Goal: Task Accomplishment & Management: Manage account settings

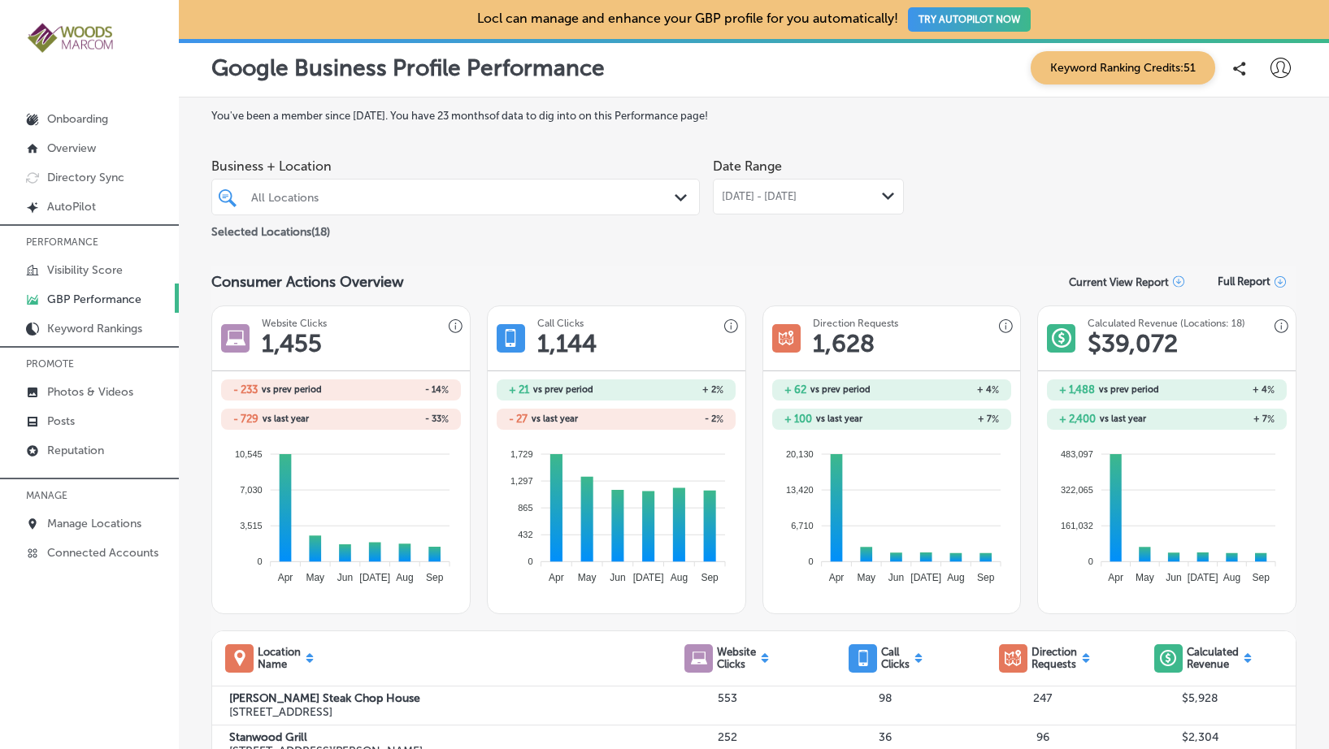
click at [675, 198] on icon "Path Created with Sketch." at bounding box center [681, 197] width 12 height 7
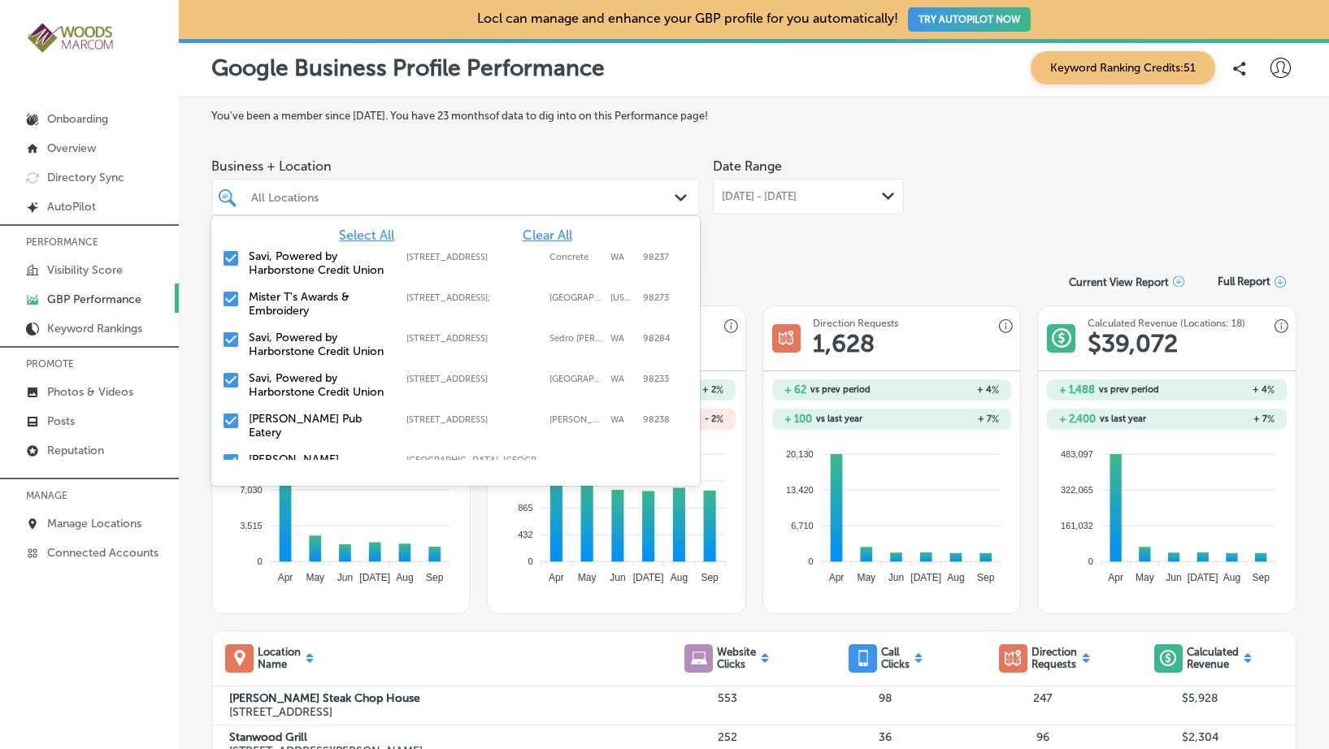
click at [882, 199] on icon "Path Created with Sketch." at bounding box center [888, 196] width 12 height 7
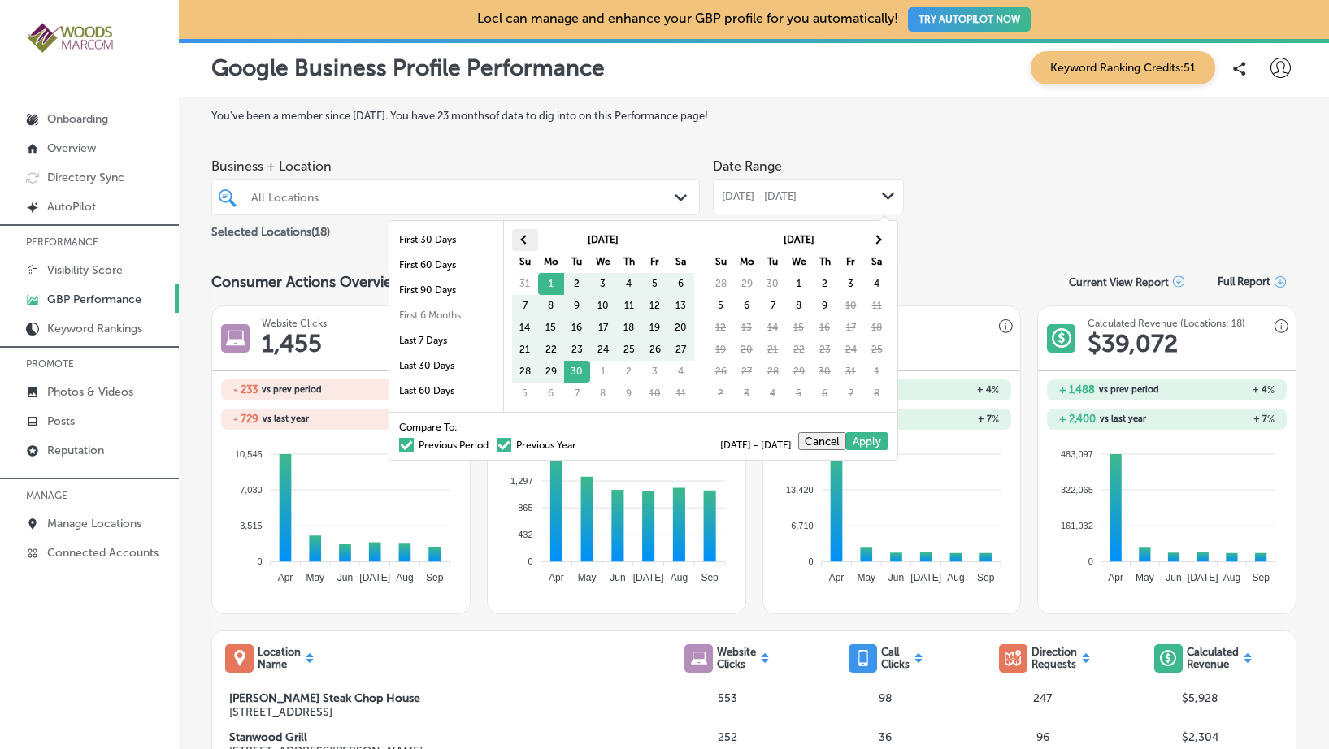
click at [516, 235] on th at bounding box center [525, 240] width 26 height 22
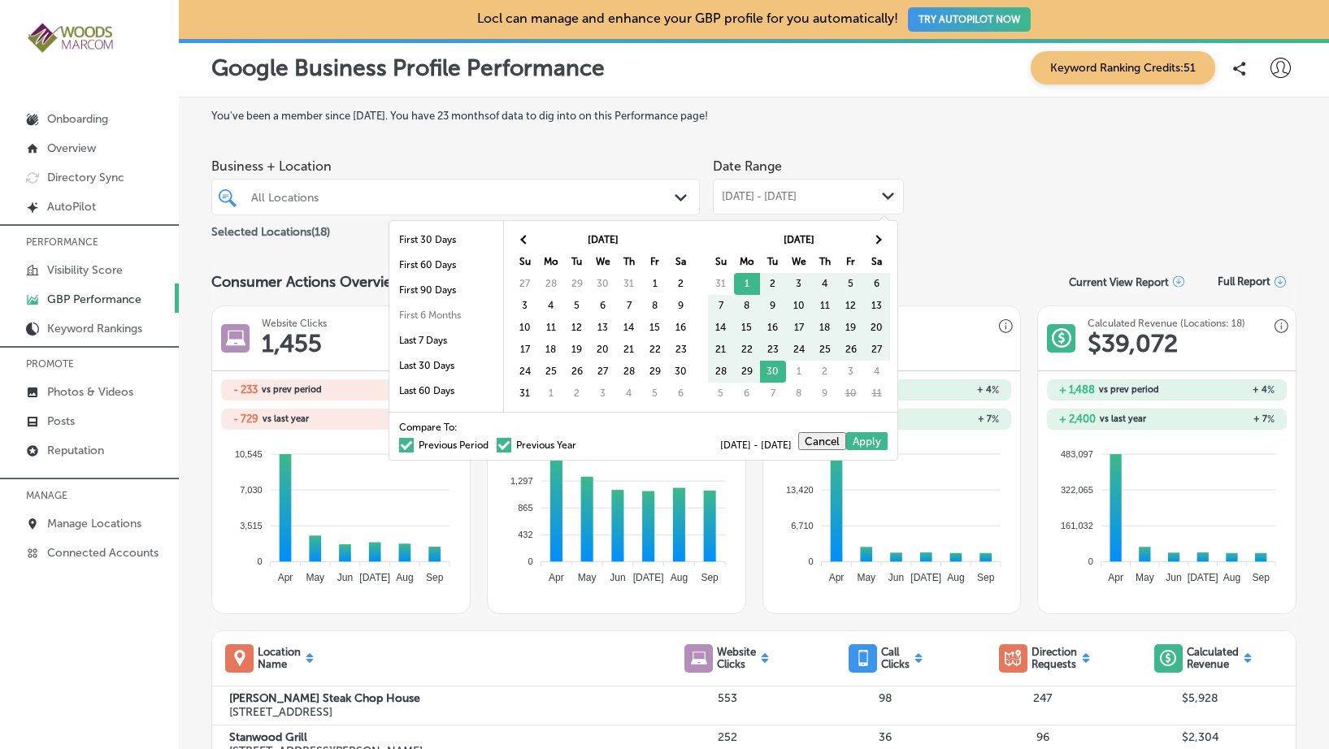
click at [516, 235] on th at bounding box center [525, 240] width 26 height 22
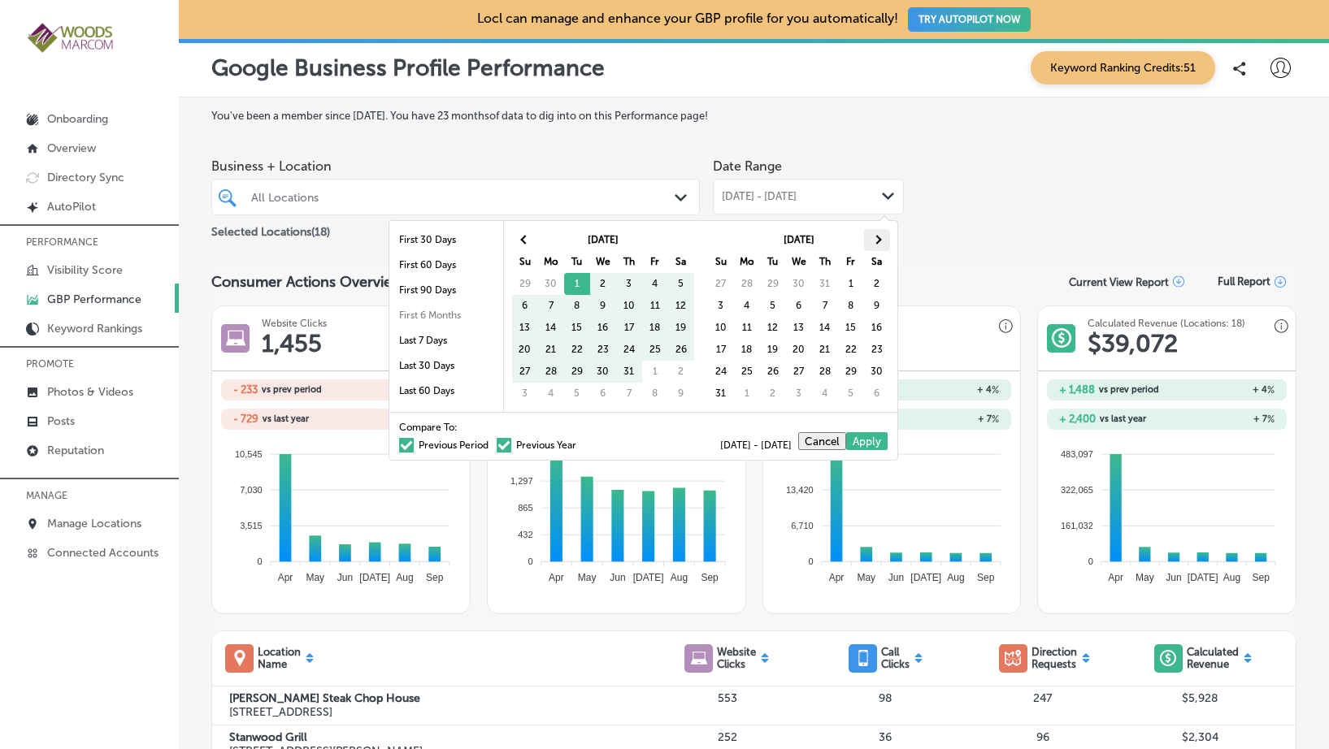
click at [885, 235] on th at bounding box center [877, 240] width 26 height 22
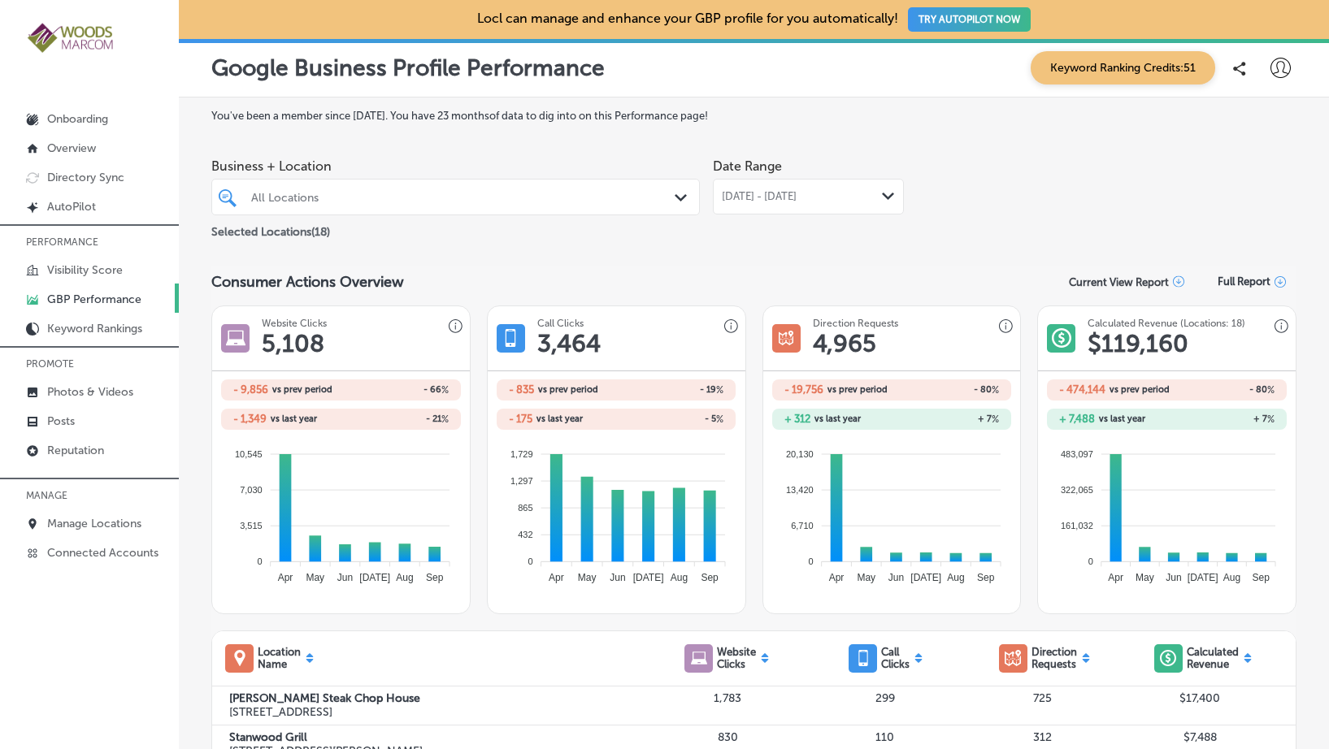
click at [479, 197] on div "All Locations" at bounding box center [463, 197] width 425 height 14
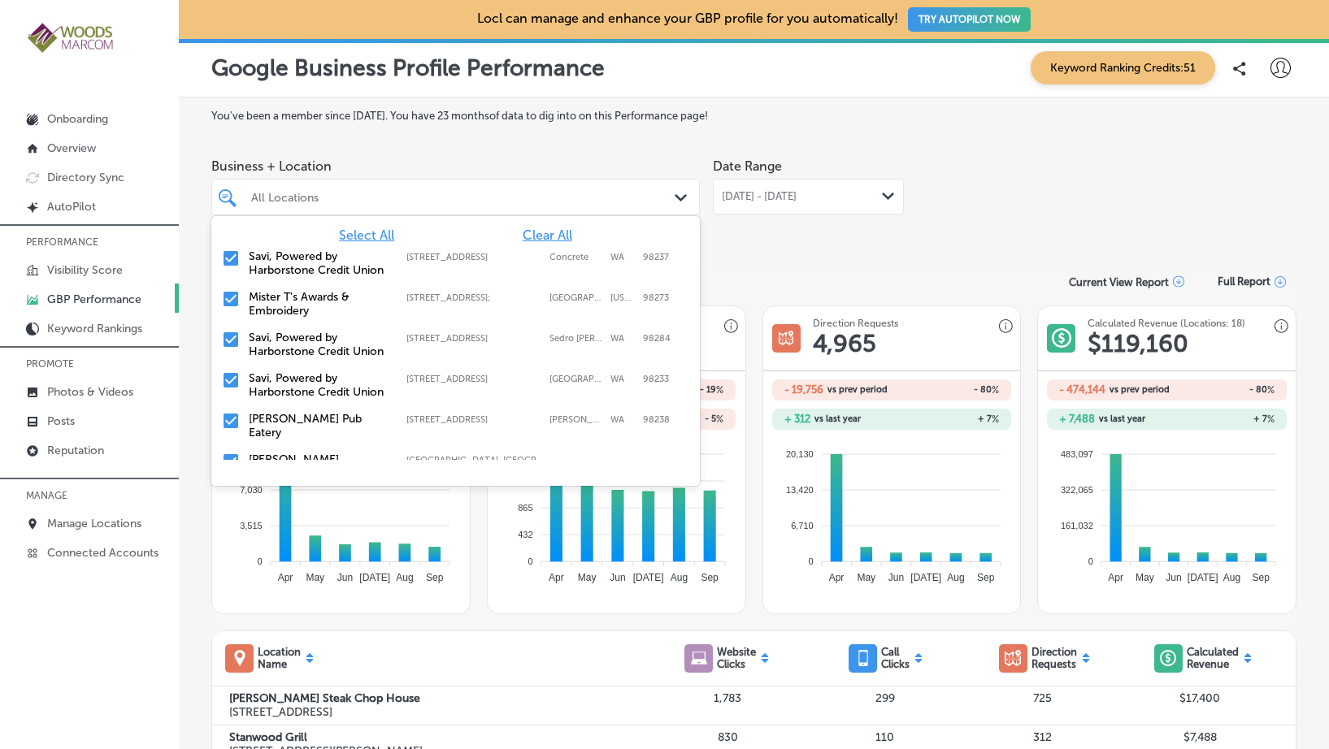
click at [544, 239] on span "Clear All" at bounding box center [548, 235] width 50 height 15
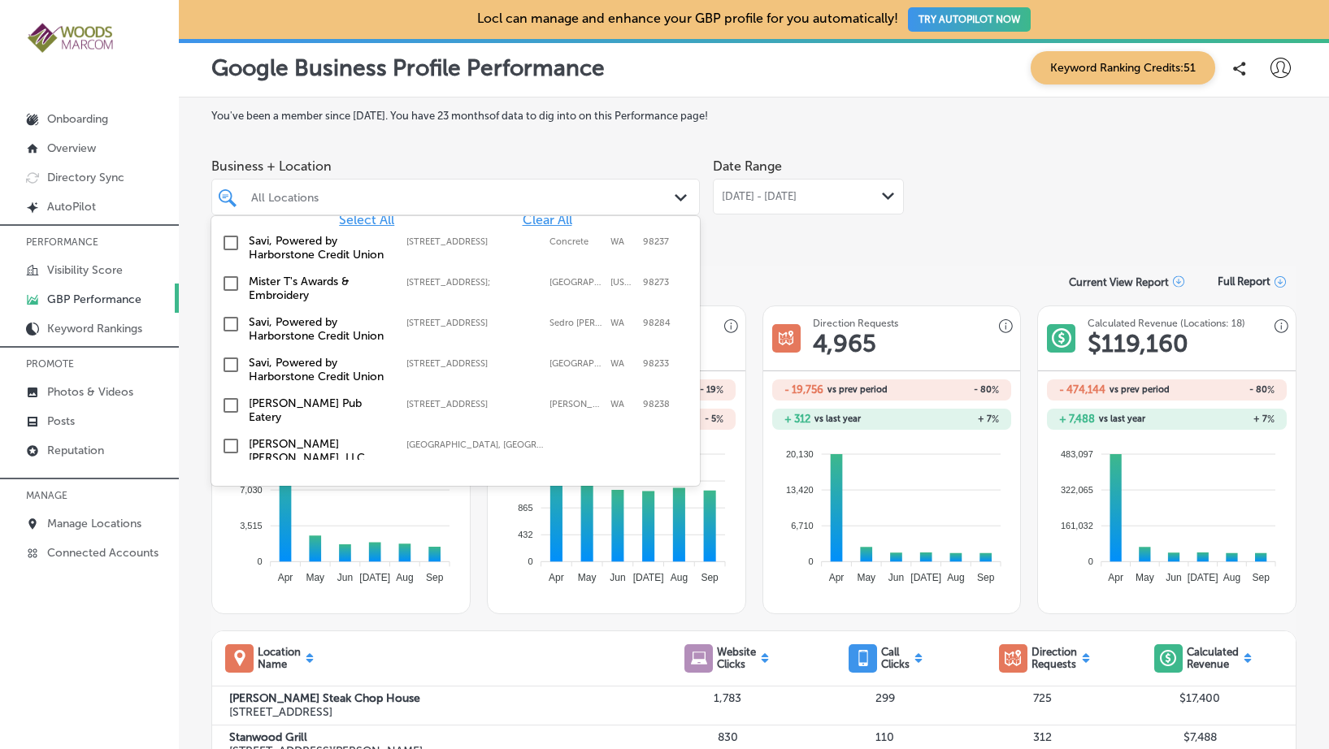
scroll to position [16, 0]
click at [227, 293] on input "checkbox" at bounding box center [231, 283] width 20 height 20
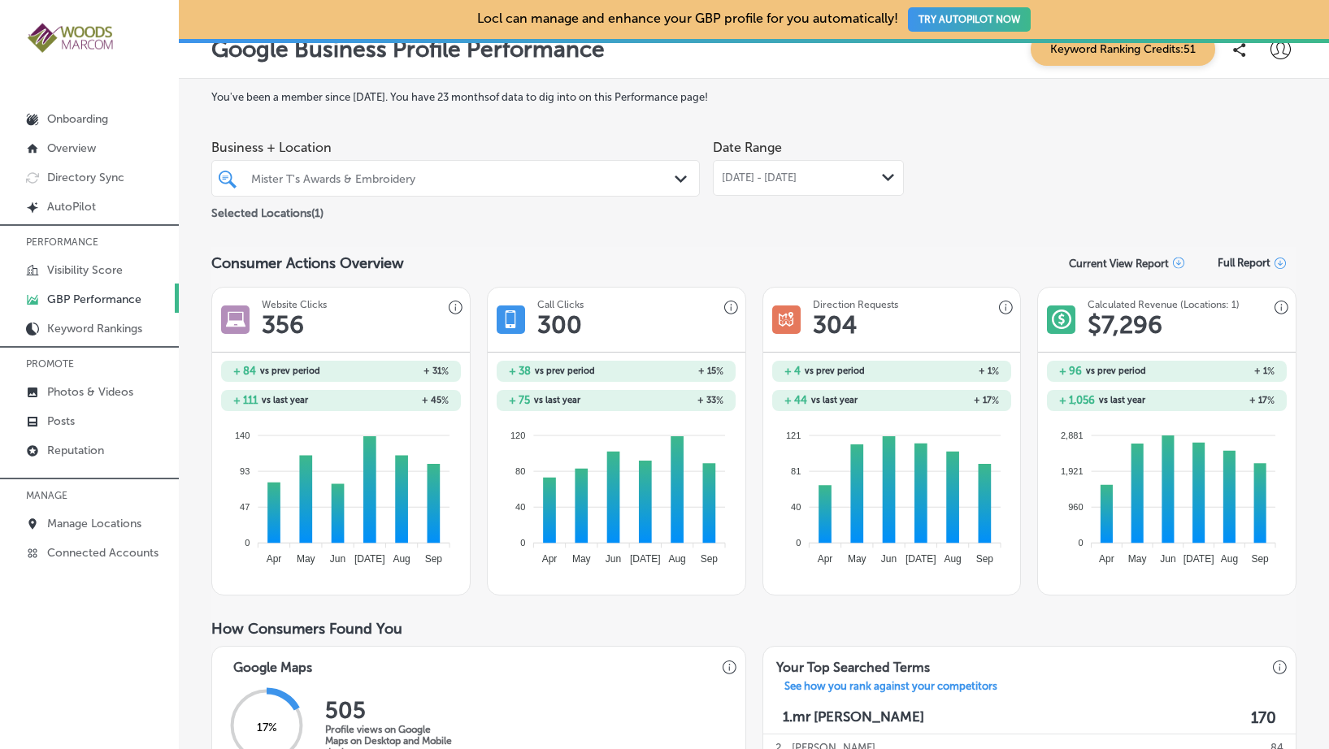
scroll to position [11, 0]
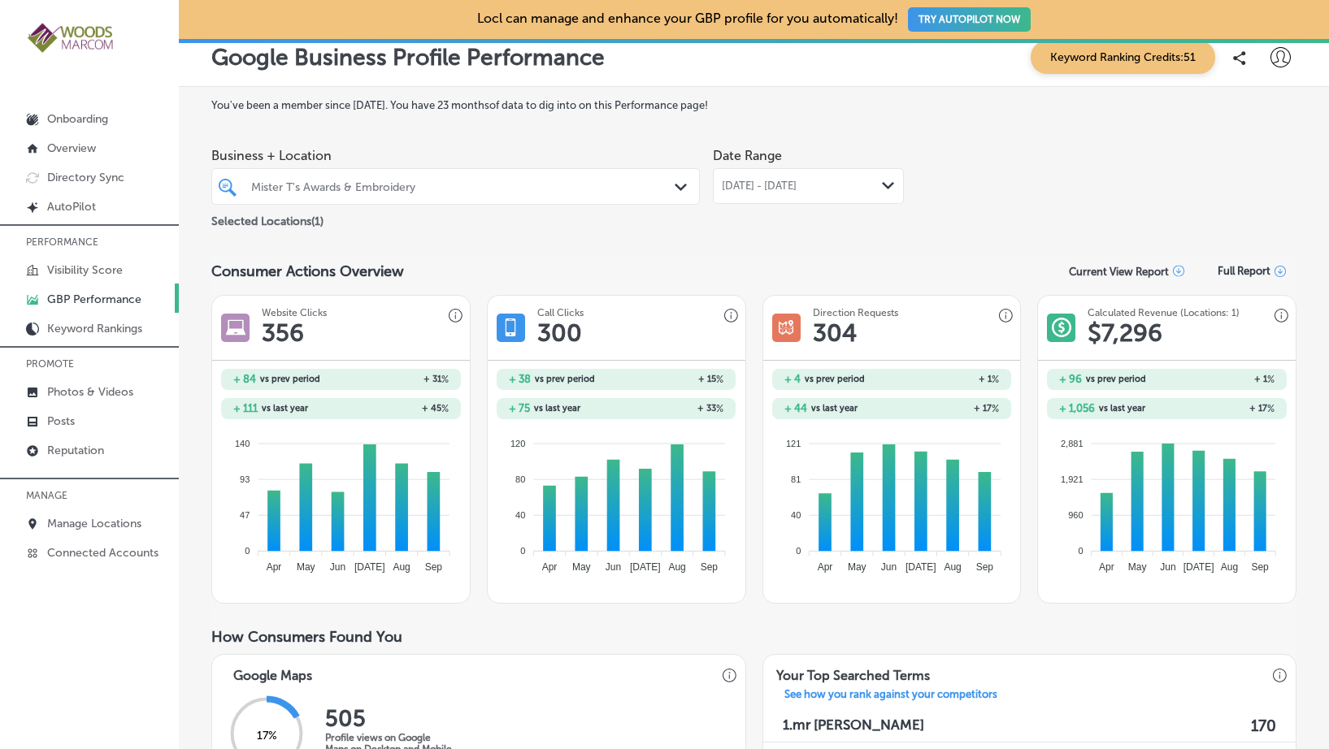
click at [1238, 271] on span "Full Report" at bounding box center [1244, 271] width 53 height 12
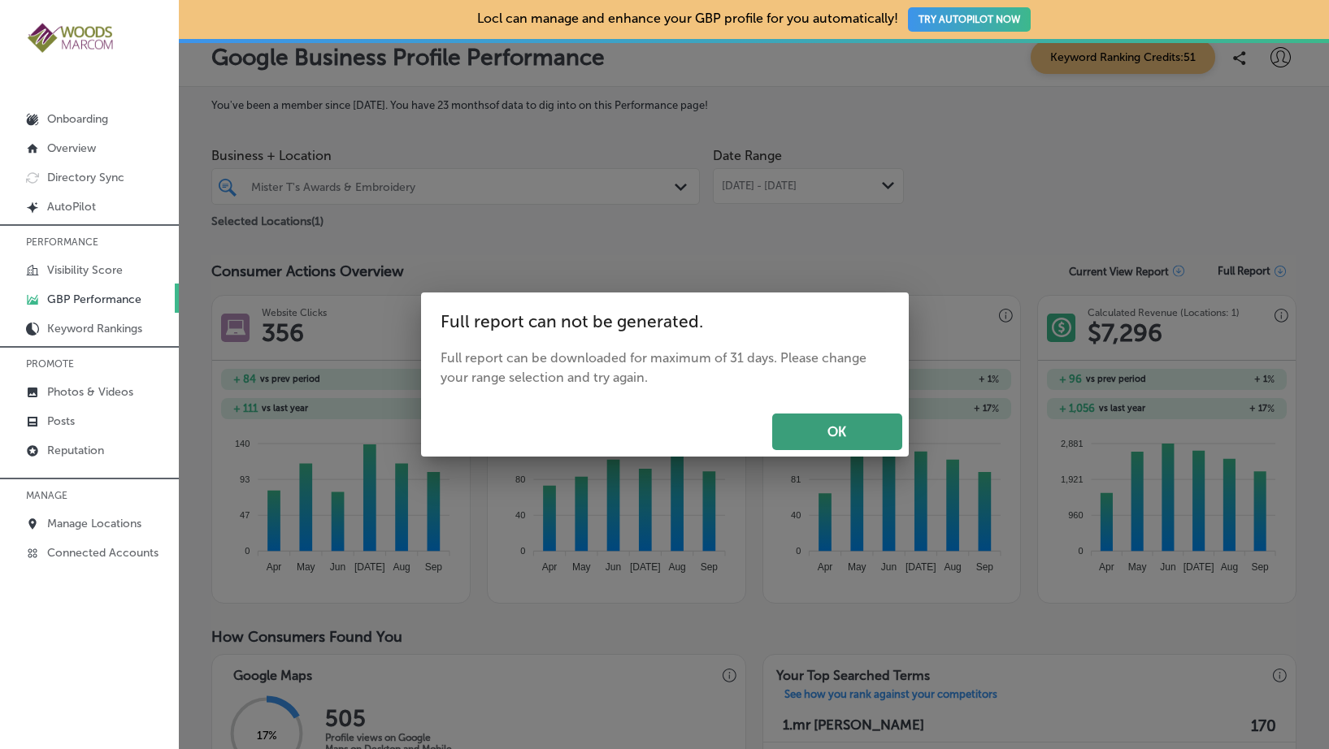
click at [860, 435] on button "OK" at bounding box center [837, 432] width 130 height 37
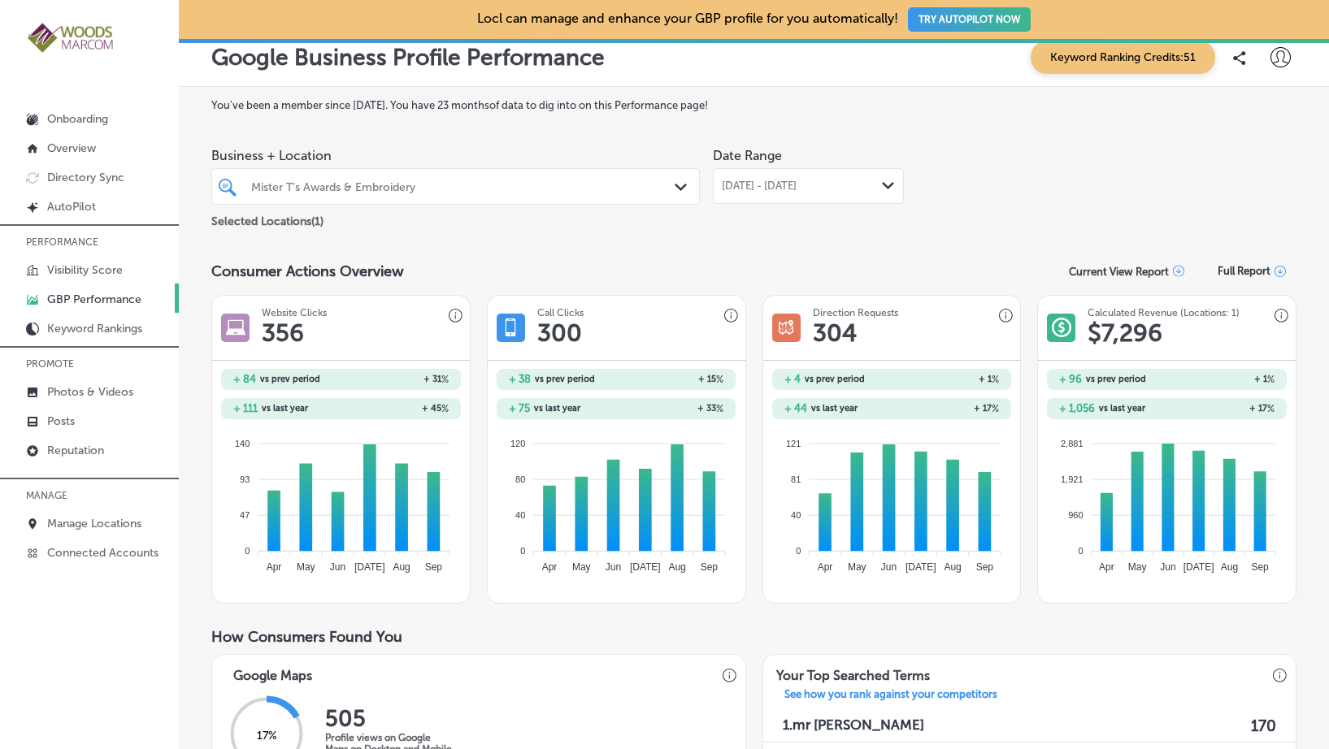
click at [1274, 273] on icon at bounding box center [1279, 271] width 11 height 11
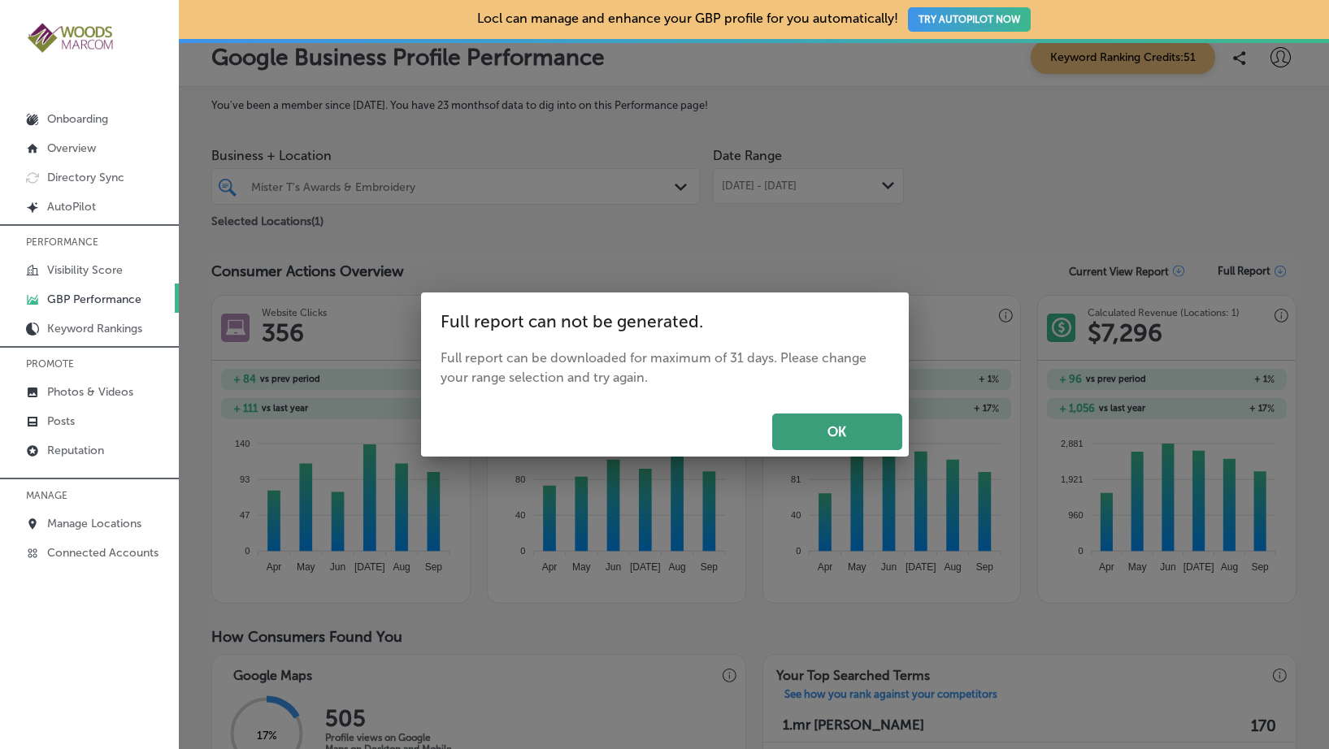
click at [829, 424] on button "OK" at bounding box center [837, 432] width 130 height 37
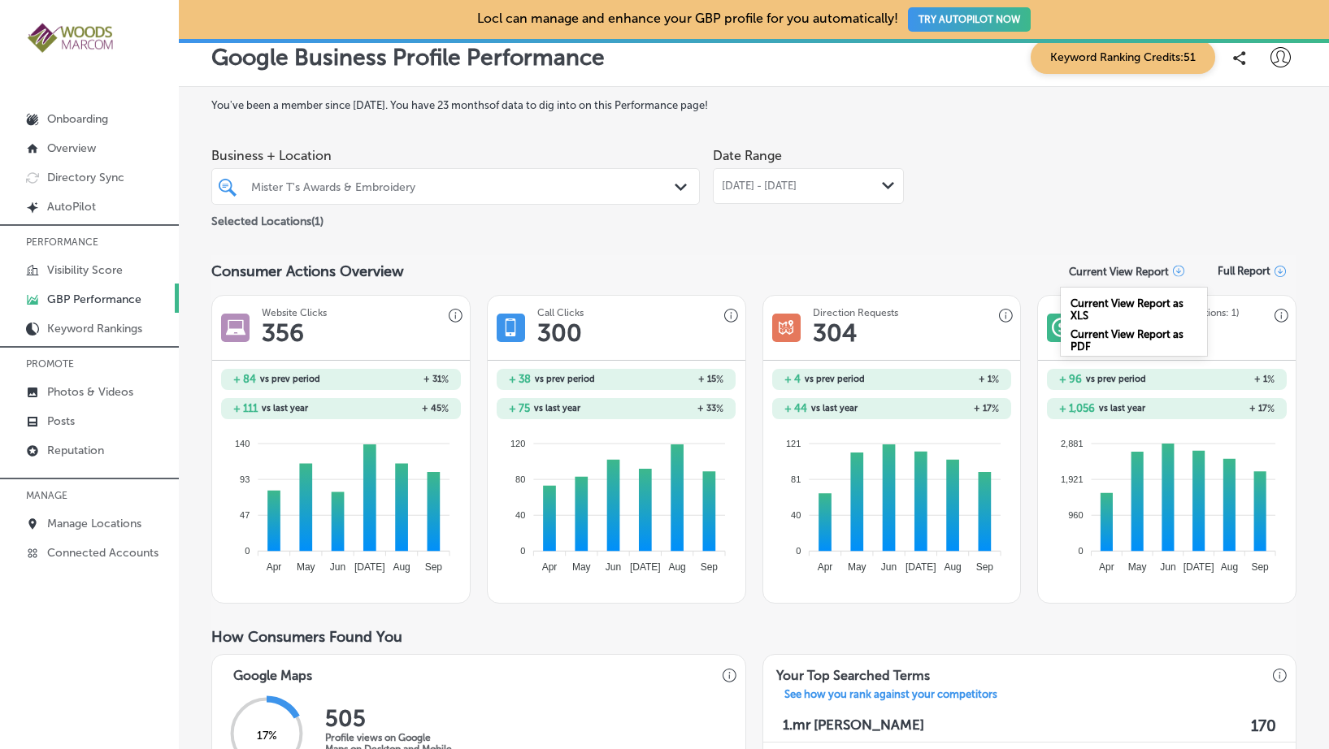
click at [1173, 270] on icon at bounding box center [1178, 271] width 11 height 11
click at [1130, 337] on div "Current View Report as PDF" at bounding box center [1134, 337] width 146 height 31
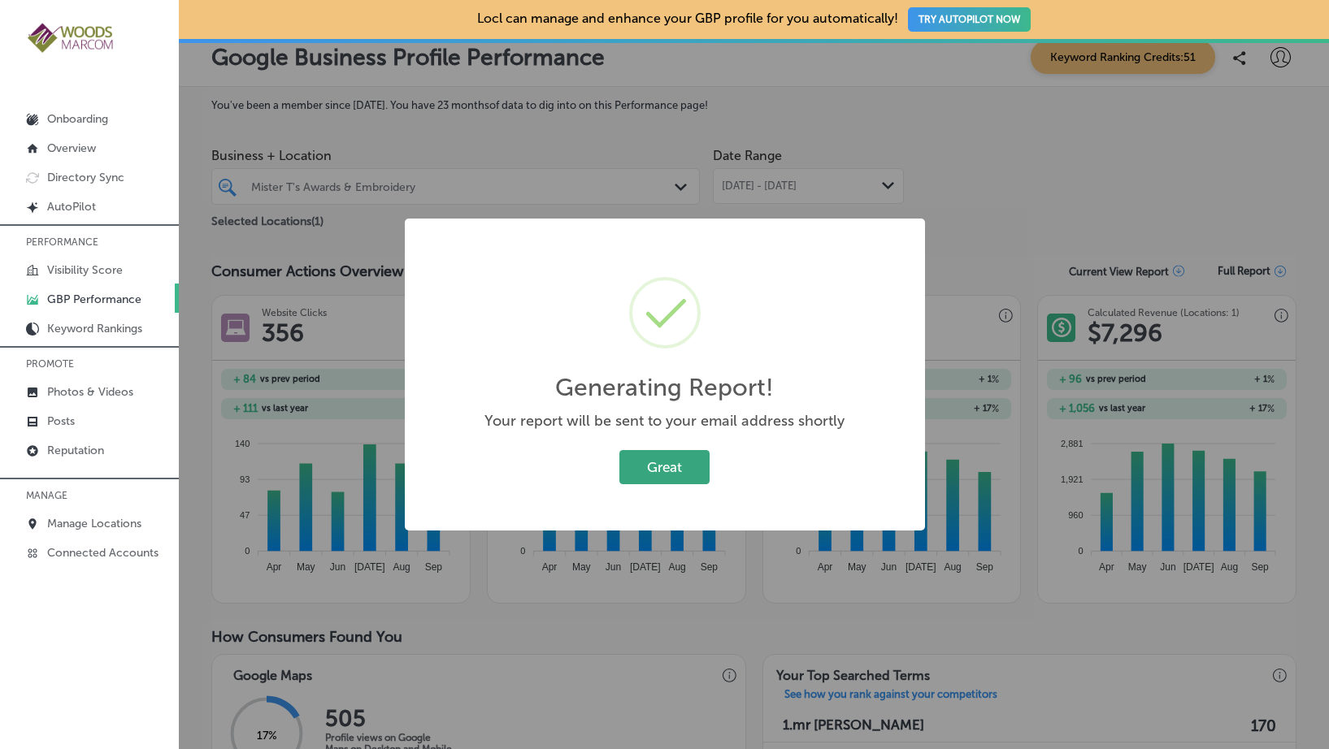
click at [680, 462] on button "Great" at bounding box center [664, 466] width 90 height 33
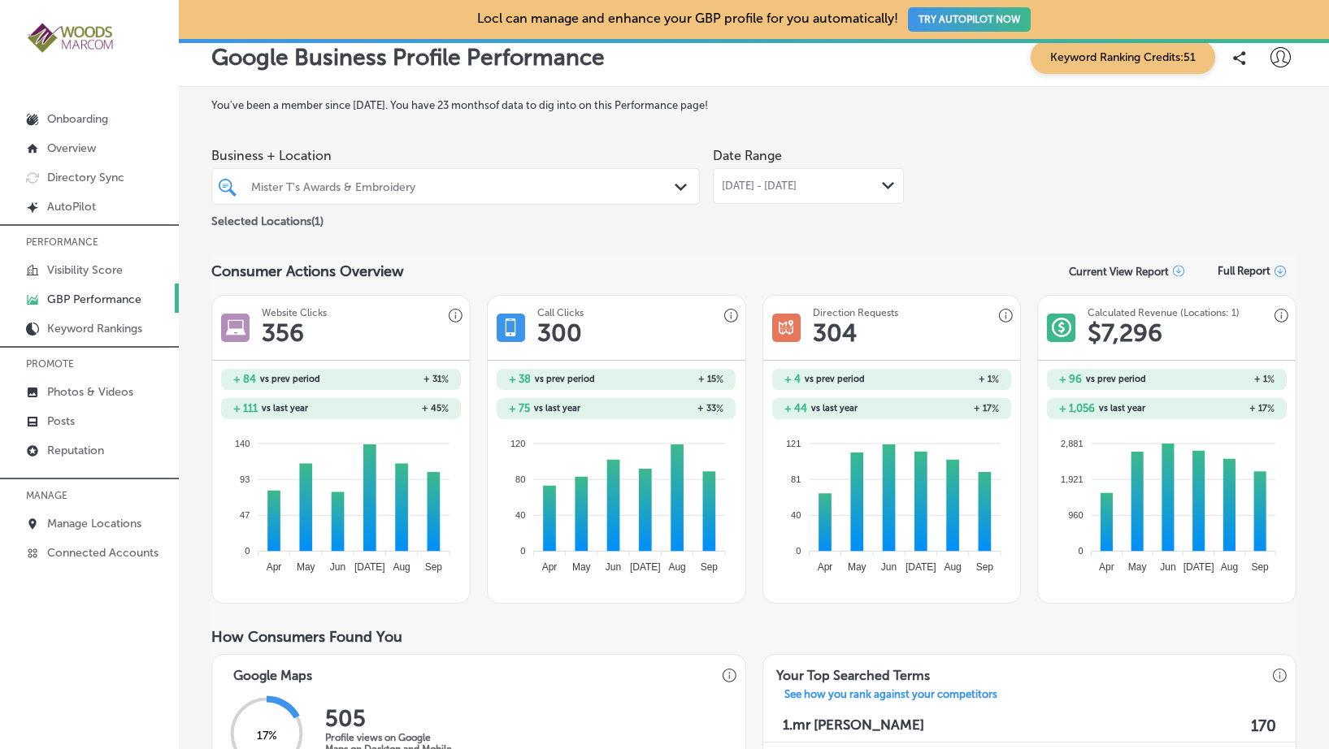
click at [1224, 152] on div "Business + Location Mister T's Awards & Embroidery Path Created with Sketch. Se…" at bounding box center [753, 185] width 1085 height 91
click at [1153, 270] on p "Current View Report" at bounding box center [1119, 272] width 100 height 12
click at [1135, 335] on div "Current View Report as PDF" at bounding box center [1134, 337] width 146 height 31
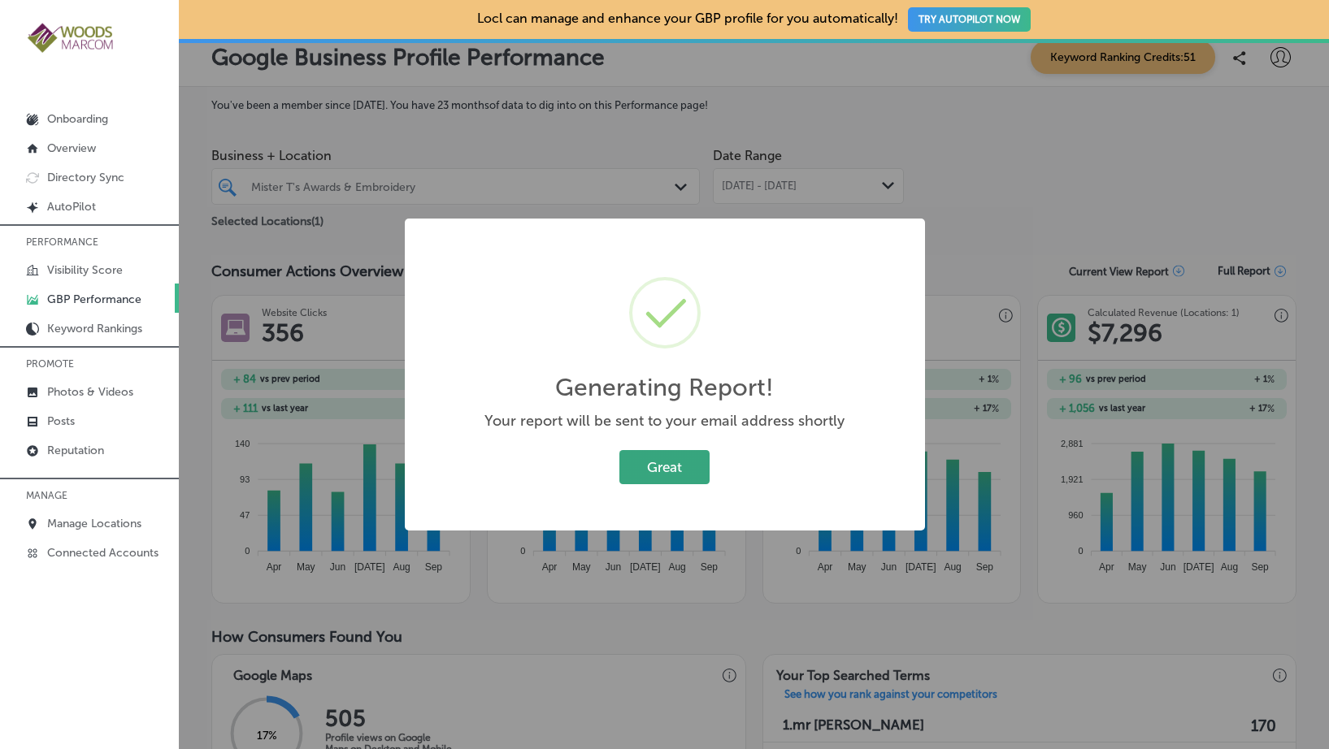
click at [687, 474] on button "Great" at bounding box center [664, 466] width 90 height 33
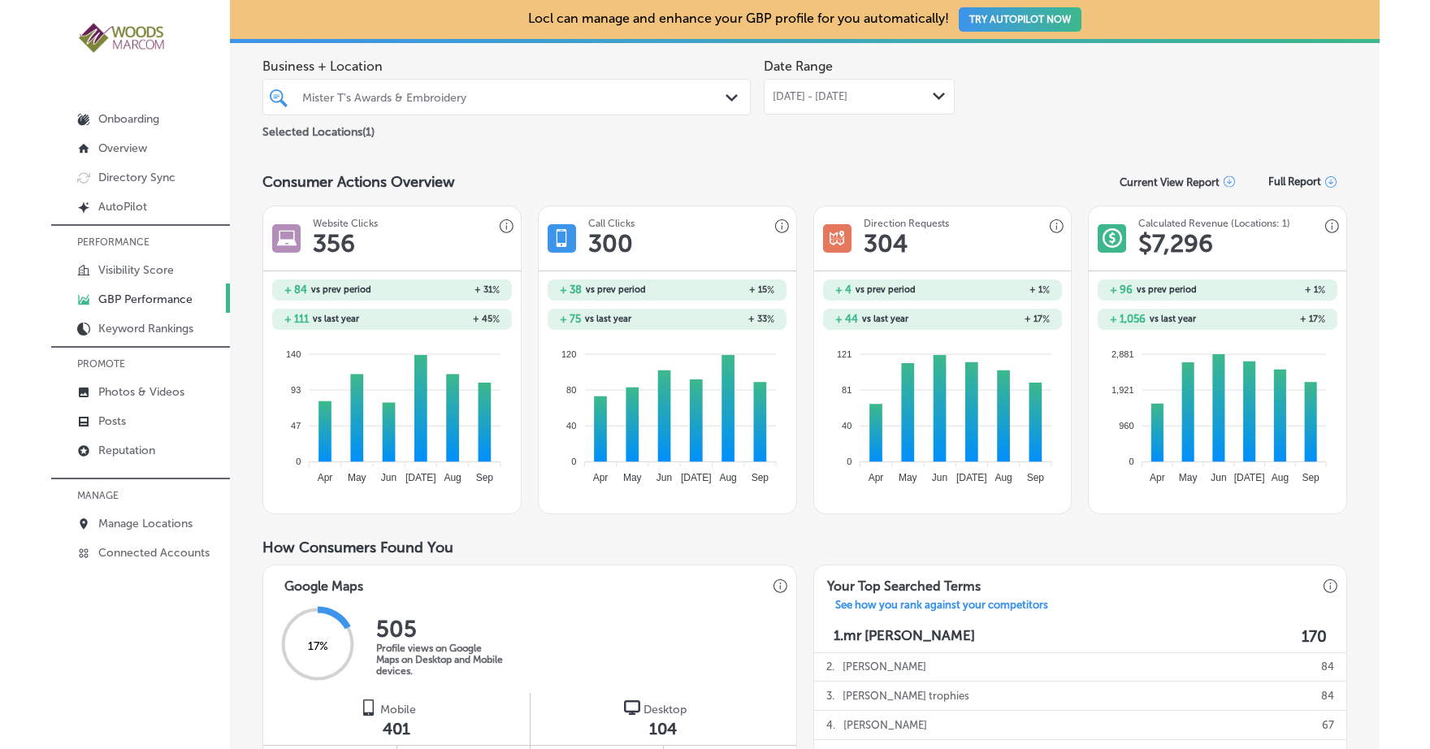
scroll to position [0, 0]
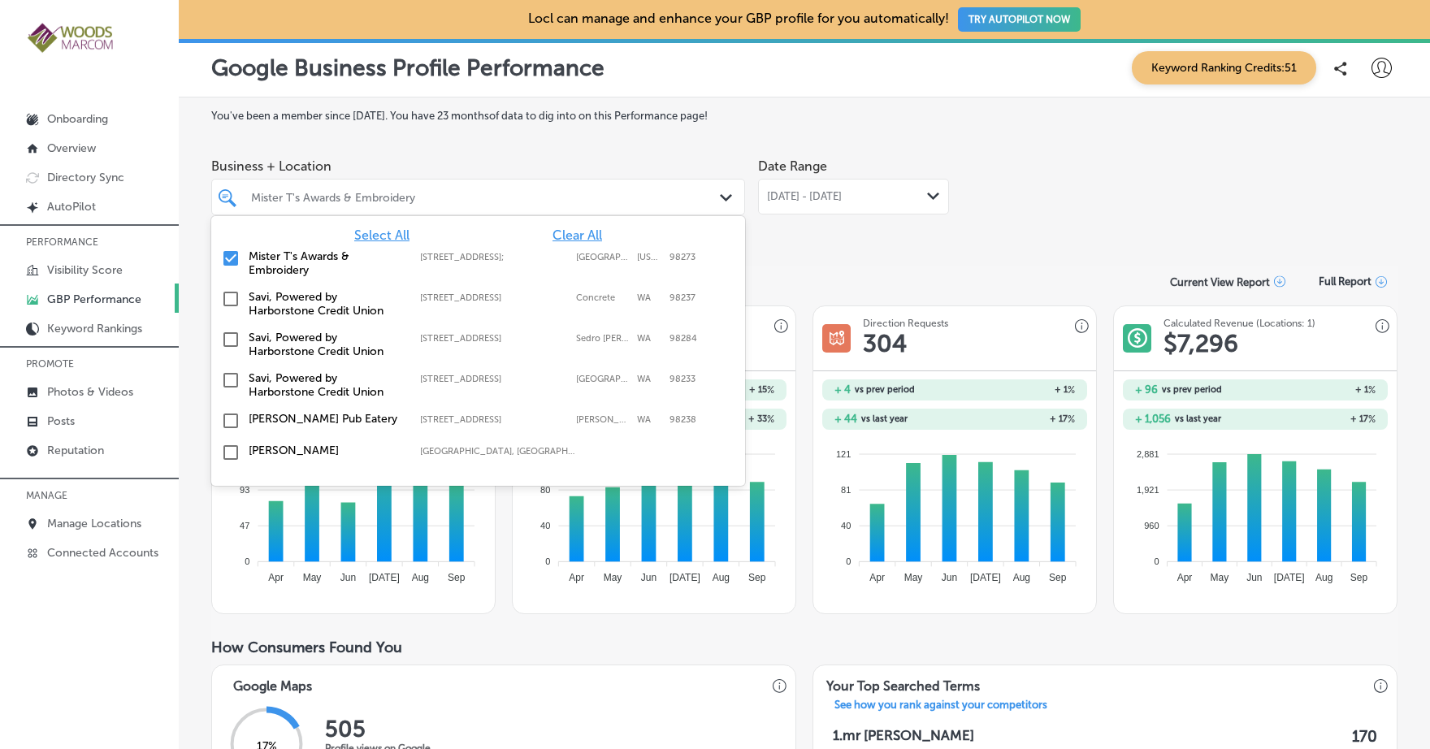
click at [721, 194] on icon "Path Created with Sketch." at bounding box center [726, 197] width 12 height 7
click at [234, 258] on input "checkbox" at bounding box center [231, 259] width 20 height 20
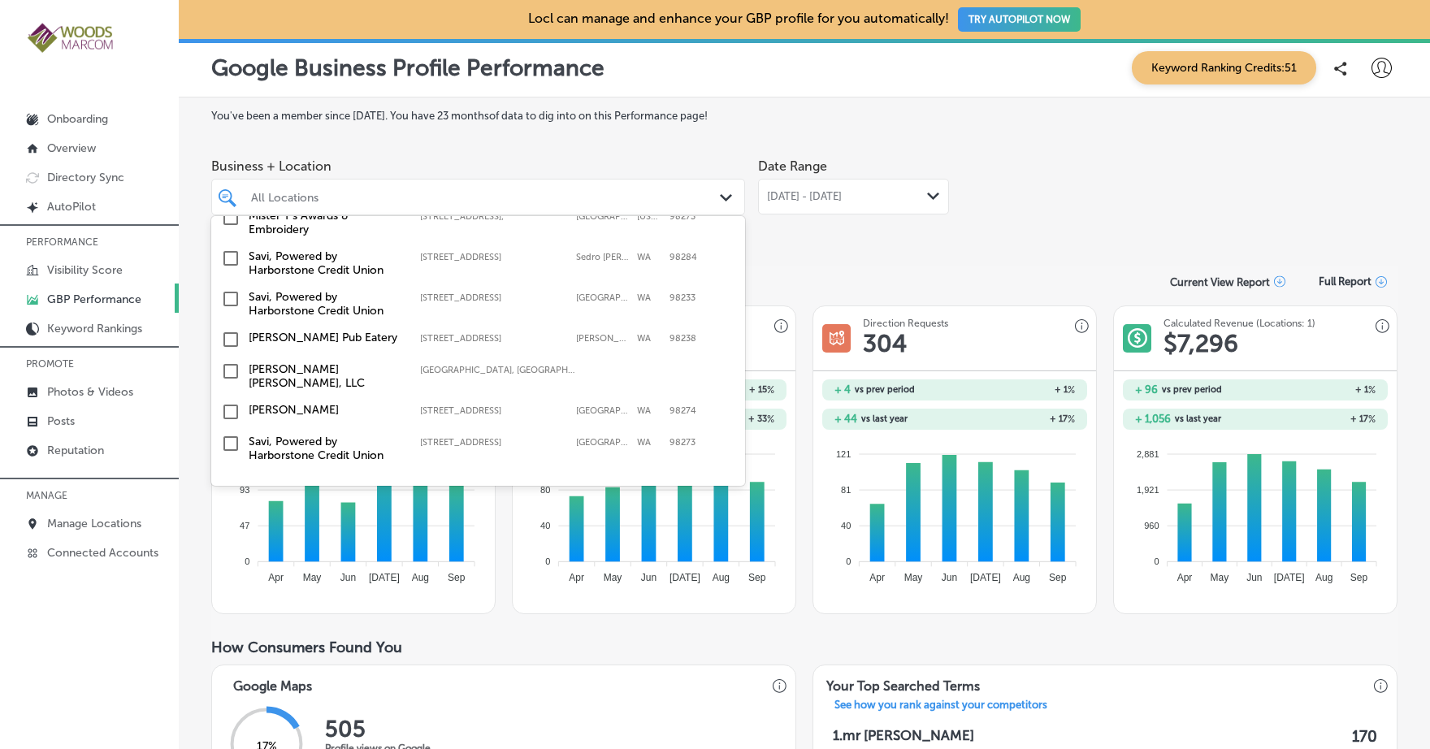
scroll to position [104, 0]
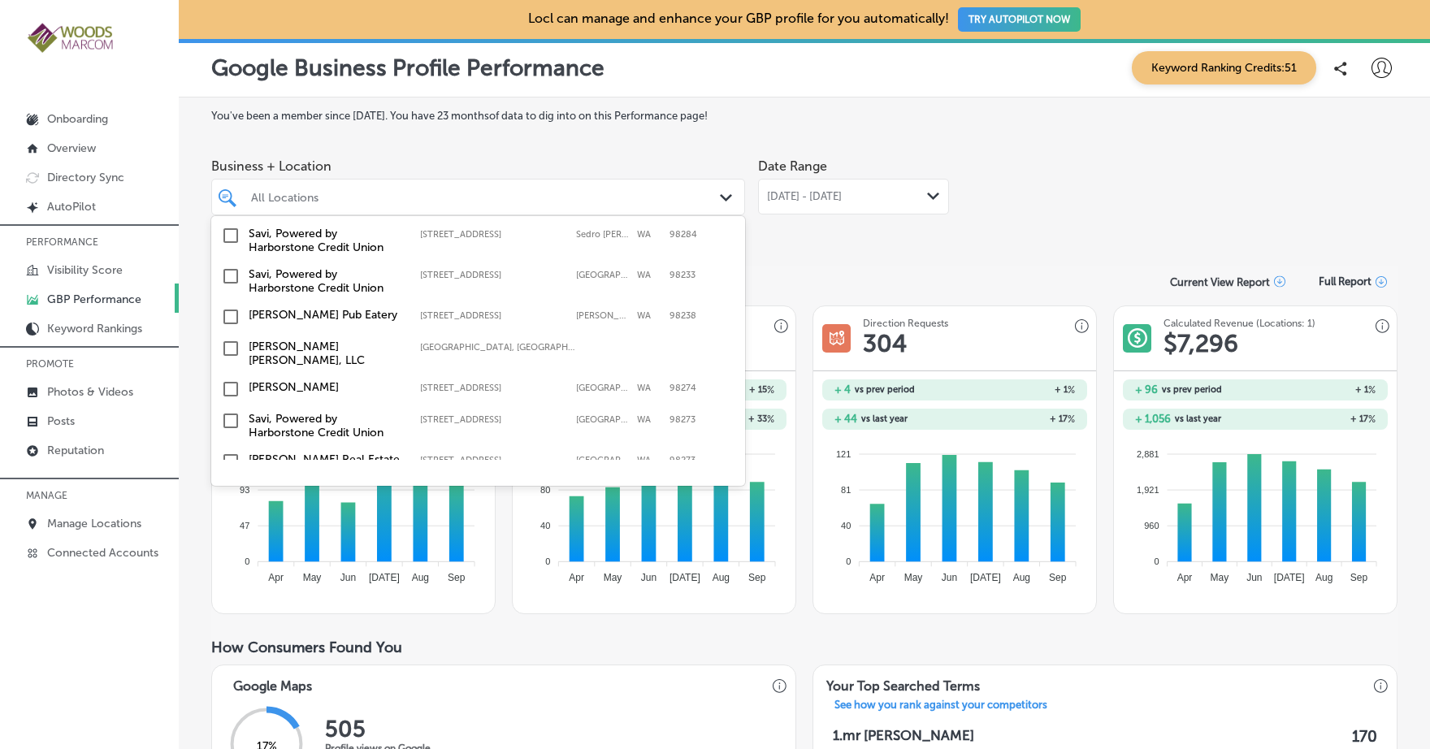
click at [232, 315] on input "checkbox" at bounding box center [231, 317] width 20 height 20
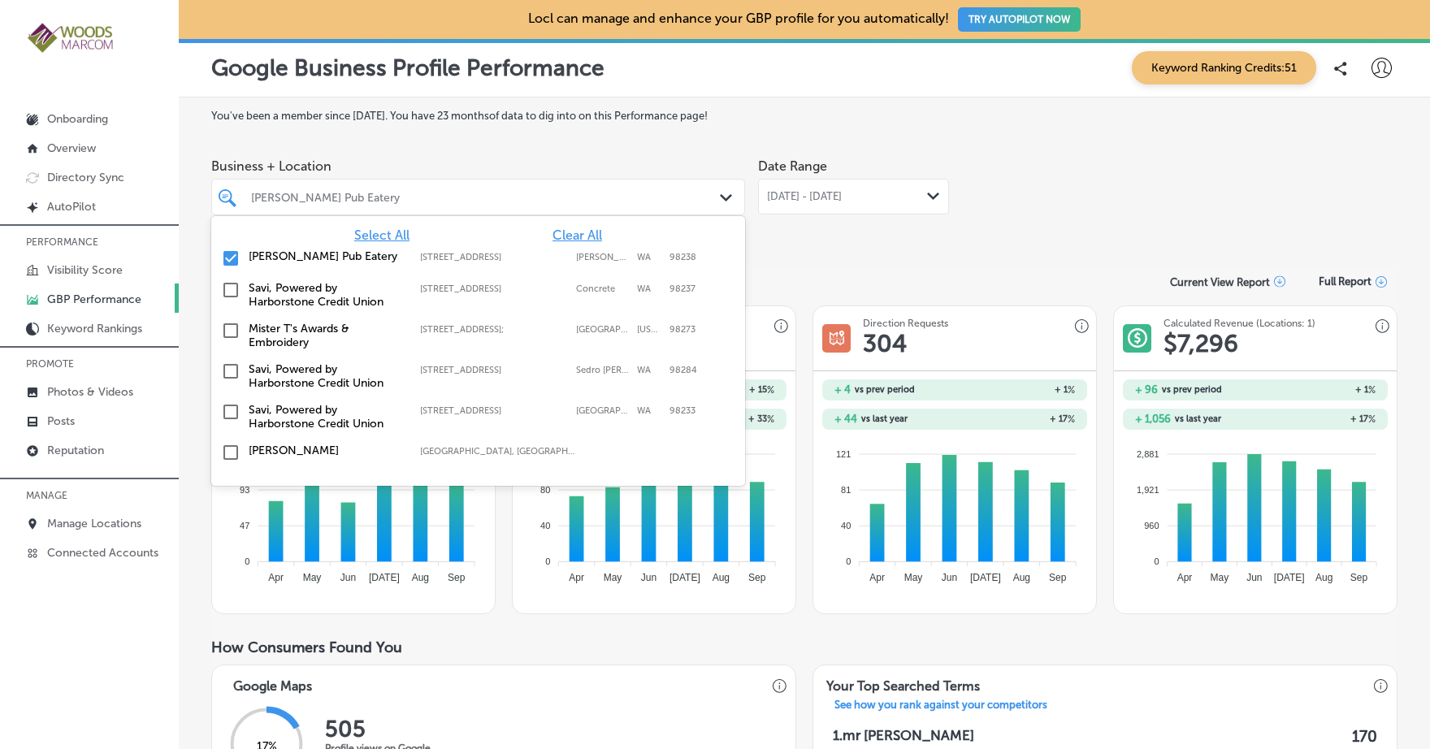
click at [859, 280] on div "Consumer Actions Overview Current View Report Full Report" at bounding box center [804, 282] width 1187 height 32
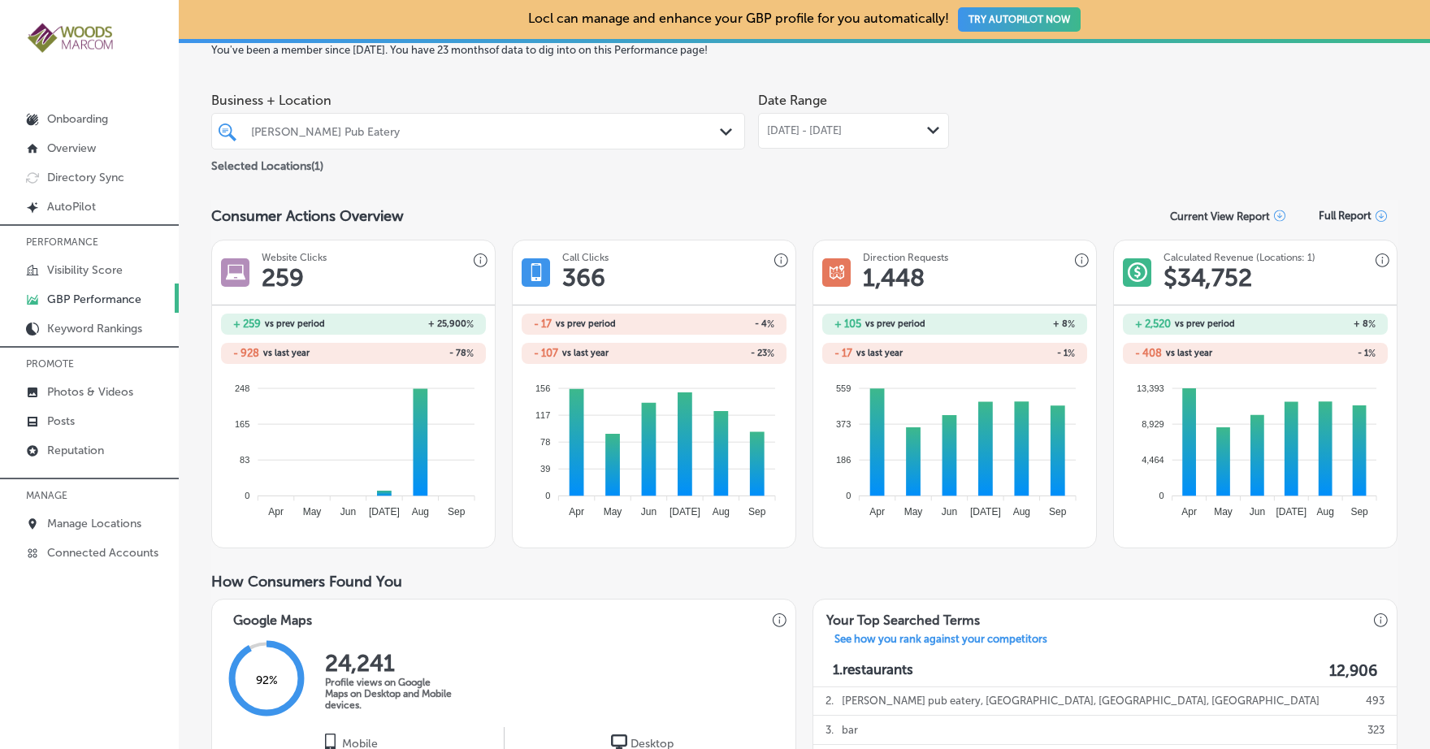
scroll to position [44, 0]
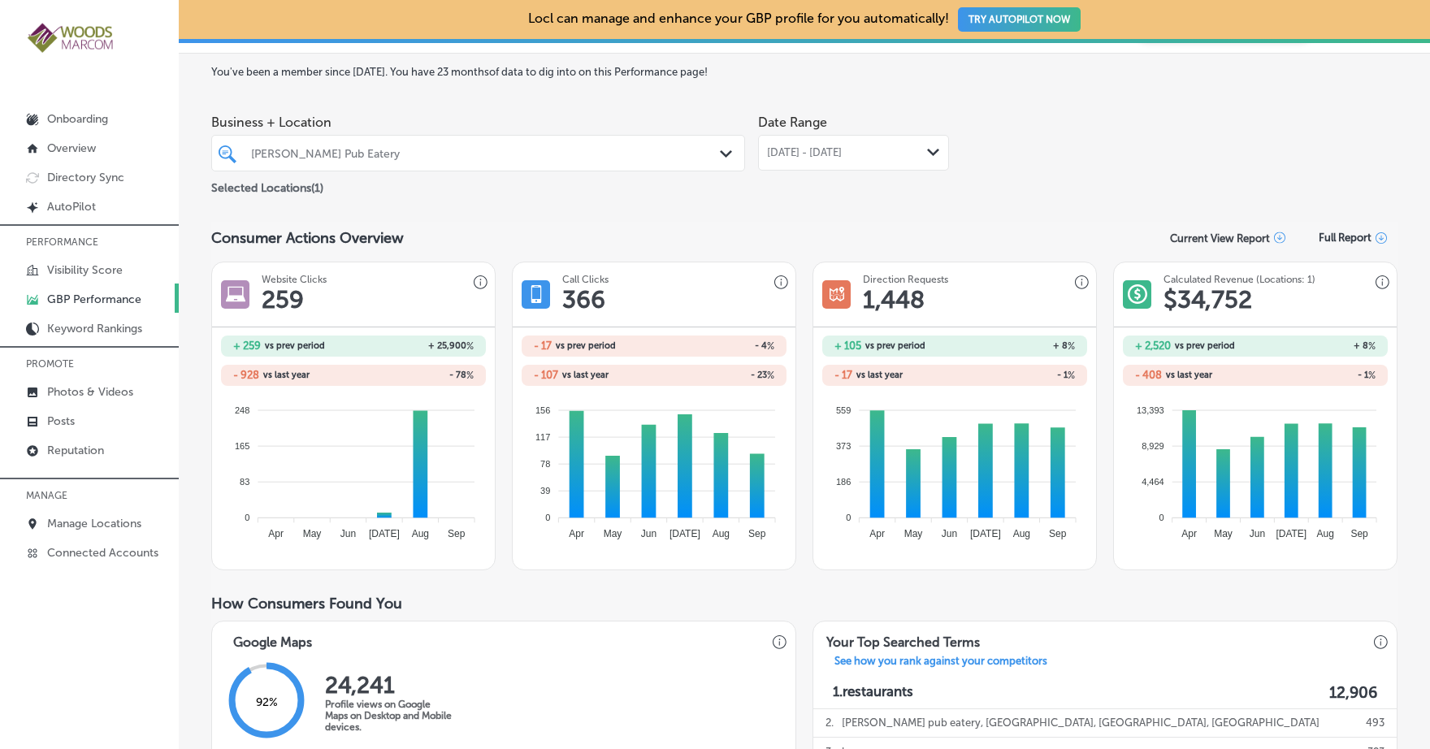
click at [720, 156] on polygon at bounding box center [726, 153] width 12 height 7
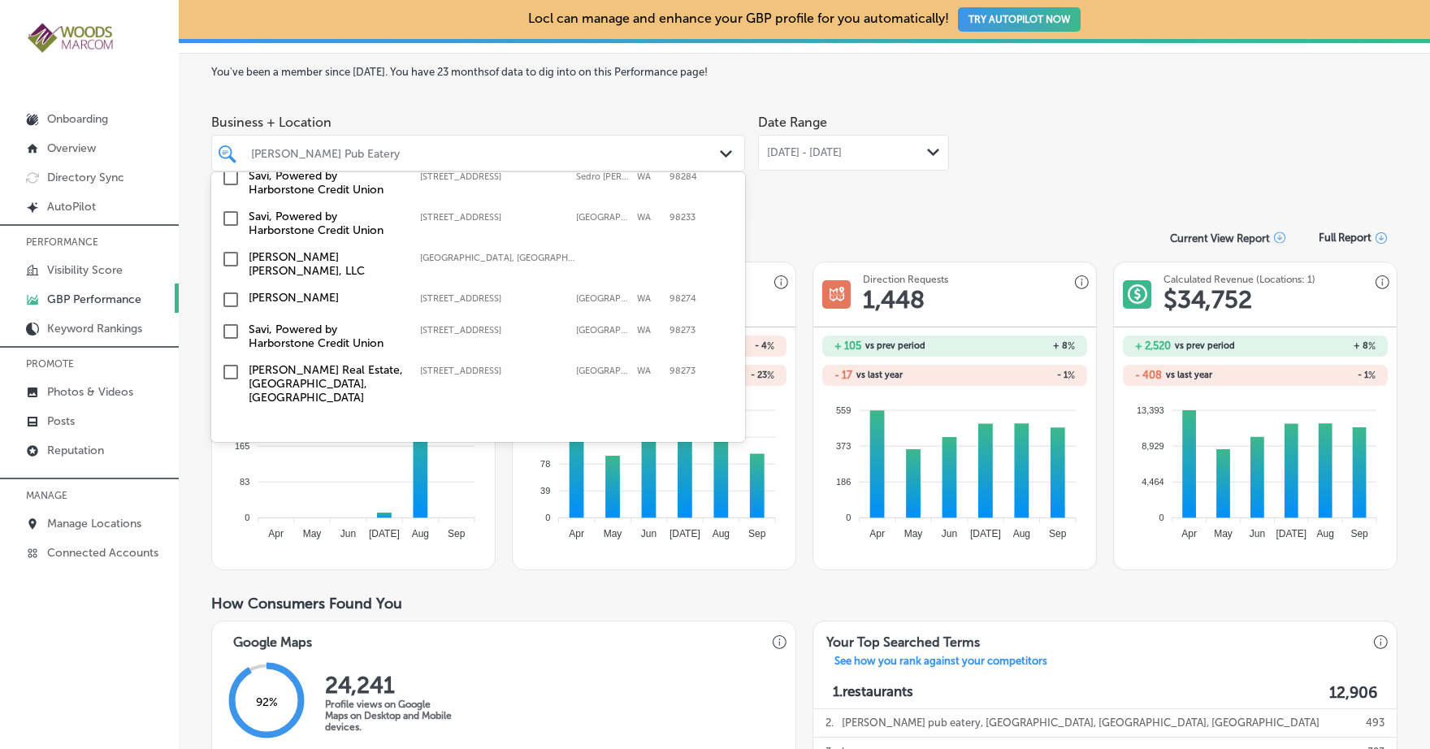
scroll to position [0, 0]
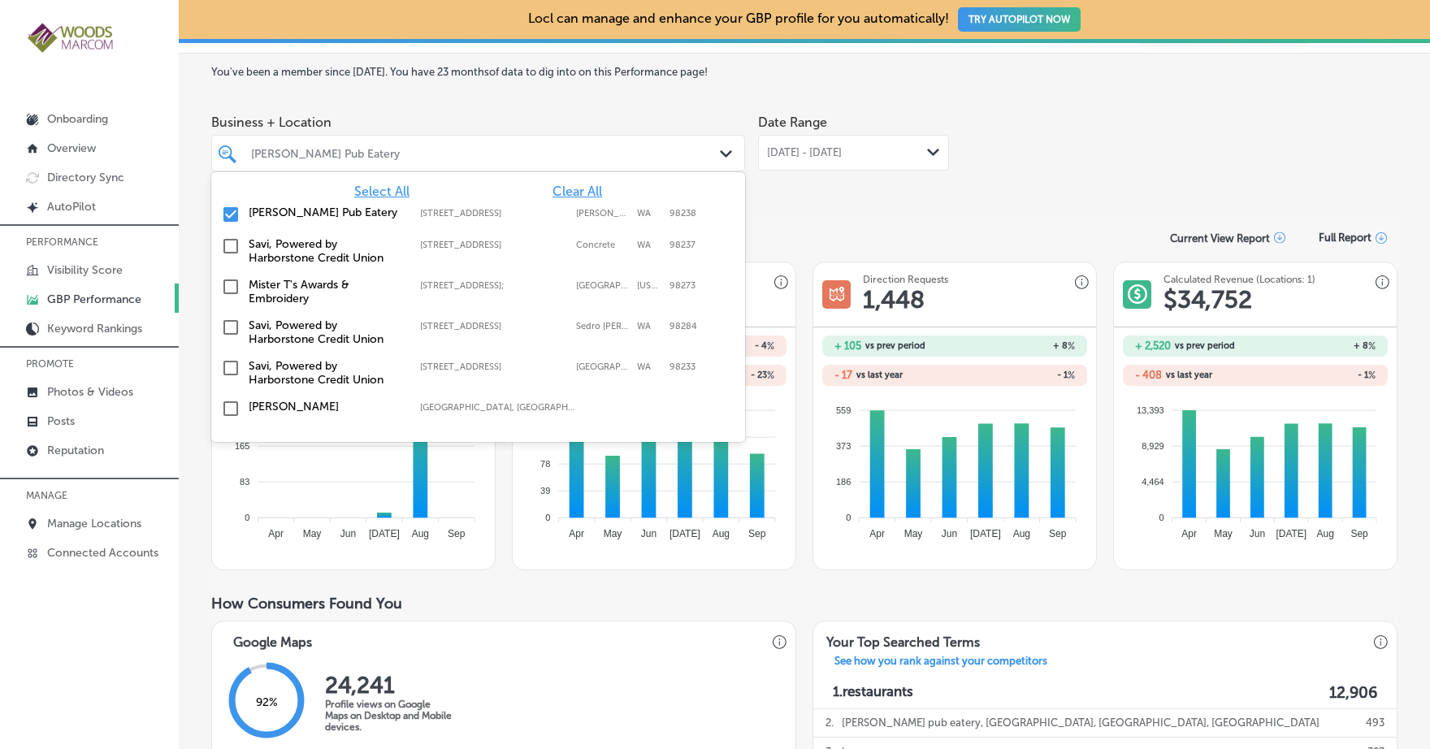
click at [236, 215] on input "checkbox" at bounding box center [231, 215] width 20 height 20
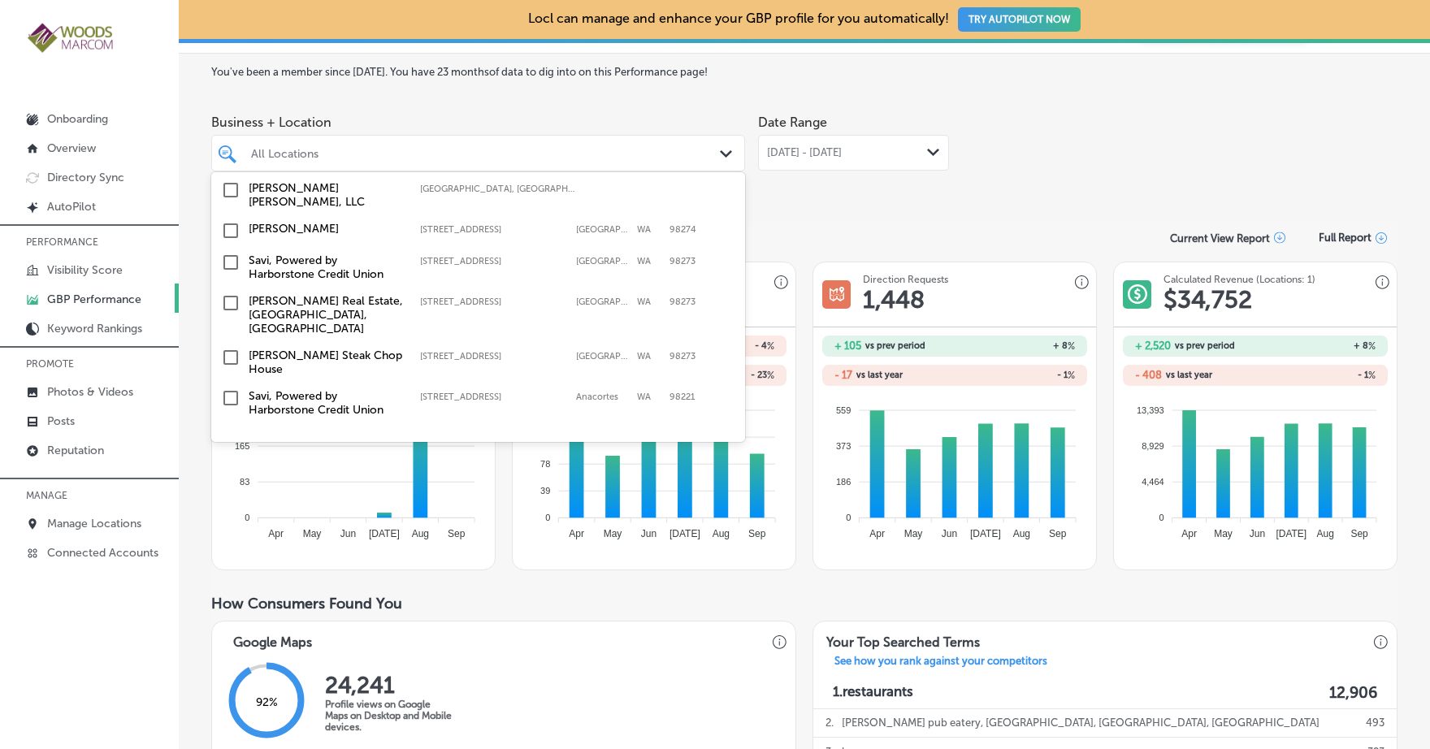
scroll to position [261, 0]
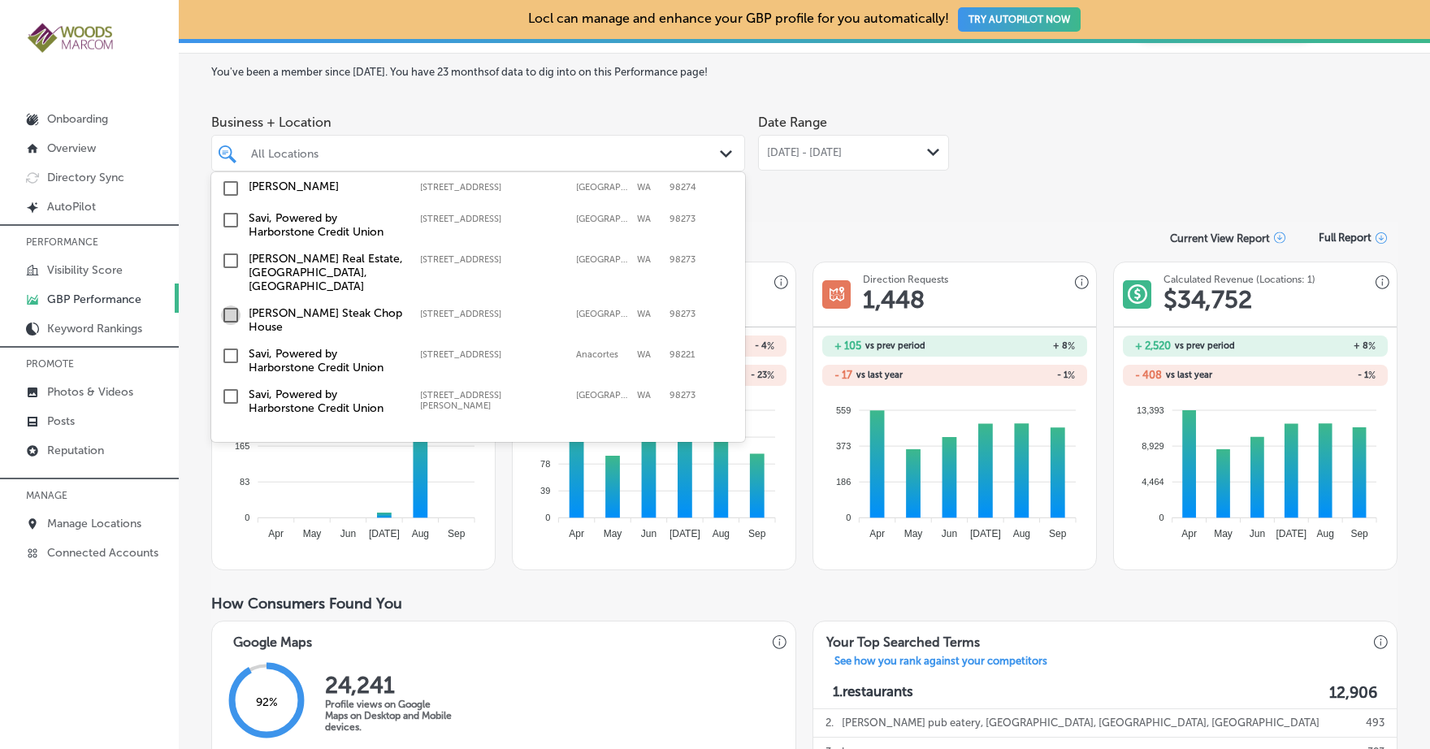
click at [231, 308] on input "checkbox" at bounding box center [231, 316] width 20 height 20
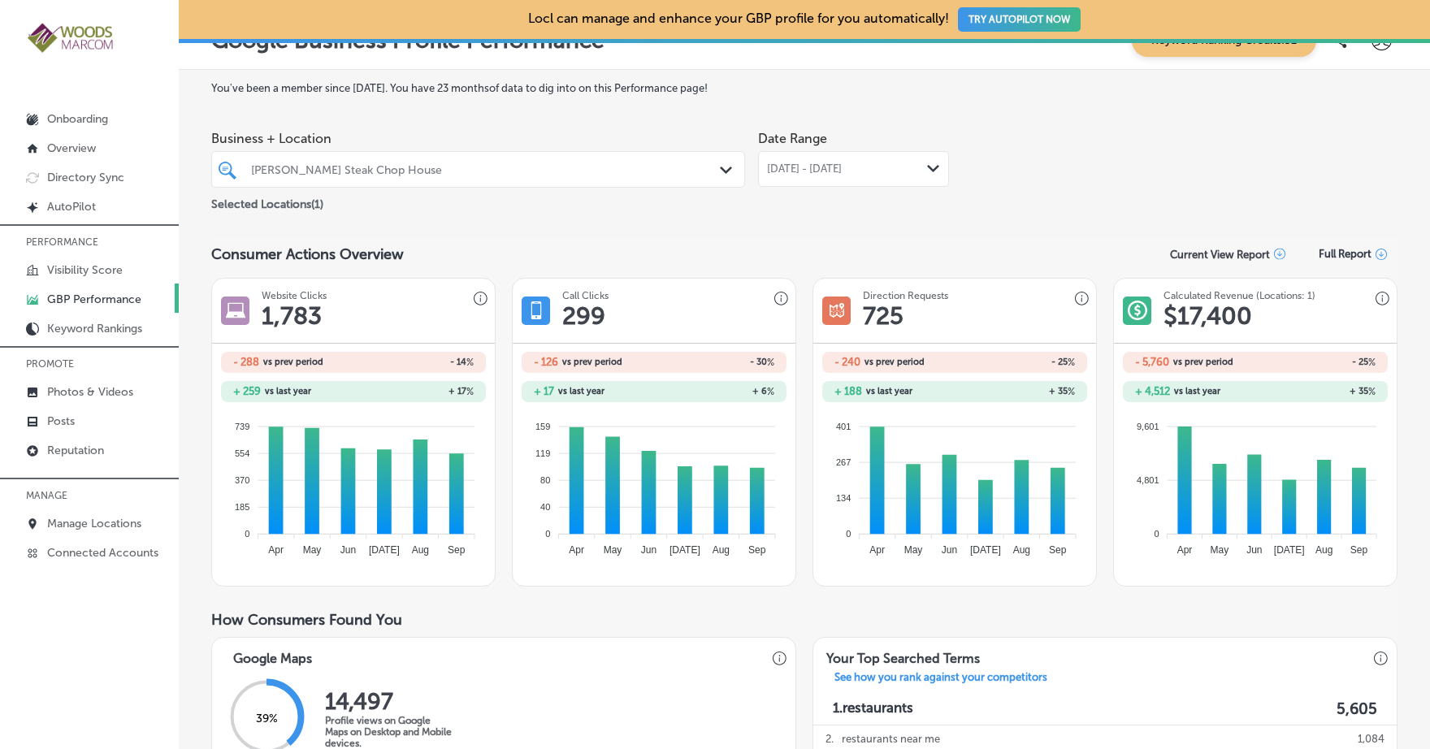
scroll to position [0, 0]
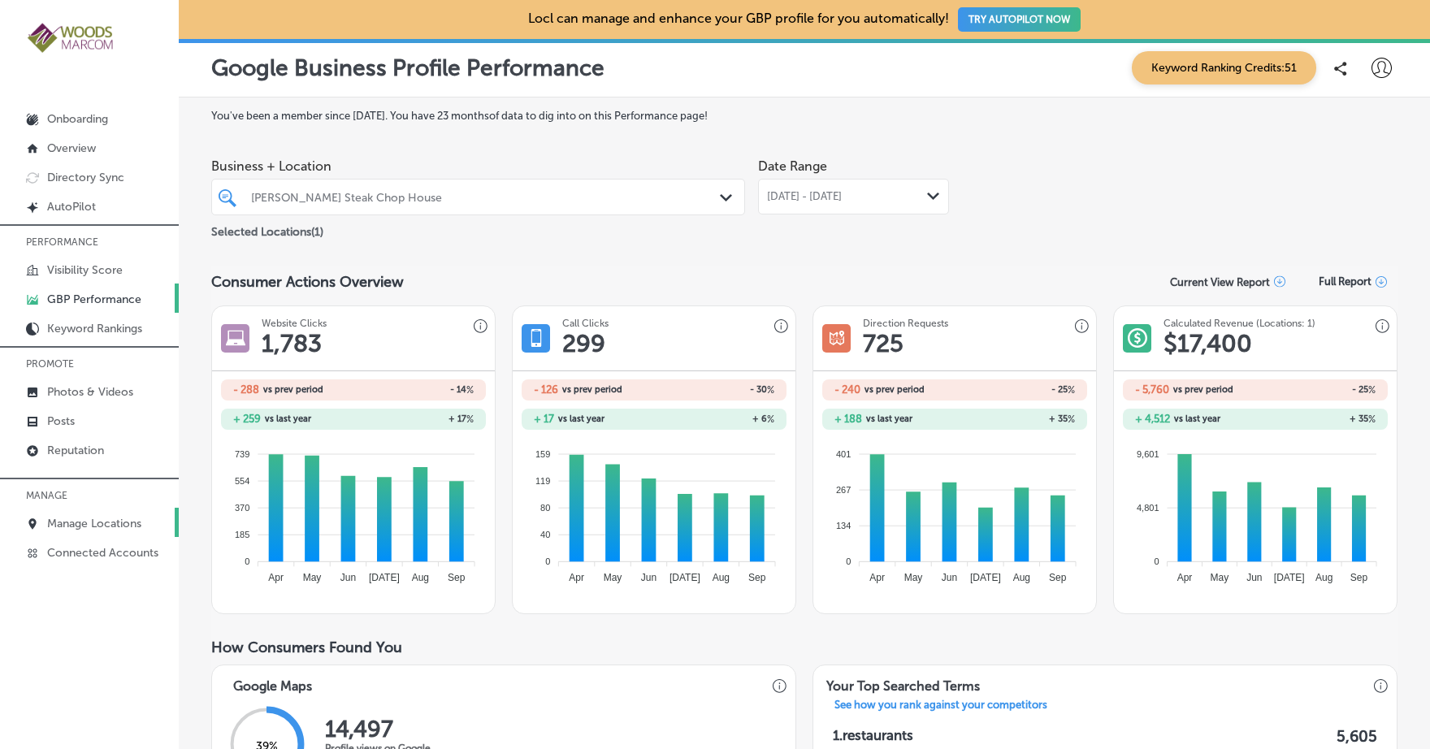
click at [94, 520] on p "Manage Locations" at bounding box center [94, 524] width 94 height 14
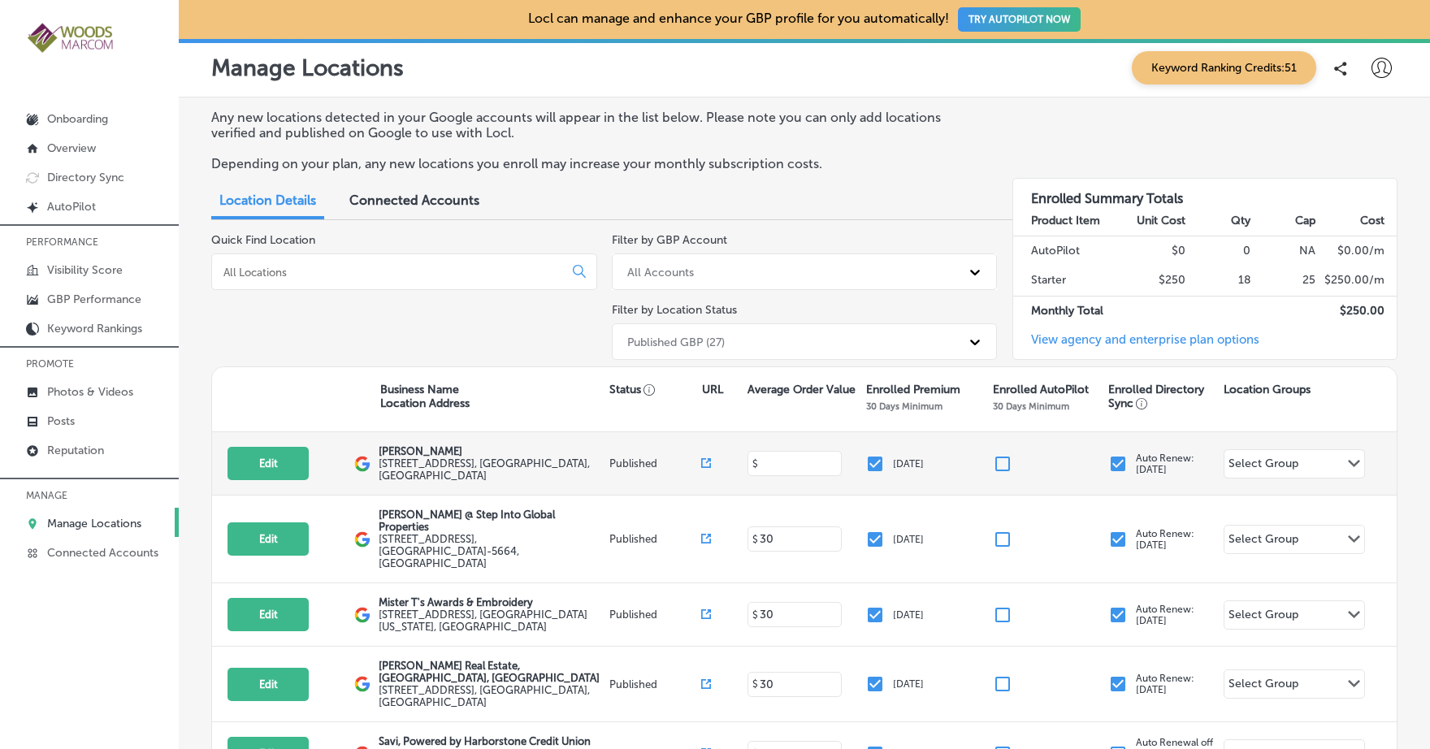
drag, startPoint x: 769, startPoint y: 467, endPoint x: 756, endPoint y: 466, distance: 13.0
click at [758, 466] on input at bounding box center [796, 463] width 76 height 15
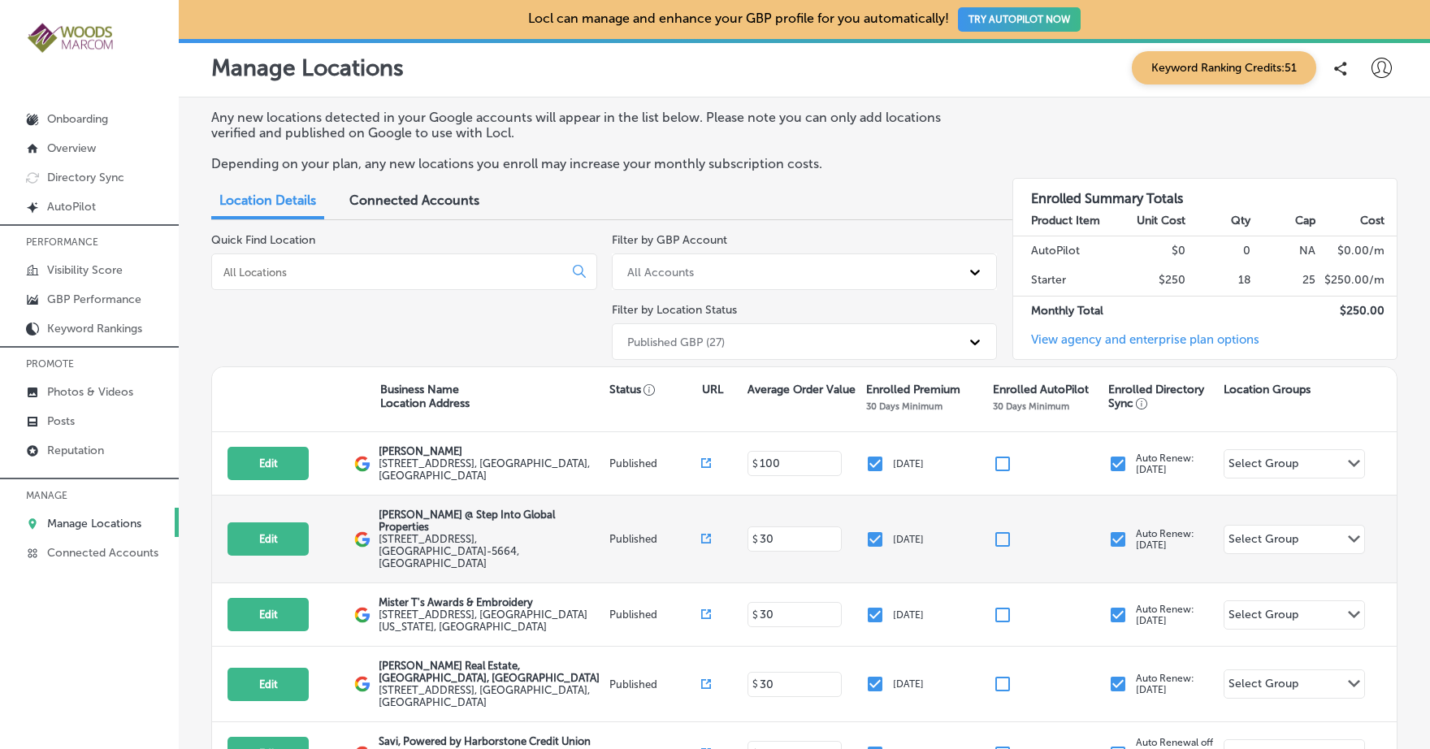
type input "100"
click at [788, 532] on input at bounding box center [796, 539] width 76 height 15
type input "30"
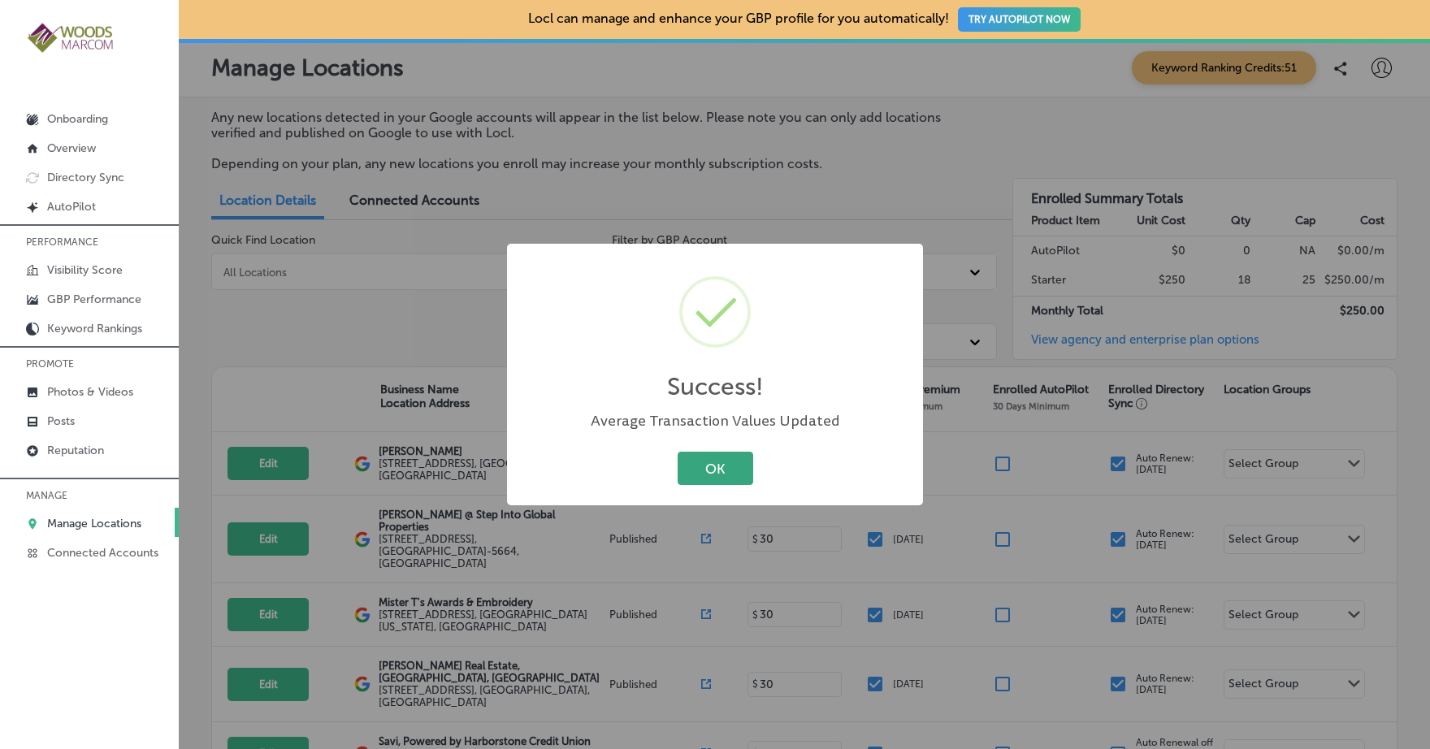
click at [727, 476] on button "OK" at bounding box center [716, 468] width 76 height 33
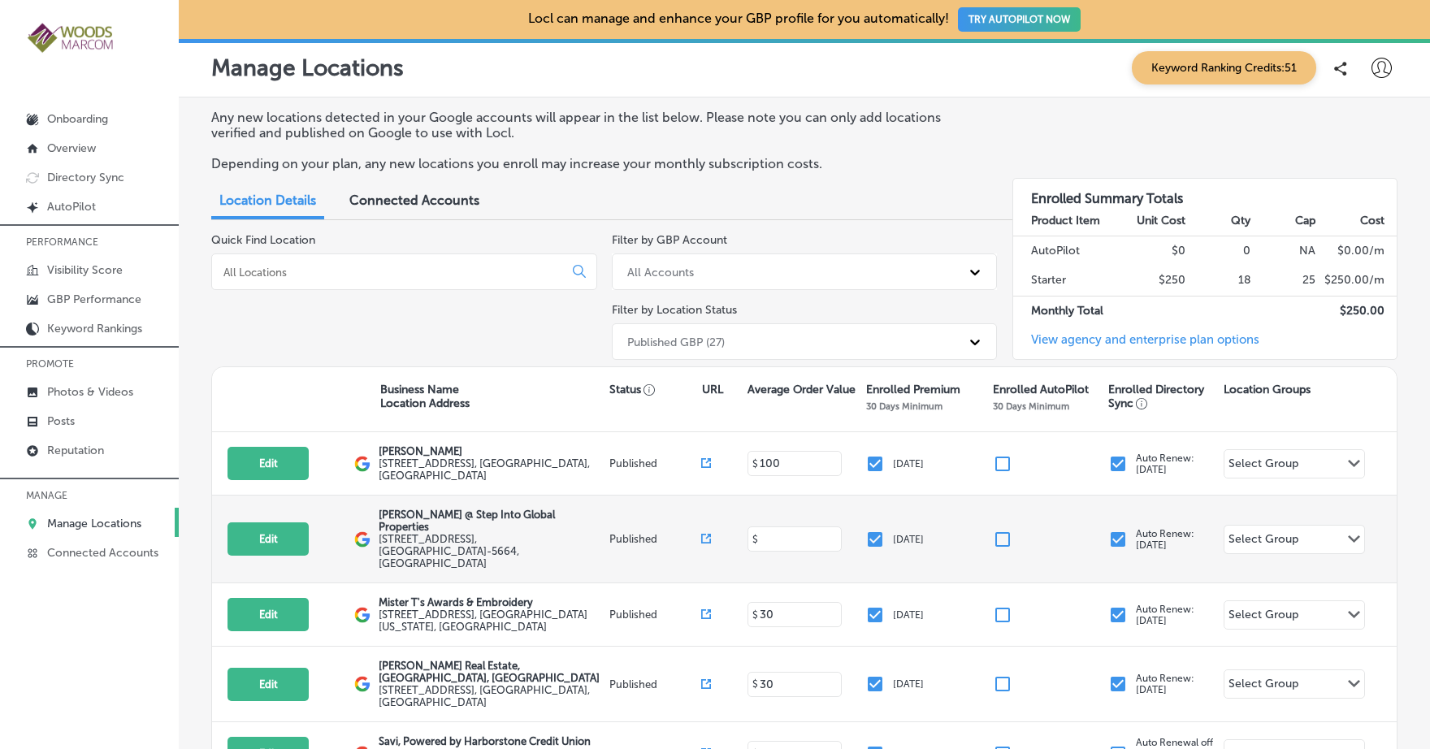
click at [767, 532] on input at bounding box center [796, 539] width 76 height 15
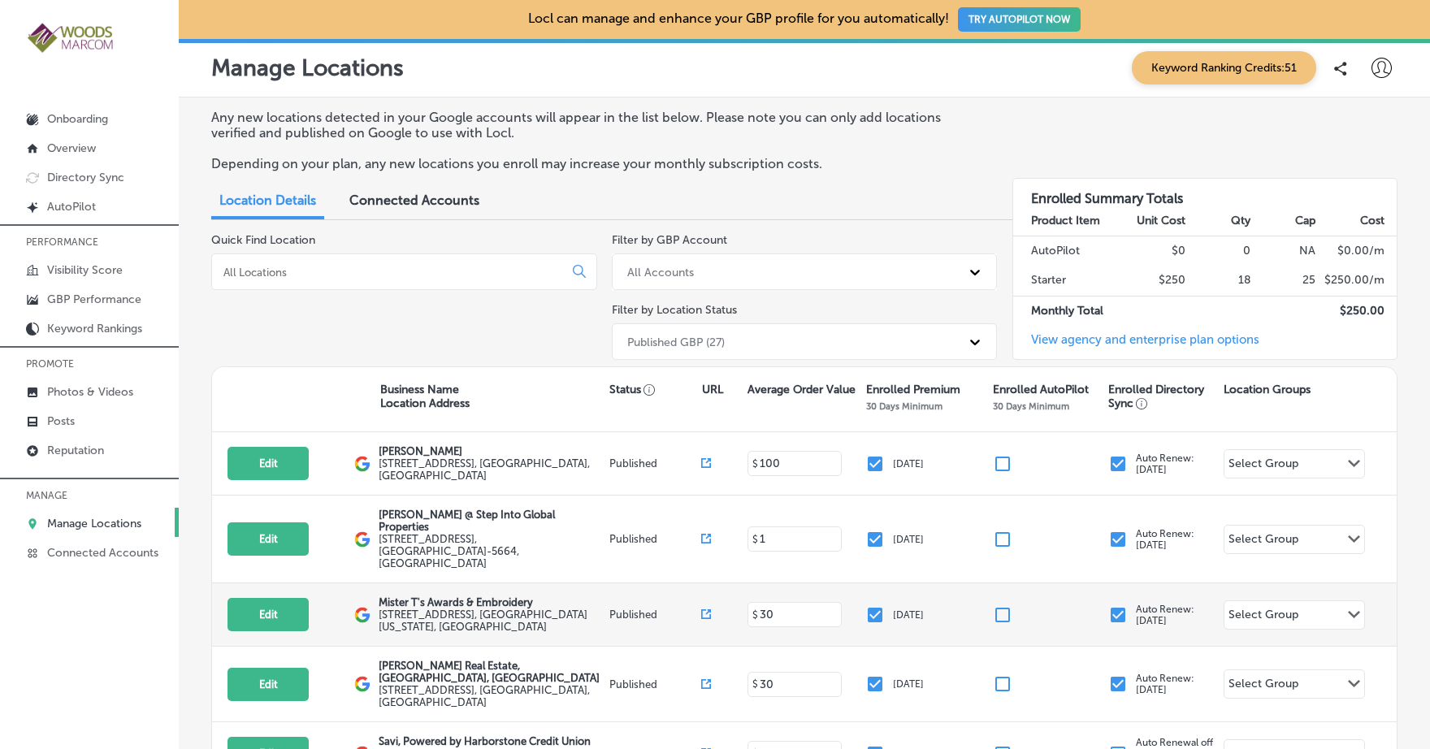
type input "1"
click at [773, 607] on input at bounding box center [796, 614] width 76 height 15
type input "30"
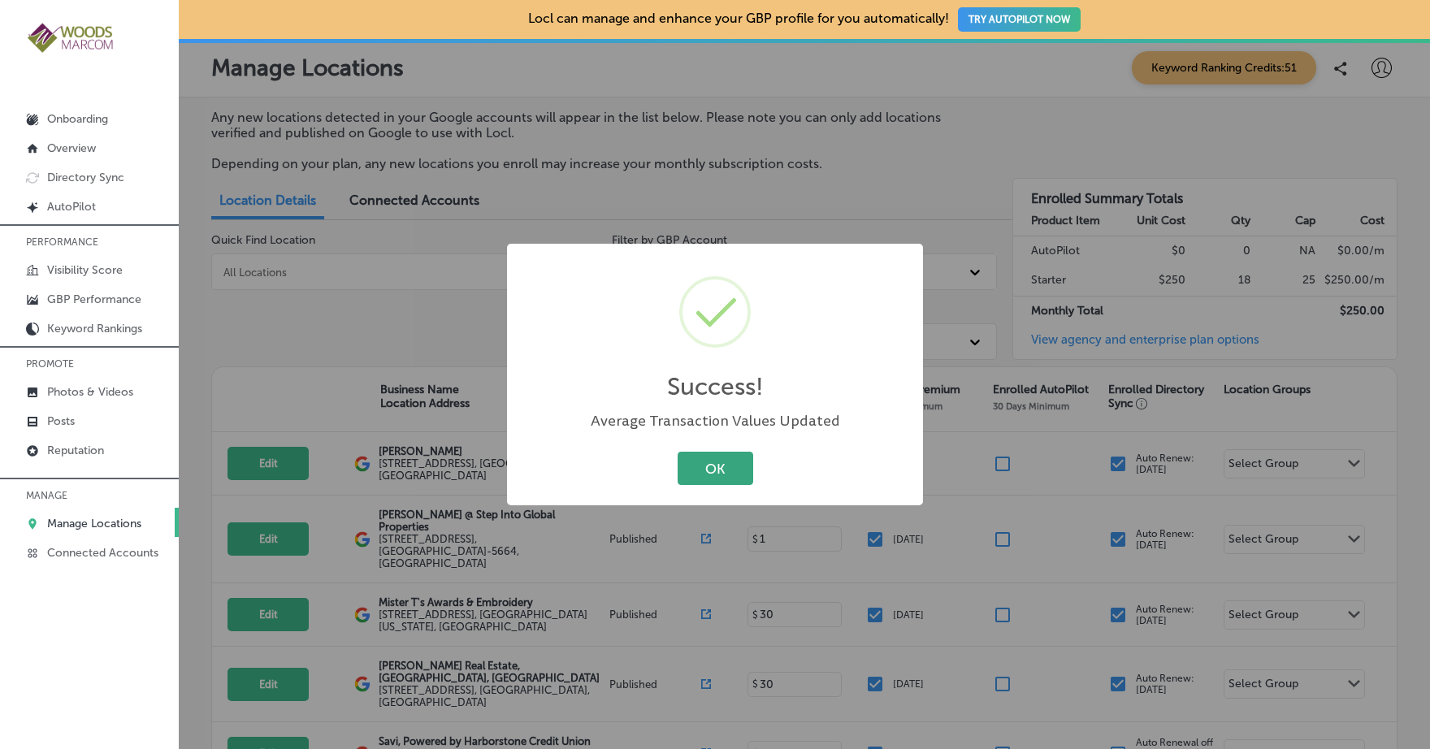
click at [744, 467] on button "OK" at bounding box center [716, 468] width 76 height 33
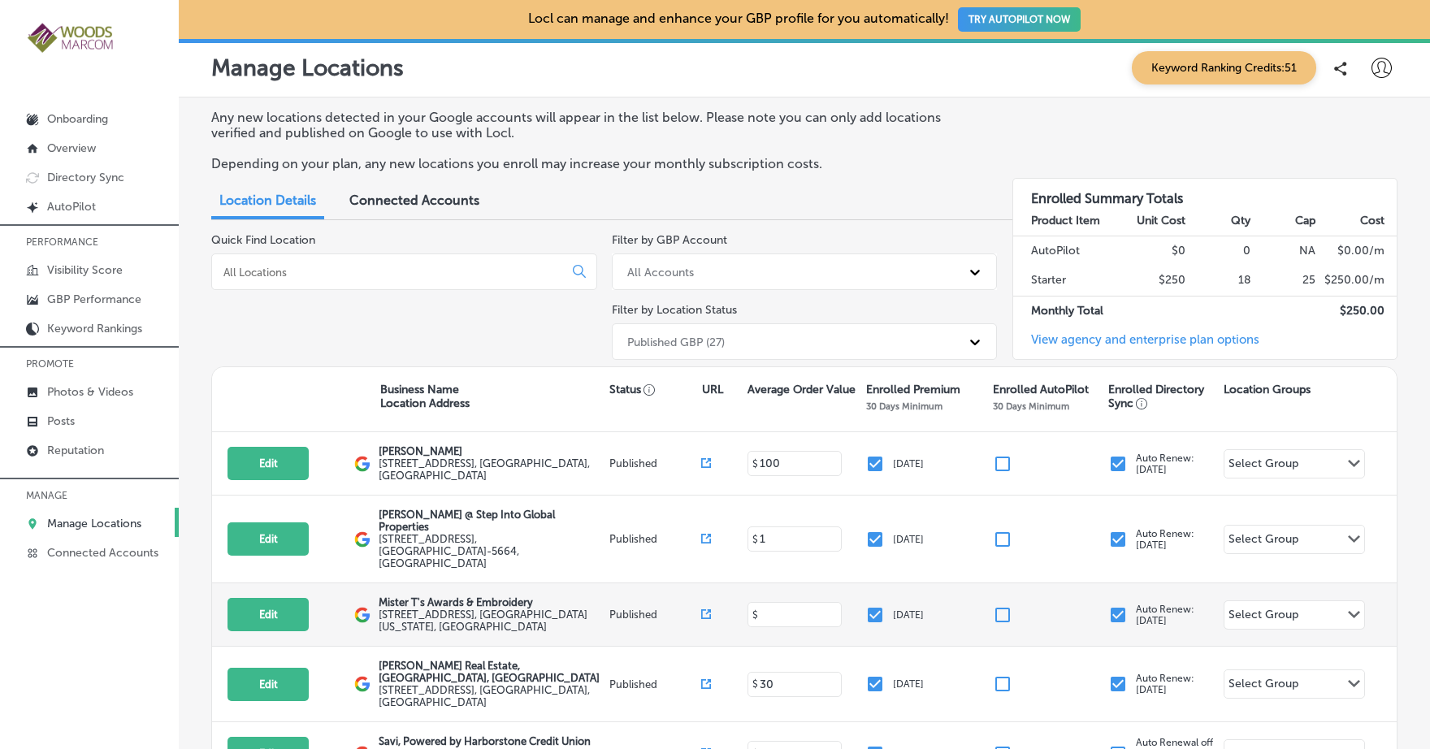
click at [775, 607] on input at bounding box center [796, 614] width 76 height 15
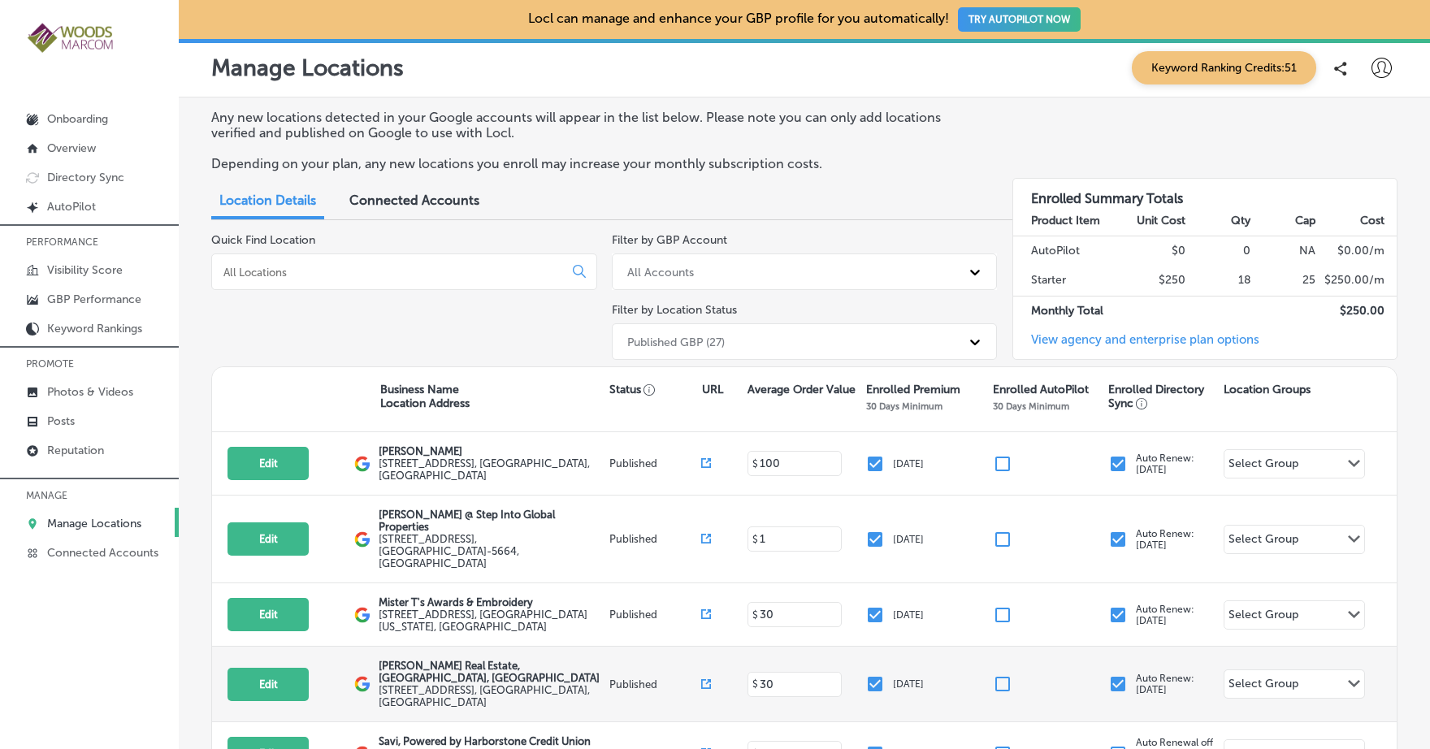
type input "30"
click at [789, 677] on input at bounding box center [796, 684] width 76 height 15
type input "30"
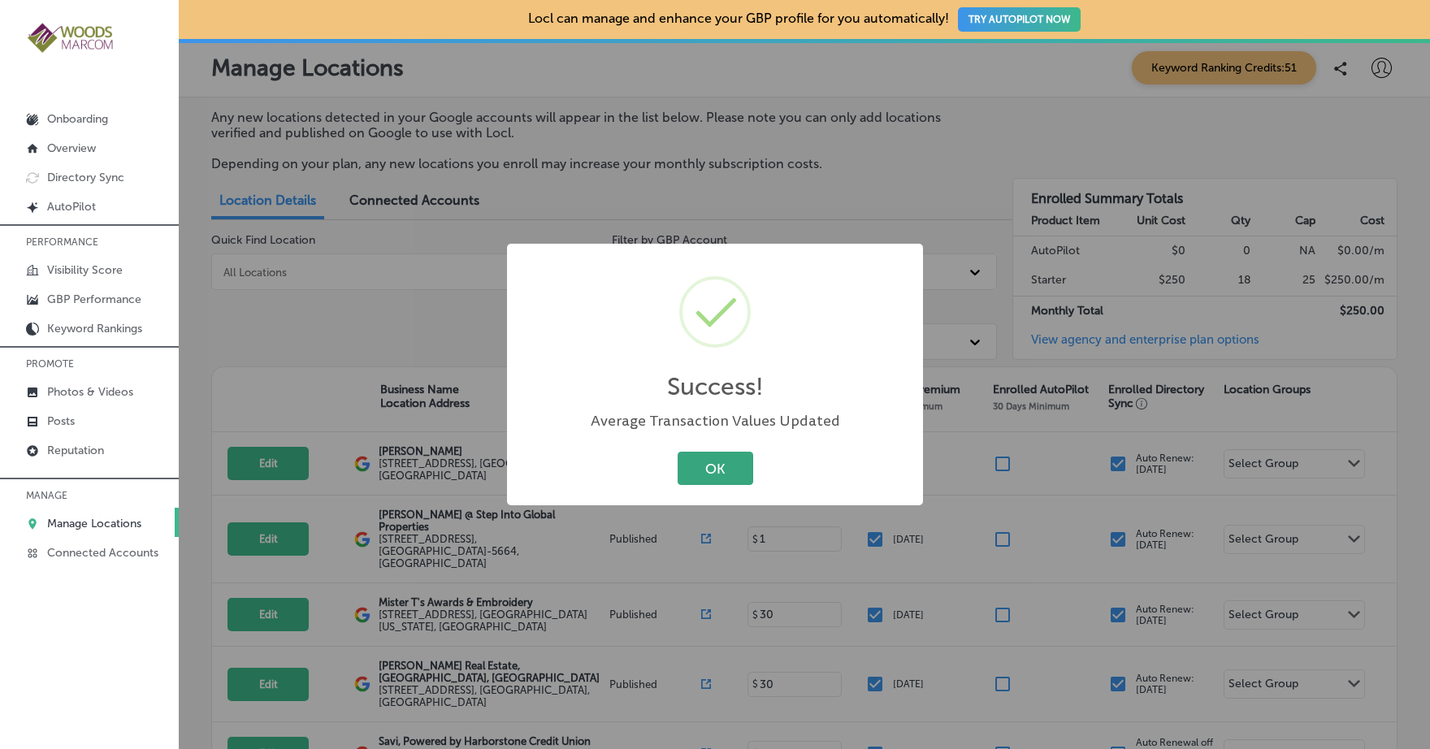
click at [705, 454] on button "OK" at bounding box center [716, 468] width 76 height 33
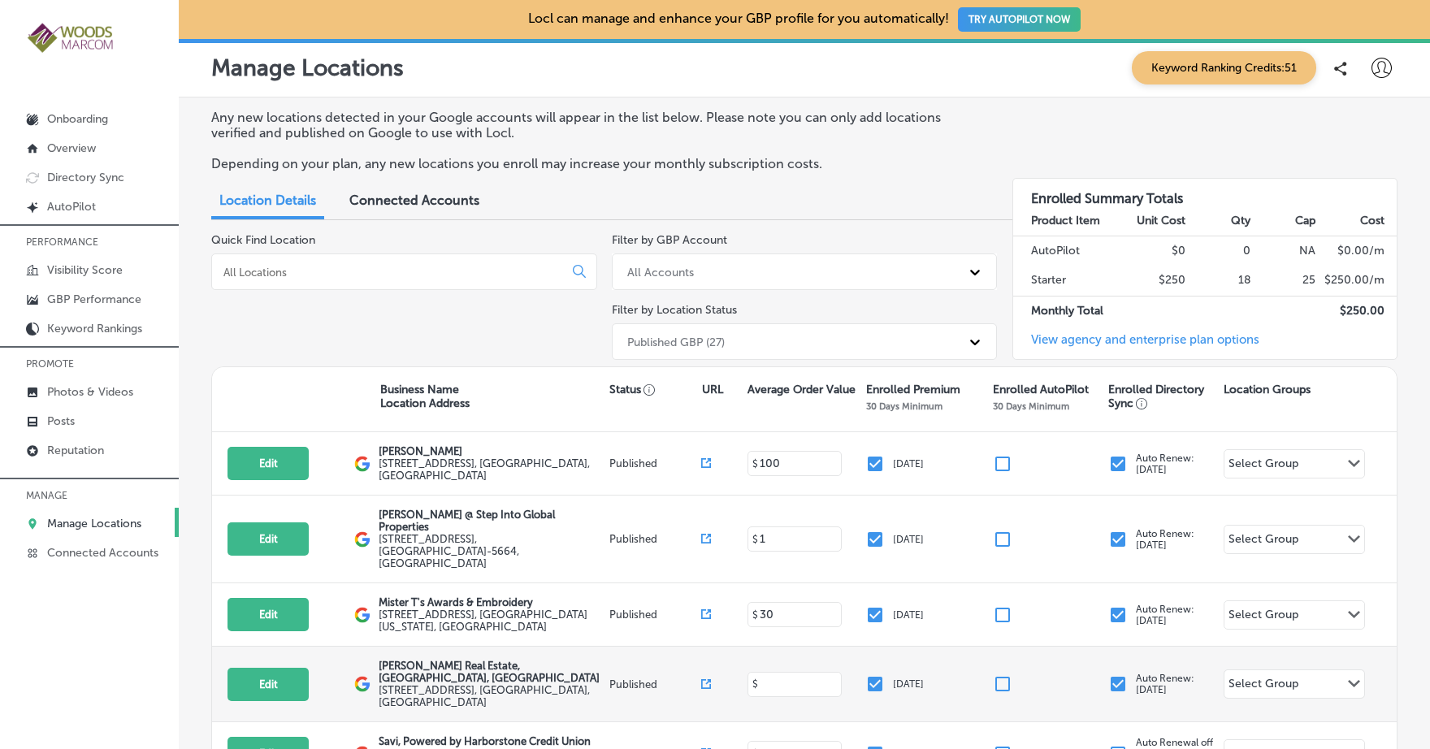
click at [766, 677] on input at bounding box center [796, 684] width 76 height 15
type input "1"
click at [792, 675] on div "Edit This location is not published yet. [PERSON_NAME] Real Estate, [GEOGRAPHIC…" at bounding box center [804, 685] width 1185 height 76
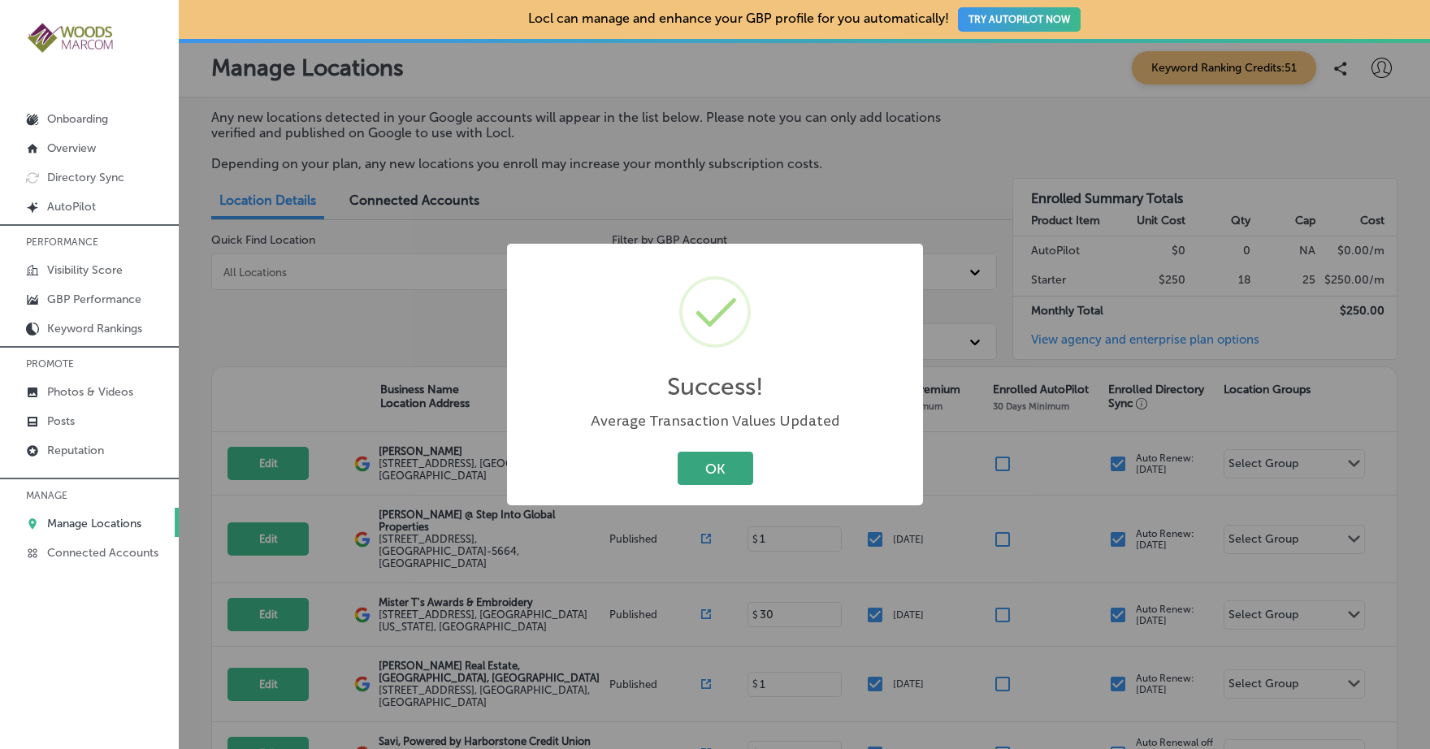
click at [734, 478] on button "OK" at bounding box center [716, 468] width 76 height 33
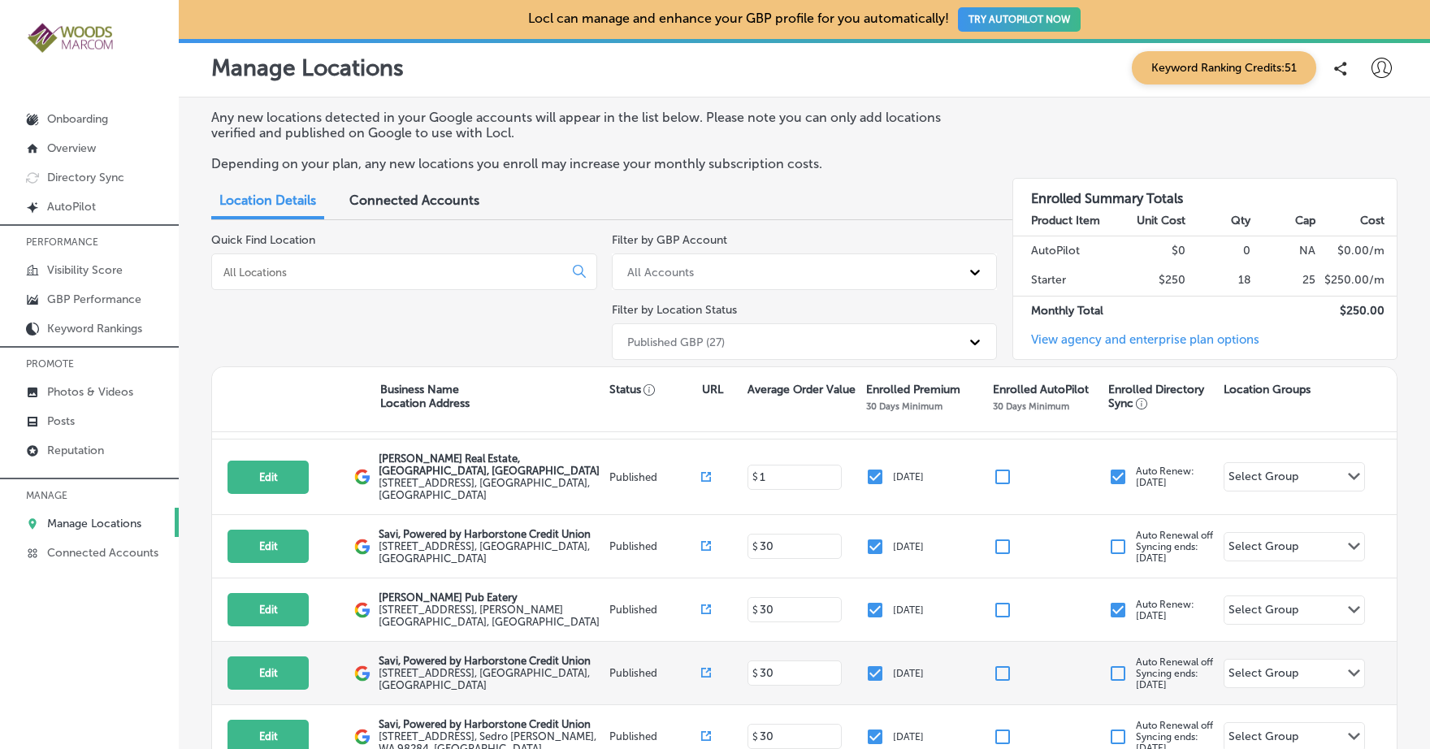
scroll to position [211, 0]
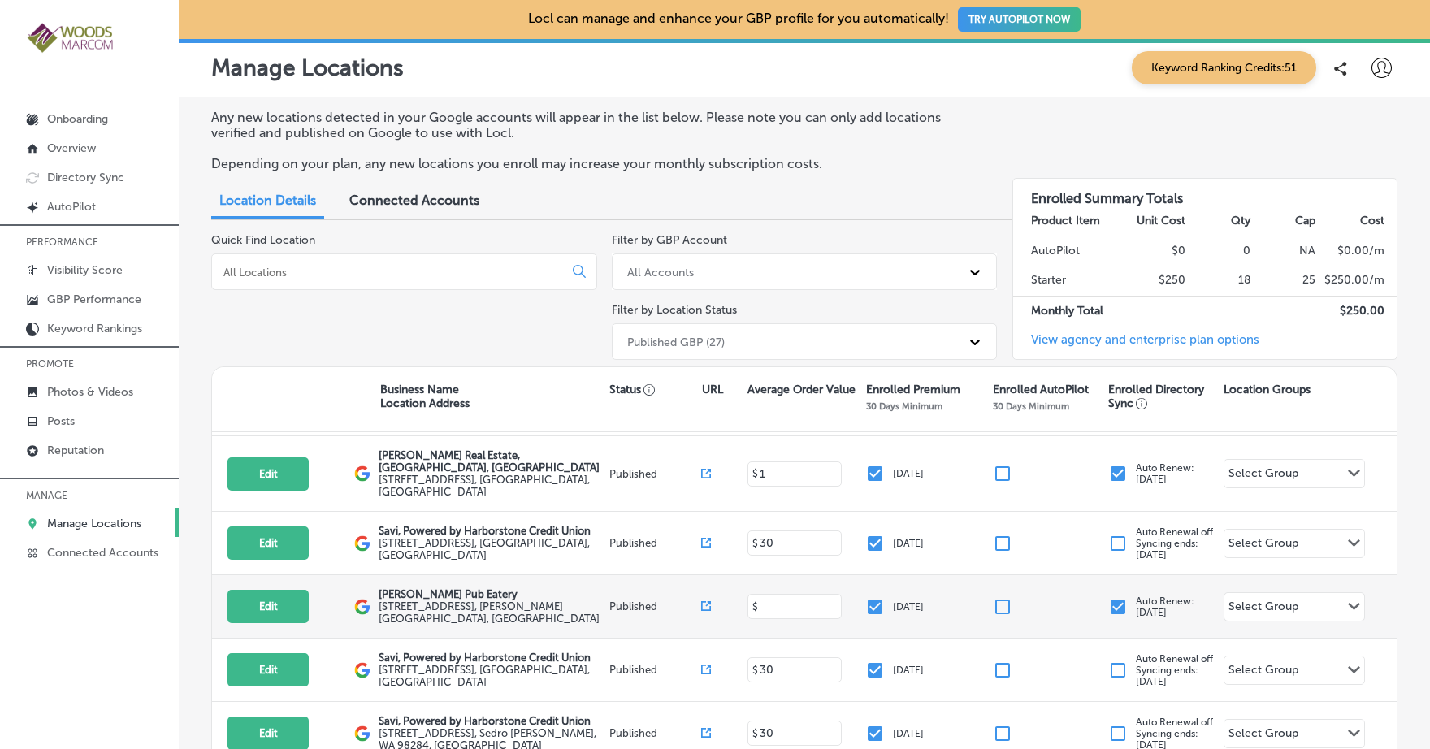
click at [775, 599] on input at bounding box center [796, 606] width 76 height 15
type input "25"
click at [779, 604] on div "Edit This location is not published yet. [PERSON_NAME] Pub Eatery [STREET_ADDRE…" at bounding box center [804, 606] width 1185 height 63
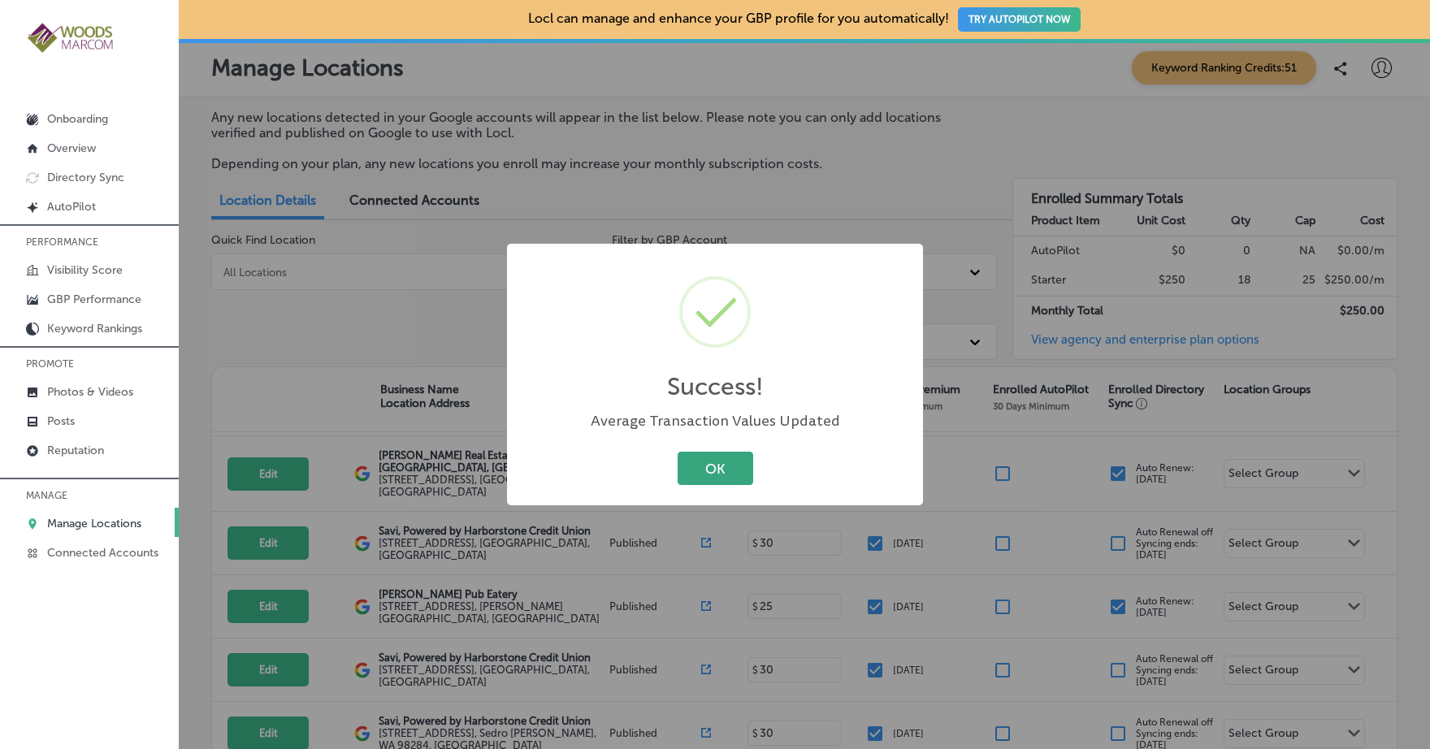
click at [721, 471] on button "OK" at bounding box center [716, 468] width 76 height 33
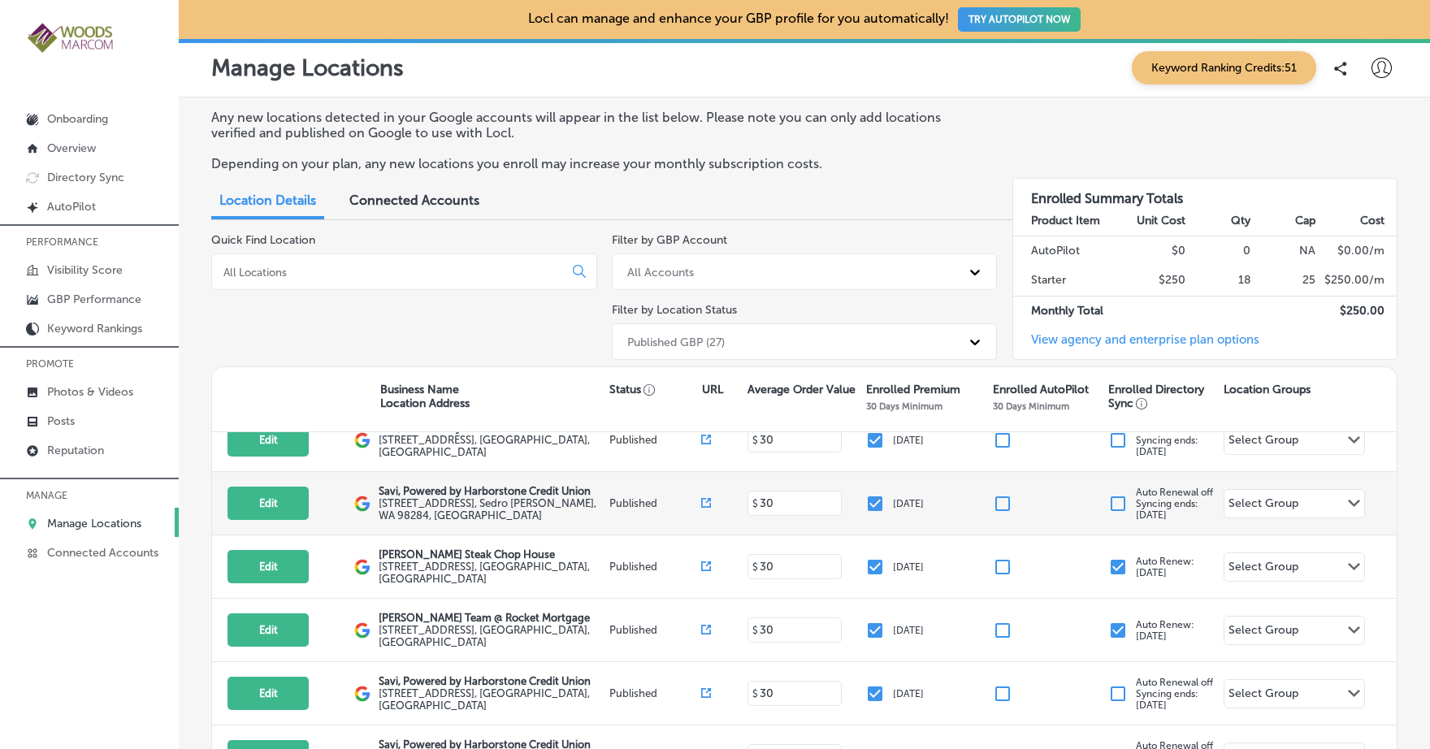
scroll to position [467, 0]
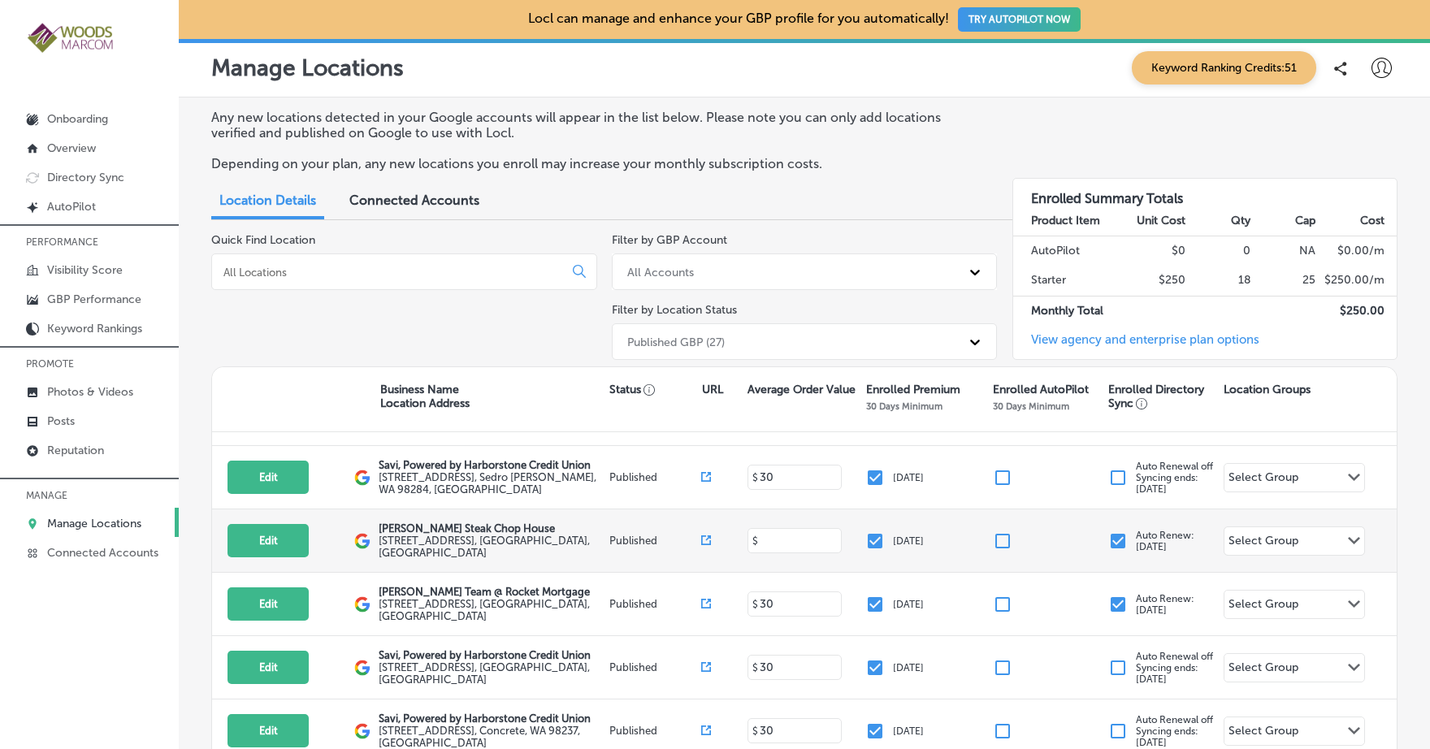
click at [779, 533] on input at bounding box center [796, 540] width 76 height 15
type input "40"
click at [790, 531] on div "Edit This location is not published yet. [PERSON_NAME][GEOGRAPHIC_DATA] [STREET…" at bounding box center [804, 541] width 1185 height 63
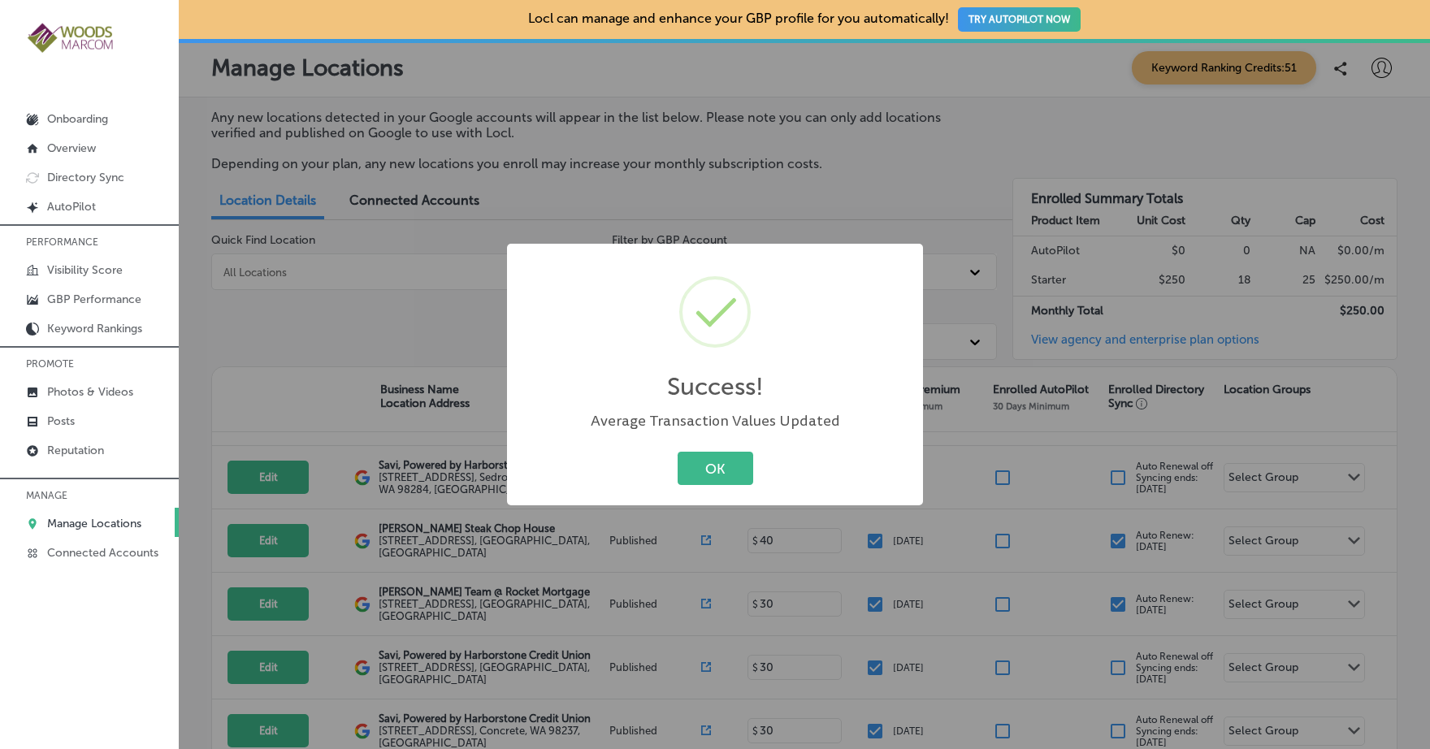
drag, startPoint x: 736, startPoint y: 475, endPoint x: 750, endPoint y: 497, distance: 27.1
click at [736, 474] on button "OK" at bounding box center [716, 468] width 76 height 33
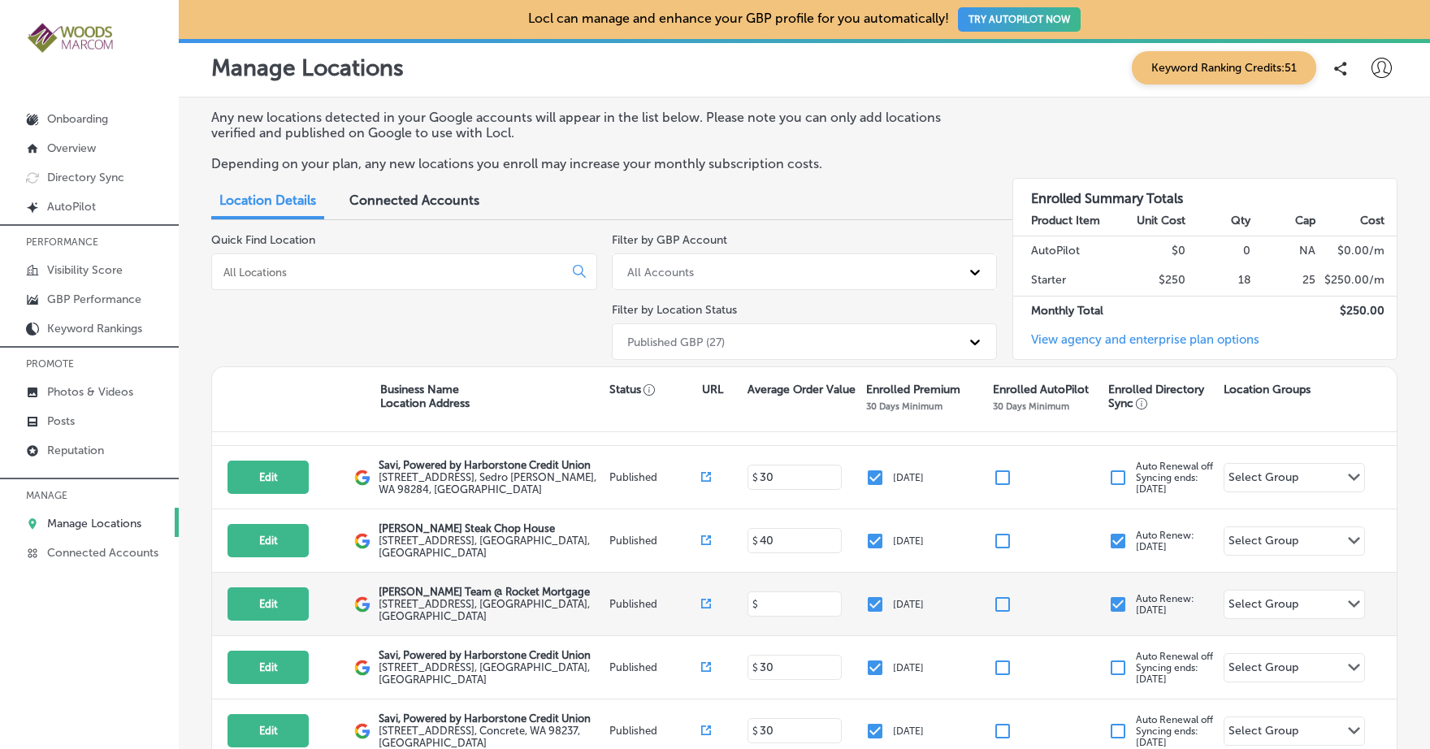
click at [781, 597] on input at bounding box center [796, 604] width 76 height 15
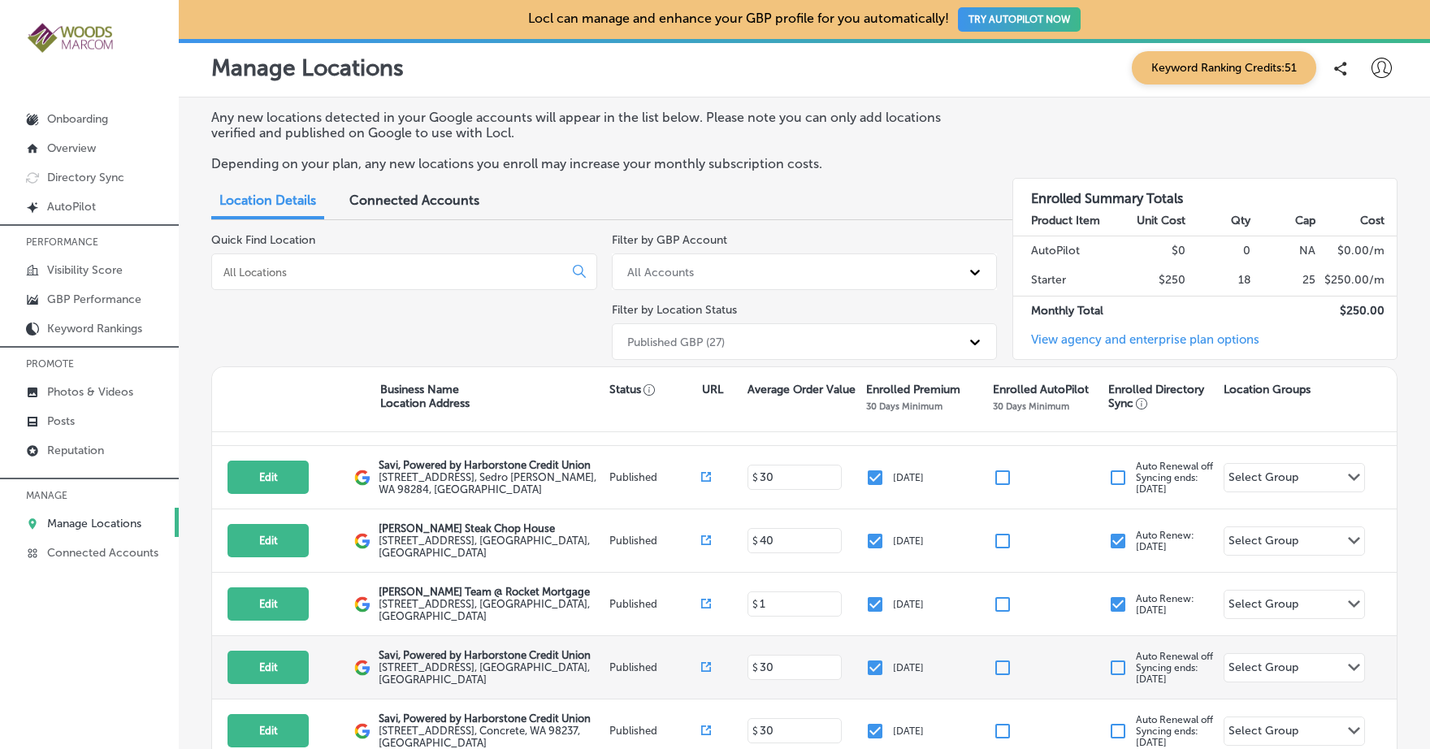
type input "1"
click at [777, 636] on div "Edit This location is not published yet. Savi, Powered by Harborstone Credit Un…" at bounding box center [804, 667] width 1185 height 63
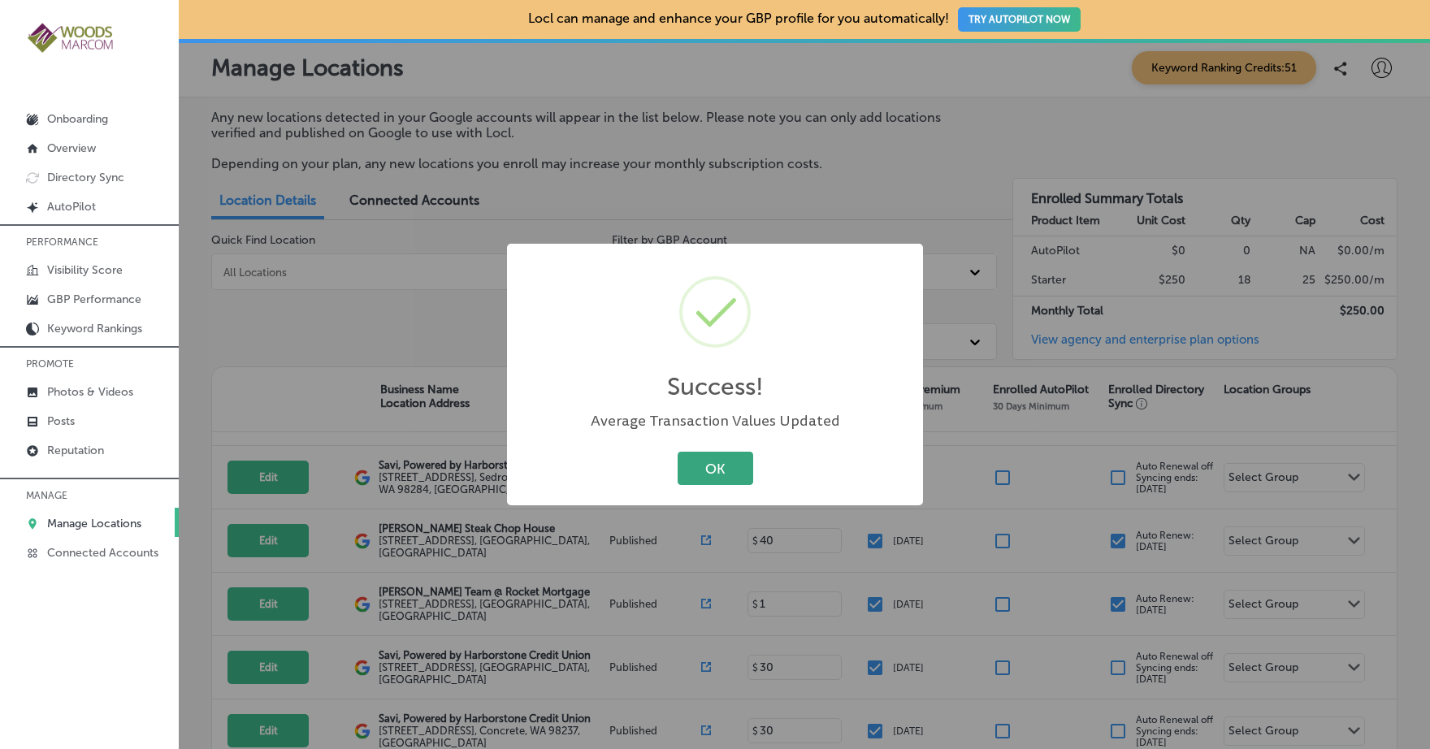
click at [748, 478] on button "OK" at bounding box center [716, 468] width 76 height 33
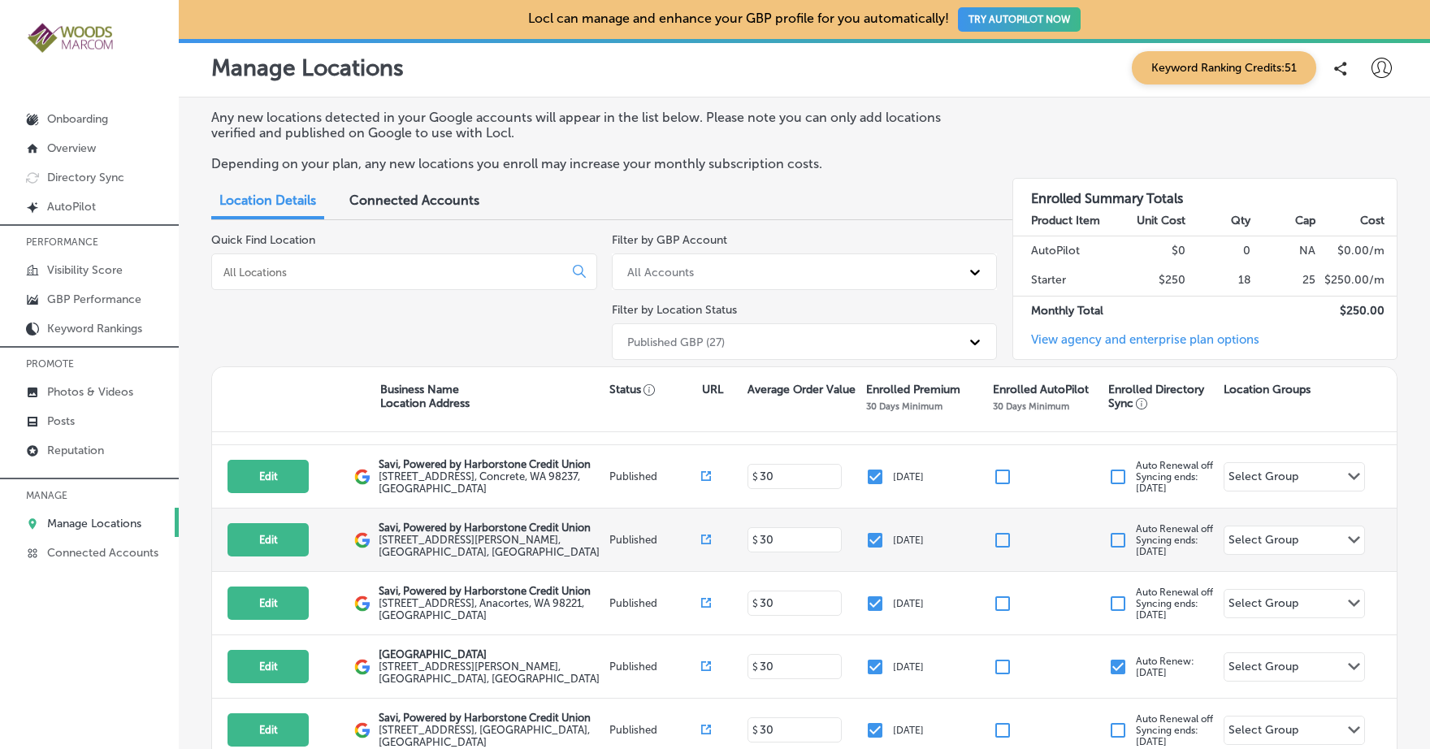
scroll to position [757, 0]
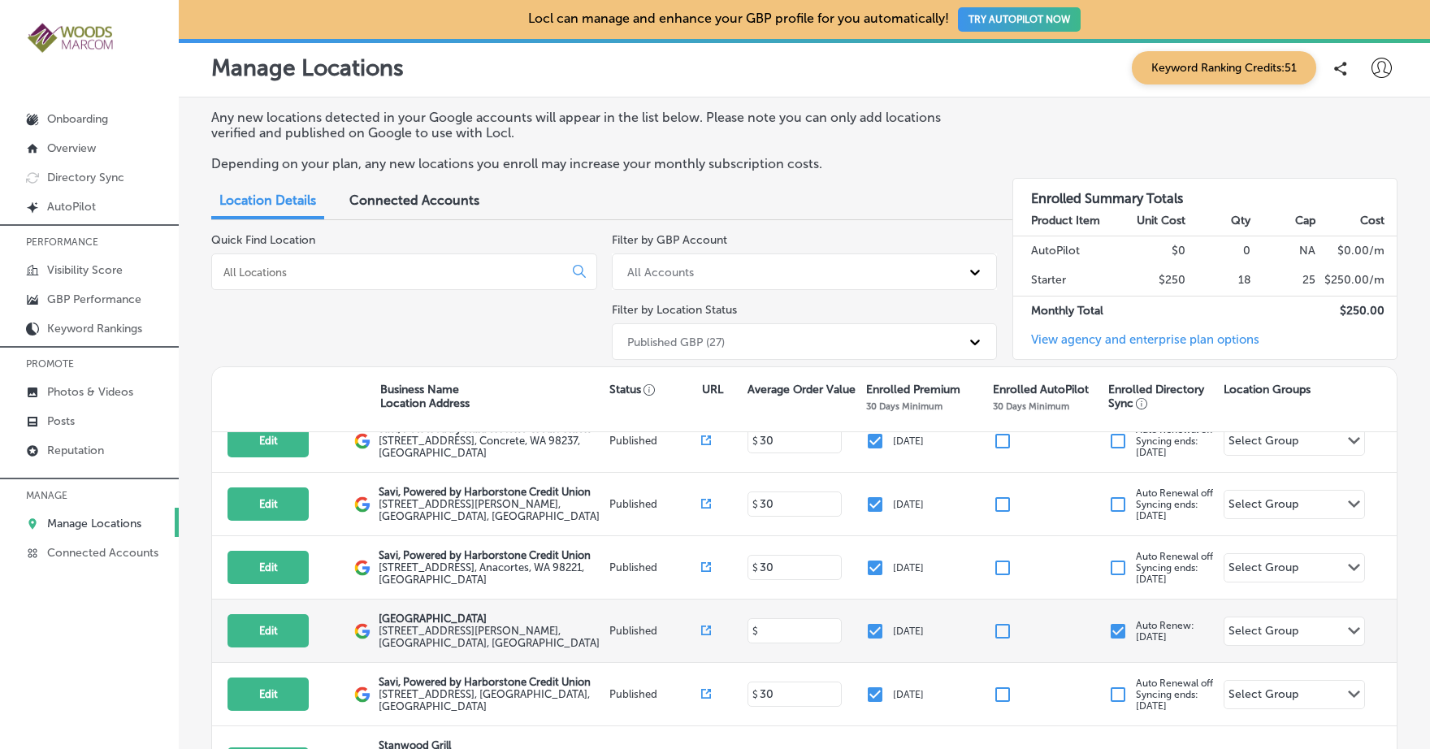
click at [778, 623] on input at bounding box center [796, 630] width 76 height 15
type input "50"
click at [782, 614] on div "Edit This location is not published yet. [GEOGRAPHIC_DATA] [STREET_ADDRESS][PER…" at bounding box center [804, 631] width 1185 height 63
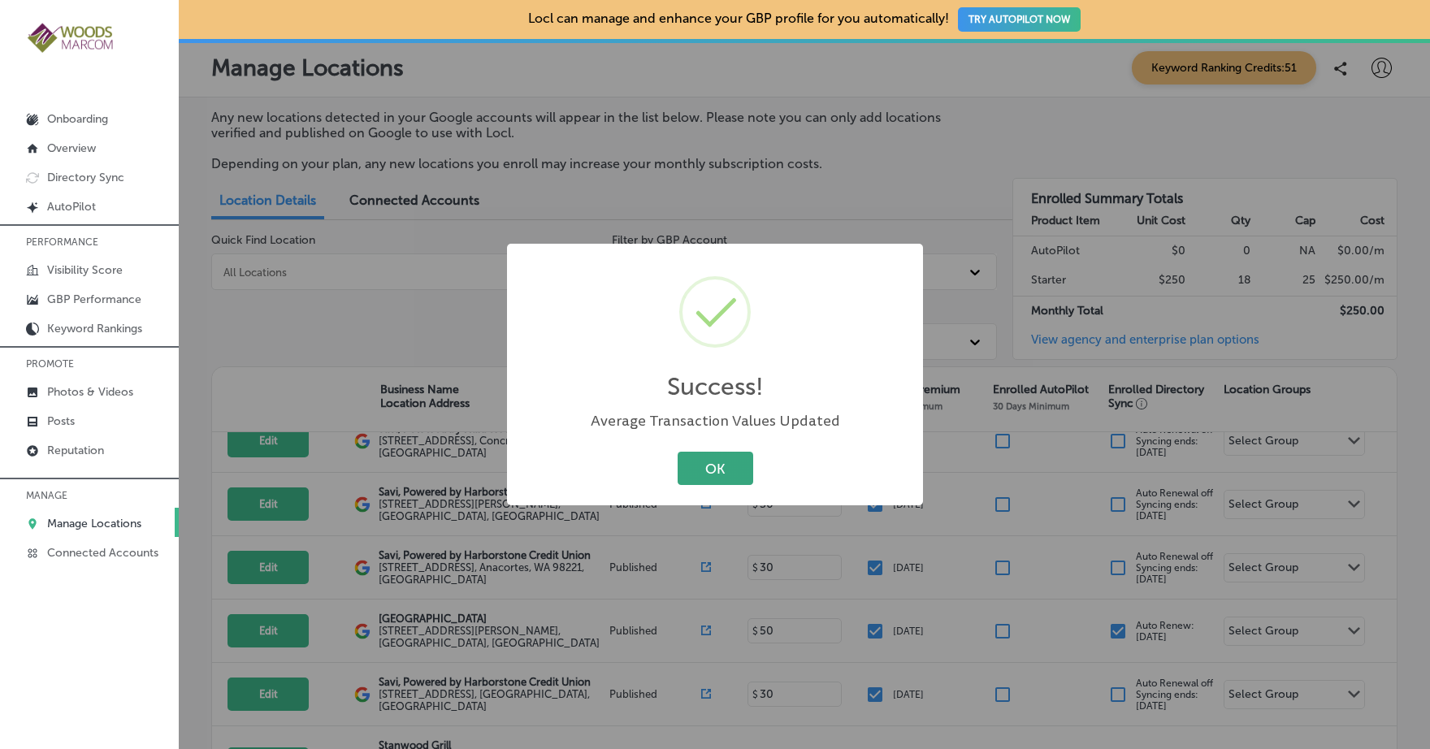
click at [747, 475] on button "OK" at bounding box center [716, 468] width 76 height 33
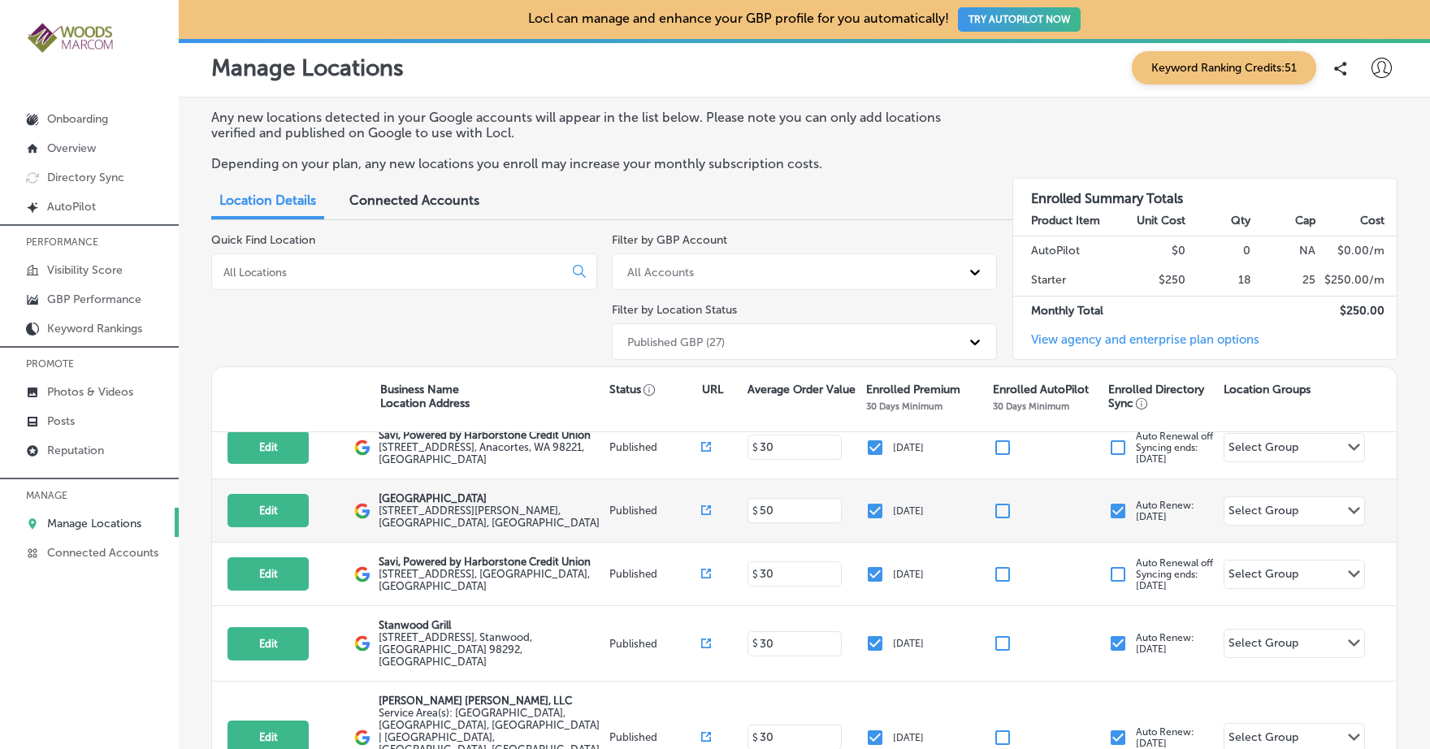
scroll to position [888, 0]
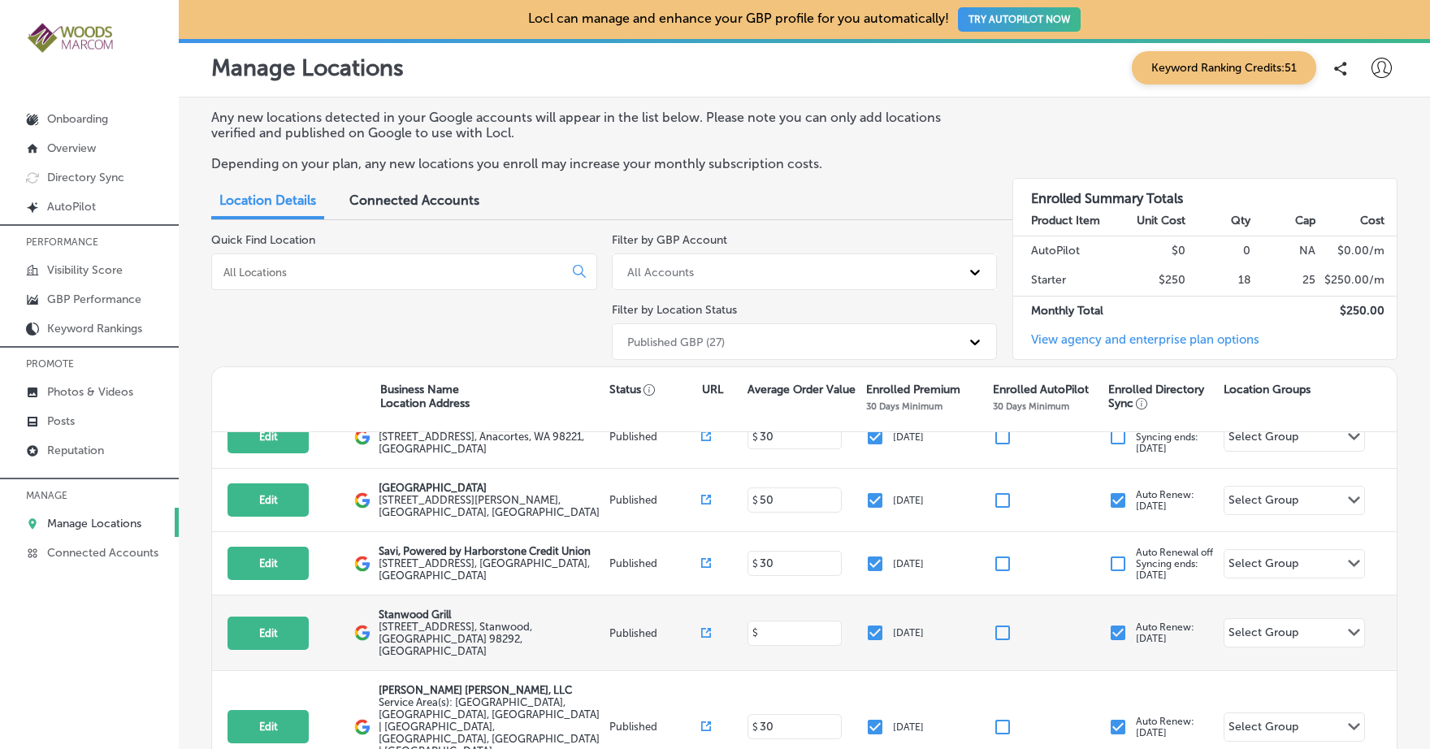
click at [778, 626] on input at bounding box center [796, 633] width 76 height 15
type input "35"
click at [784, 608] on div "Edit This location is not published yet. [GEOGRAPHIC_DATA] [STREET_ADDRESS] Pub…" at bounding box center [804, 634] width 1185 height 76
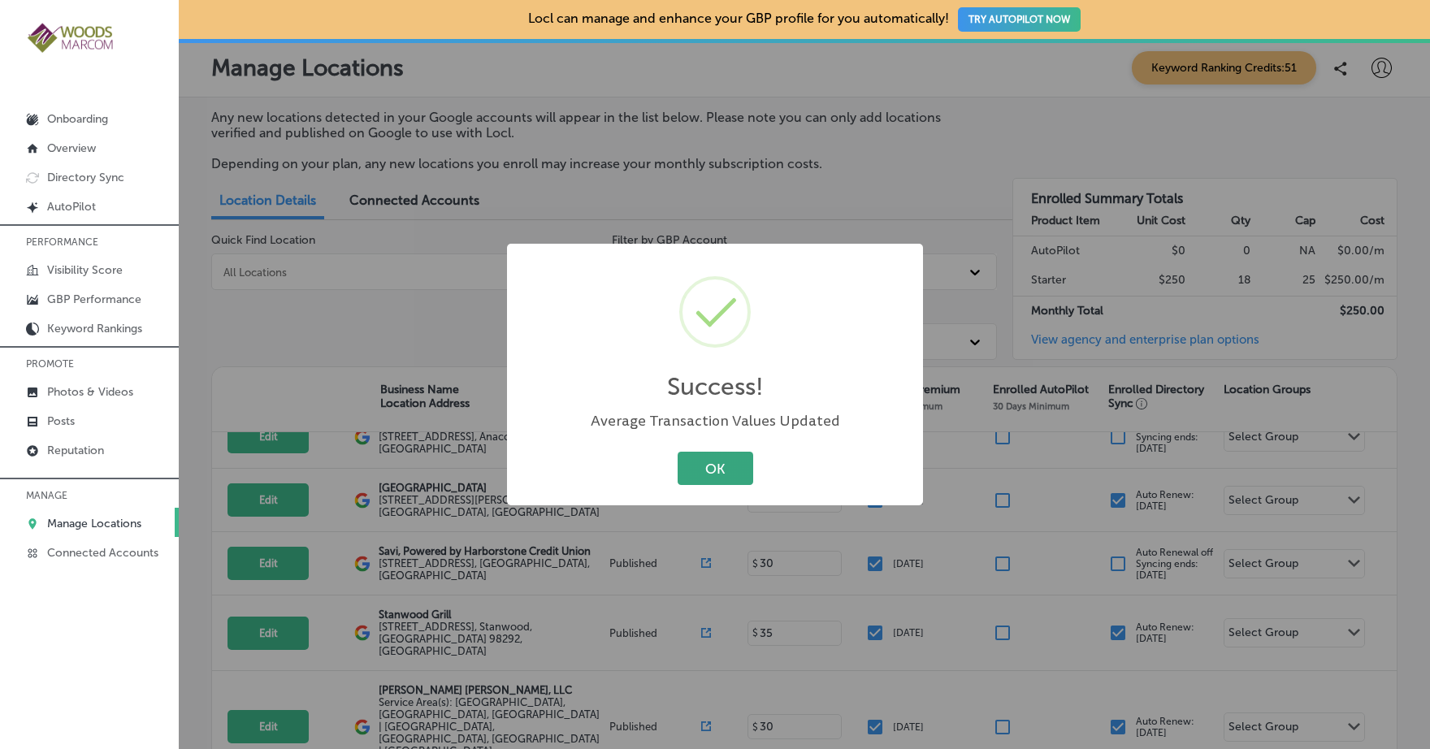
click at [736, 468] on button "OK" at bounding box center [716, 468] width 76 height 33
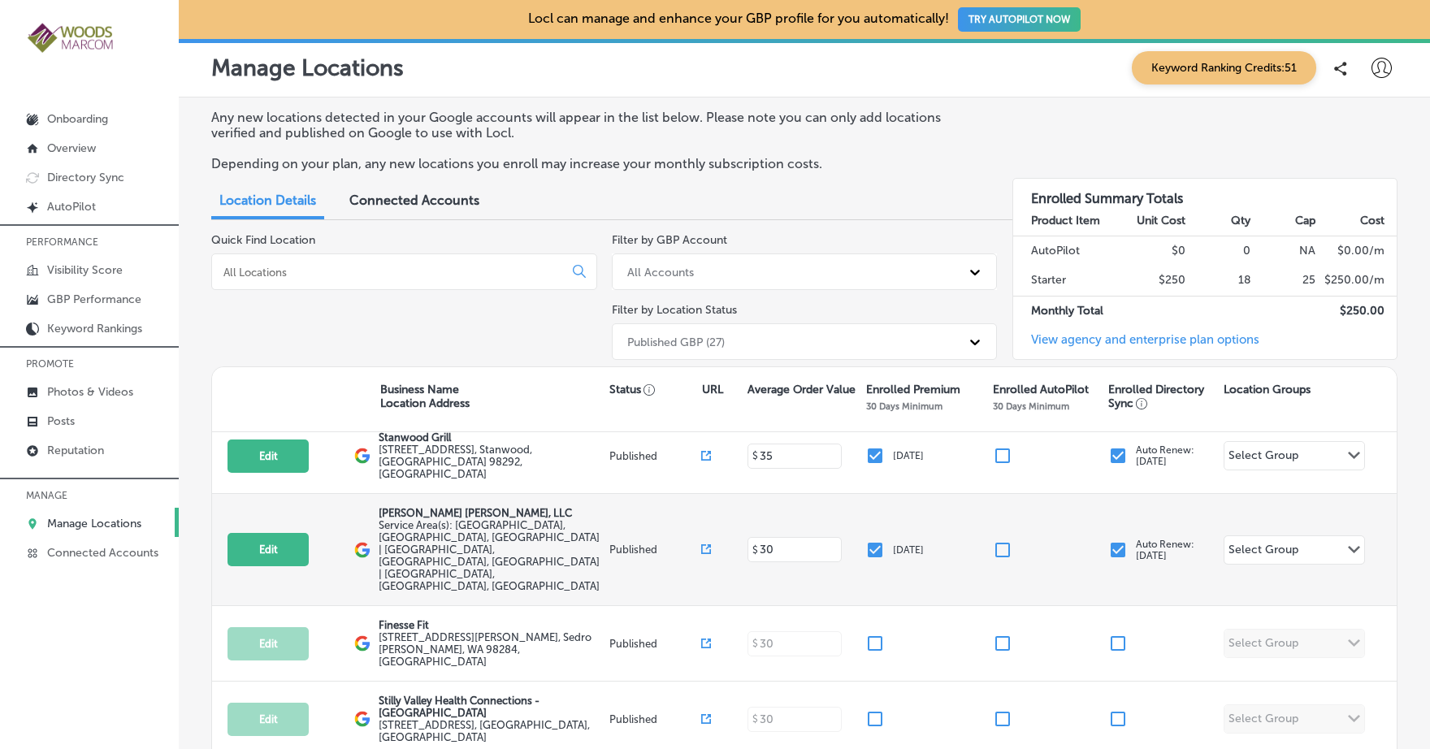
scroll to position [1040, 0]
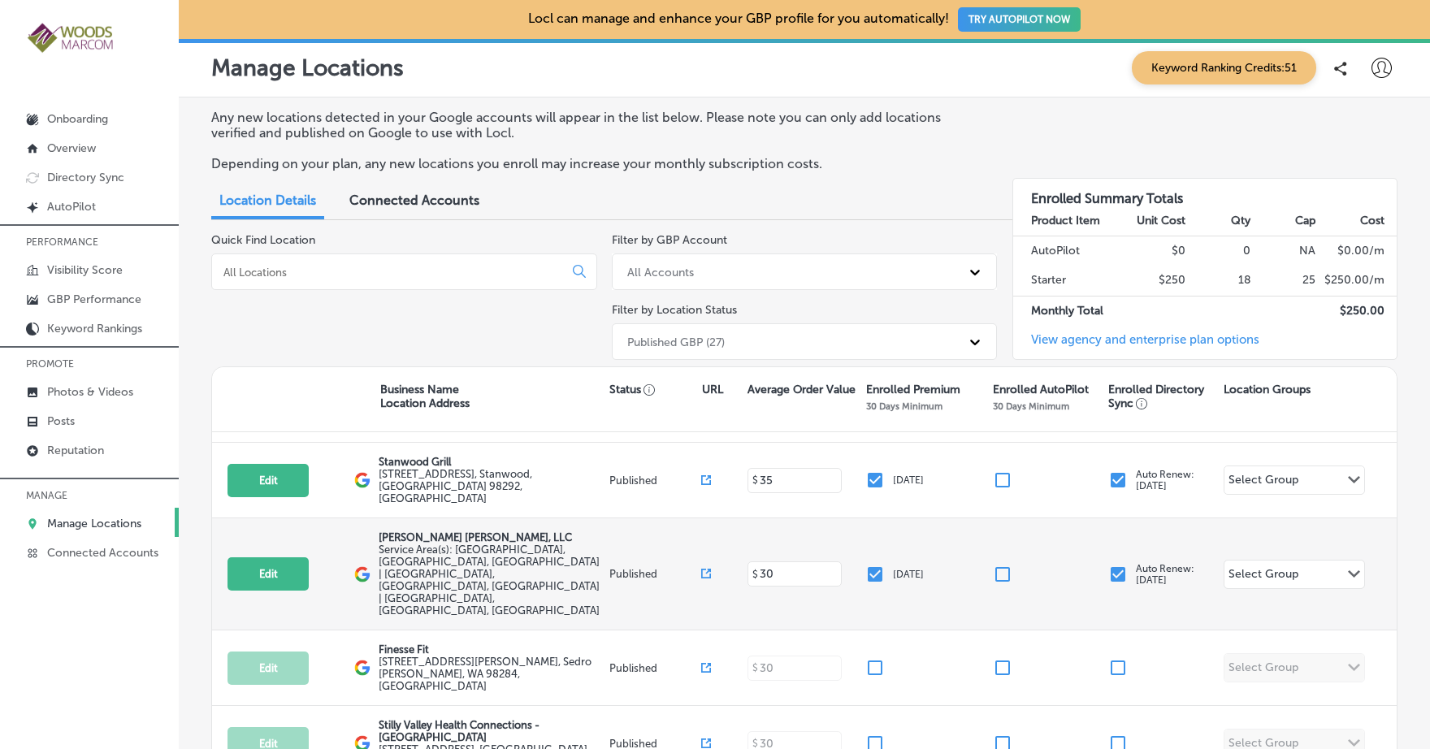
click at [782, 562] on div "$ 30" at bounding box center [795, 574] width 95 height 25
drag, startPoint x: 777, startPoint y: 509, endPoint x: 760, endPoint y: 507, distance: 17.1
click at [760, 567] on input at bounding box center [796, 574] width 76 height 15
type input "1"
click at [764, 532] on div "Edit This location is not published yet. [PERSON_NAME] [PERSON_NAME], LLC Servi…" at bounding box center [804, 575] width 1185 height 112
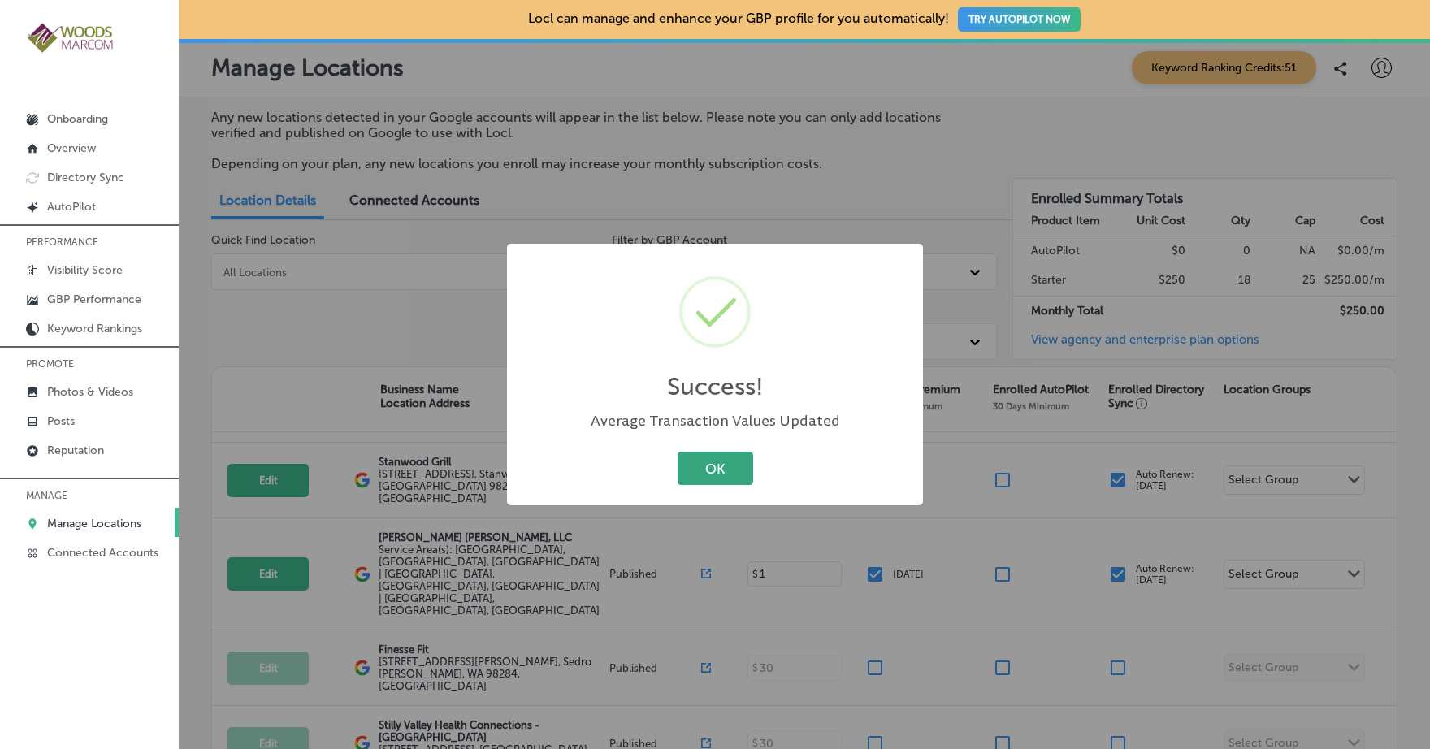
click at [745, 470] on button "OK" at bounding box center [716, 468] width 76 height 33
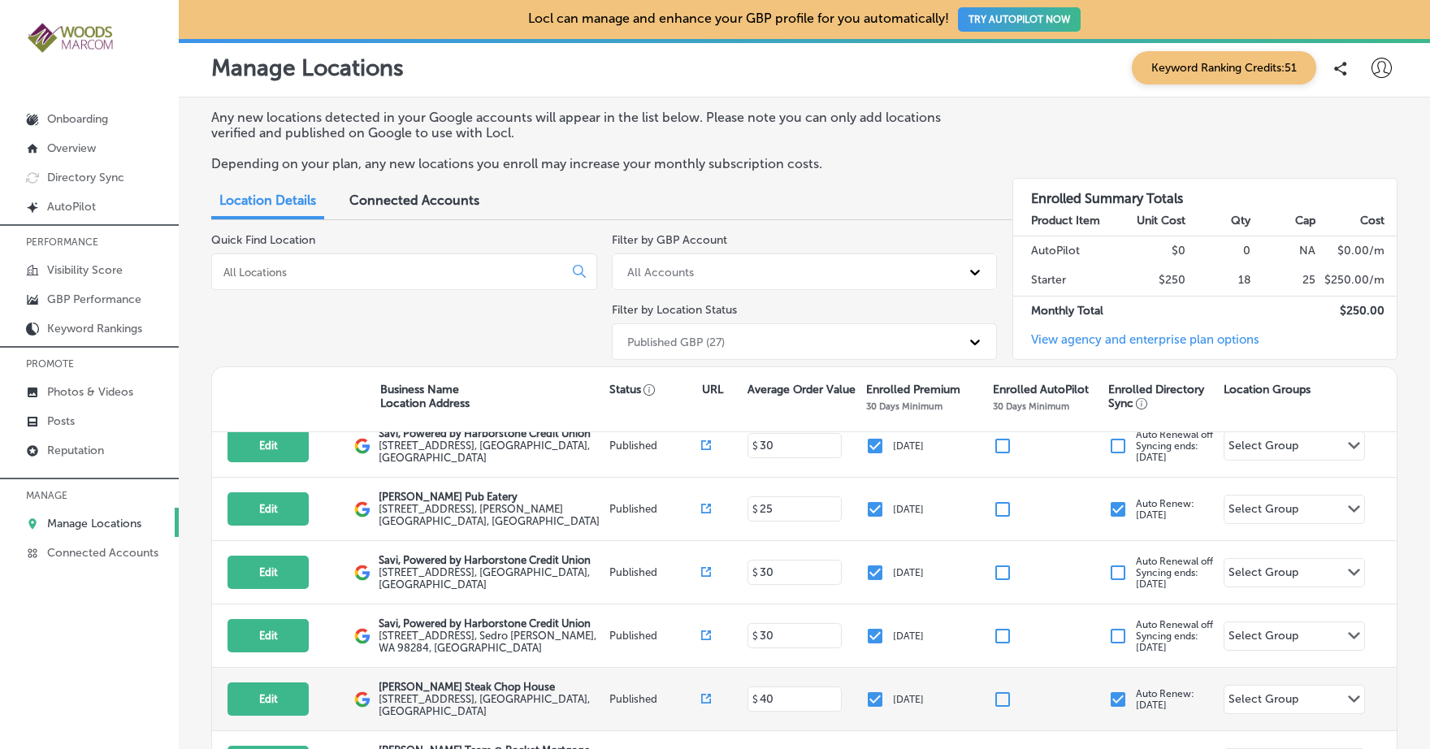
scroll to position [311, 0]
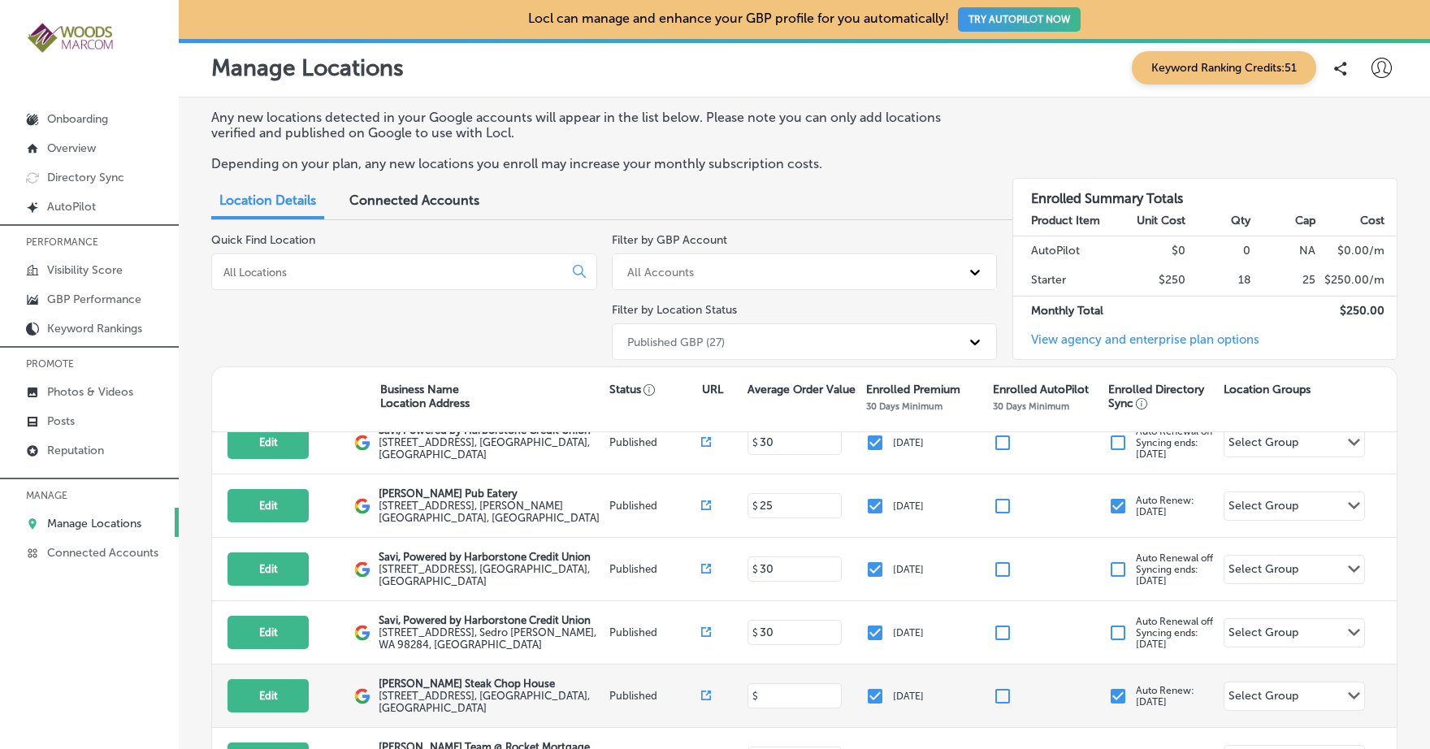
click at [760, 688] on input at bounding box center [796, 695] width 76 height 15
type input "60"
click at [791, 692] on div "Edit This location is not published yet. [PERSON_NAME][GEOGRAPHIC_DATA] [STREET…" at bounding box center [804, 696] width 1185 height 63
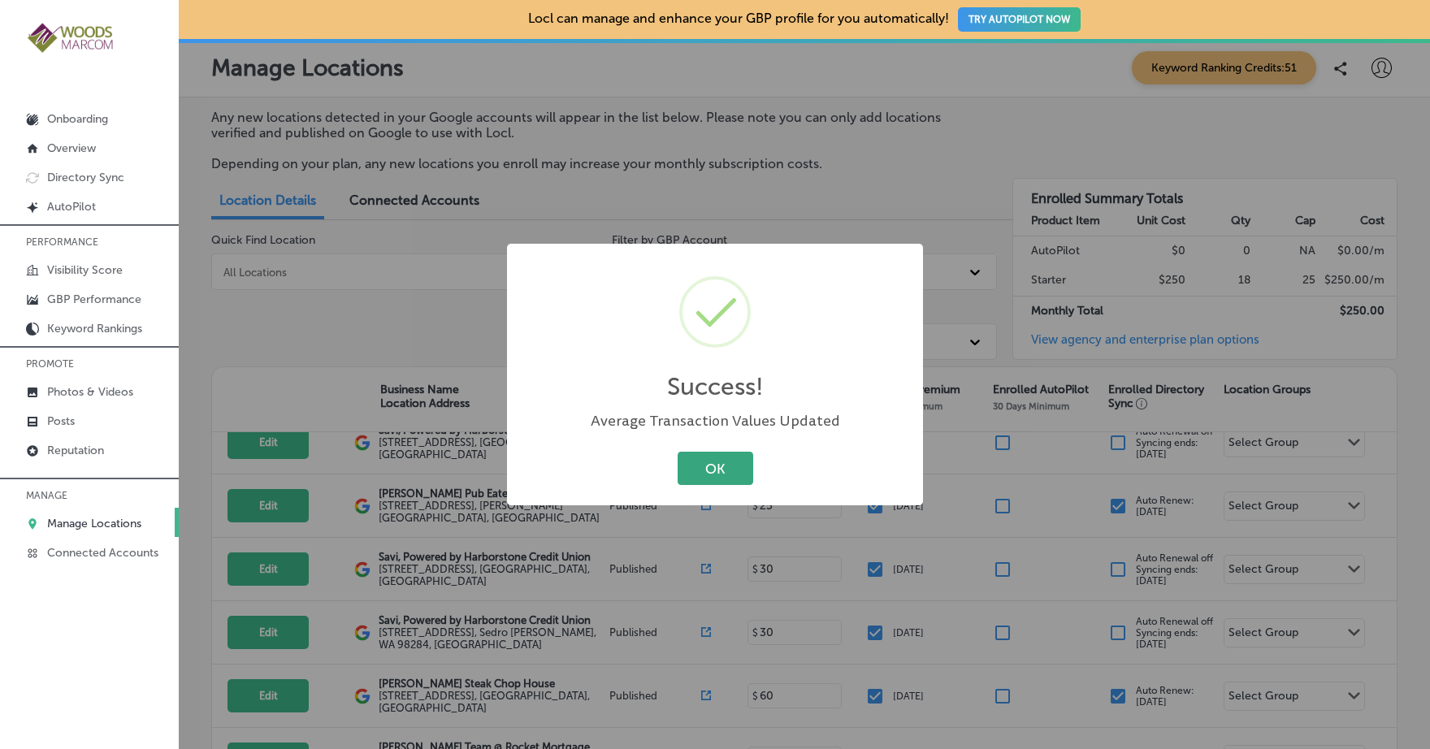
click at [732, 468] on button "OK" at bounding box center [716, 468] width 76 height 33
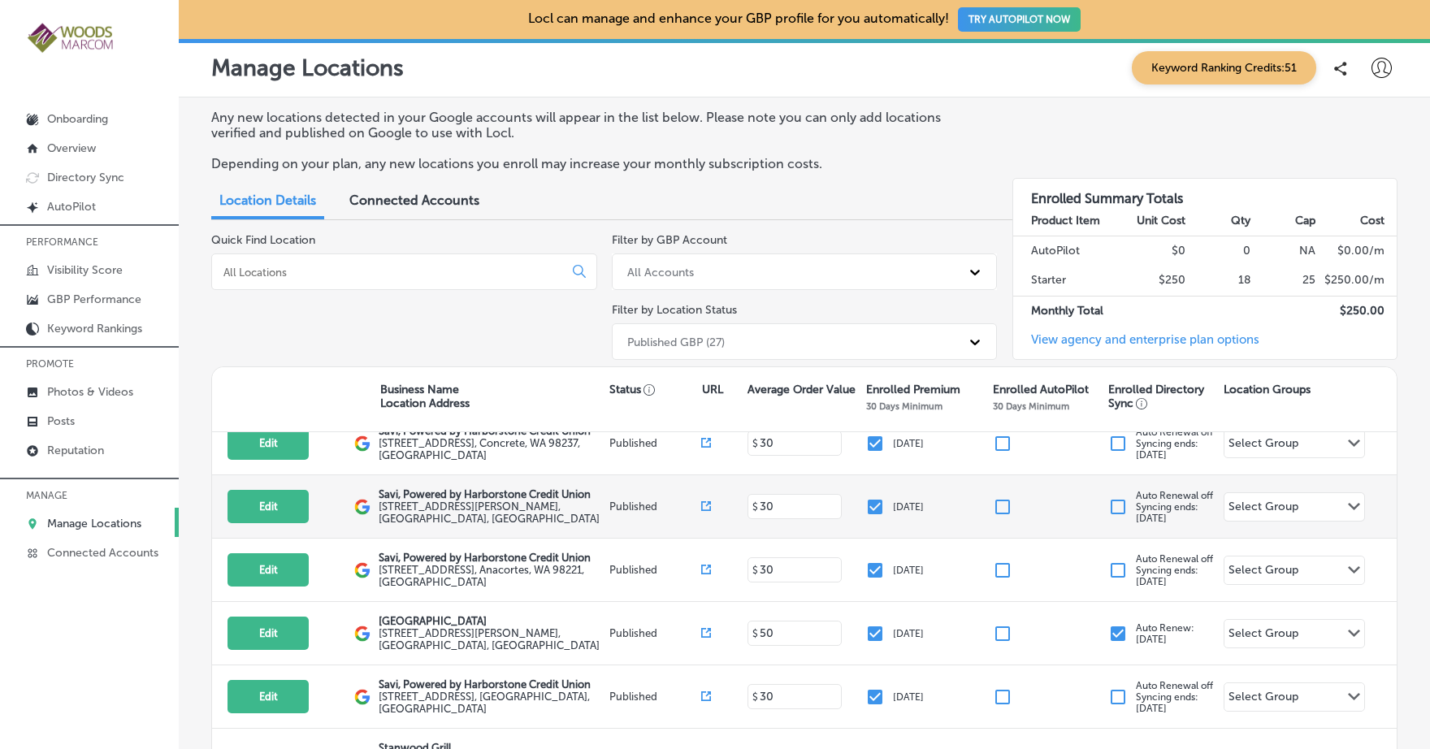
scroll to position [779, 0]
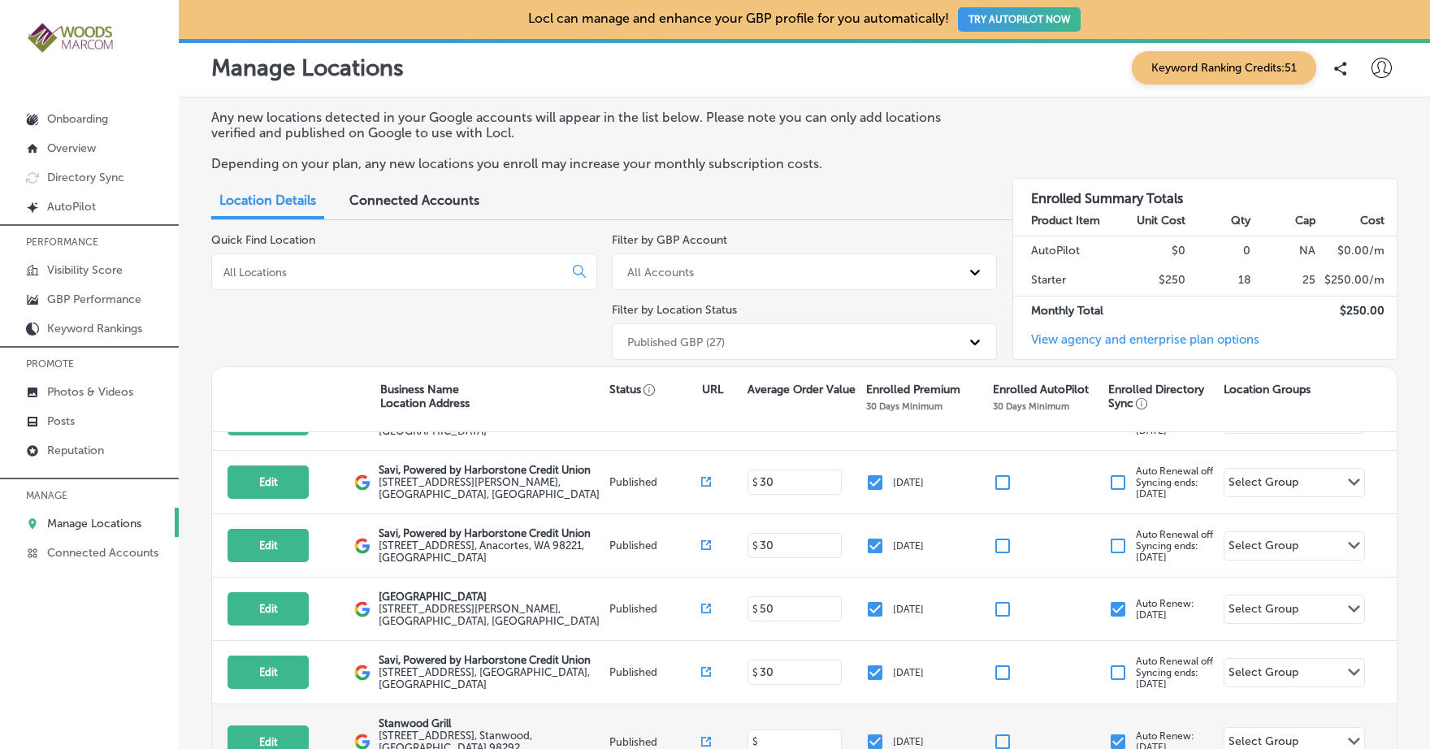
click at [775, 735] on input at bounding box center [796, 742] width 76 height 15
type input "60"
click at [773, 705] on div "Edit This location is not published yet. [GEOGRAPHIC_DATA] [STREET_ADDRESS] Pub…" at bounding box center [804, 743] width 1185 height 76
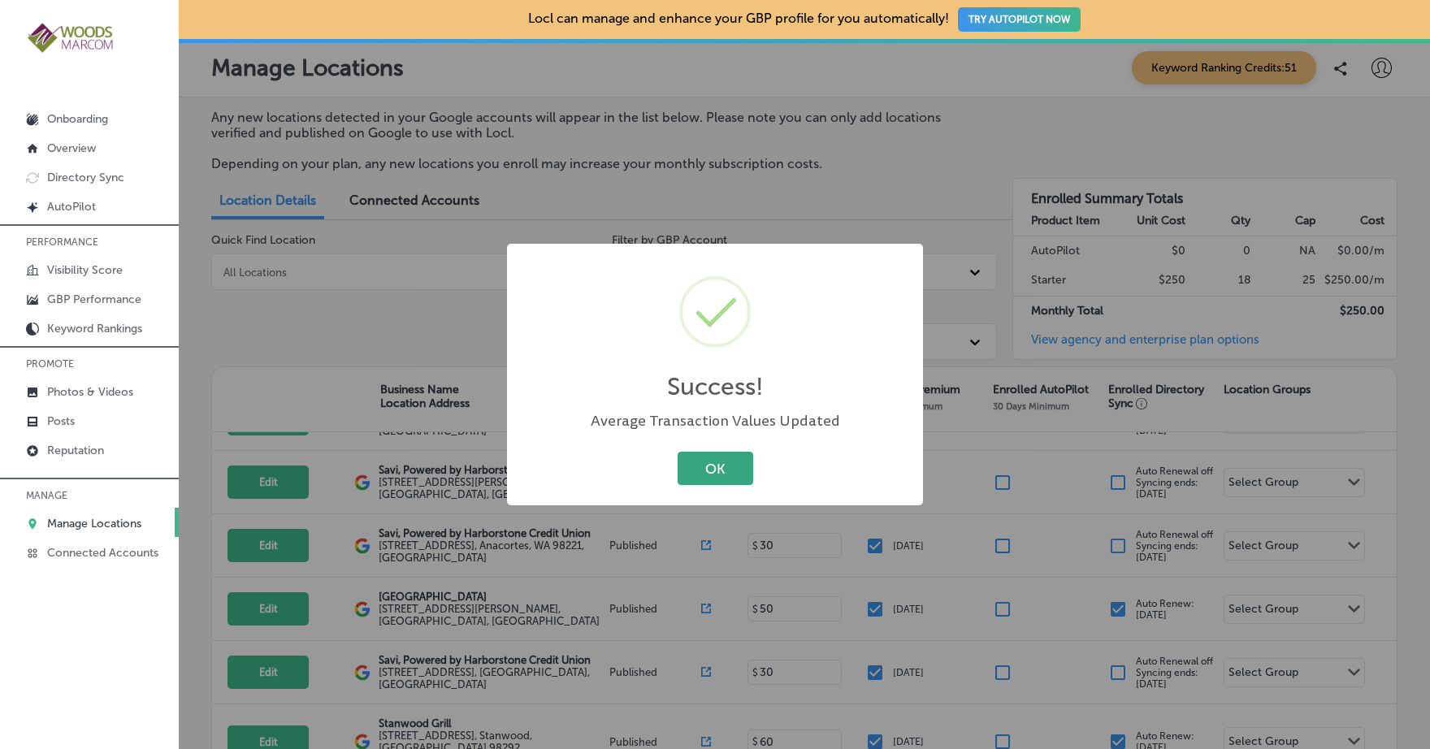
click at [710, 462] on button "OK" at bounding box center [716, 468] width 76 height 33
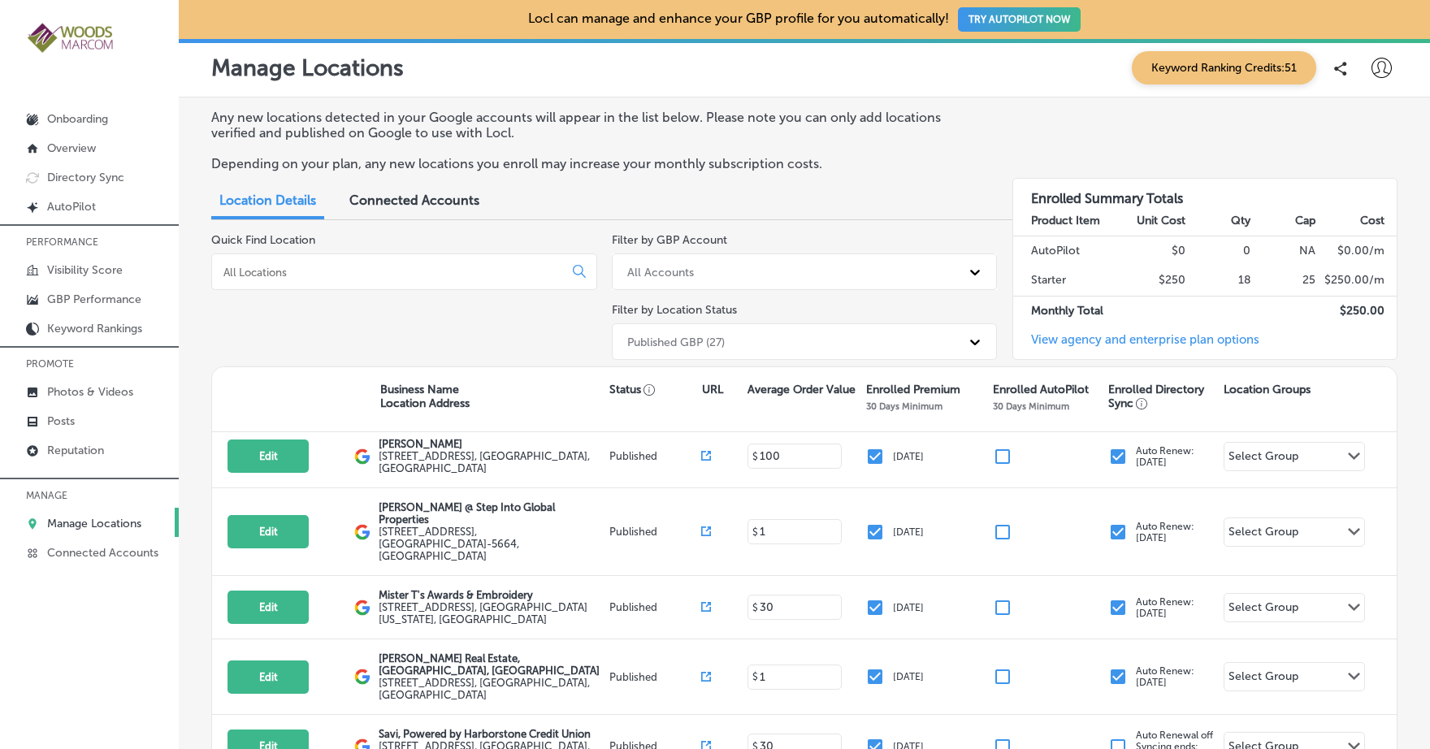
scroll to position [0, 0]
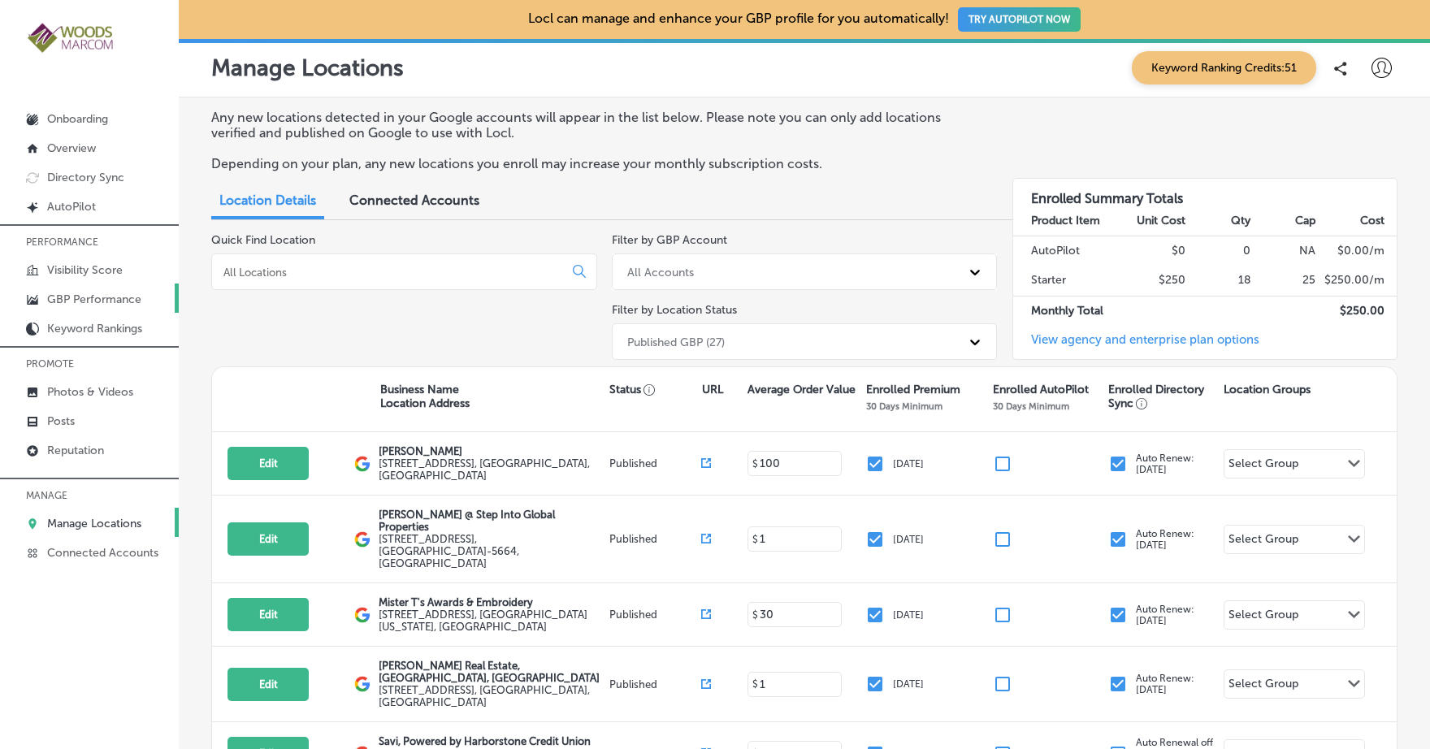
click at [102, 296] on p "GBP Performance" at bounding box center [94, 300] width 94 height 14
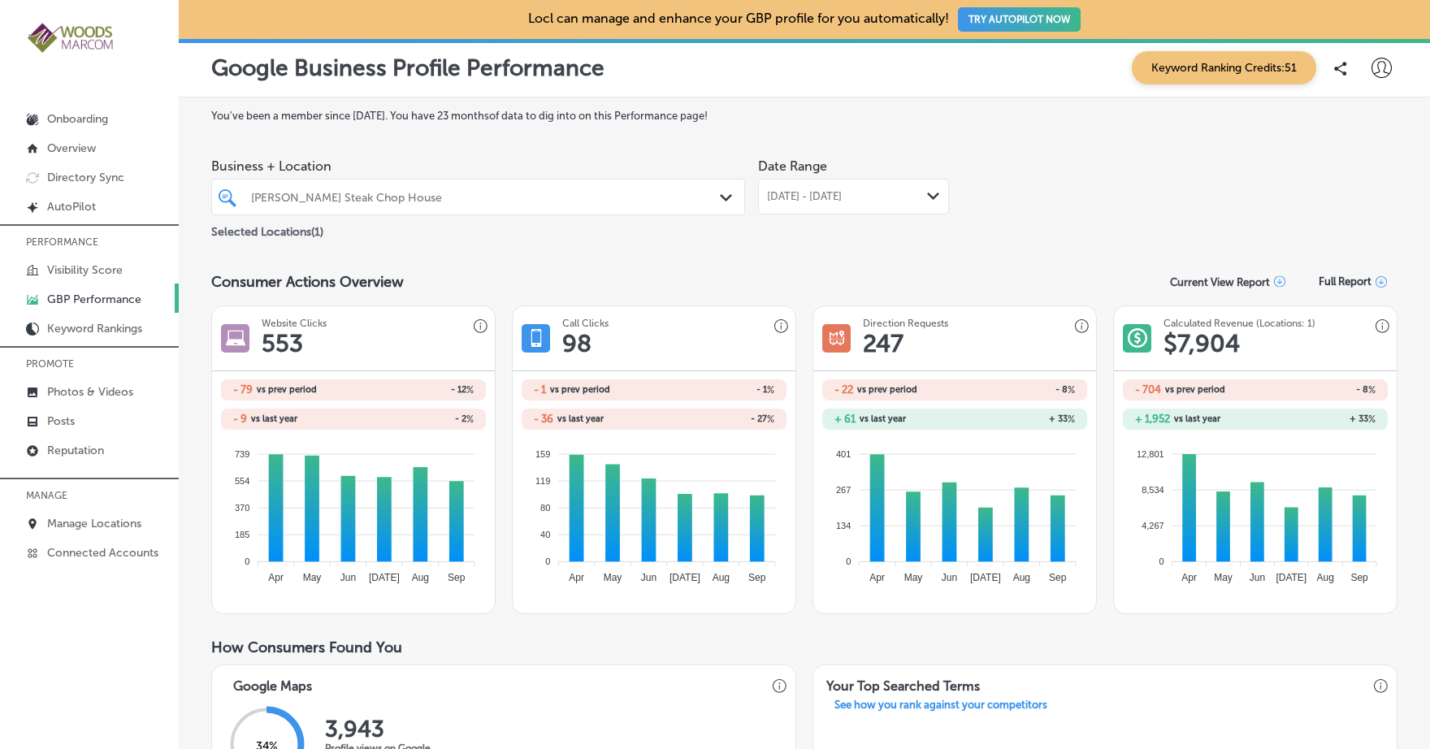
click at [927, 193] on icon "Path Created with Sketch." at bounding box center [933, 196] width 12 height 7
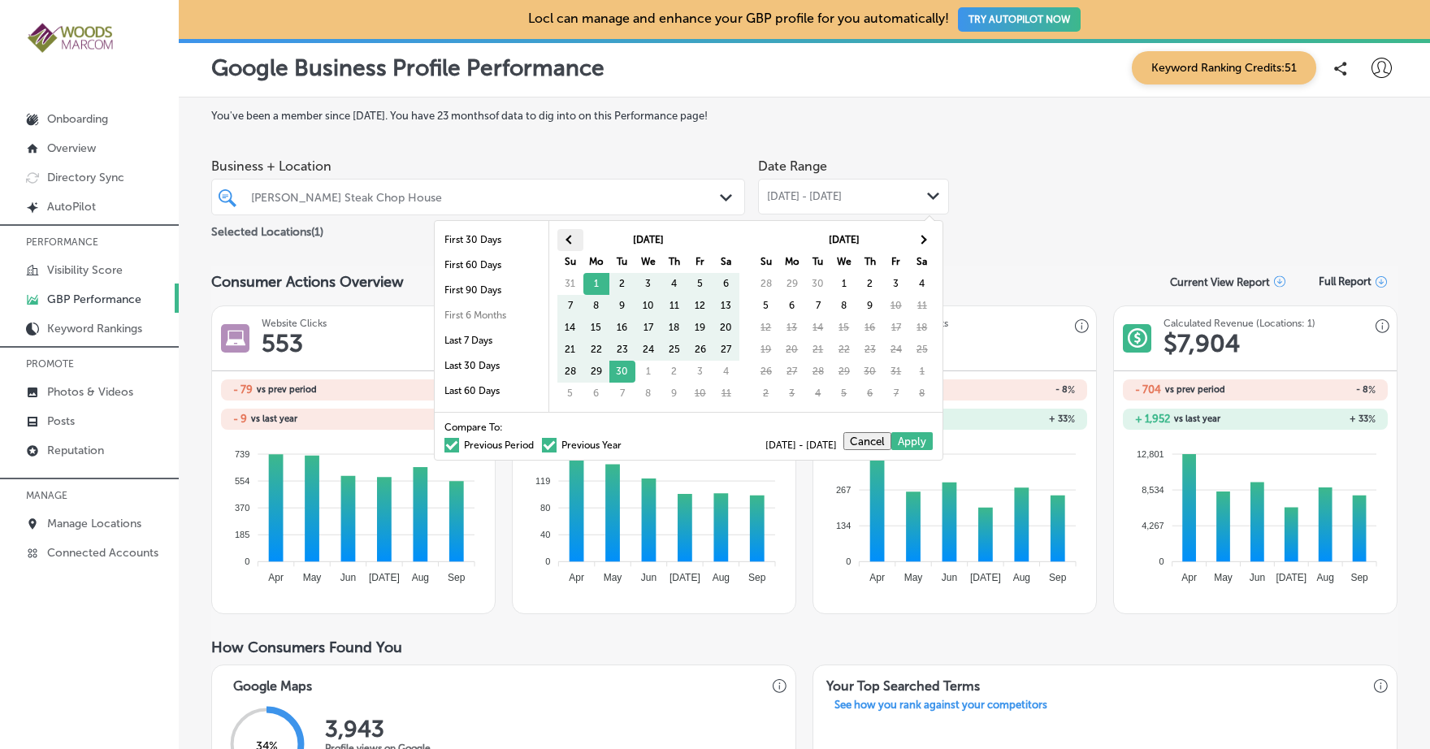
click at [565, 241] on th at bounding box center [571, 240] width 26 height 22
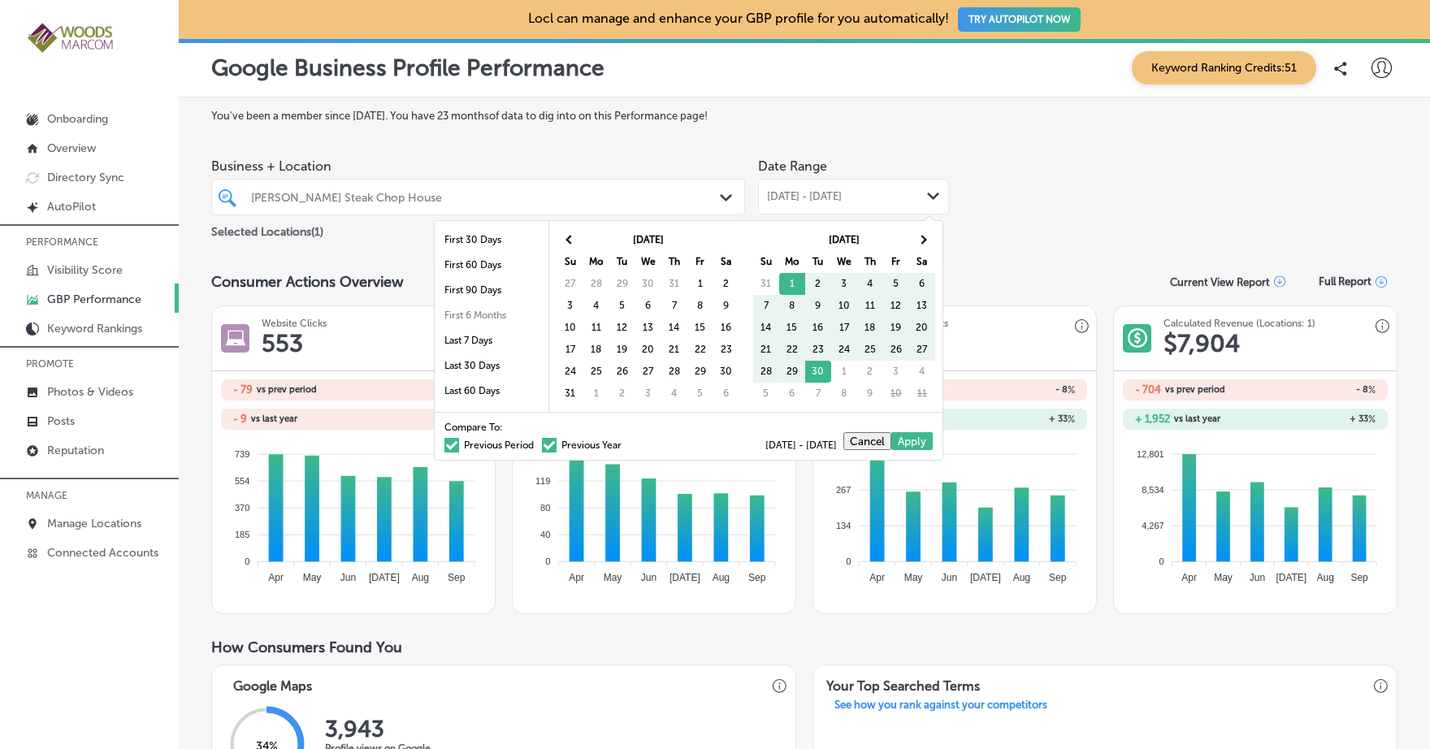
click at [564, 241] on th at bounding box center [571, 240] width 26 height 22
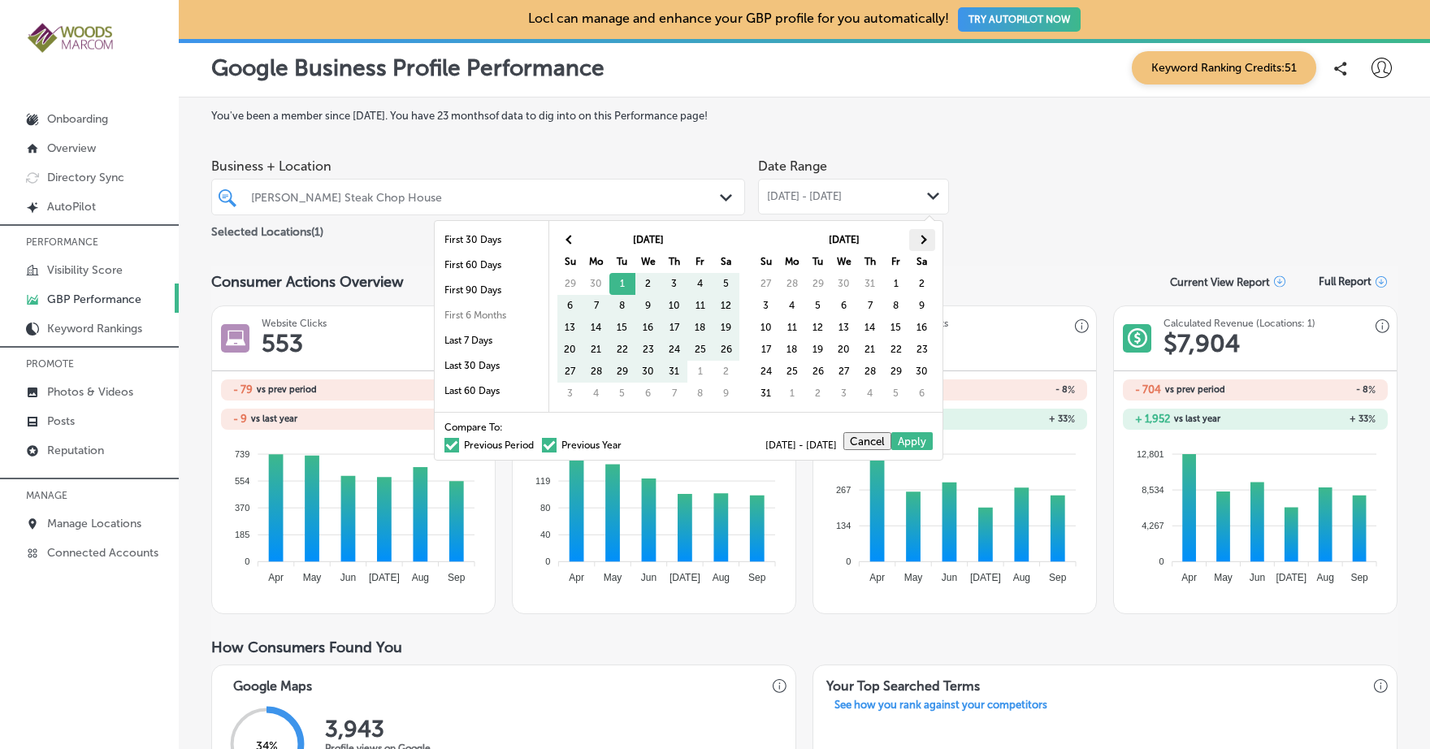
click at [918, 241] on span at bounding box center [922, 239] width 9 height 9
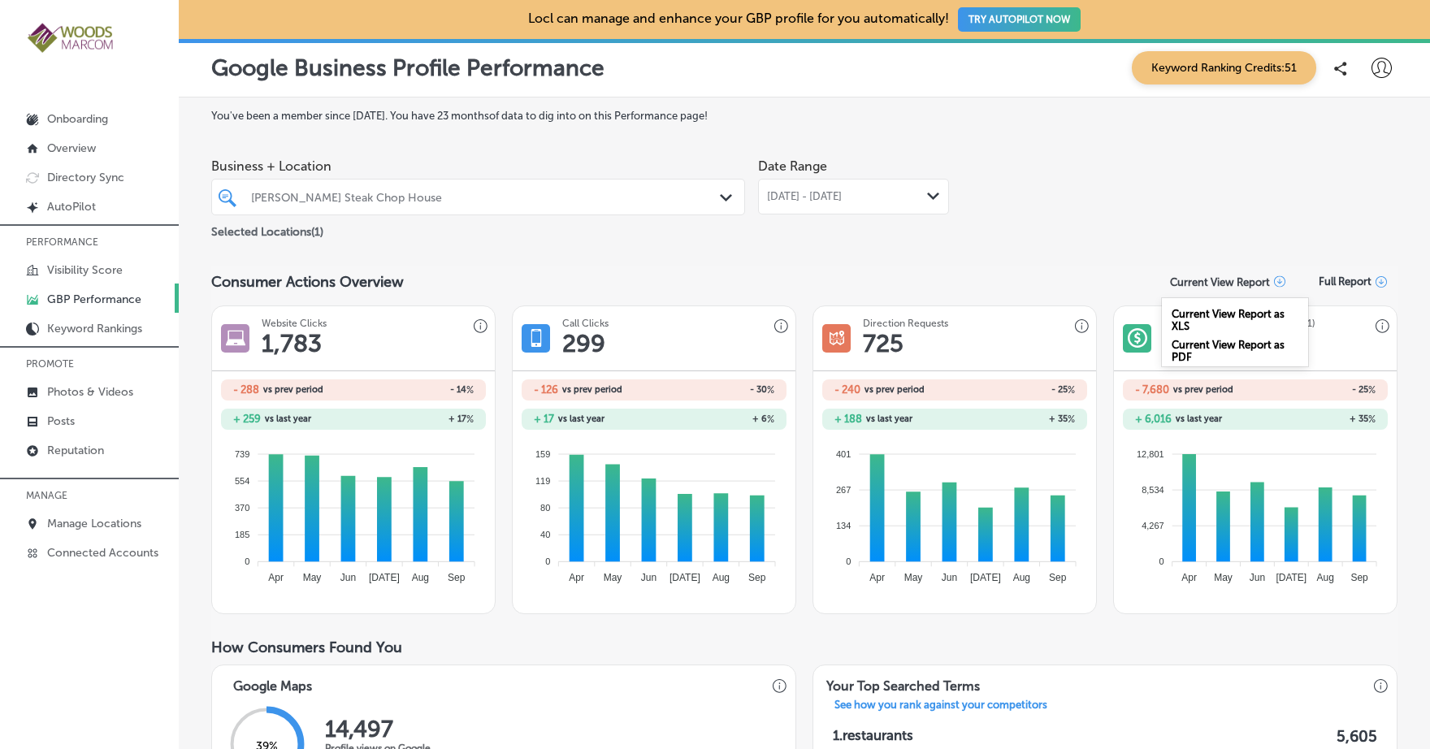
click at [1257, 281] on p "Current View Report" at bounding box center [1220, 282] width 100 height 12
click at [1213, 346] on div "Current View Report as PDF" at bounding box center [1235, 347] width 146 height 31
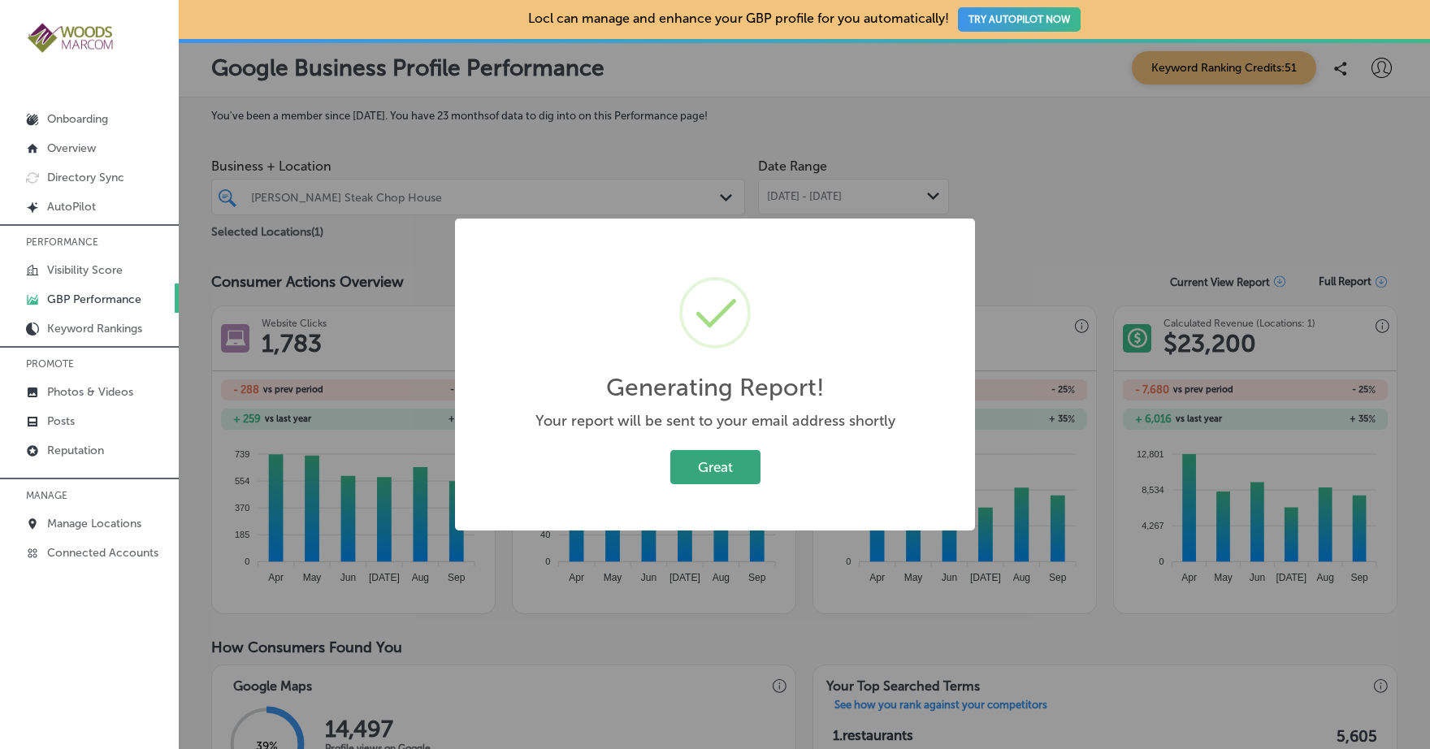
click at [705, 464] on button "Great" at bounding box center [716, 466] width 90 height 33
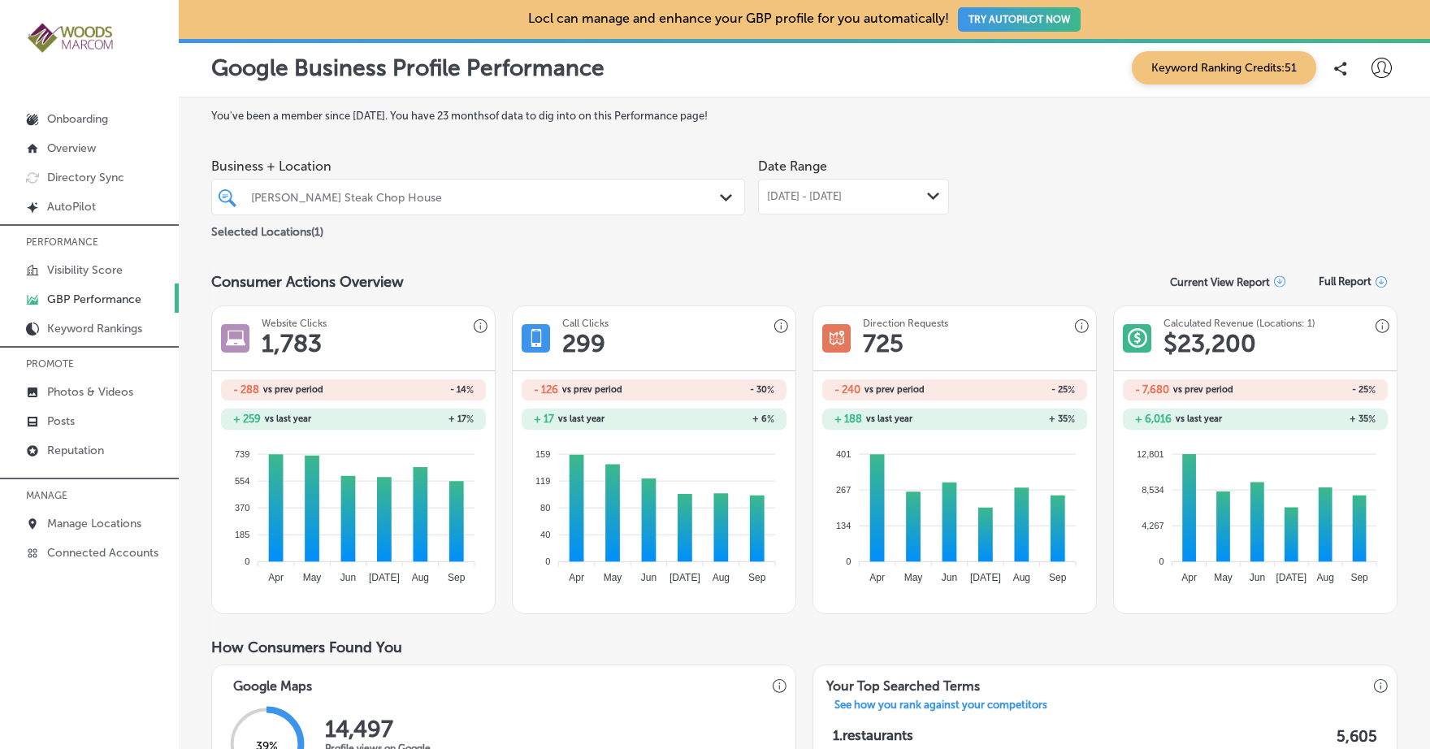
click at [721, 198] on icon "Path Created with Sketch." at bounding box center [726, 197] width 12 height 7
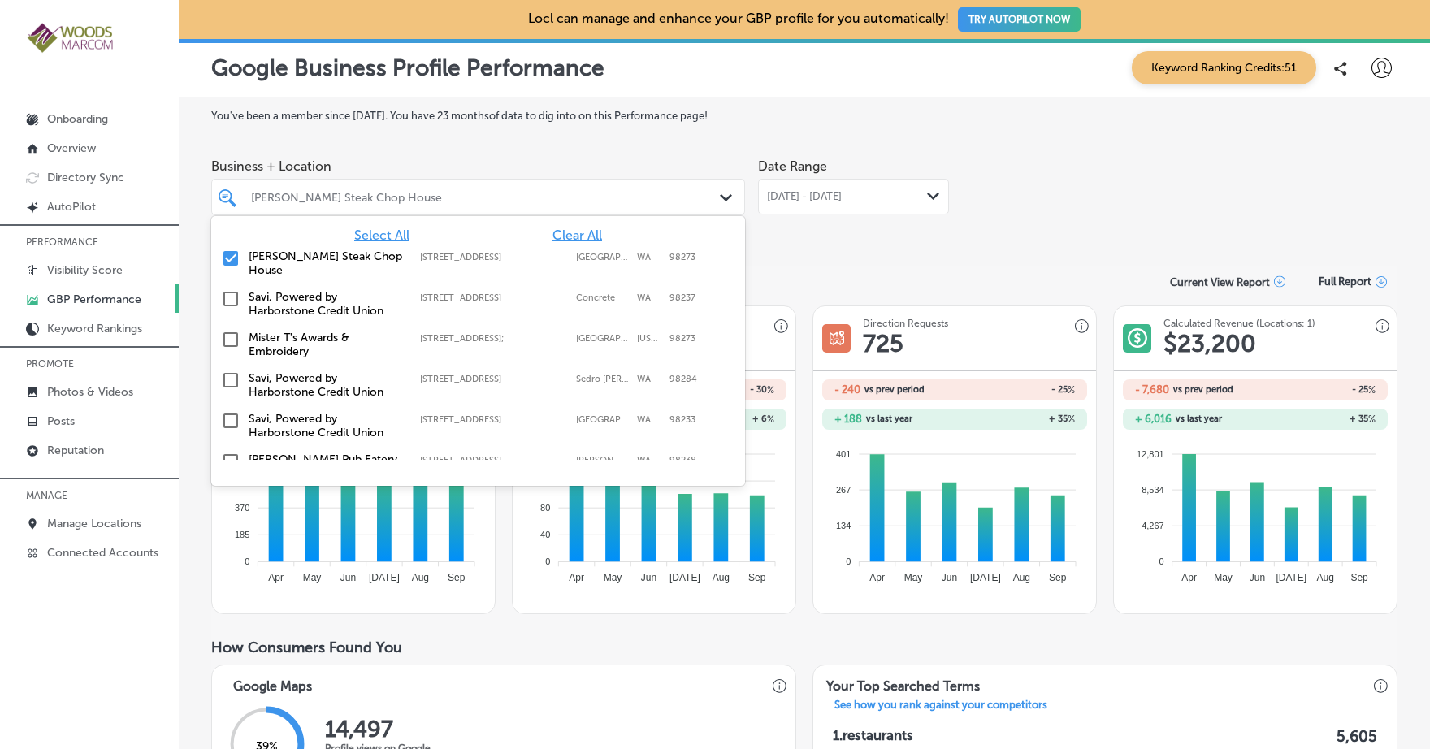
click at [722, 197] on icon "Path Created with Sketch." at bounding box center [726, 197] width 12 height 7
click at [232, 255] on input "checkbox" at bounding box center [231, 259] width 20 height 20
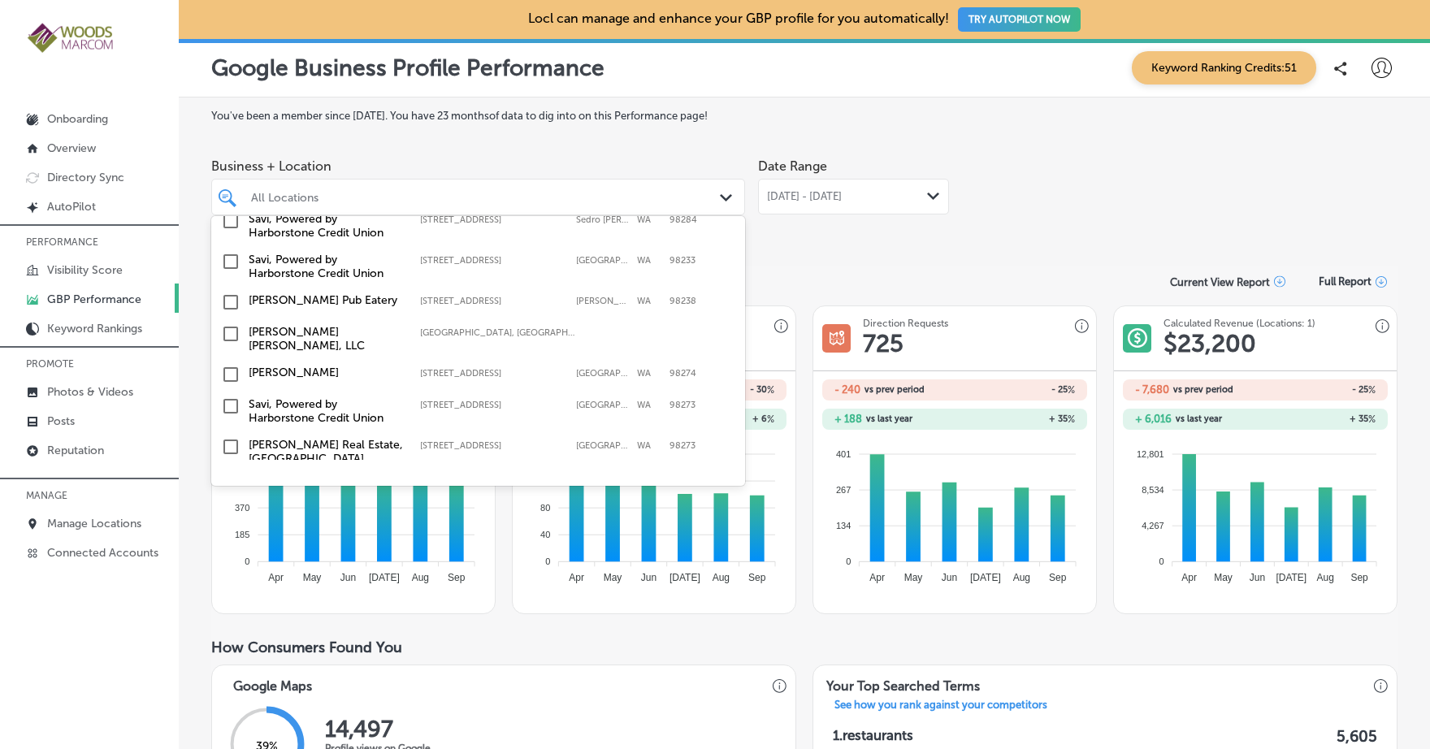
scroll to position [132, 0]
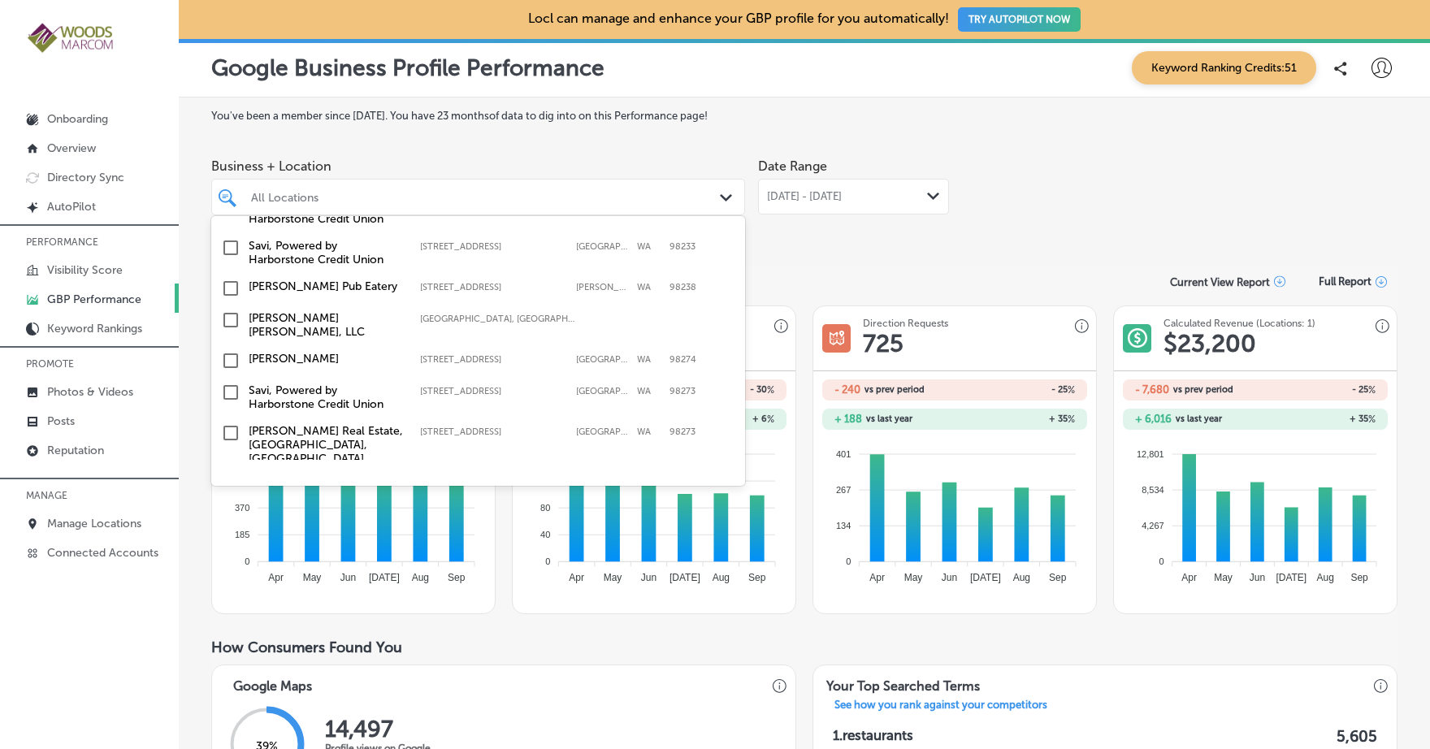
click at [233, 291] on input "checkbox" at bounding box center [231, 289] width 20 height 20
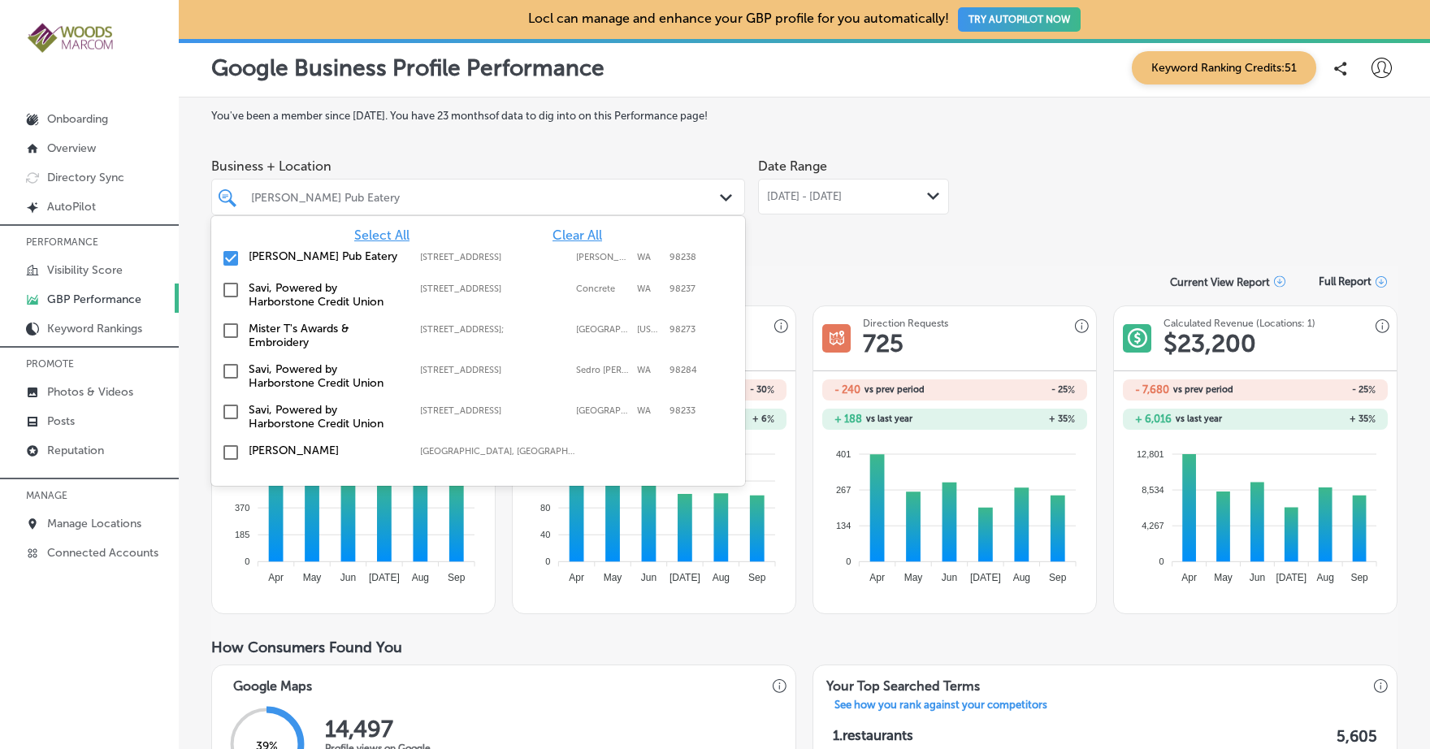
click at [810, 266] on div "Consumer Actions Overview Current View Report Full Report" at bounding box center [804, 282] width 1187 height 32
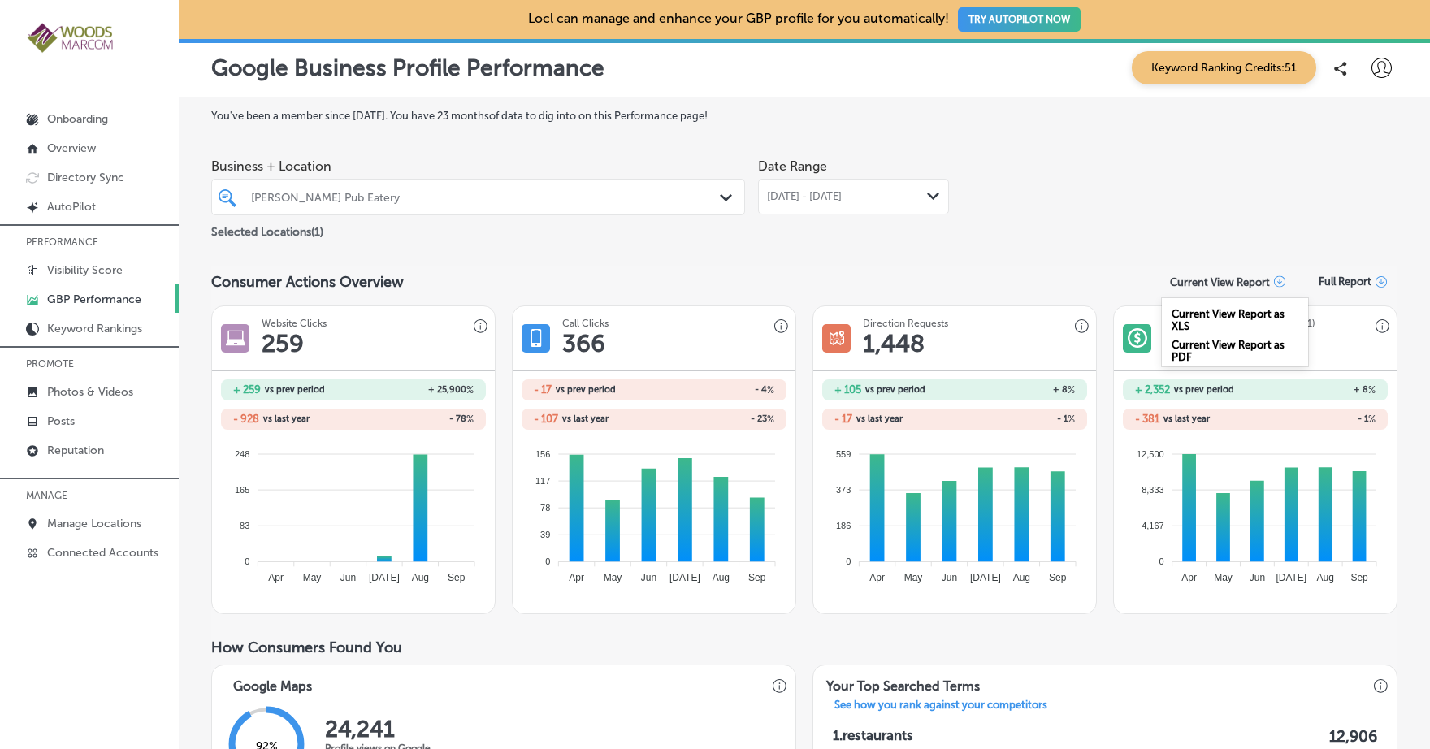
click at [1274, 284] on icon at bounding box center [1279, 281] width 11 height 11
click at [1205, 345] on div "Current View Report as PDF" at bounding box center [1235, 347] width 146 height 31
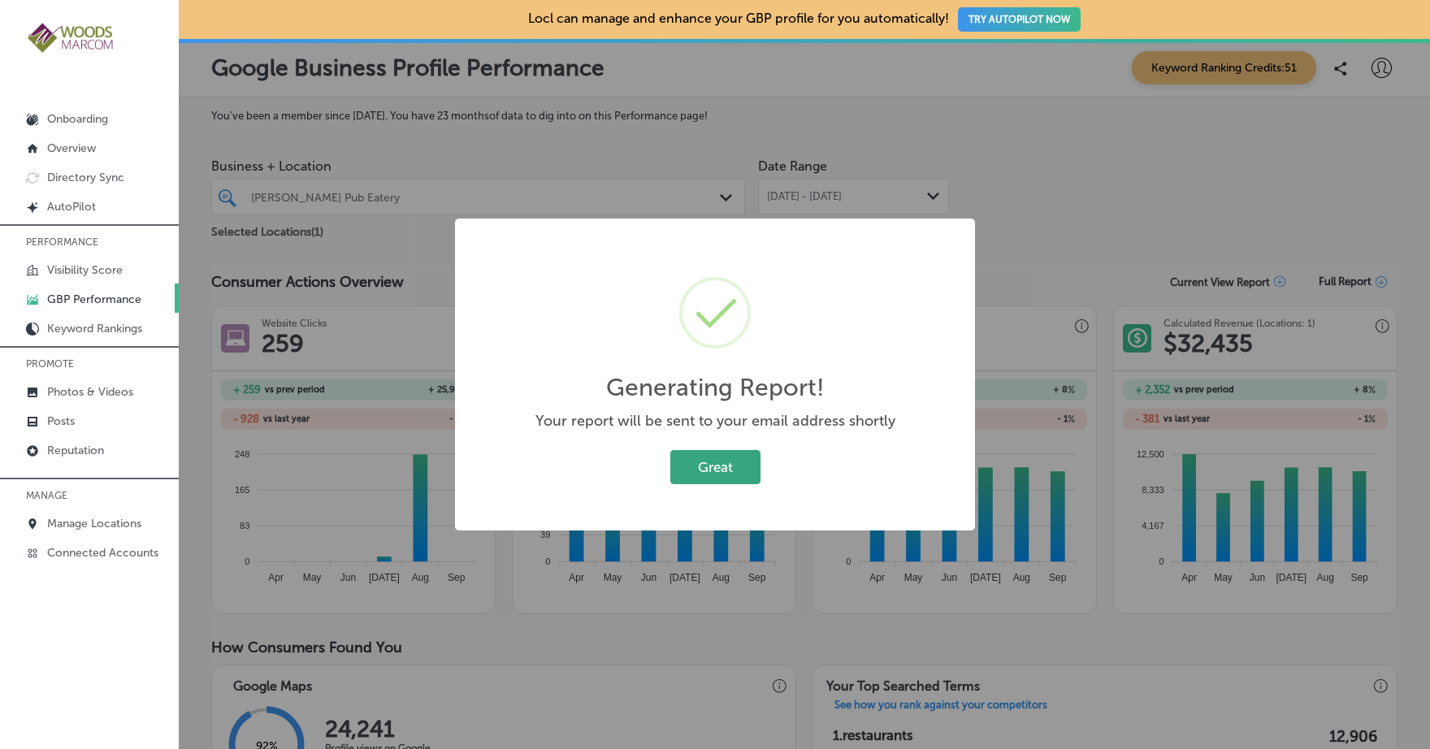
click at [732, 471] on button "Great" at bounding box center [716, 466] width 90 height 33
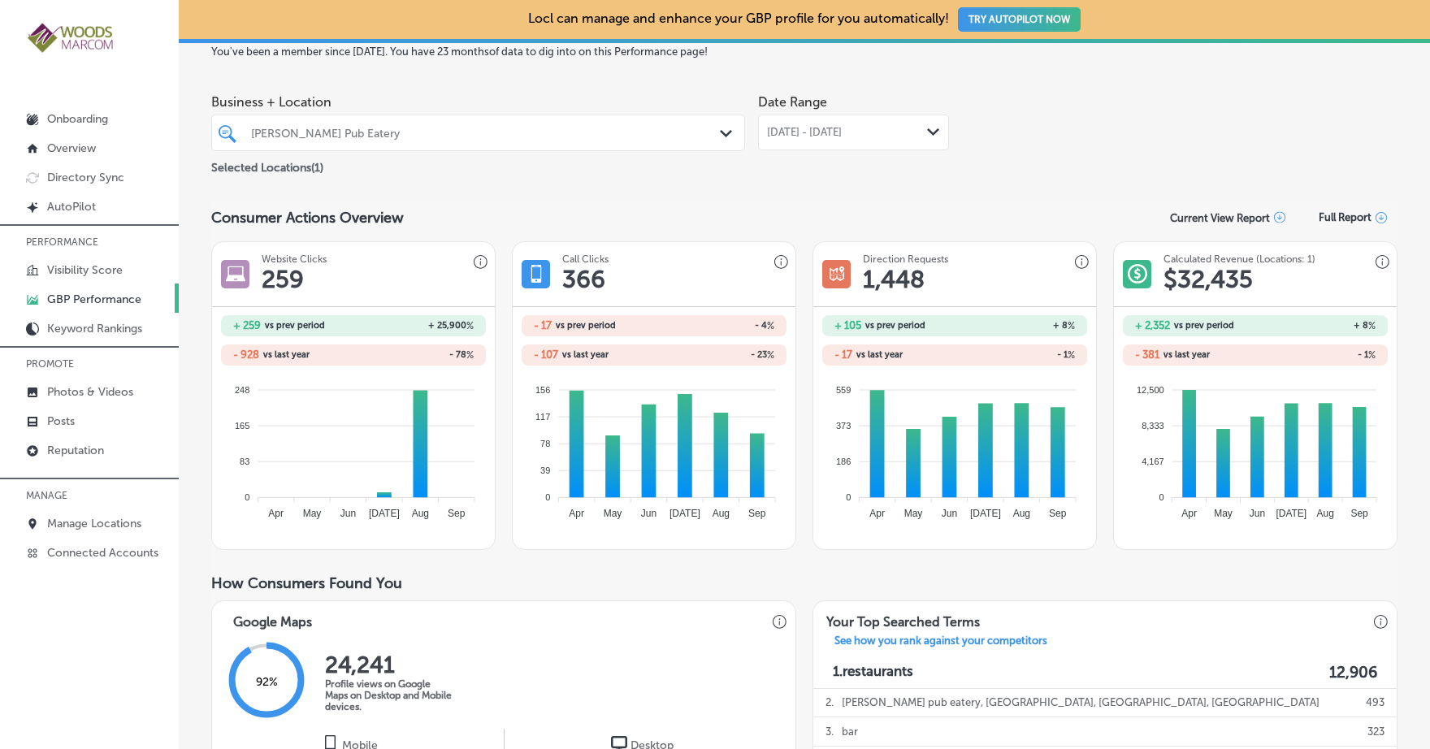
scroll to position [58, 0]
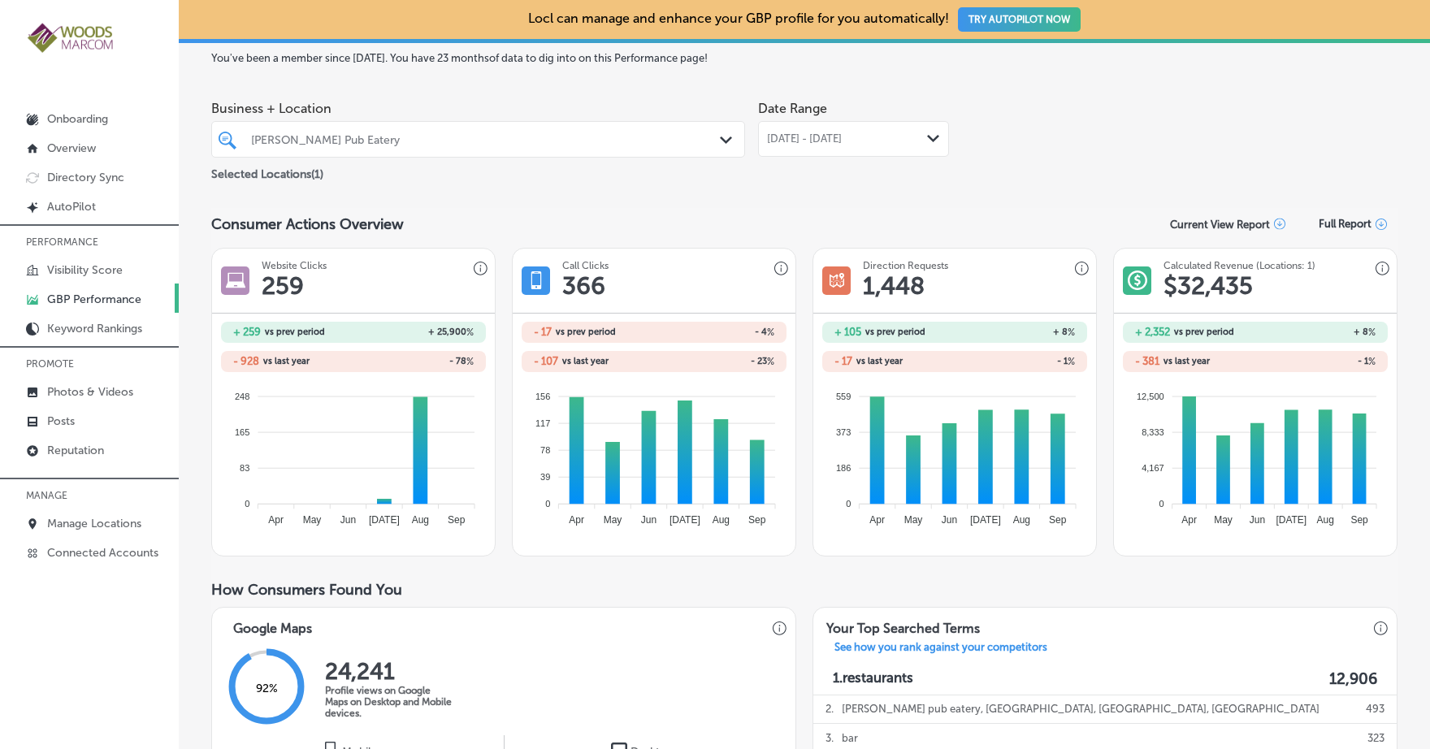
click at [613, 145] on div "[PERSON_NAME] Pub Eatery" at bounding box center [486, 139] width 471 height 14
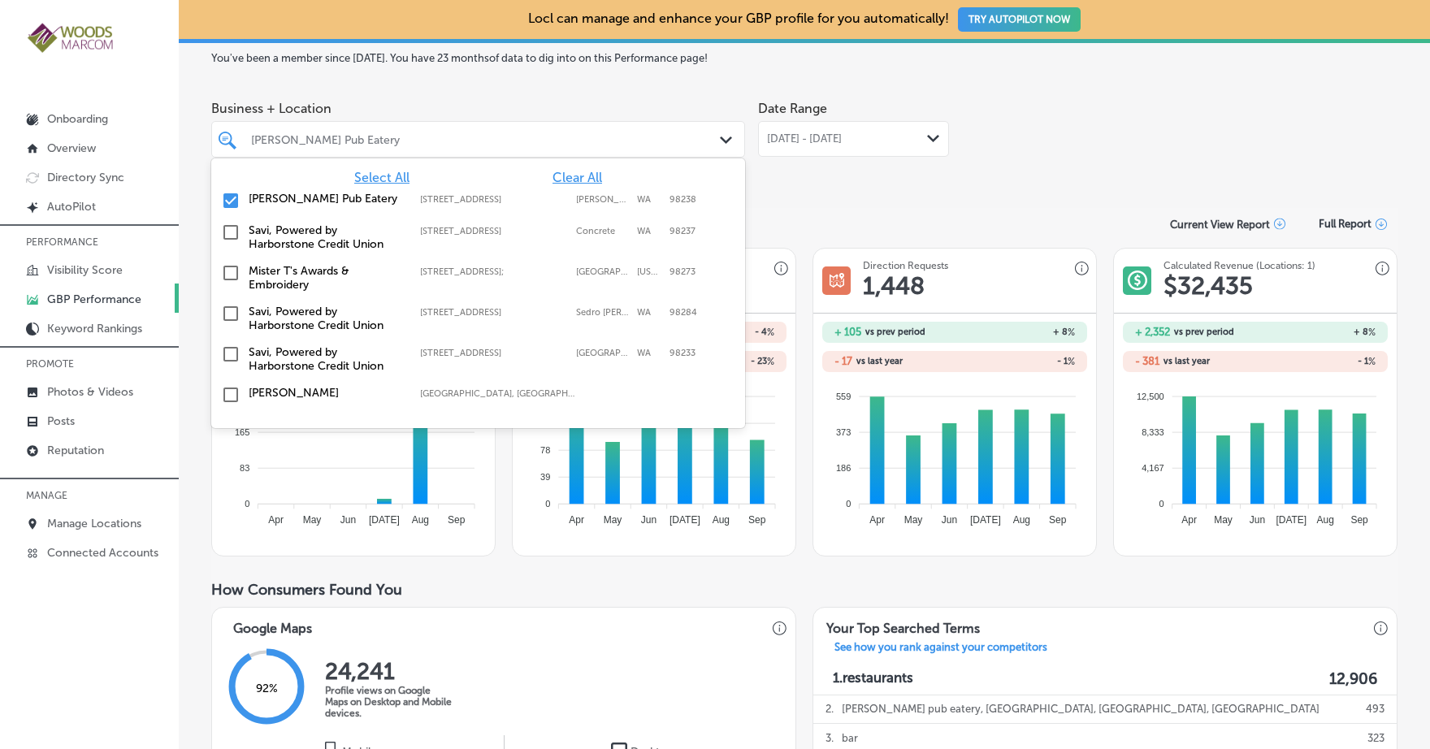
click at [232, 201] on input "checkbox" at bounding box center [231, 201] width 20 height 20
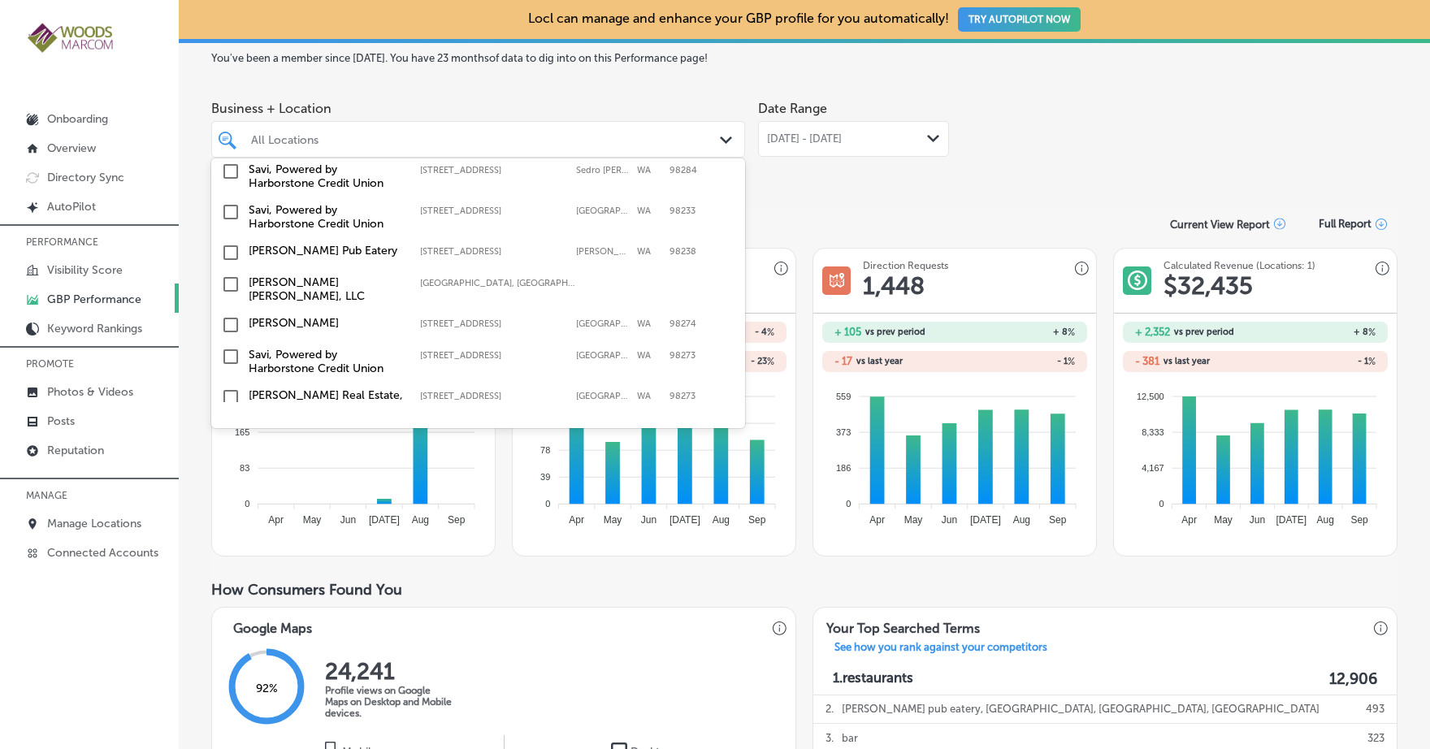
scroll to position [112, 0]
click at [229, 315] on input "checkbox" at bounding box center [231, 324] width 20 height 20
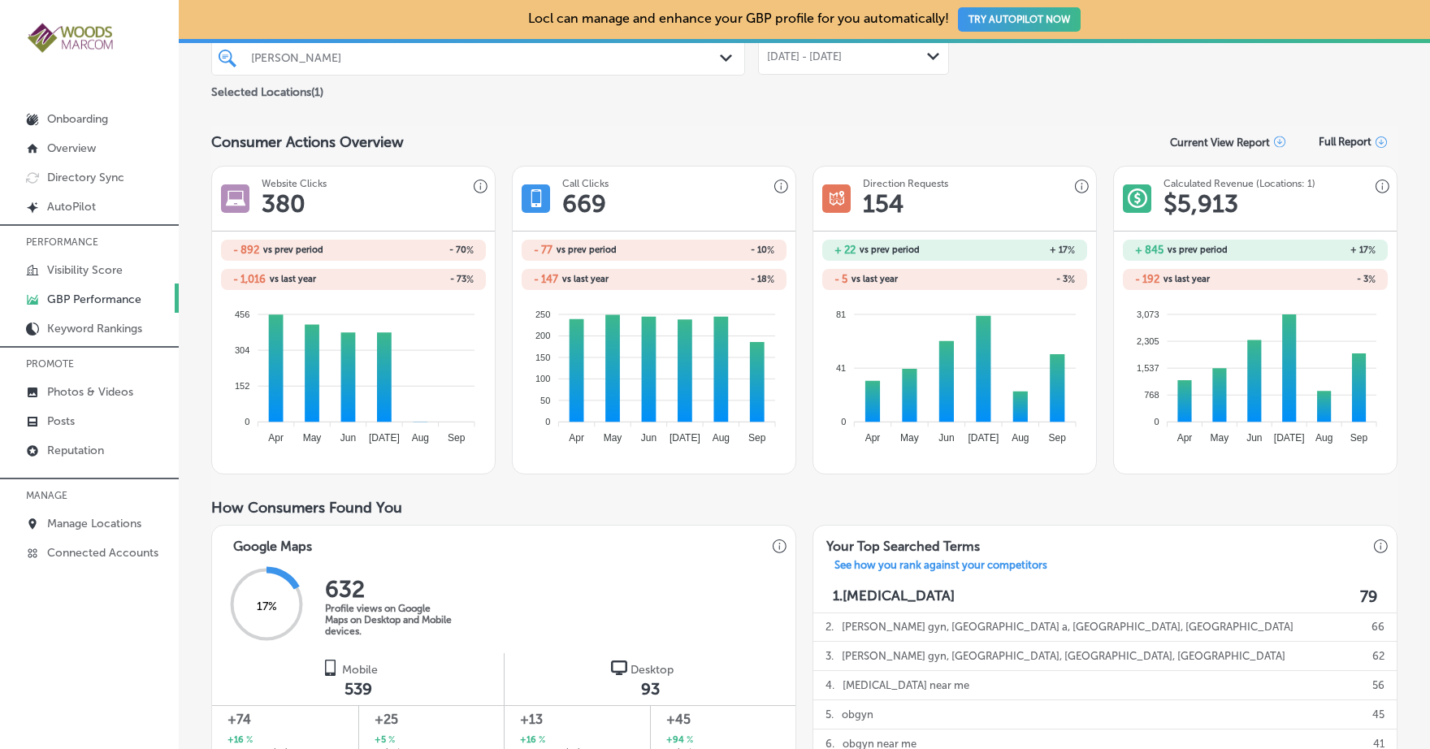
scroll to position [0, 0]
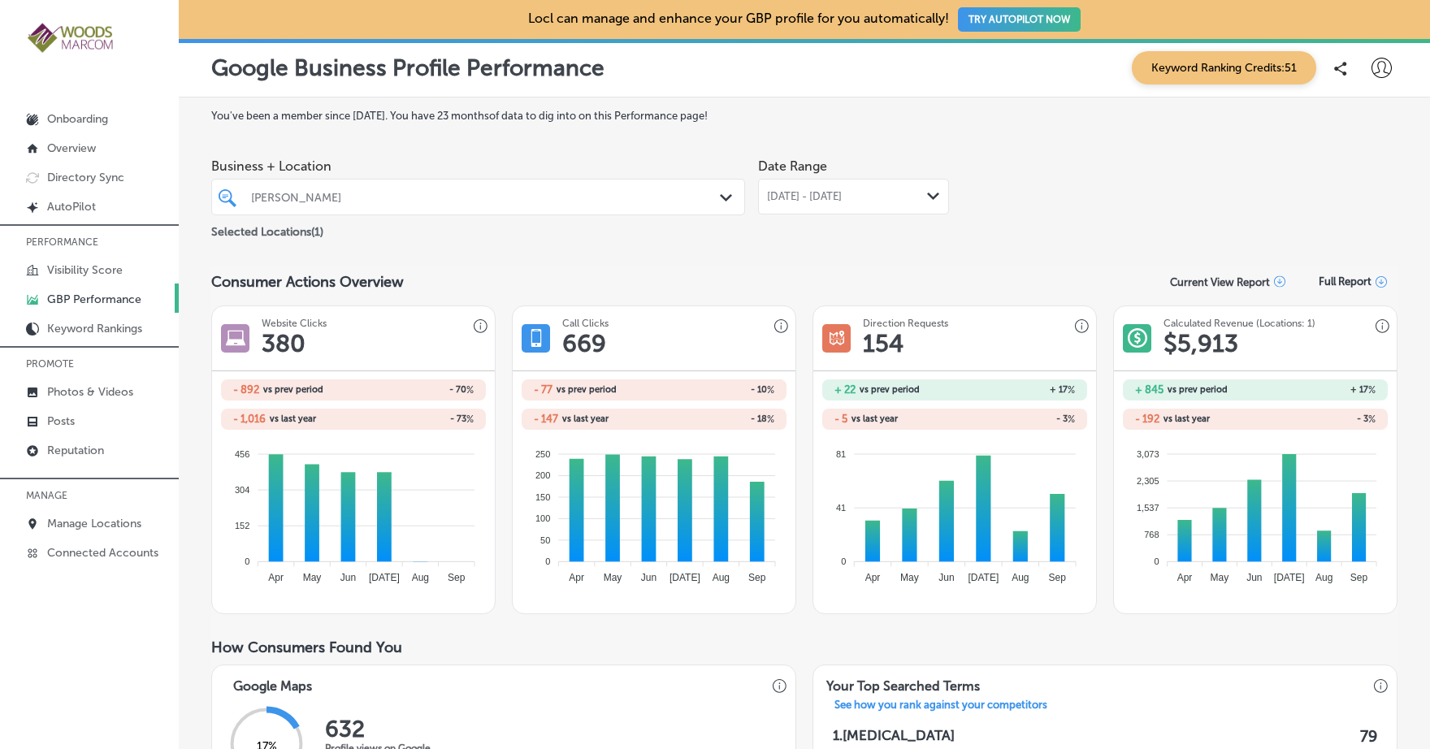
click at [720, 196] on icon "Path Created with Sketch." at bounding box center [726, 197] width 12 height 7
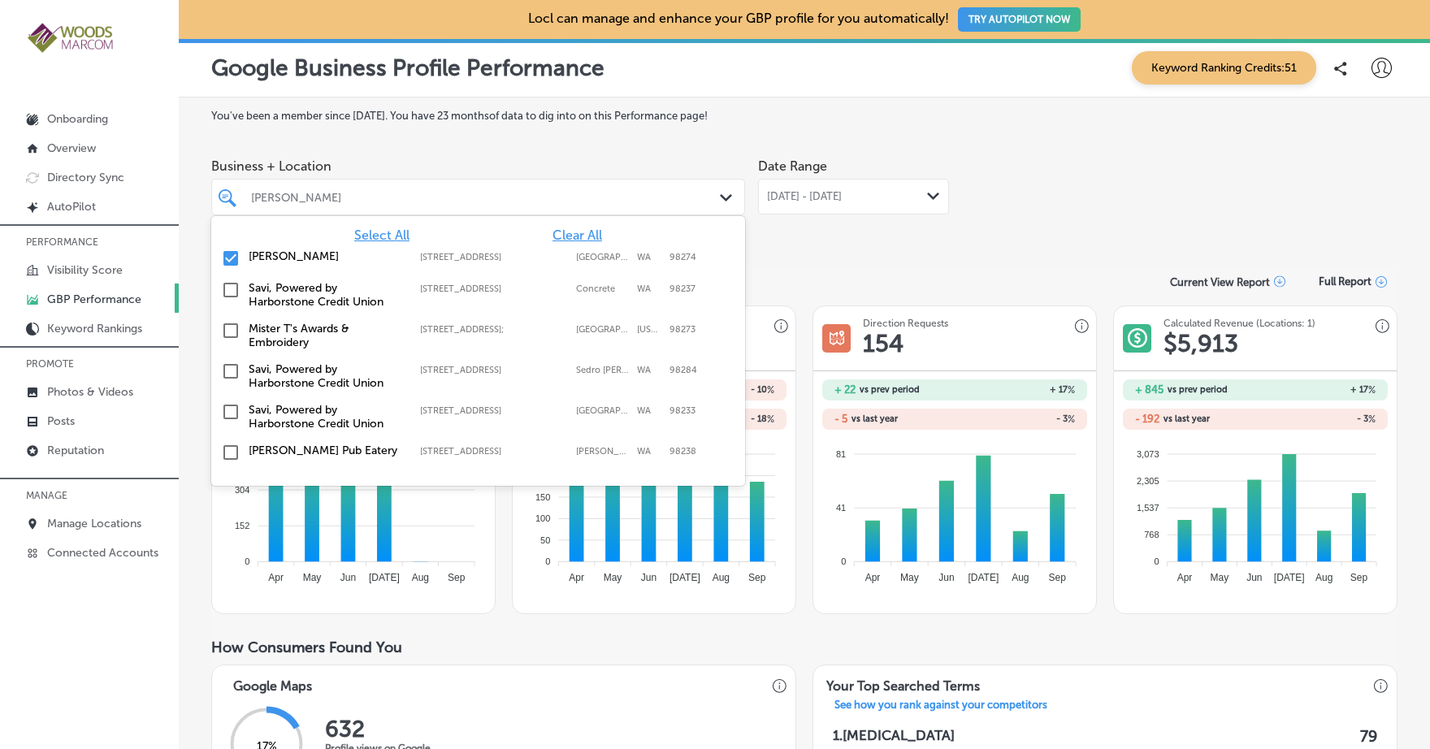
click at [230, 259] on input "checkbox" at bounding box center [231, 259] width 20 height 20
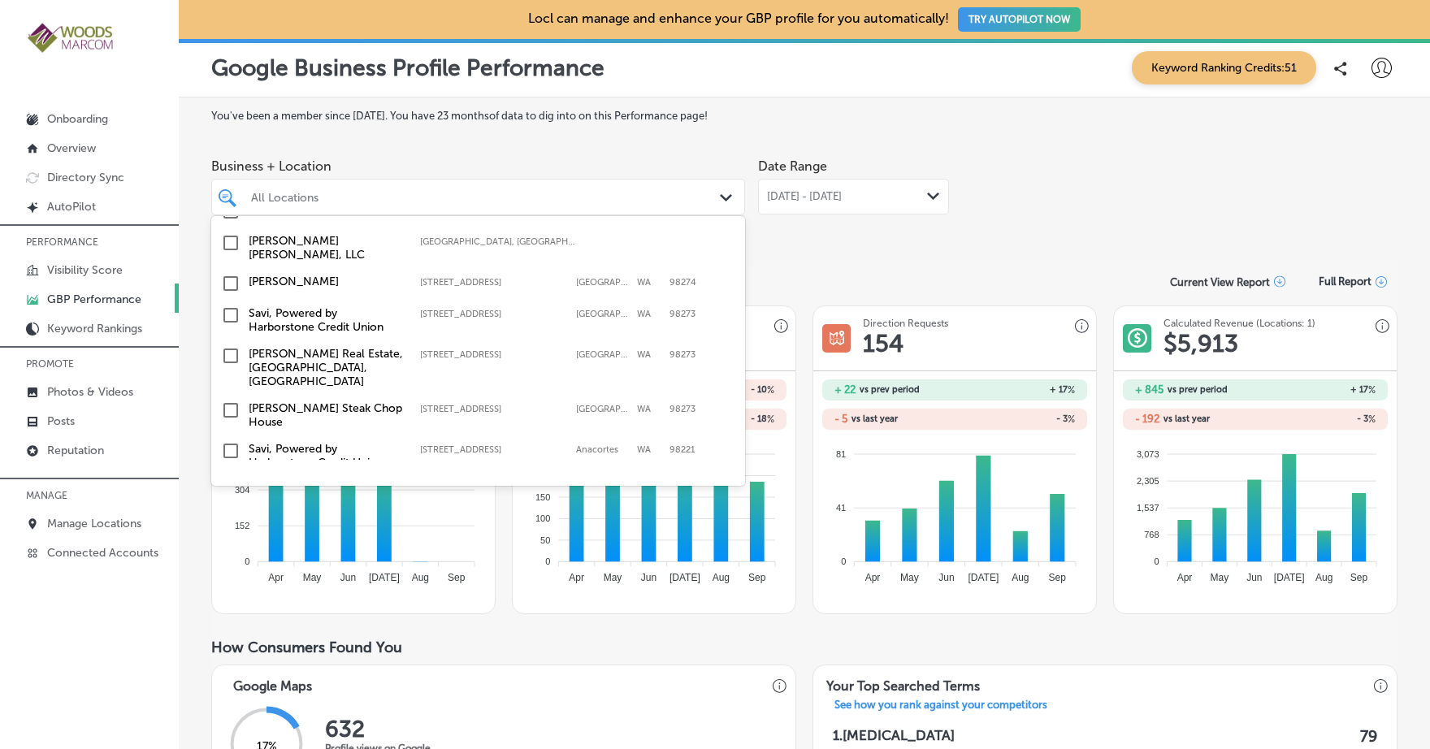
scroll to position [213, 0]
click at [235, 343] on input "checkbox" at bounding box center [231, 353] width 20 height 20
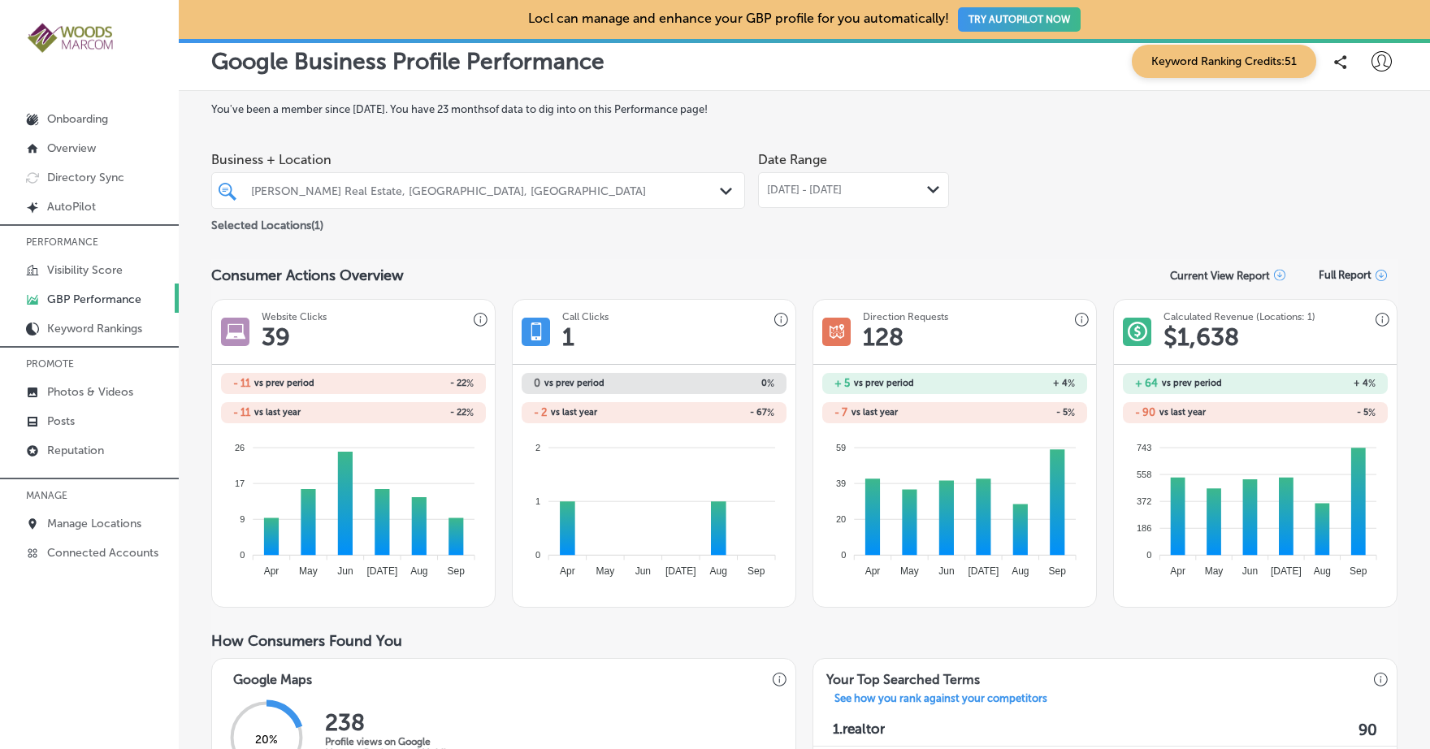
scroll to position [0, 0]
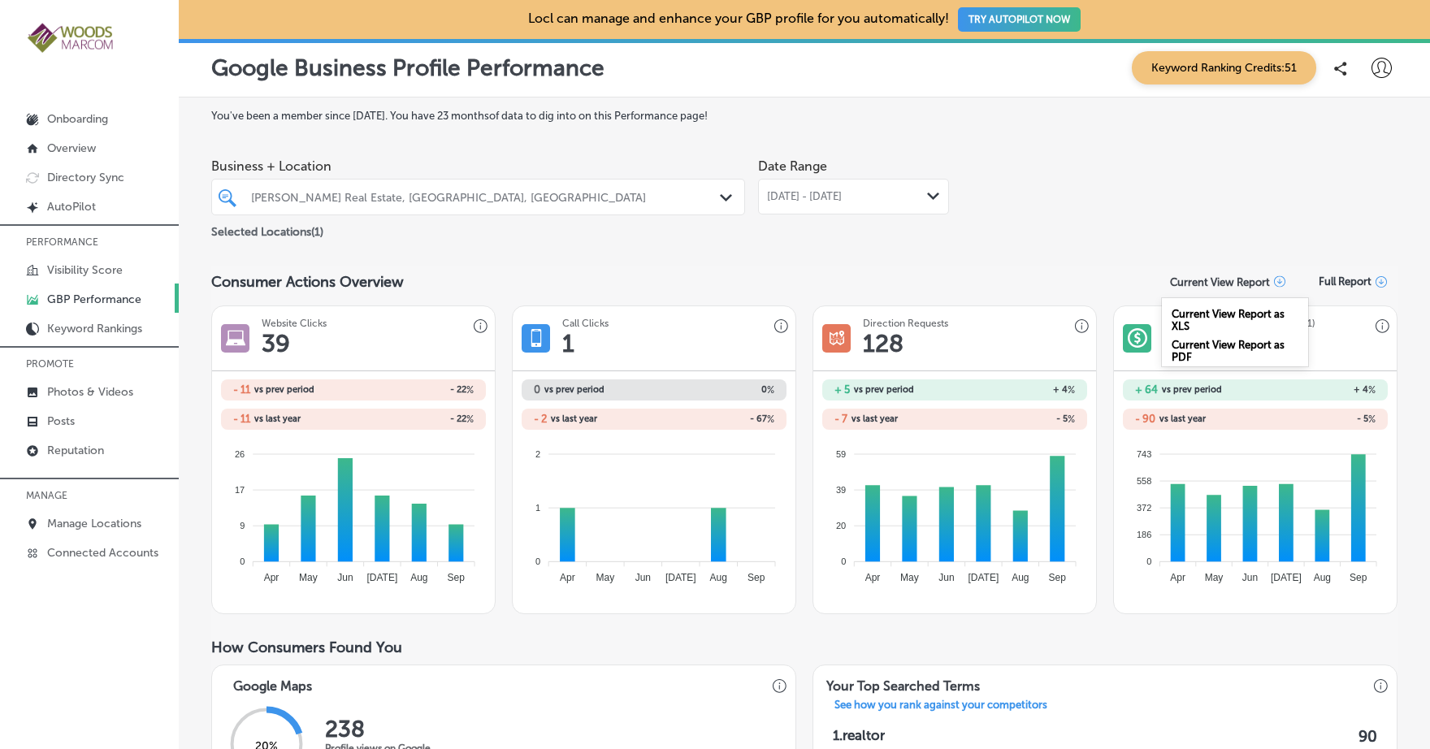
click at [1260, 281] on div "Current View Report" at bounding box center [1227, 282] width 115 height 12
click at [1235, 349] on div "Current View Report as PDF" at bounding box center [1235, 347] width 146 height 31
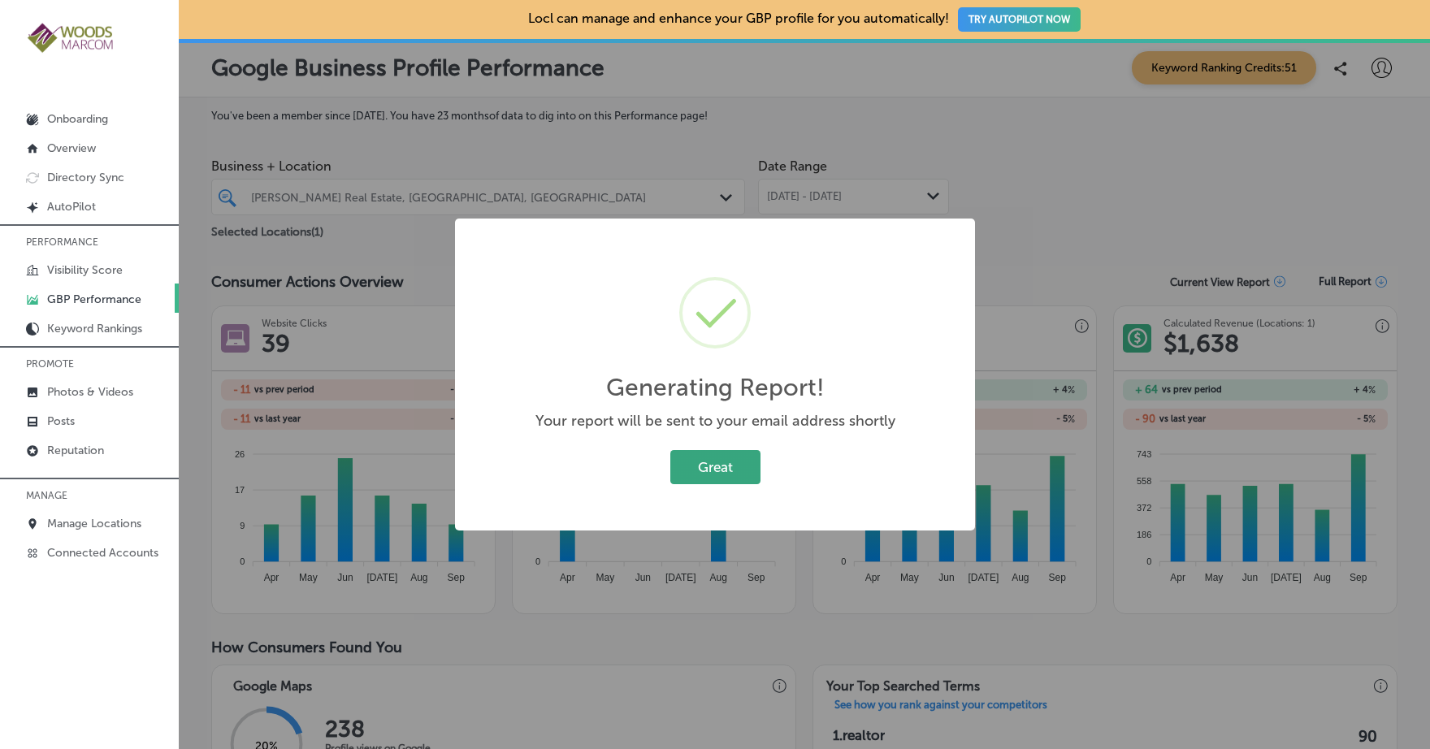
click at [710, 456] on button "Great" at bounding box center [716, 466] width 90 height 33
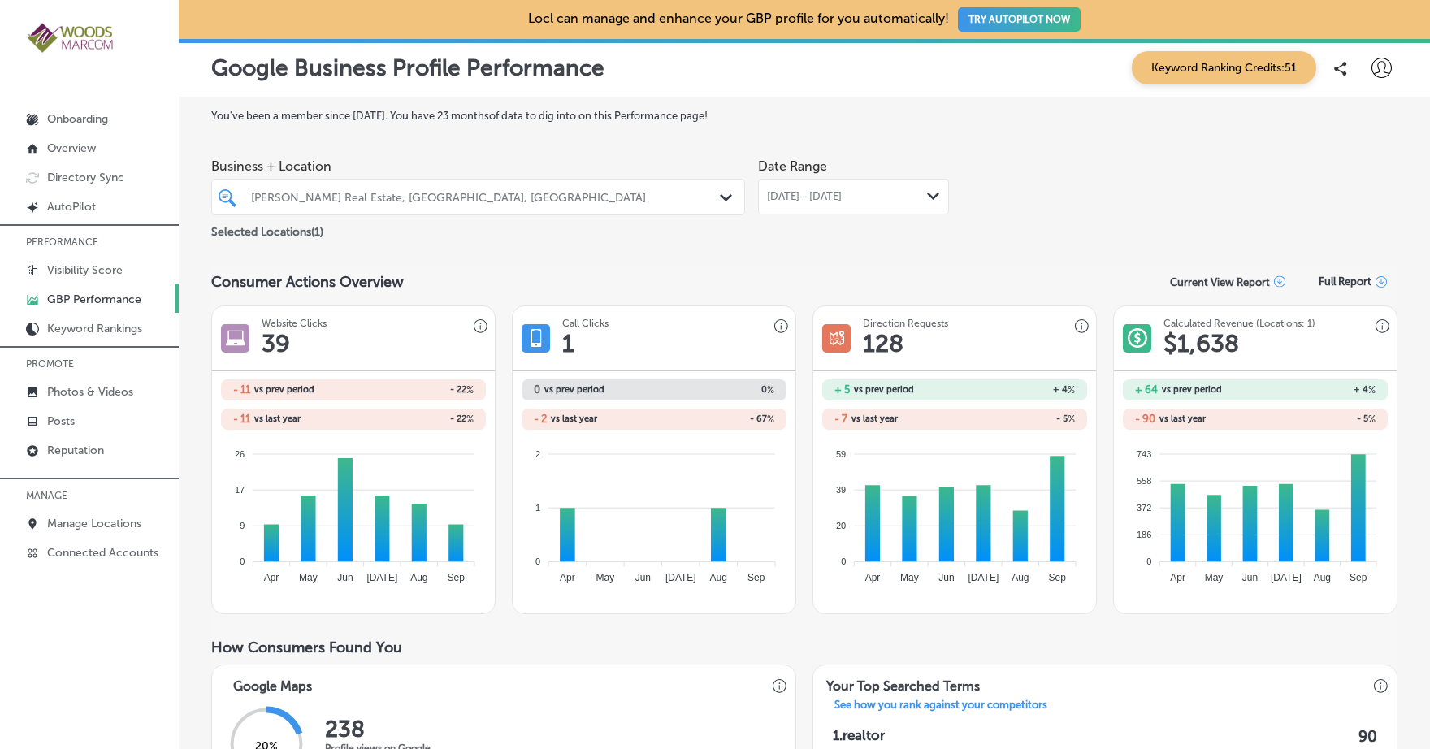
click at [707, 195] on div "[PERSON_NAME] Real Estate, [GEOGRAPHIC_DATA], [GEOGRAPHIC_DATA]" at bounding box center [486, 197] width 471 height 14
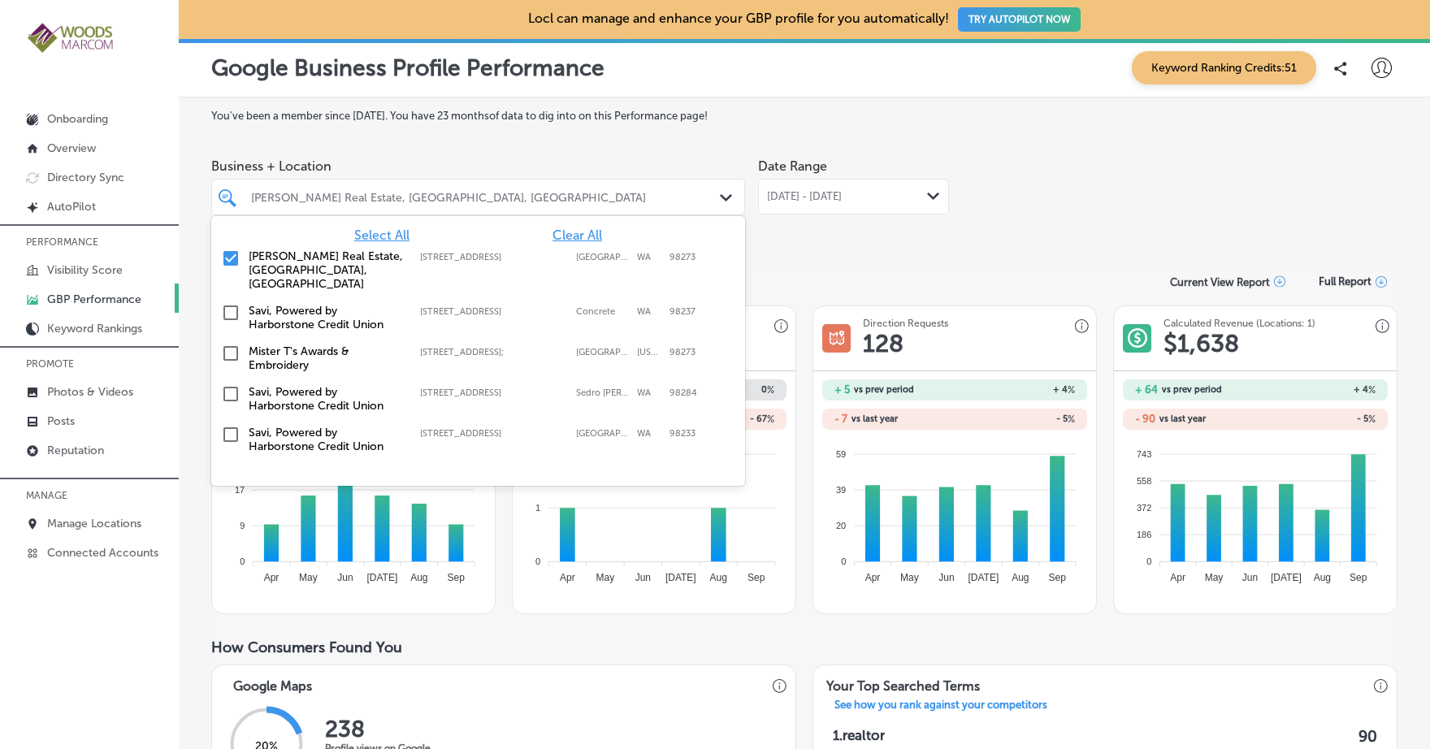
click at [234, 262] on input "checkbox" at bounding box center [231, 259] width 20 height 20
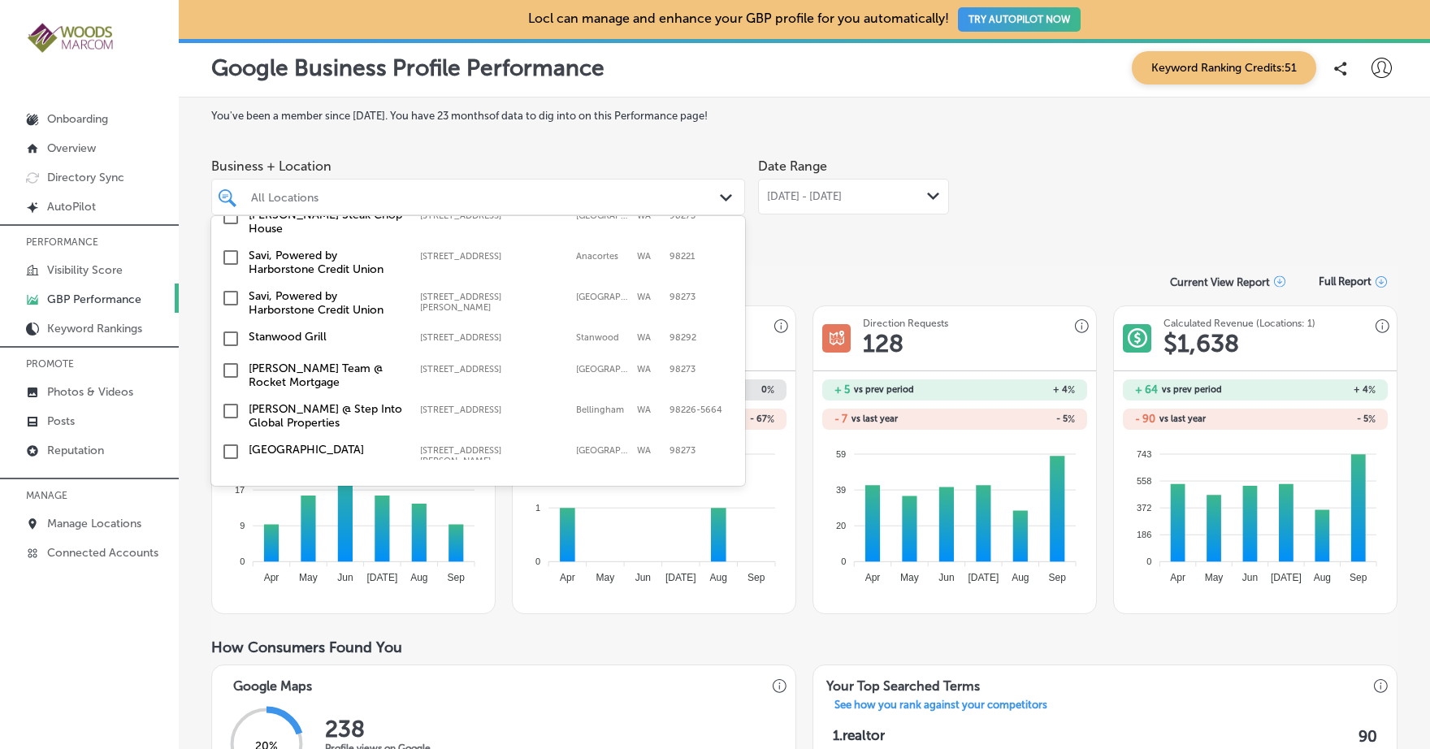
scroll to position [417, 0]
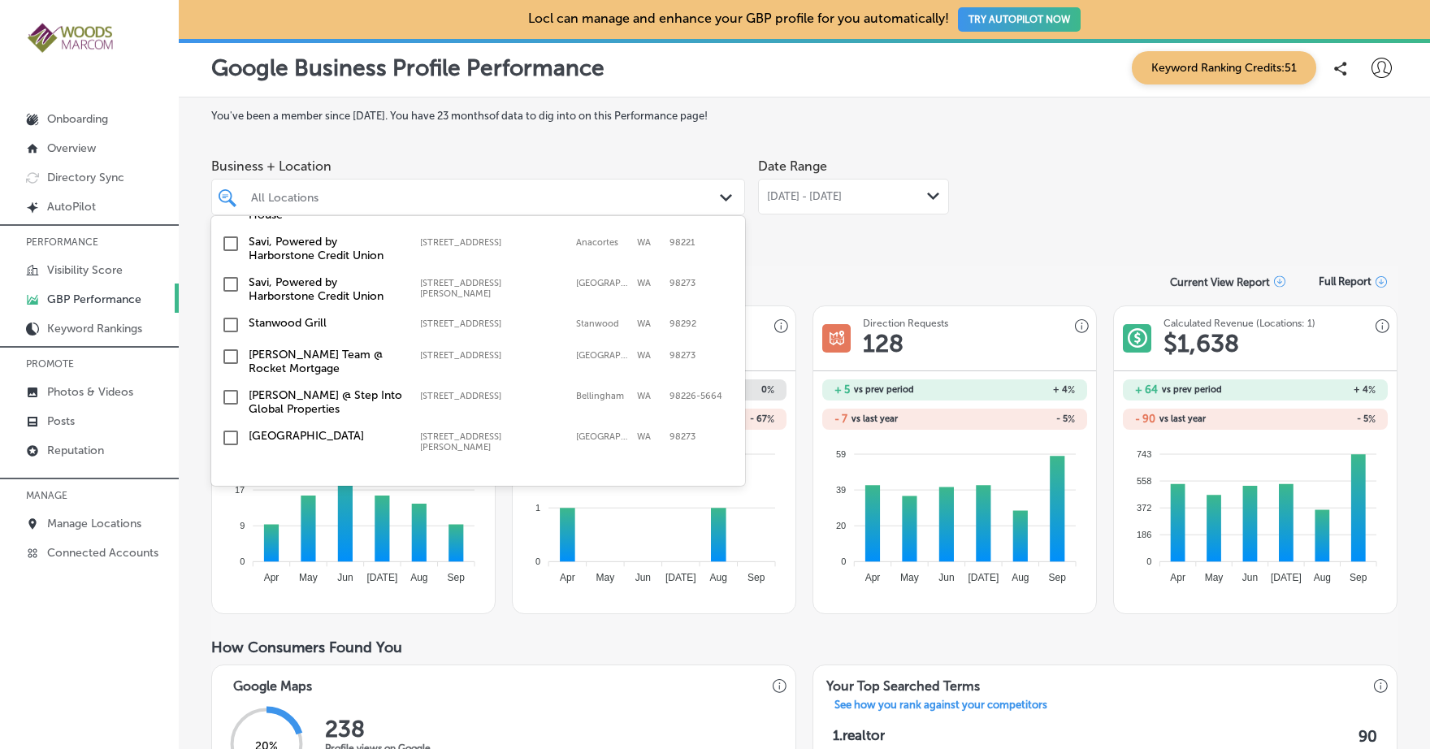
click at [233, 317] on input "checkbox" at bounding box center [231, 325] width 20 height 20
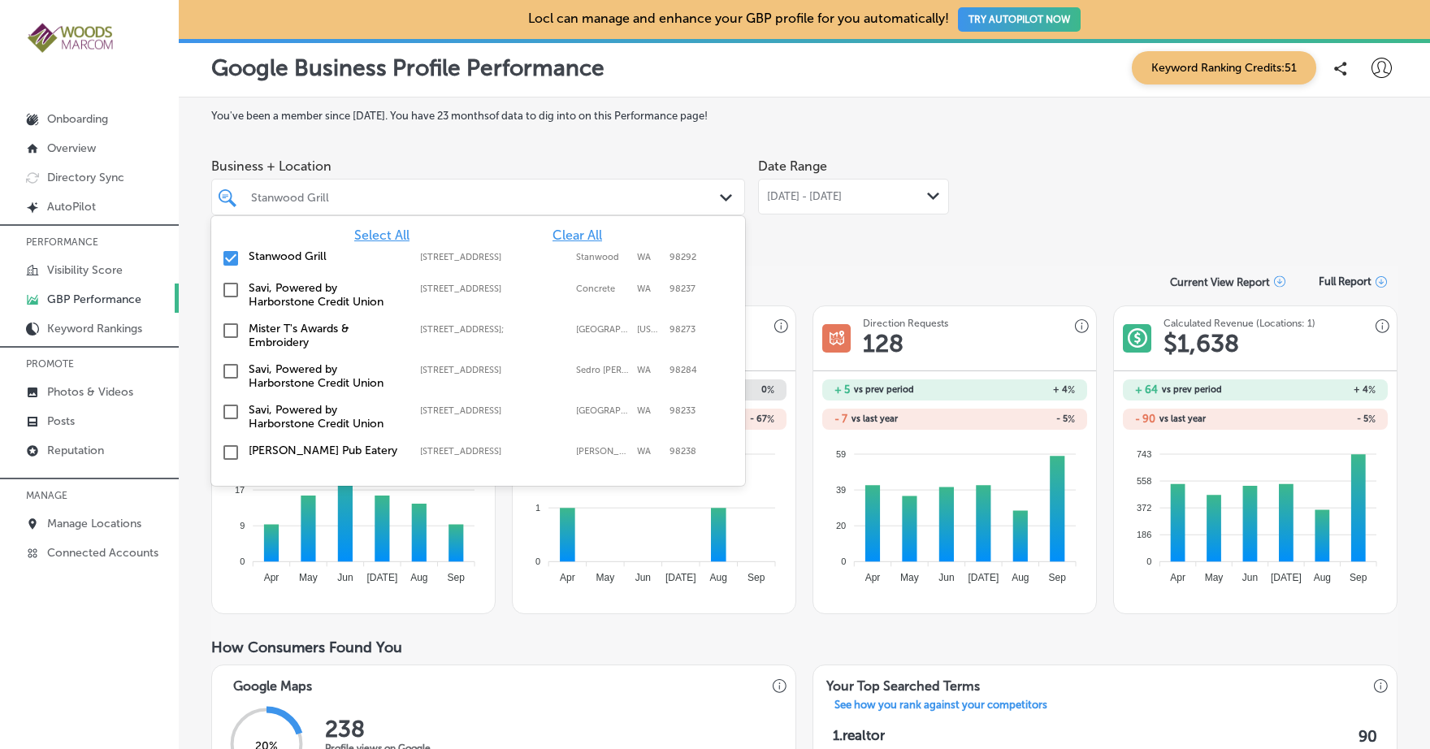
click at [901, 269] on div "Consumer Actions Overview Current View Report Full Report" at bounding box center [804, 282] width 1187 height 32
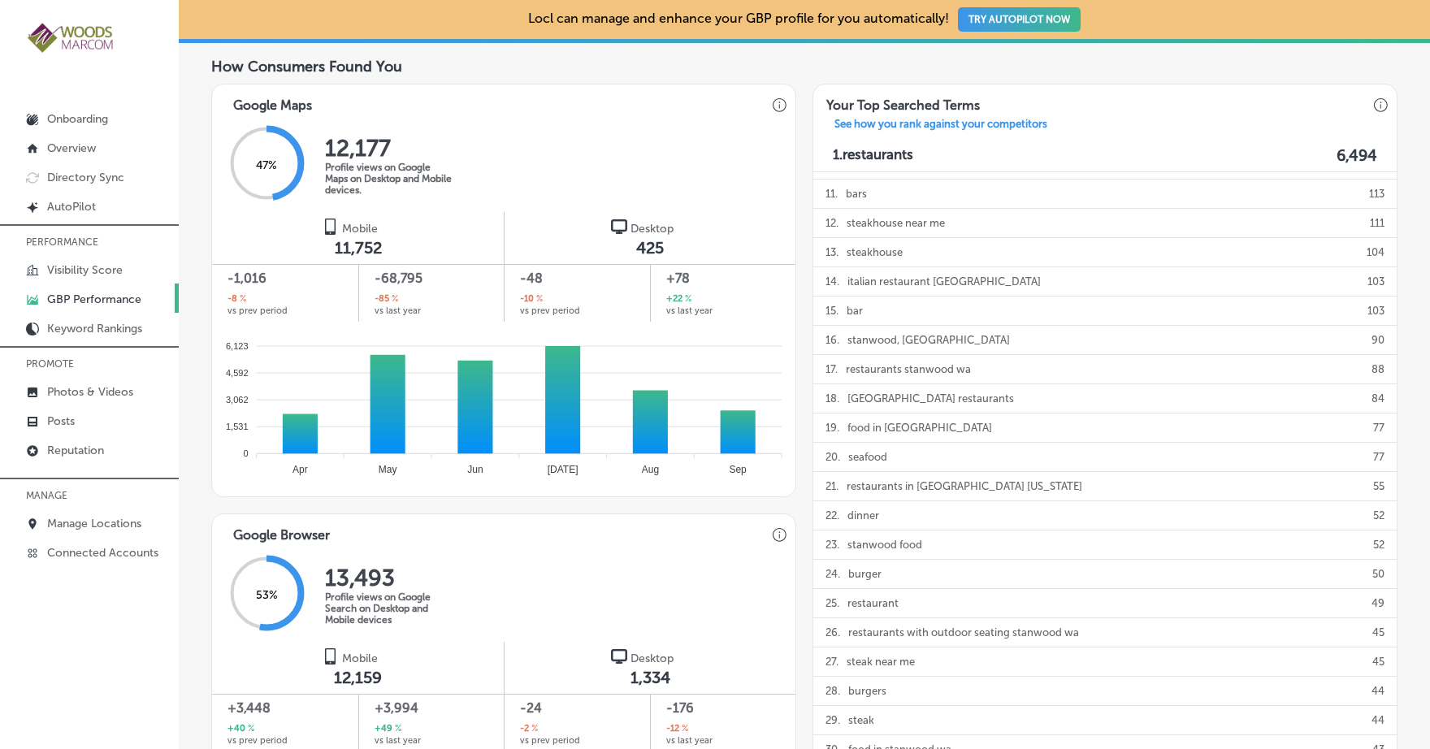
scroll to position [550, 0]
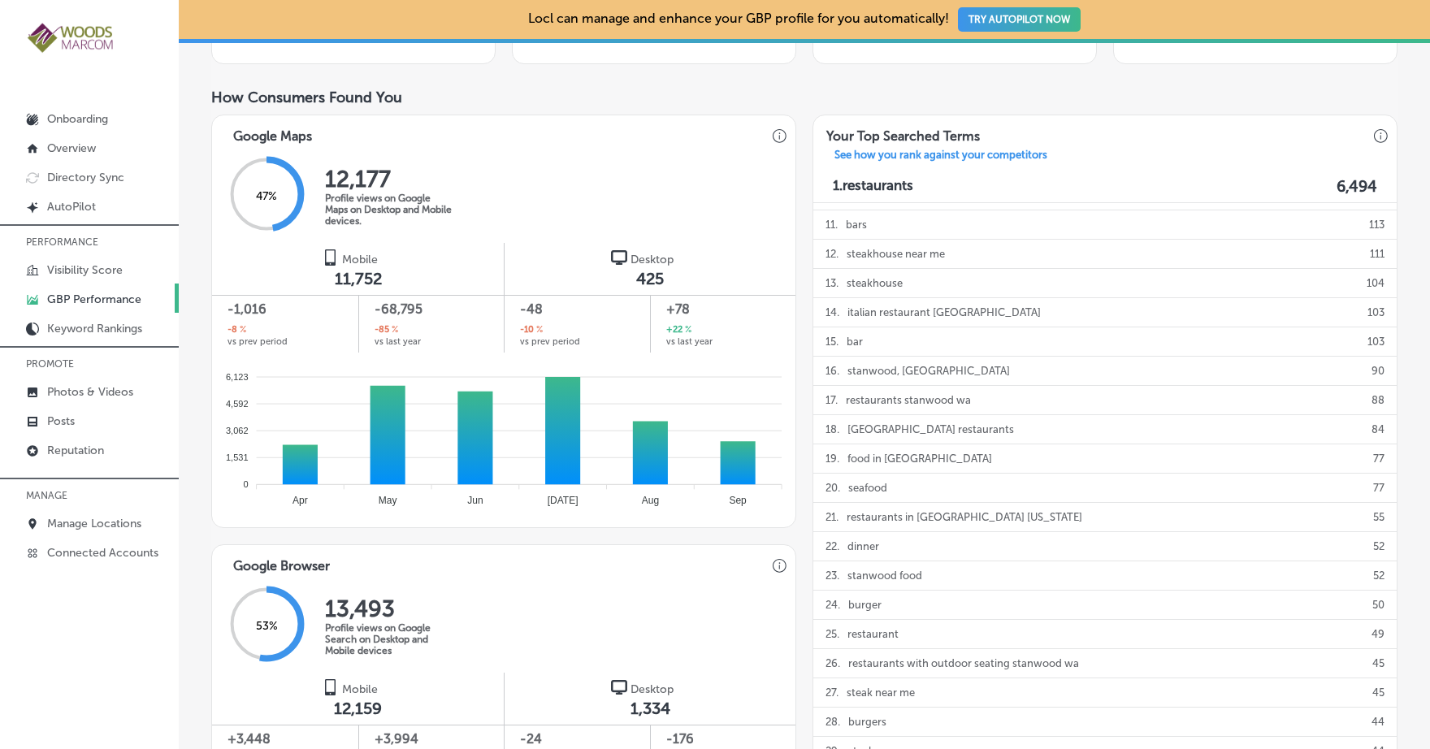
click at [278, 196] on circle at bounding box center [266, 194] width 69 height 69
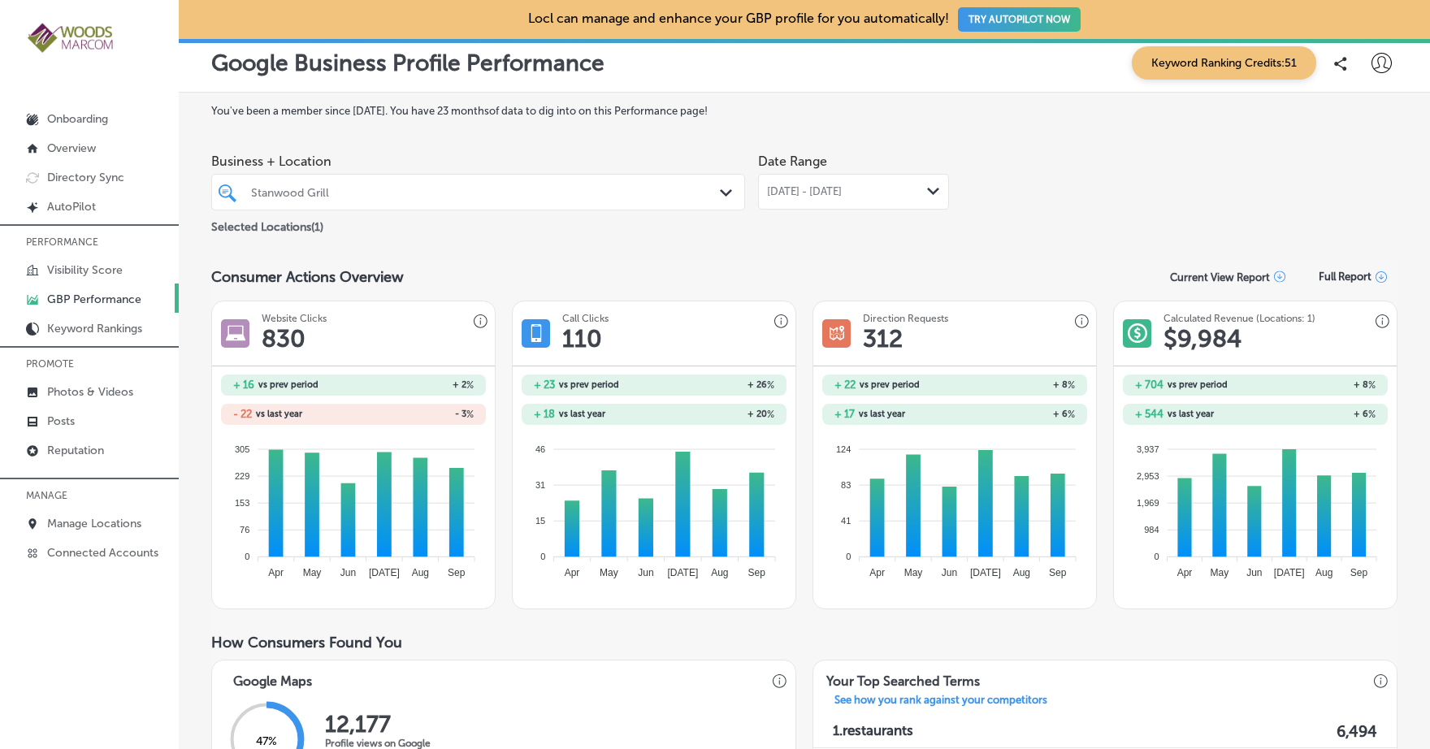
scroll to position [0, 0]
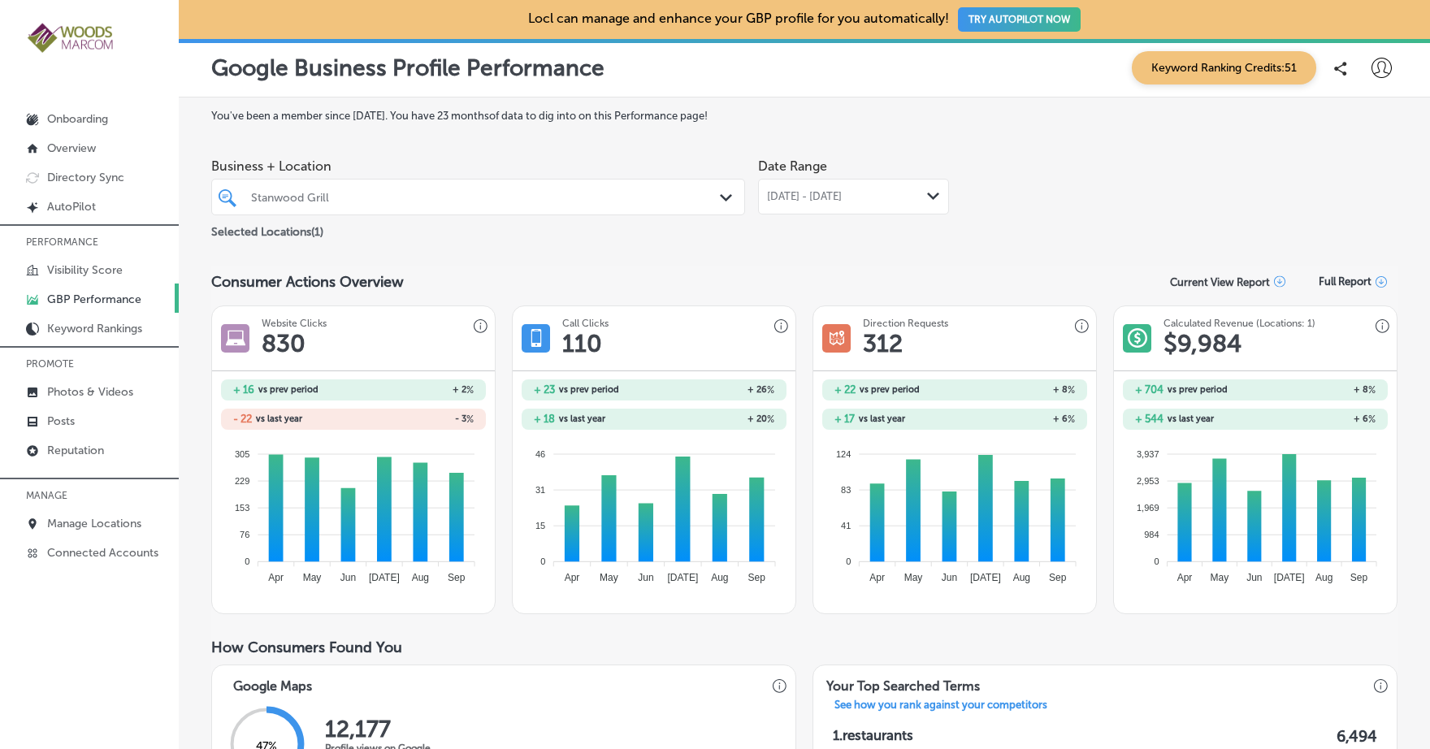
click at [1274, 280] on icon at bounding box center [1279, 281] width 11 height 11
click at [1227, 348] on div "Current View Report as PDF" at bounding box center [1235, 347] width 146 height 31
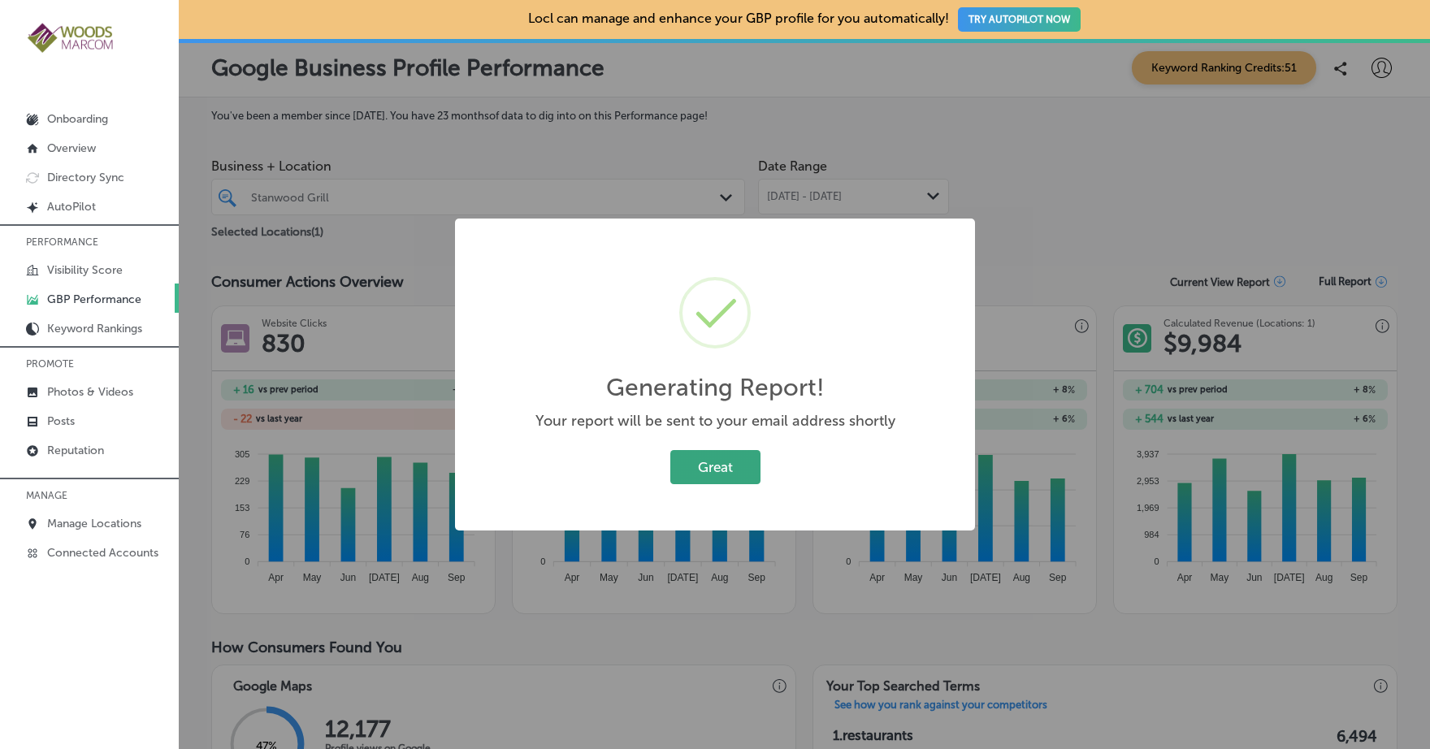
click at [709, 473] on button "Great" at bounding box center [716, 466] width 90 height 33
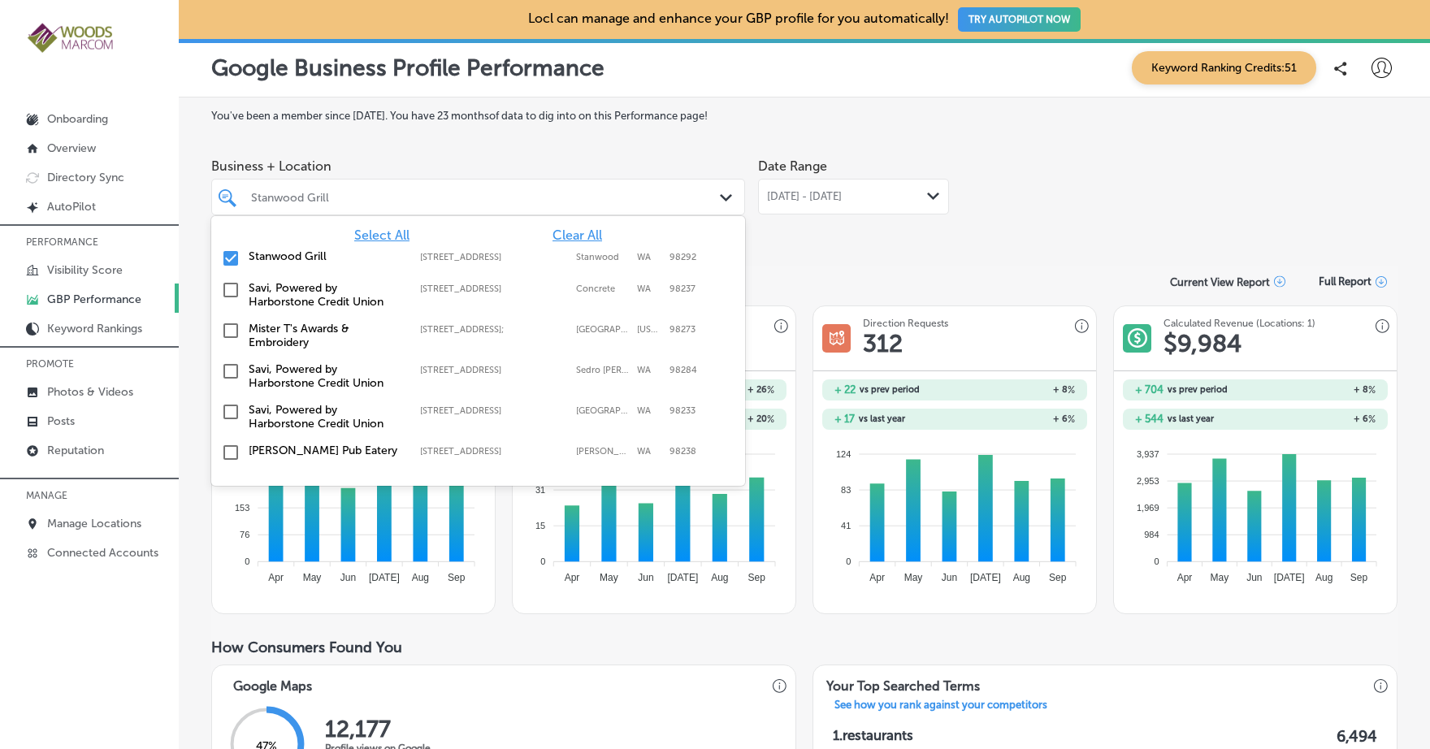
click at [725, 196] on polygon at bounding box center [726, 197] width 12 height 7
click at [230, 257] on input "checkbox" at bounding box center [231, 255] width 20 height 20
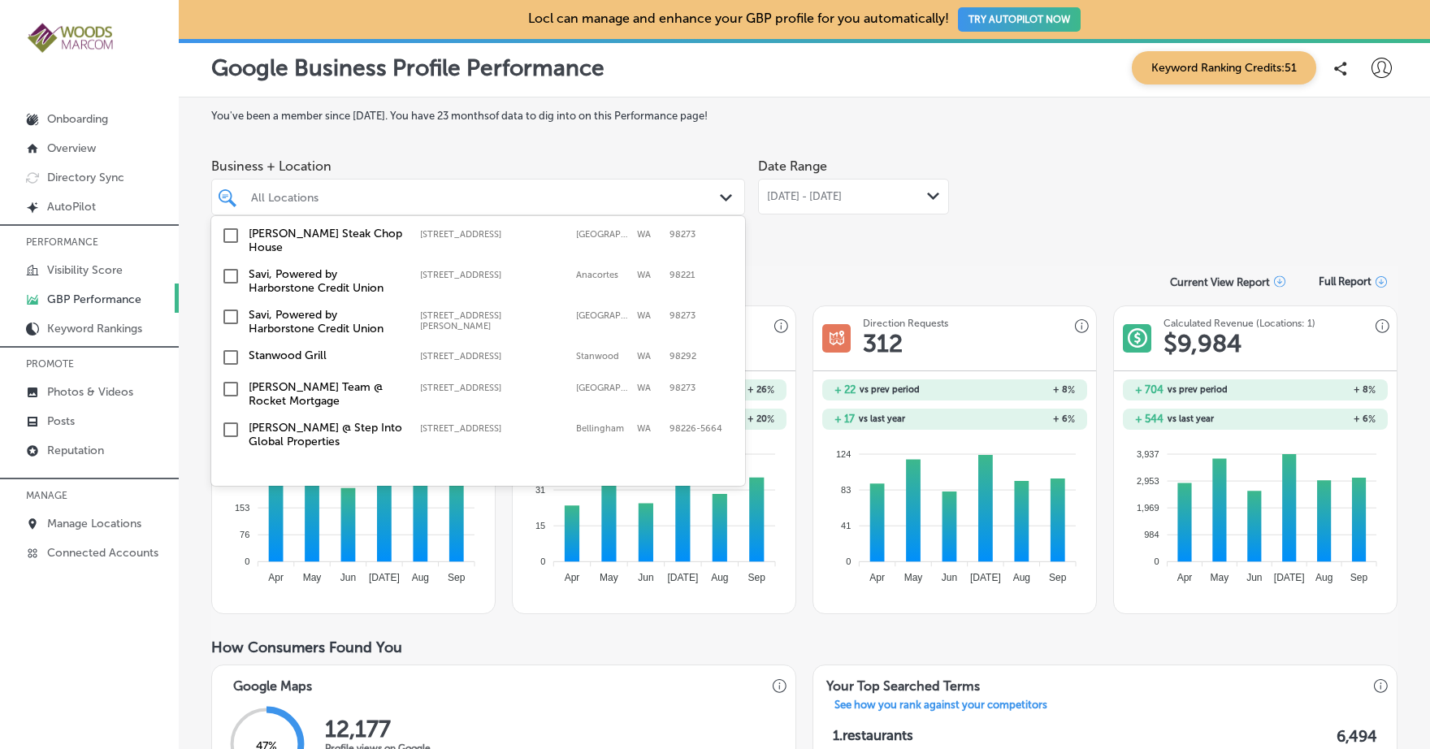
scroll to position [412, 0]
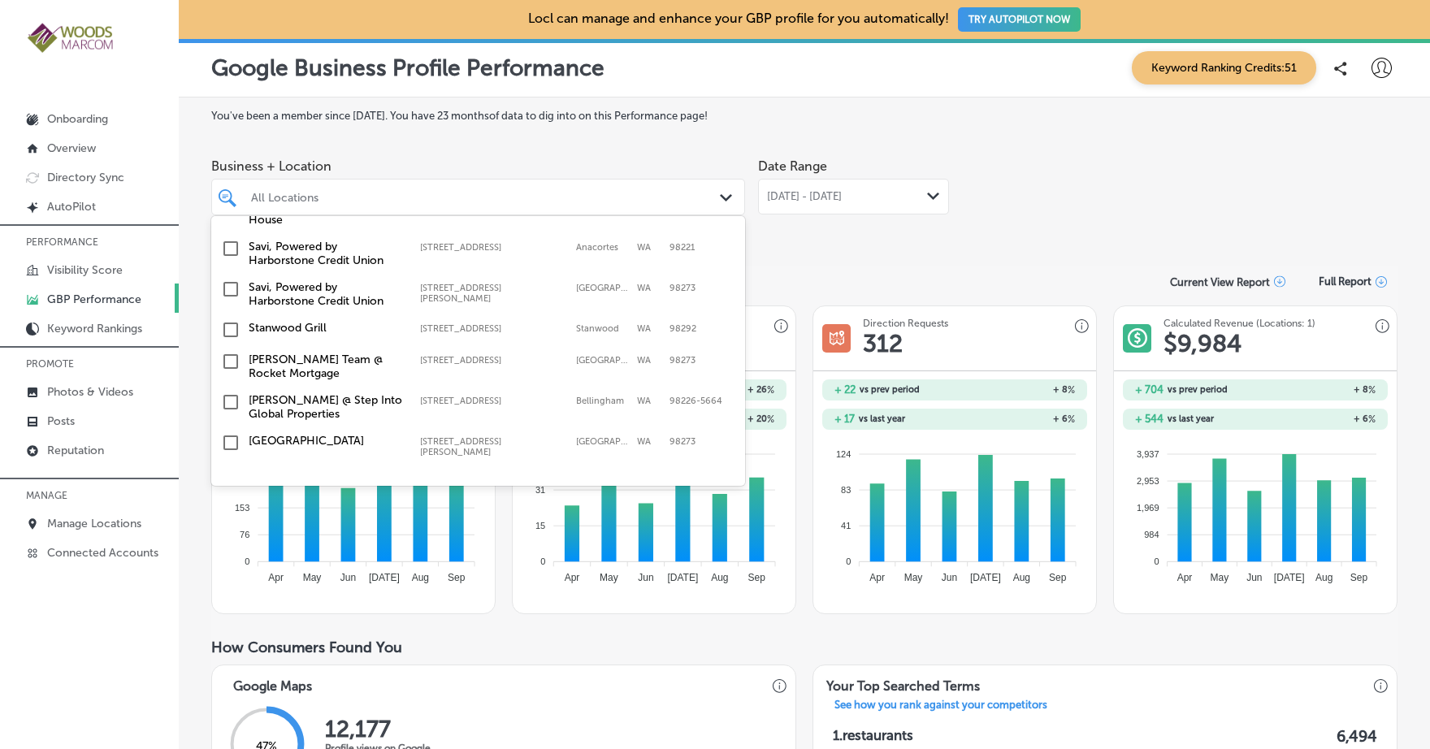
click at [229, 352] on input "checkbox" at bounding box center [231, 362] width 20 height 20
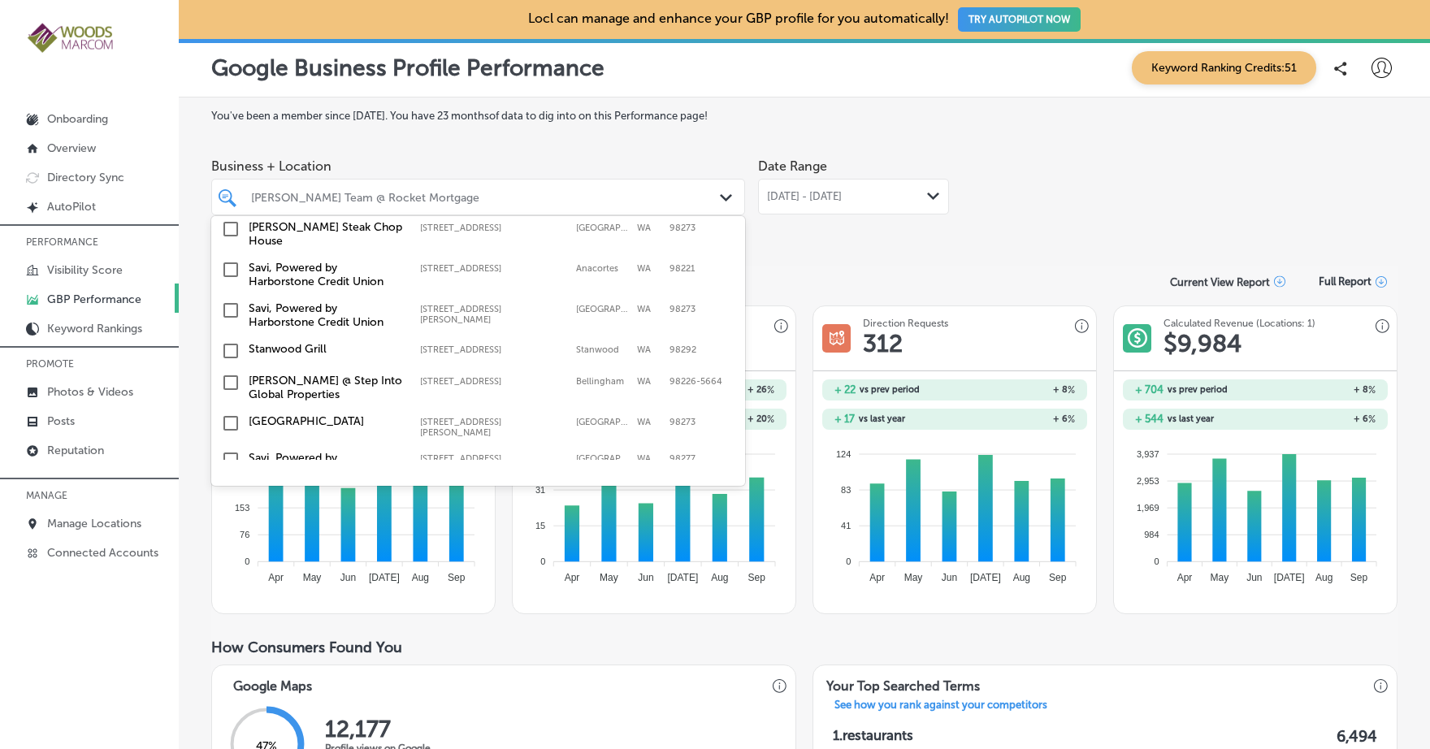
scroll to position [487, 0]
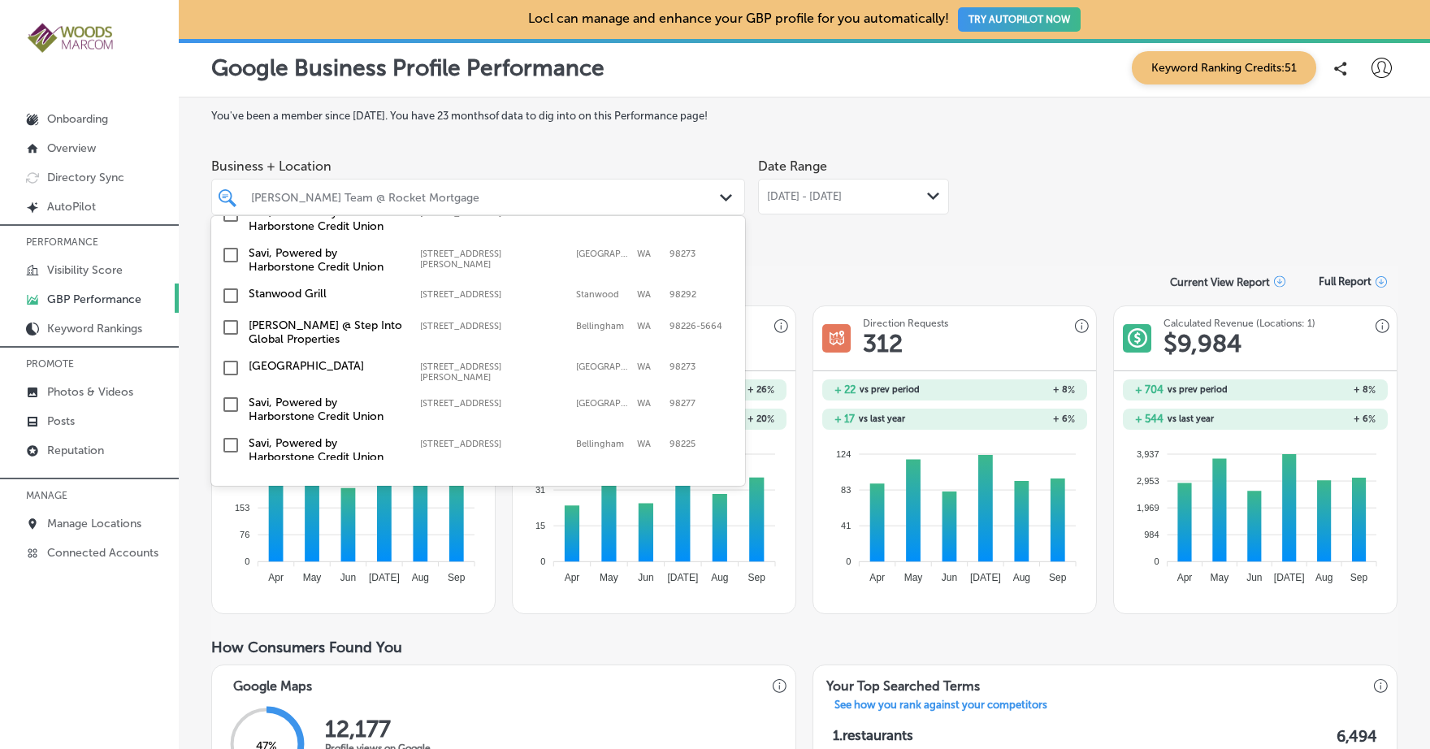
click at [878, 278] on div "Consumer Actions Overview Current View Report Full Report" at bounding box center [804, 282] width 1187 height 32
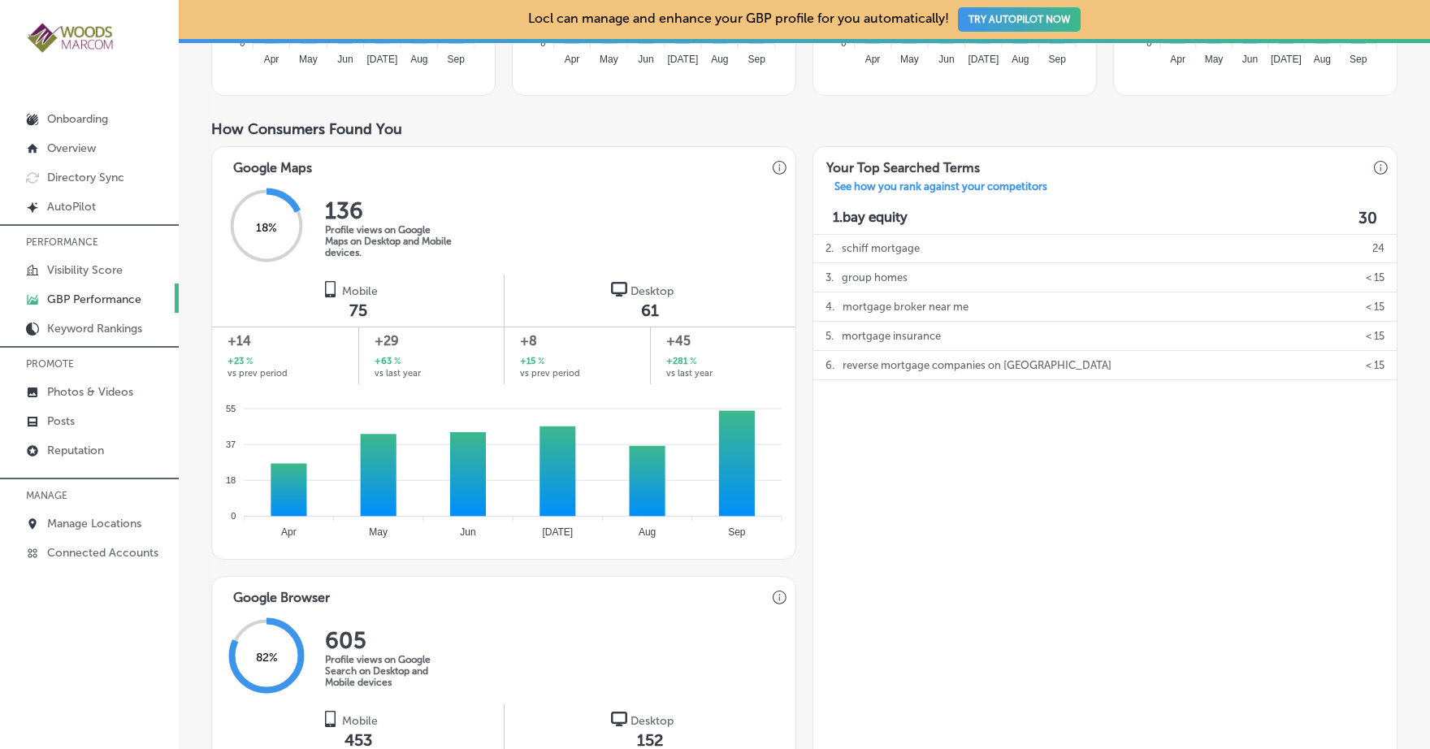
scroll to position [0, 0]
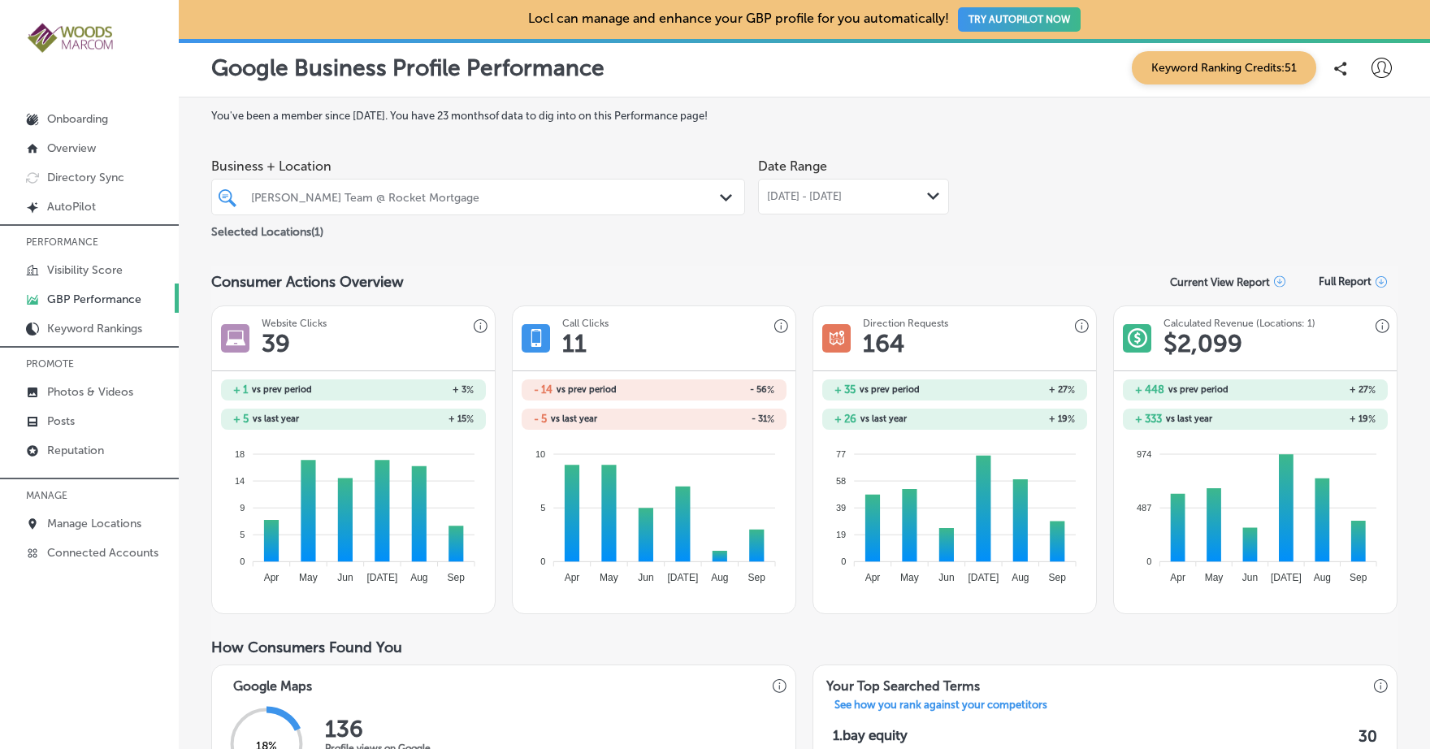
click at [1258, 277] on div "Current View Report" at bounding box center [1227, 282] width 115 height 12
click at [1251, 349] on div "Current View Report as PDF" at bounding box center [1235, 347] width 146 height 31
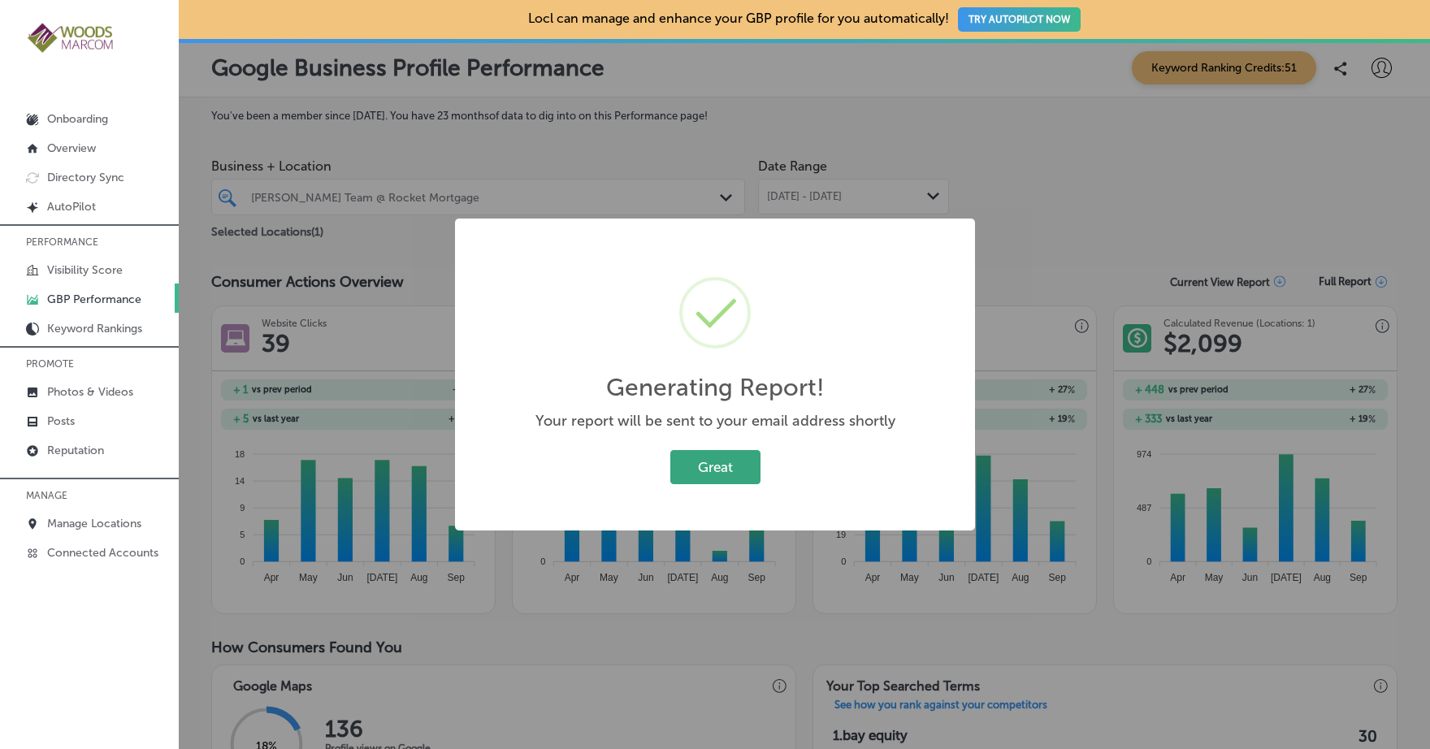
click at [727, 467] on button "Great" at bounding box center [716, 466] width 90 height 33
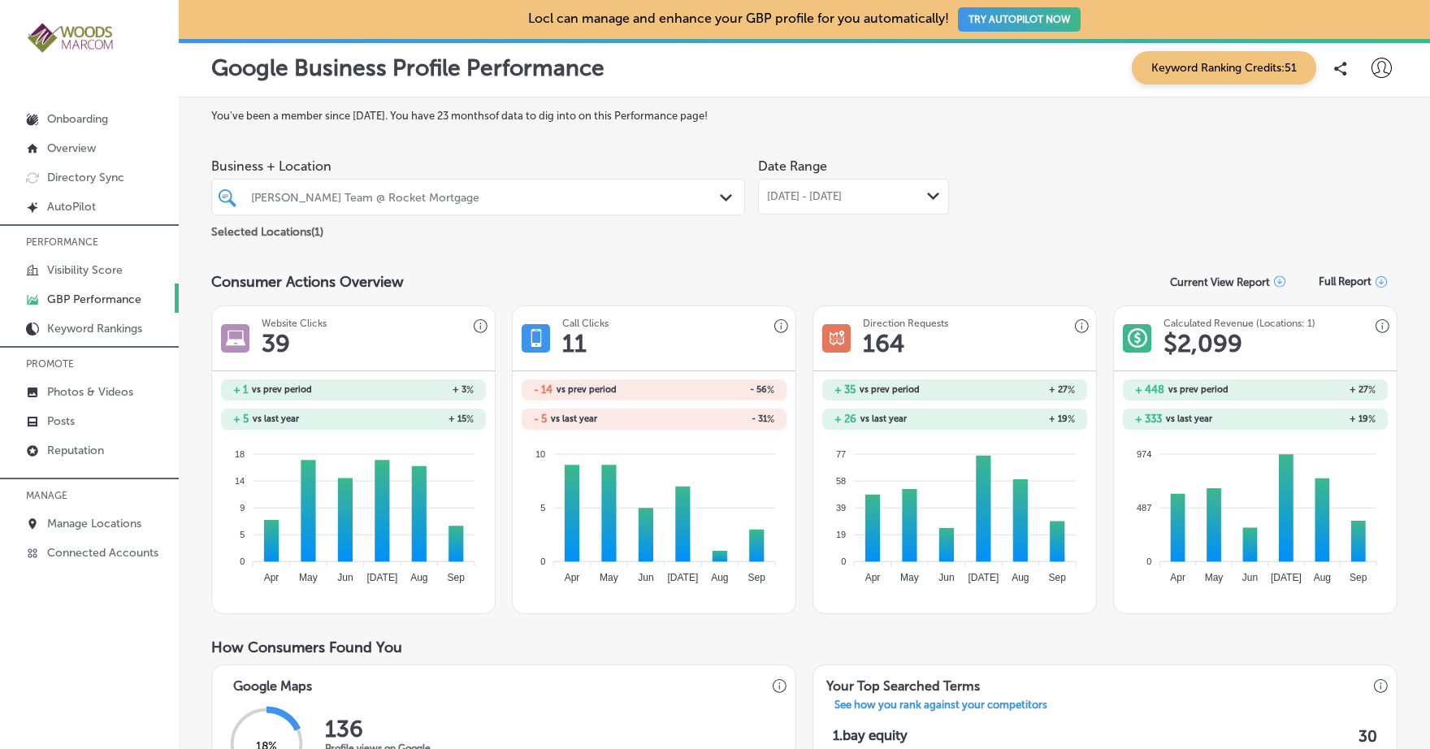
click at [720, 199] on icon "Path Created with Sketch." at bounding box center [726, 197] width 12 height 7
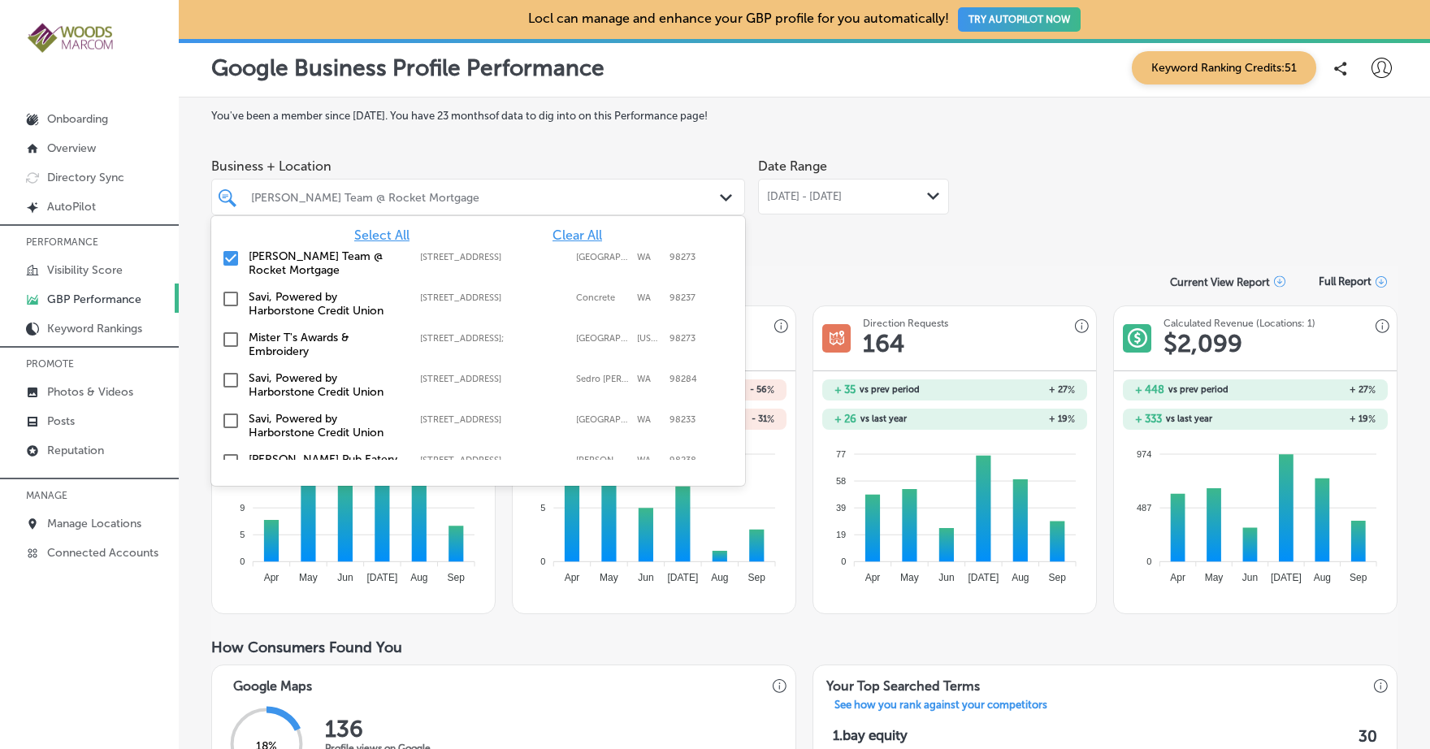
scroll to position [3, 0]
click at [231, 255] on input "checkbox" at bounding box center [231, 255] width 20 height 20
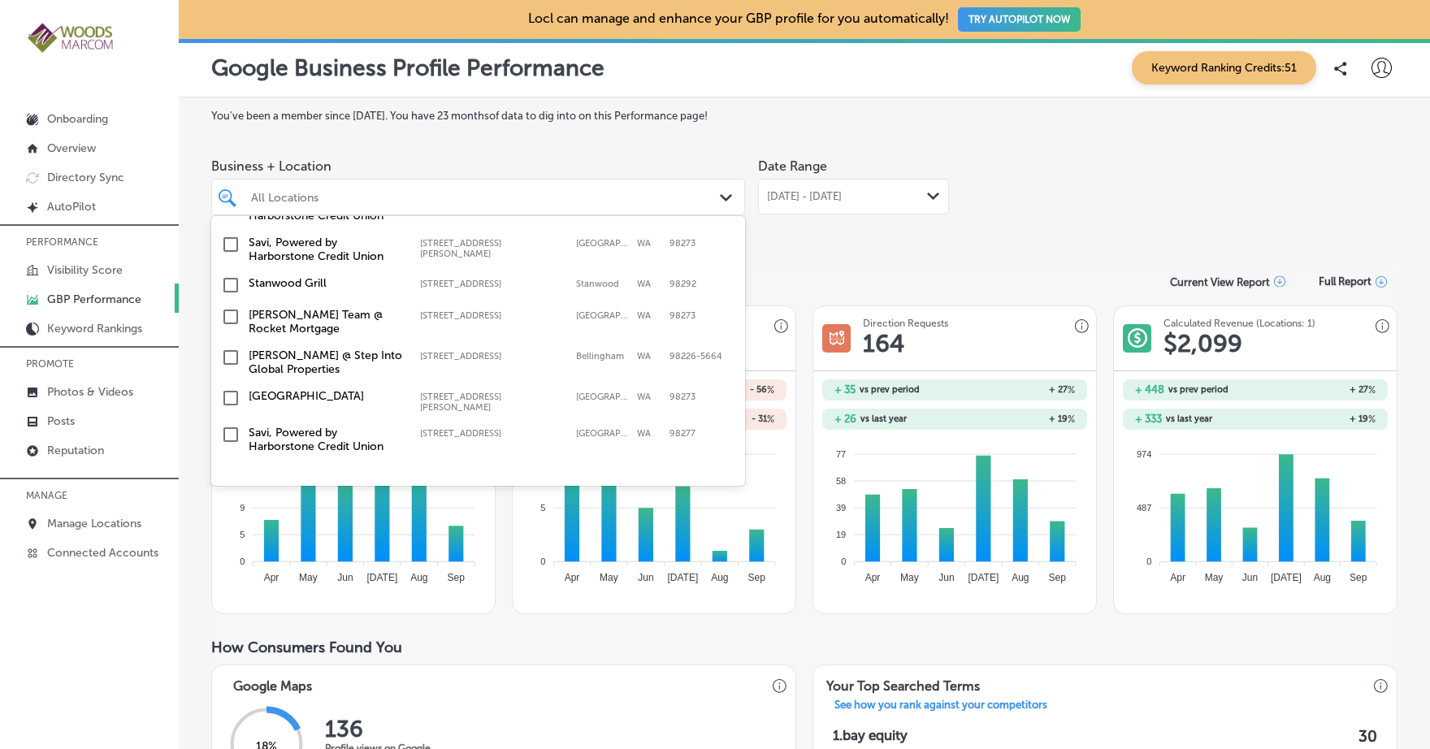
scroll to position [487, 0]
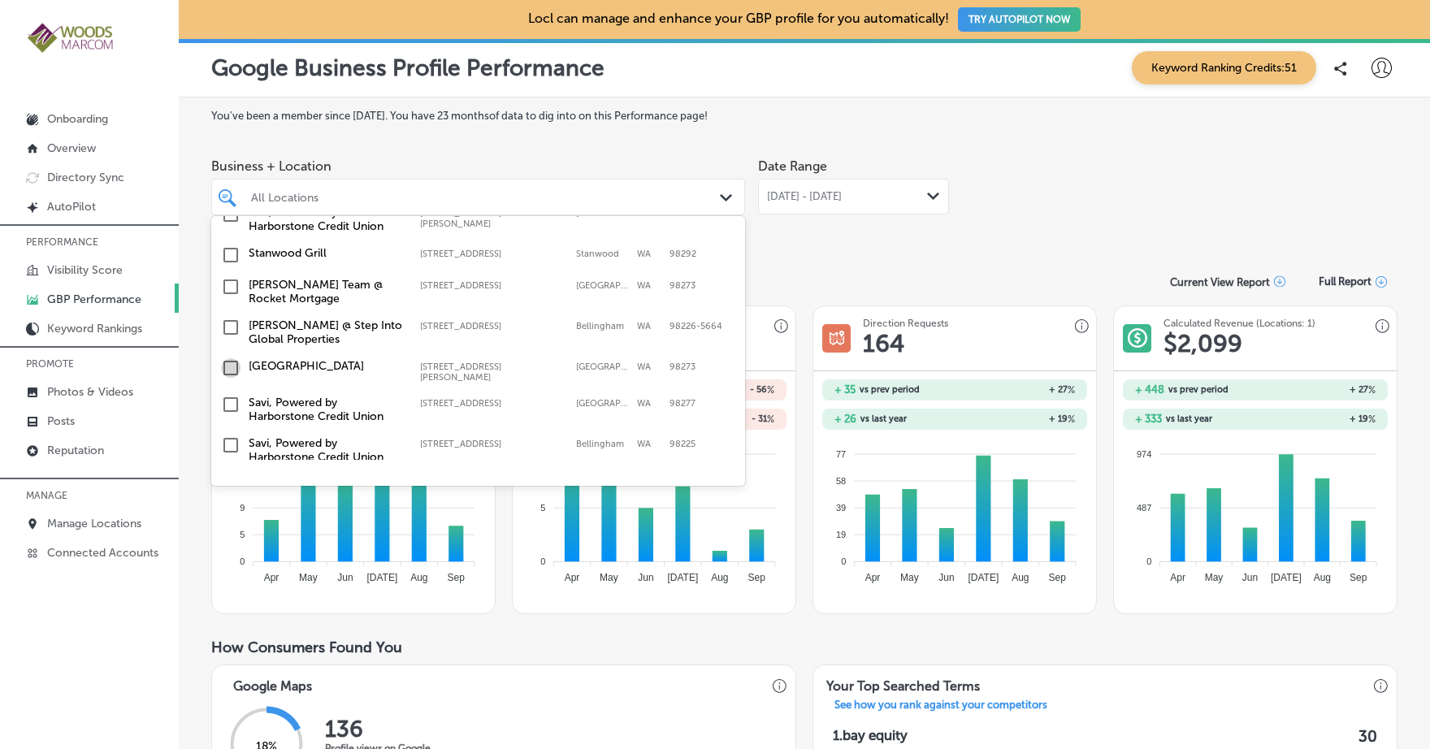
click at [235, 358] on input "checkbox" at bounding box center [231, 368] width 20 height 20
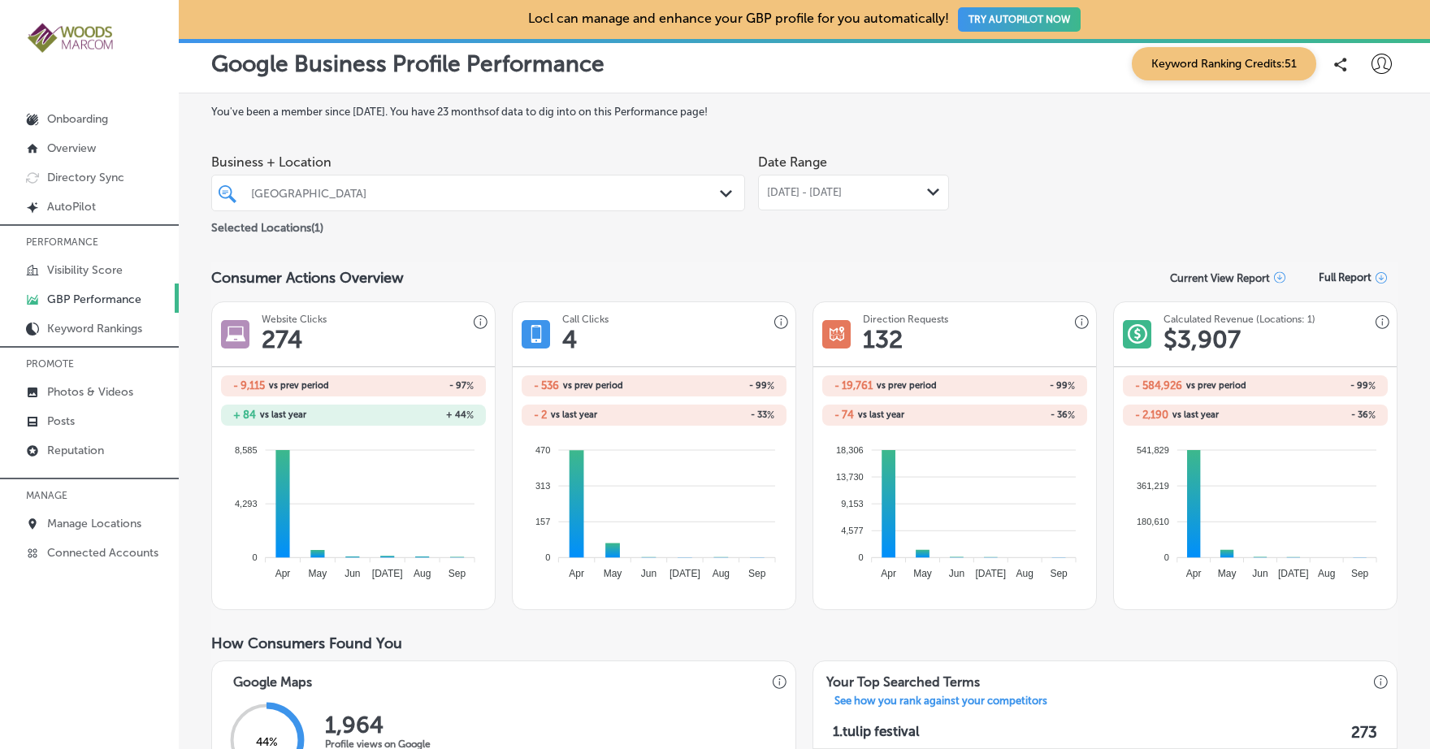
scroll to position [0, 0]
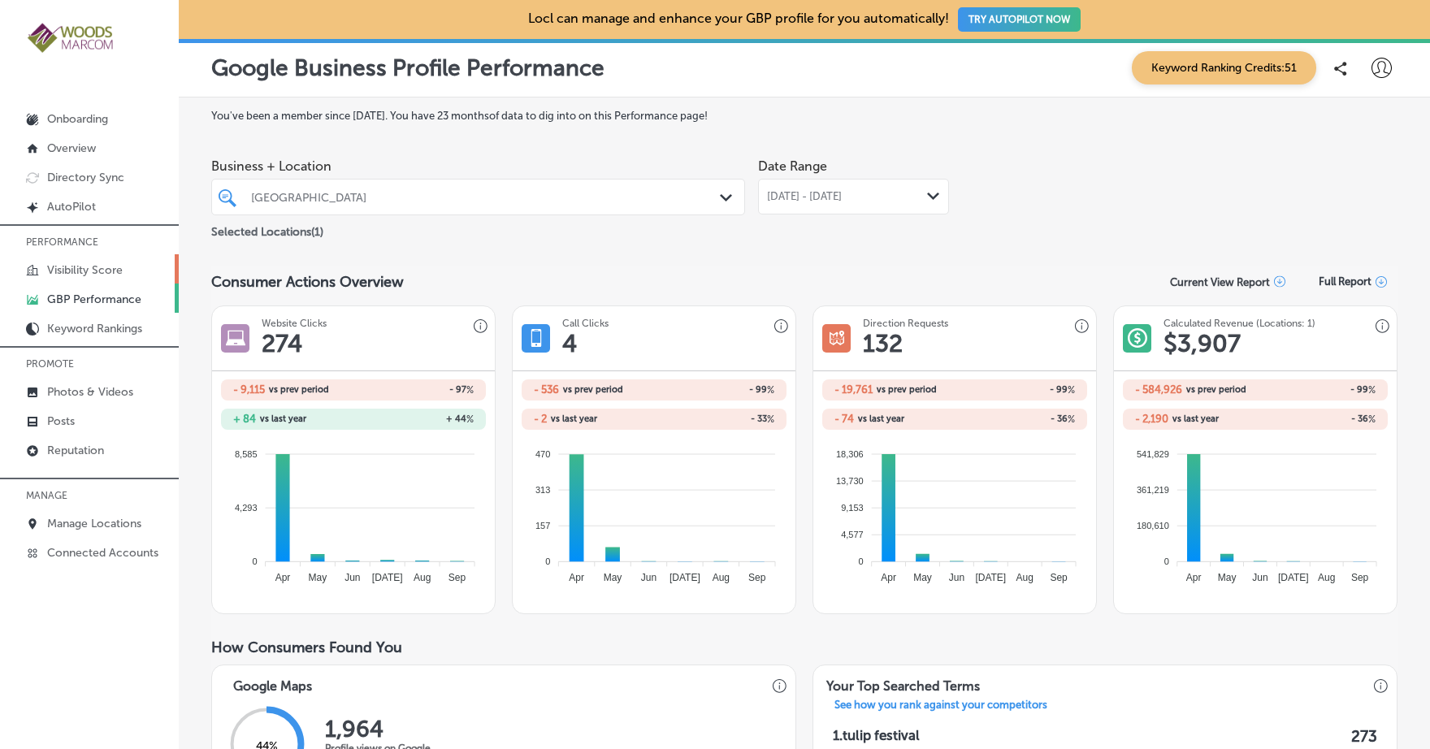
click at [104, 271] on p "Visibility Score" at bounding box center [85, 270] width 76 height 14
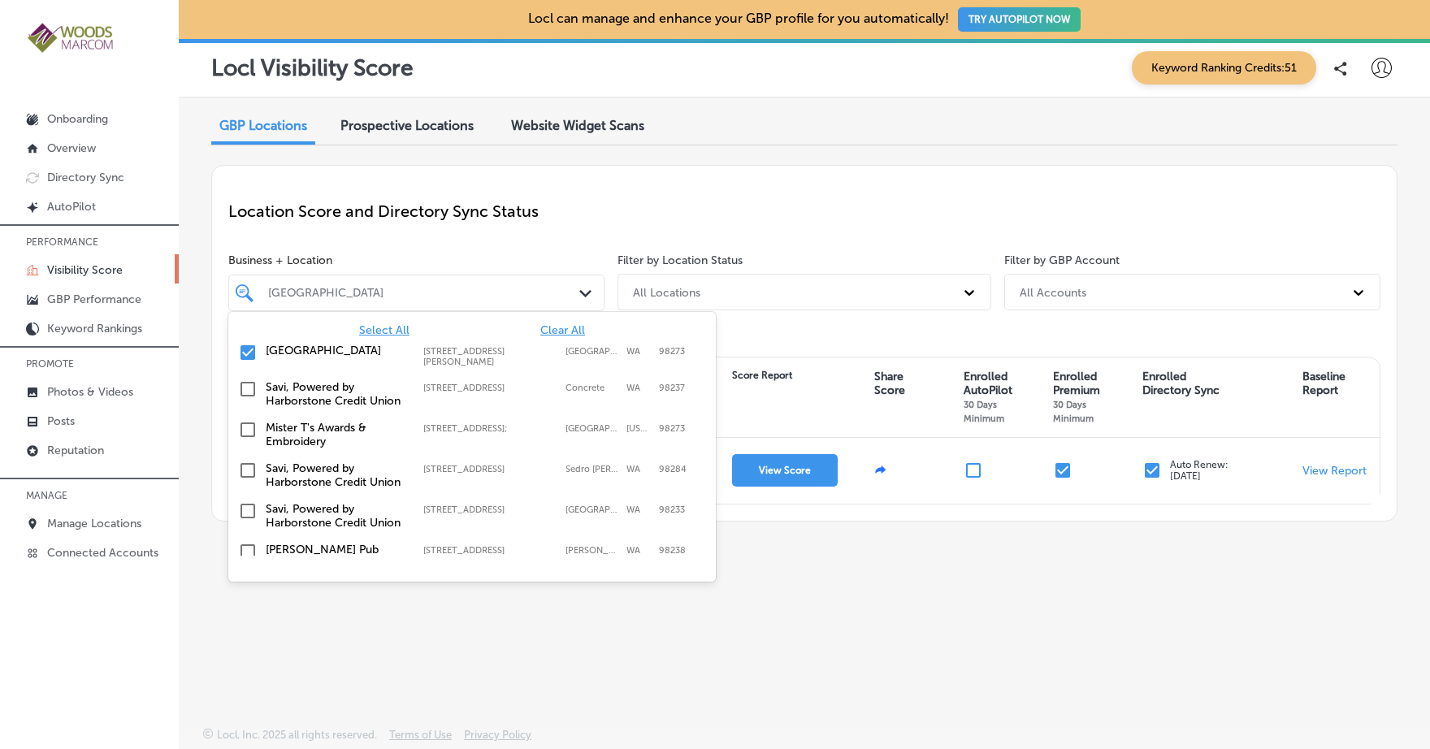
click at [585, 293] on icon "Path Created with Sketch." at bounding box center [586, 293] width 12 height 7
click at [251, 349] on input "checkbox" at bounding box center [248, 353] width 20 height 20
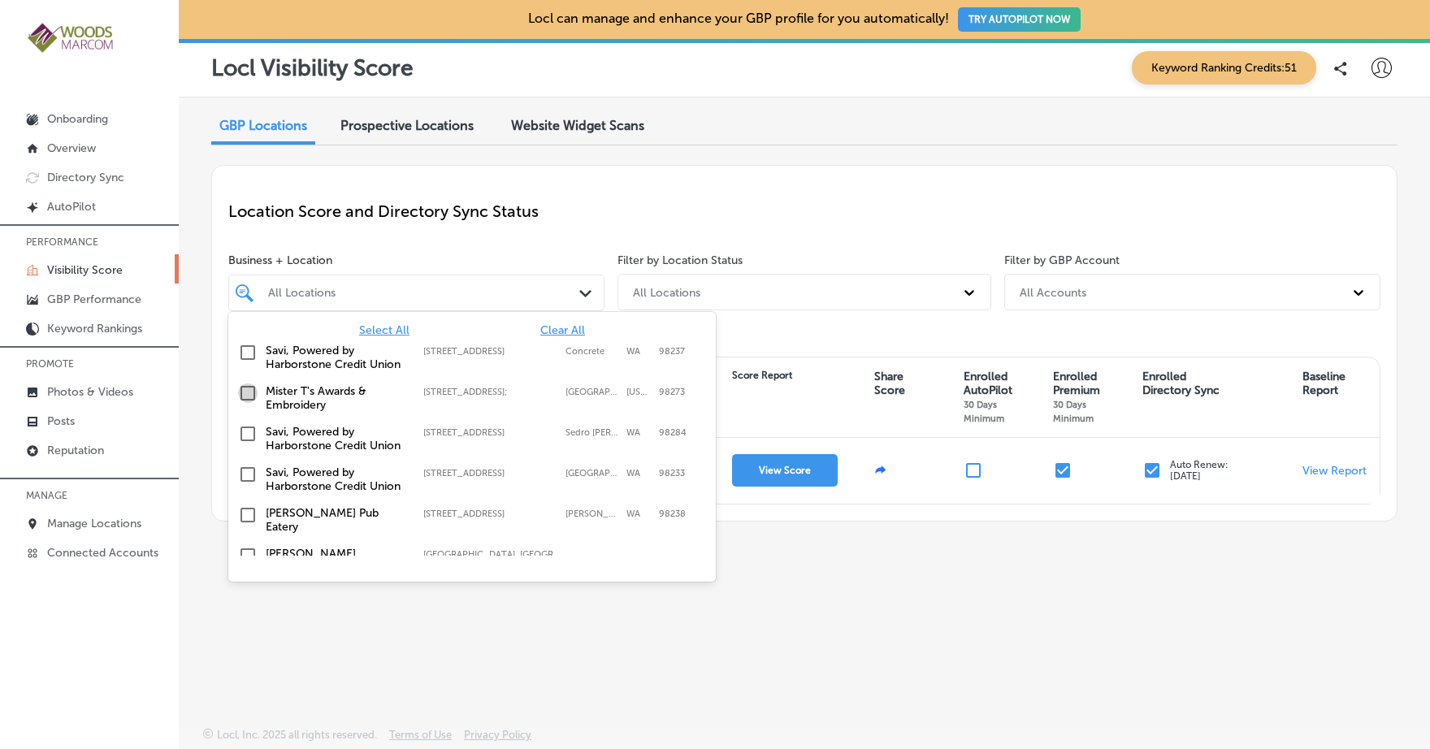
click at [251, 393] on input "checkbox" at bounding box center [248, 394] width 20 height 20
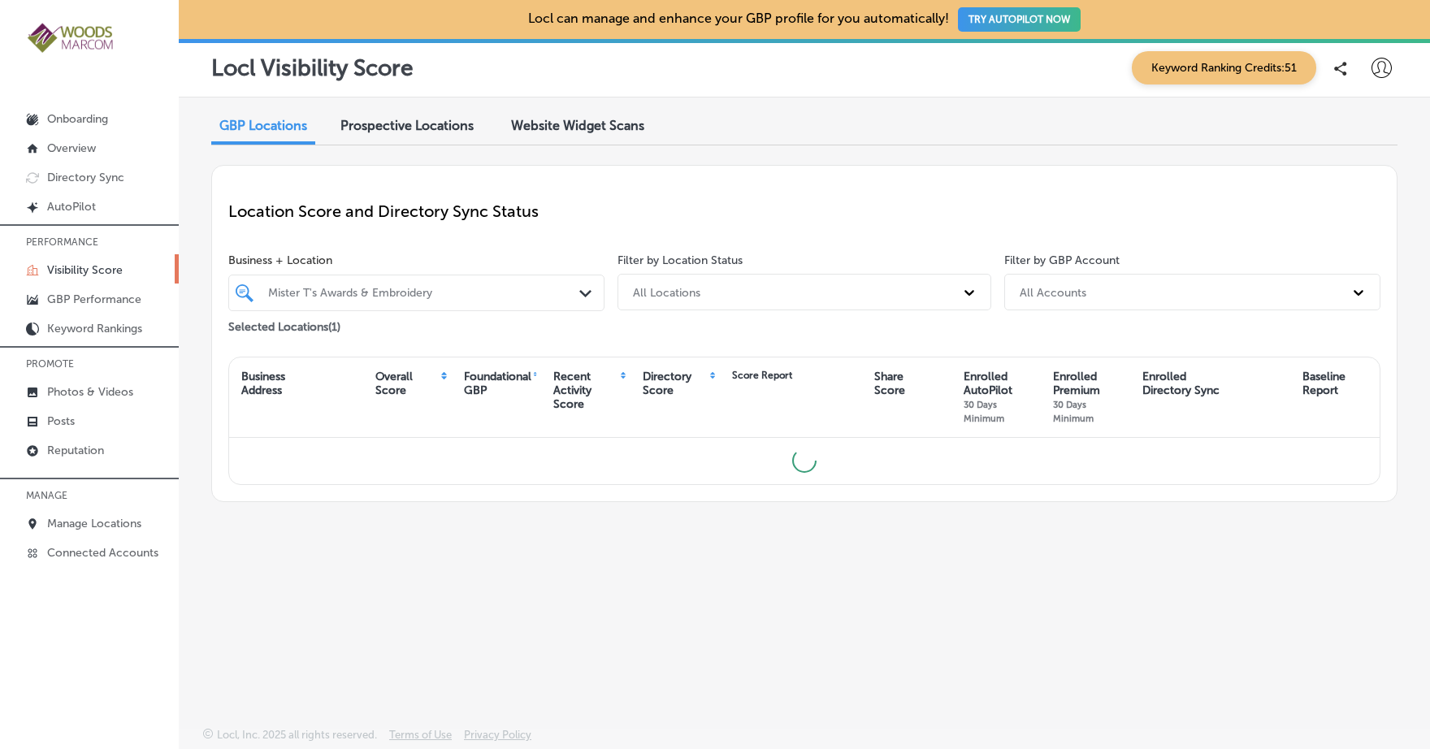
click at [480, 623] on div "GBP Locations Prospective Locations Website Widget Scans Location Score and Dir…" at bounding box center [805, 375] width 1252 height 554
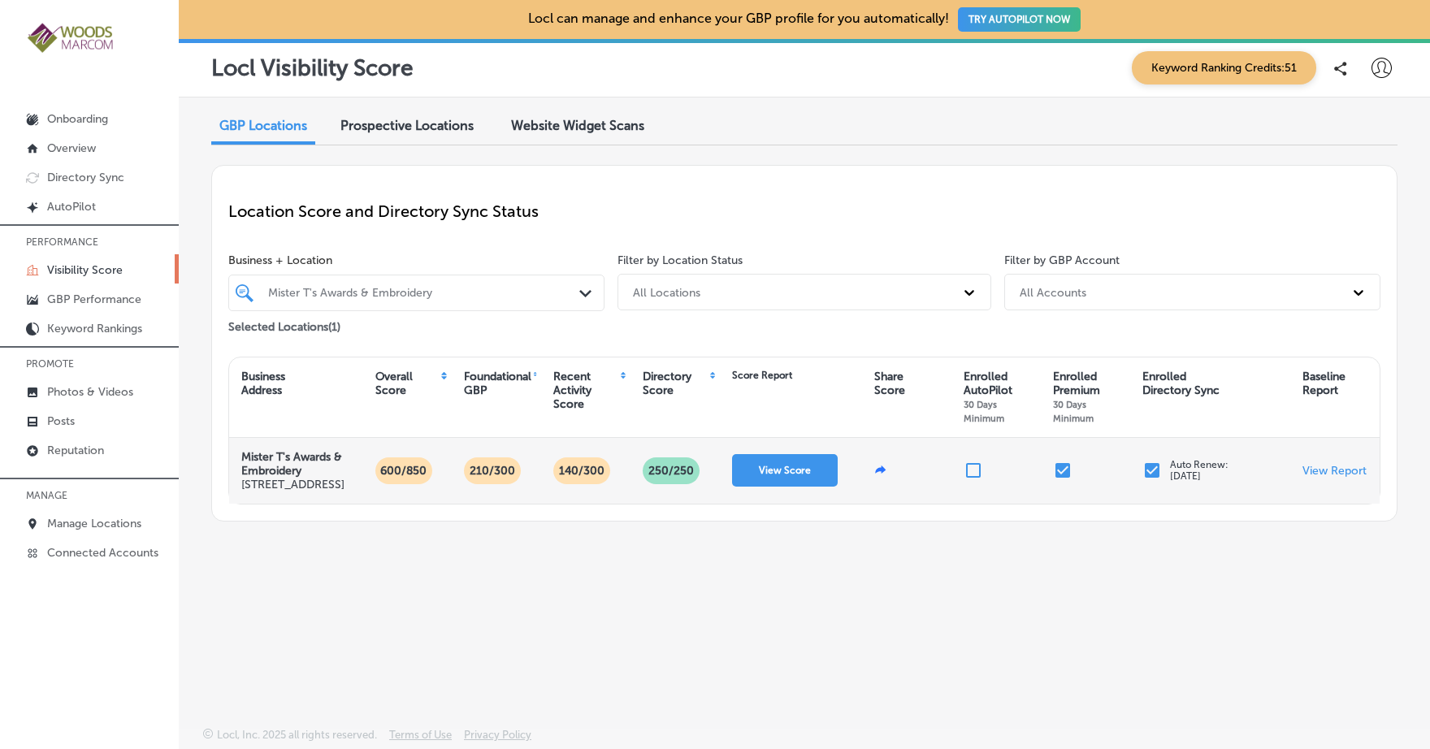
click at [581, 483] on p "140/300" at bounding box center [582, 471] width 59 height 27
click at [788, 485] on button "View Score" at bounding box center [785, 470] width 106 height 33
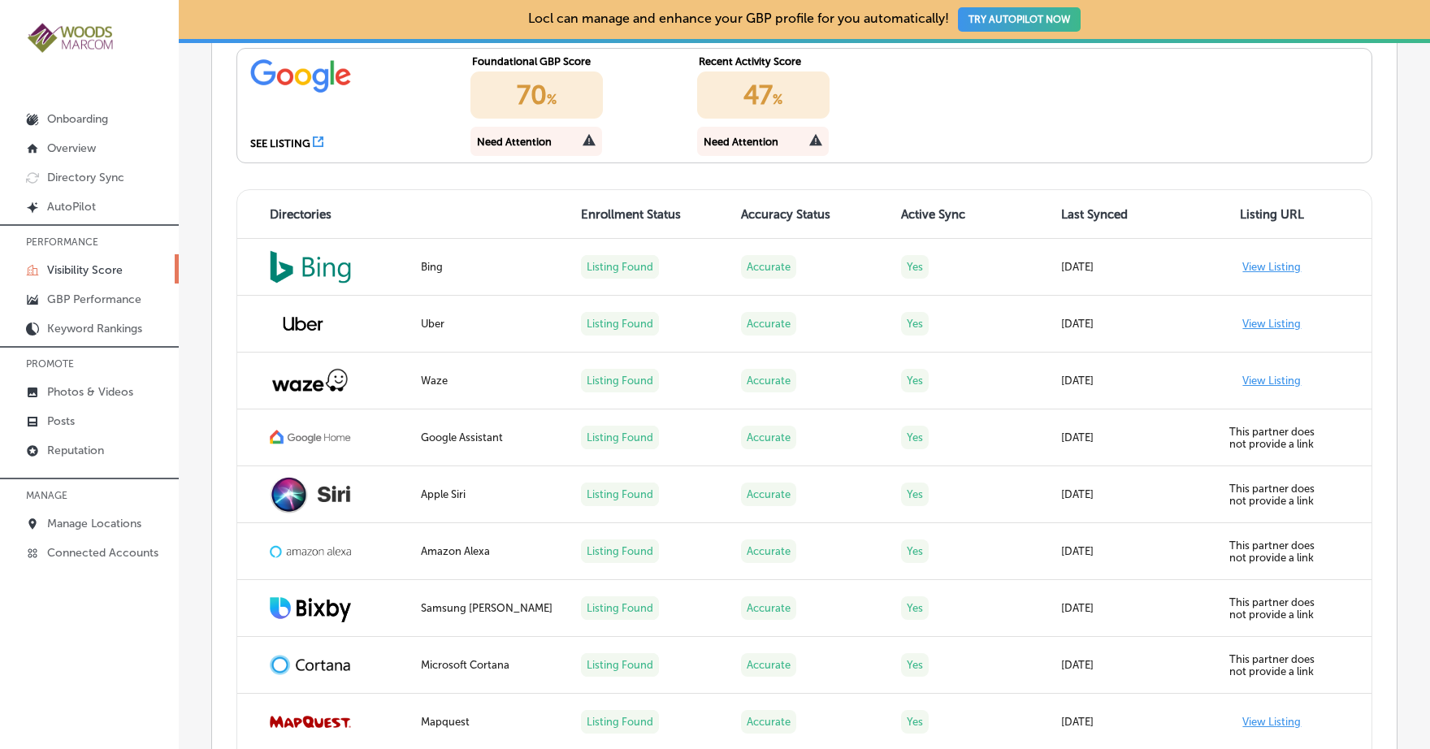
scroll to position [1448, 0]
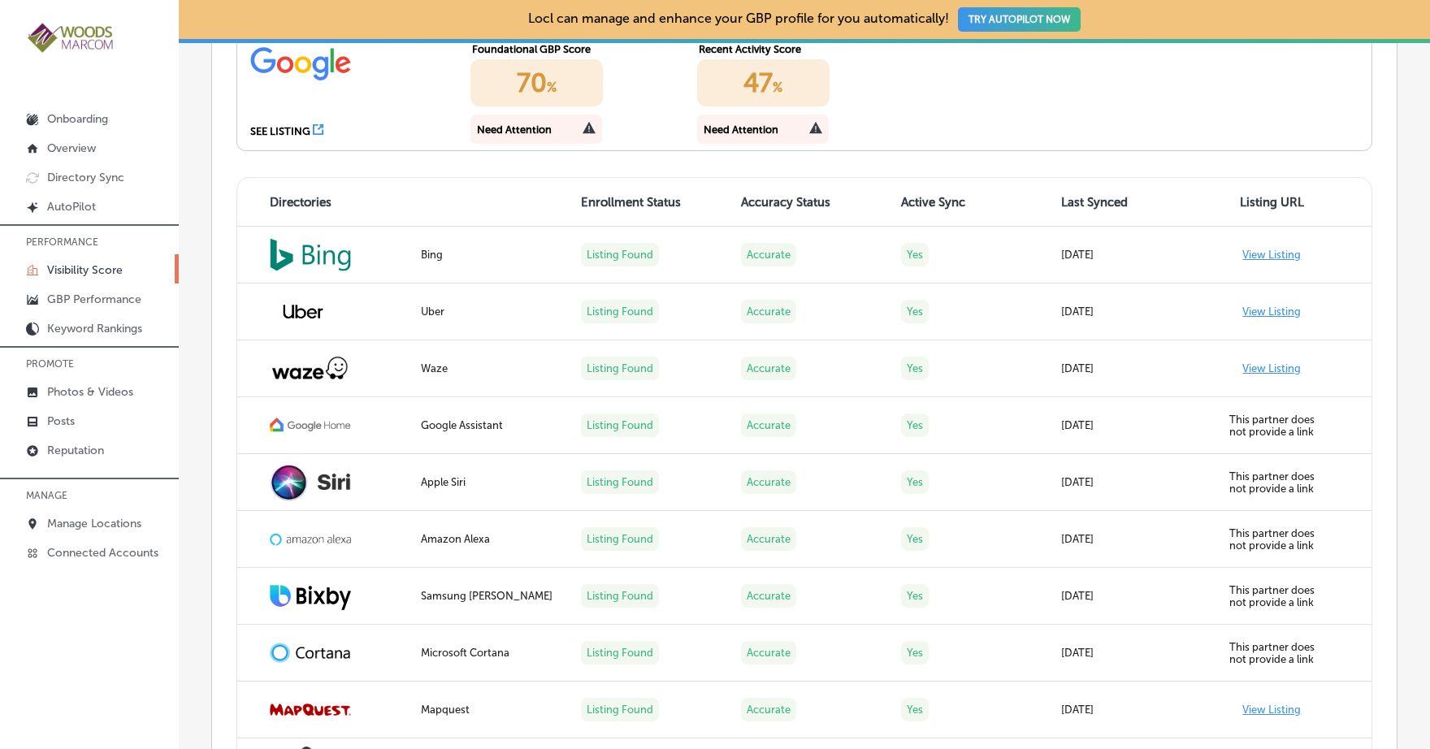
click at [540, 106] on div "70 %" at bounding box center [537, 82] width 132 height 47
click at [577, 144] on div "Need Attention" at bounding box center [537, 129] width 132 height 29
click at [314, 135] on icon at bounding box center [318, 129] width 11 height 11
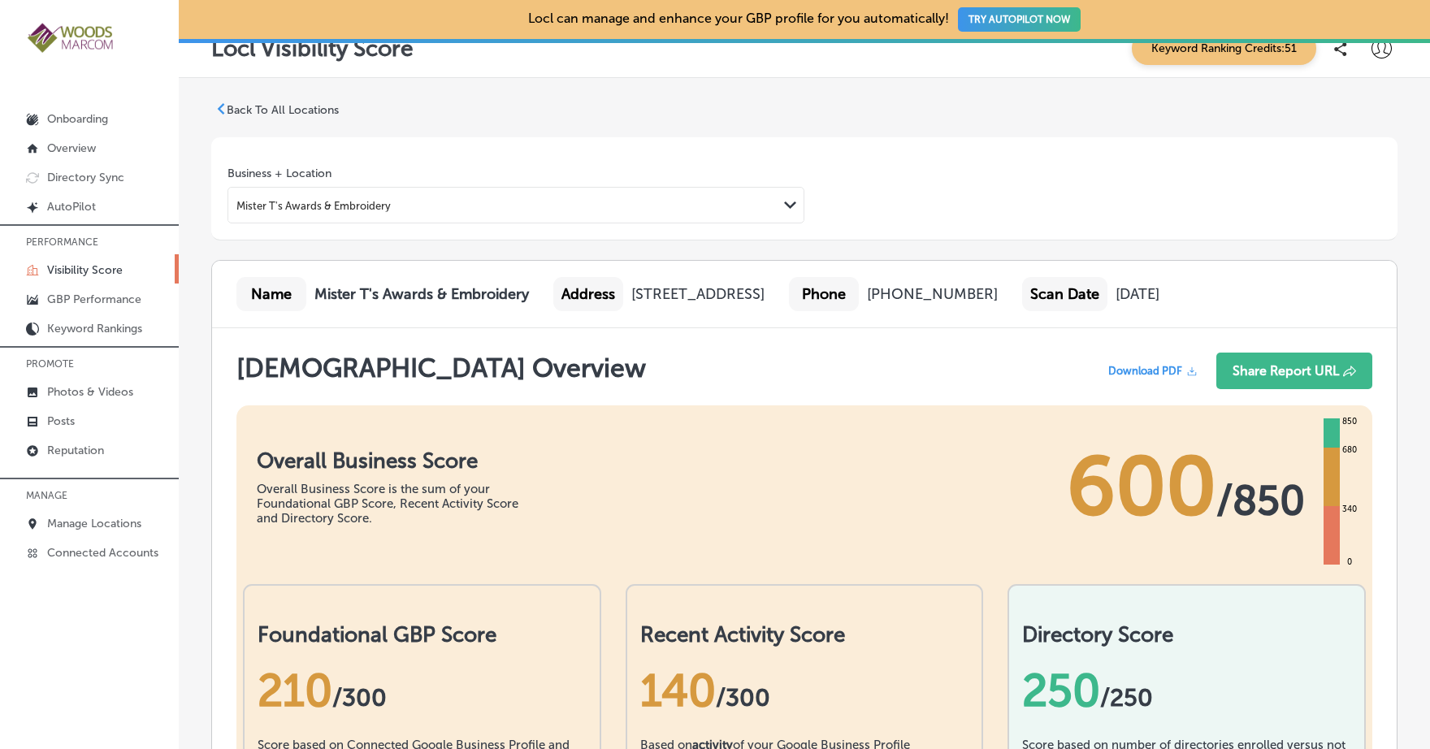
scroll to position [0, 0]
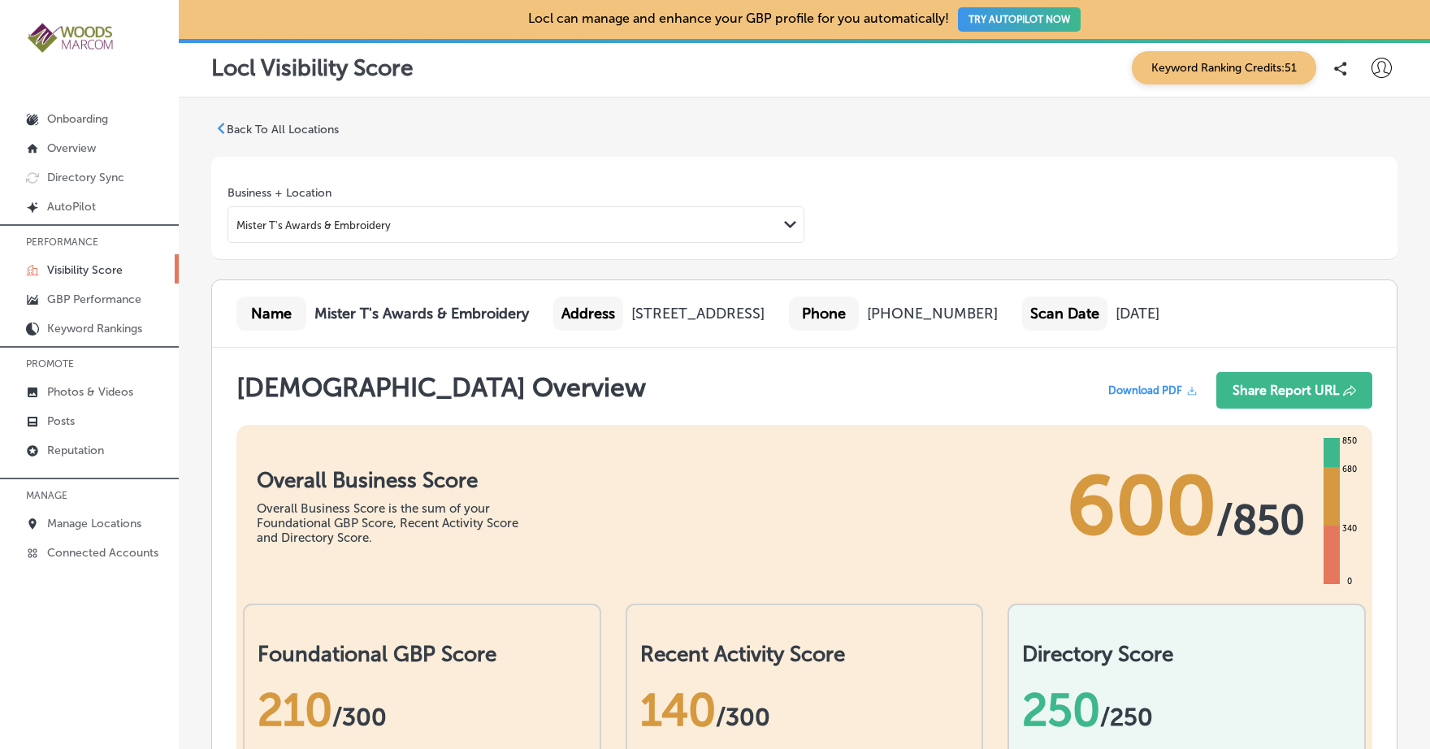
click at [222, 129] on icon at bounding box center [220, 128] width 11 height 11
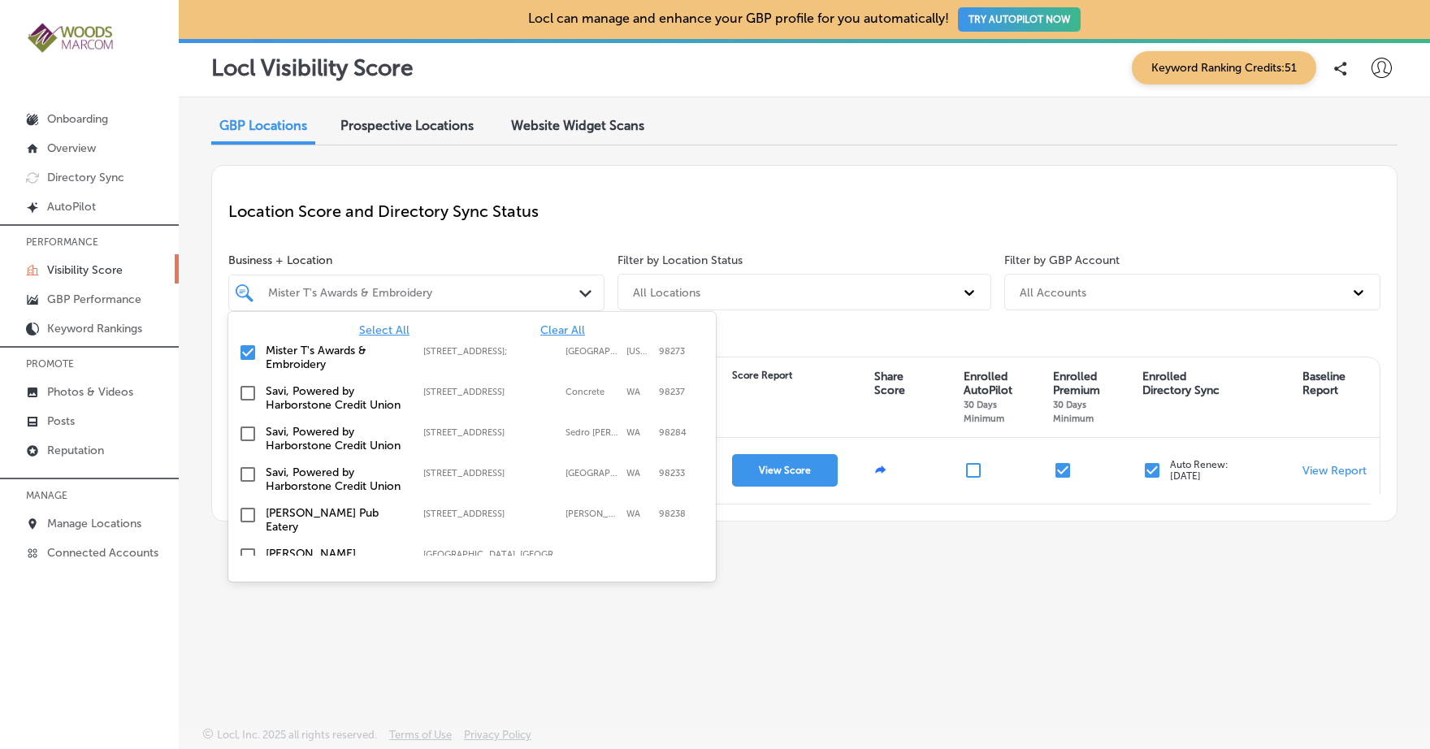
click at [584, 294] on polygon at bounding box center [586, 293] width 12 height 7
click at [252, 352] on input "checkbox" at bounding box center [248, 353] width 20 height 20
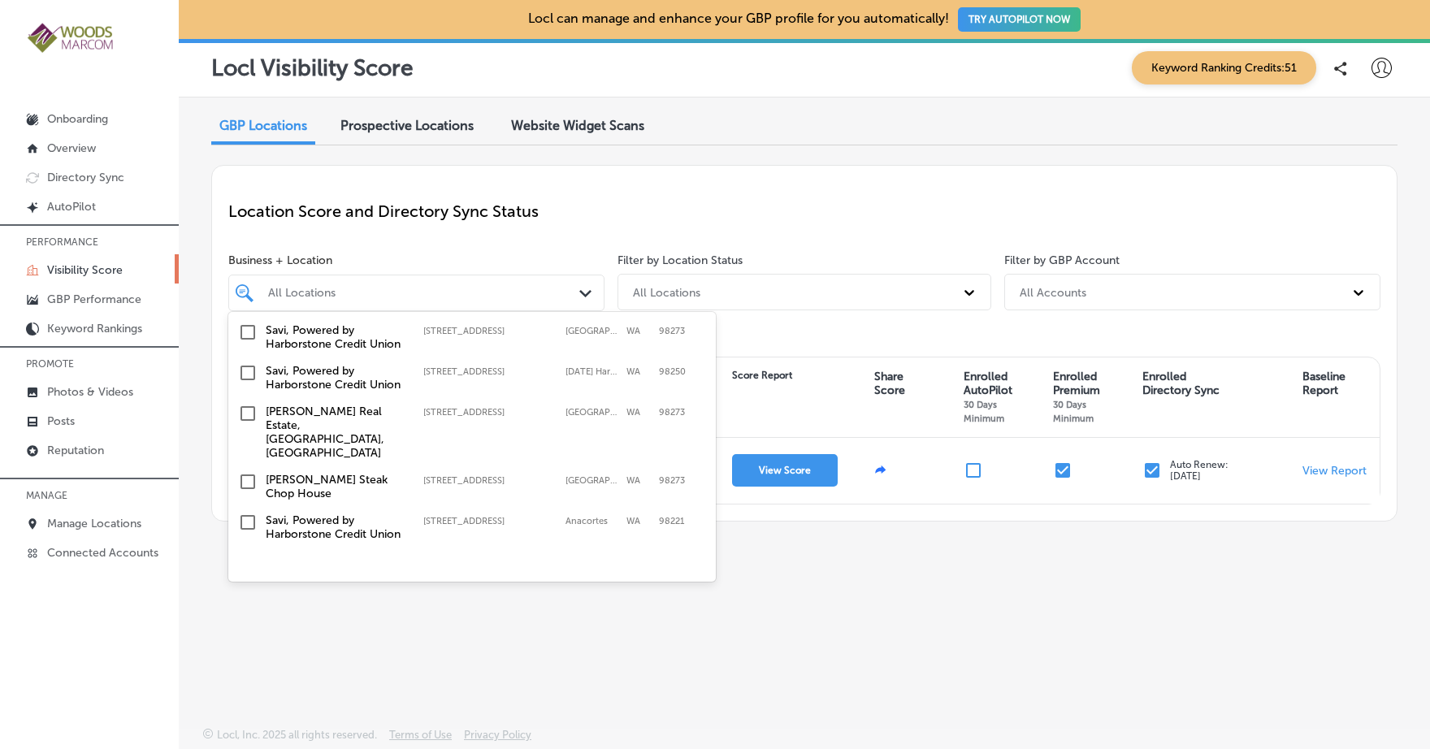
scroll to position [426, 0]
click at [250, 469] on input "checkbox" at bounding box center [248, 479] width 20 height 20
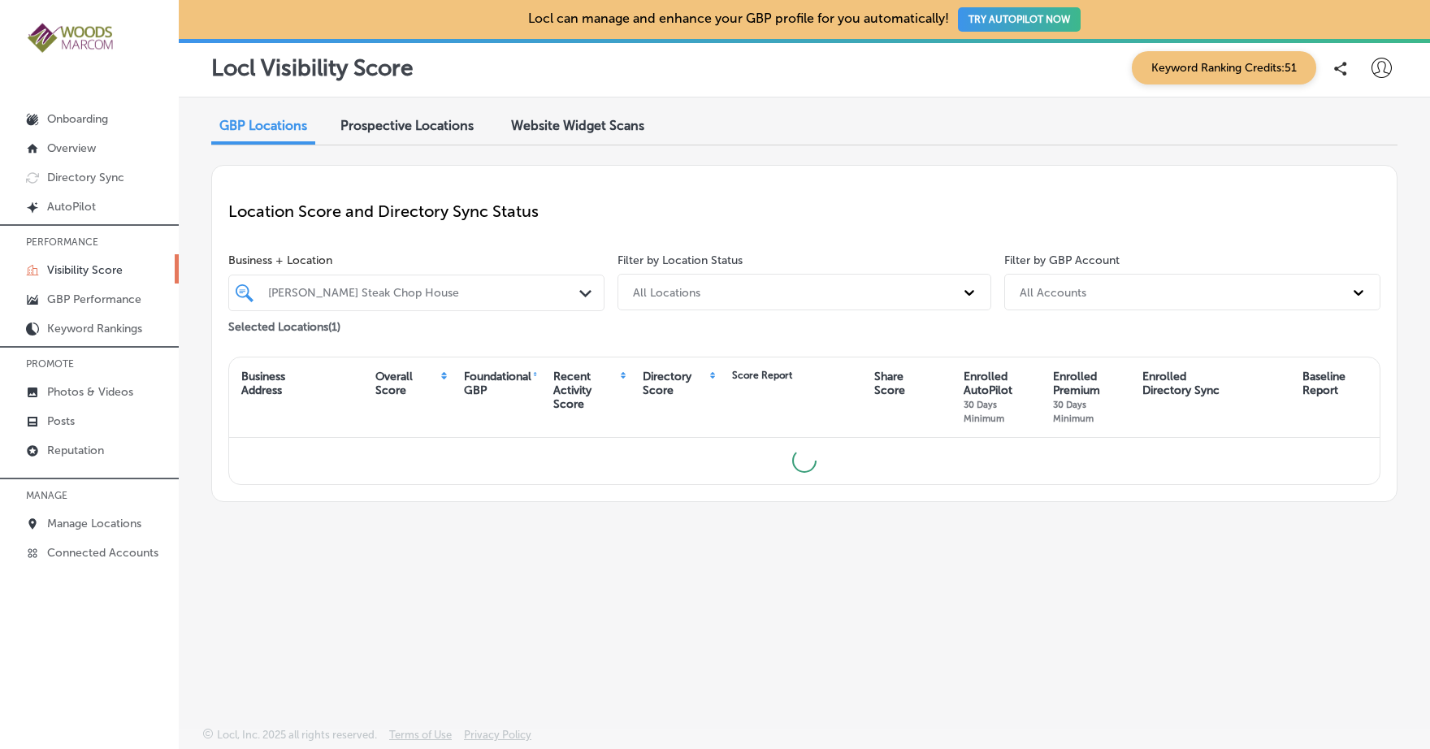
click at [801, 251] on div "Location Score and Directory Sync Status Business + Location [PERSON_NAME] Stea…" at bounding box center [804, 333] width 1187 height 337
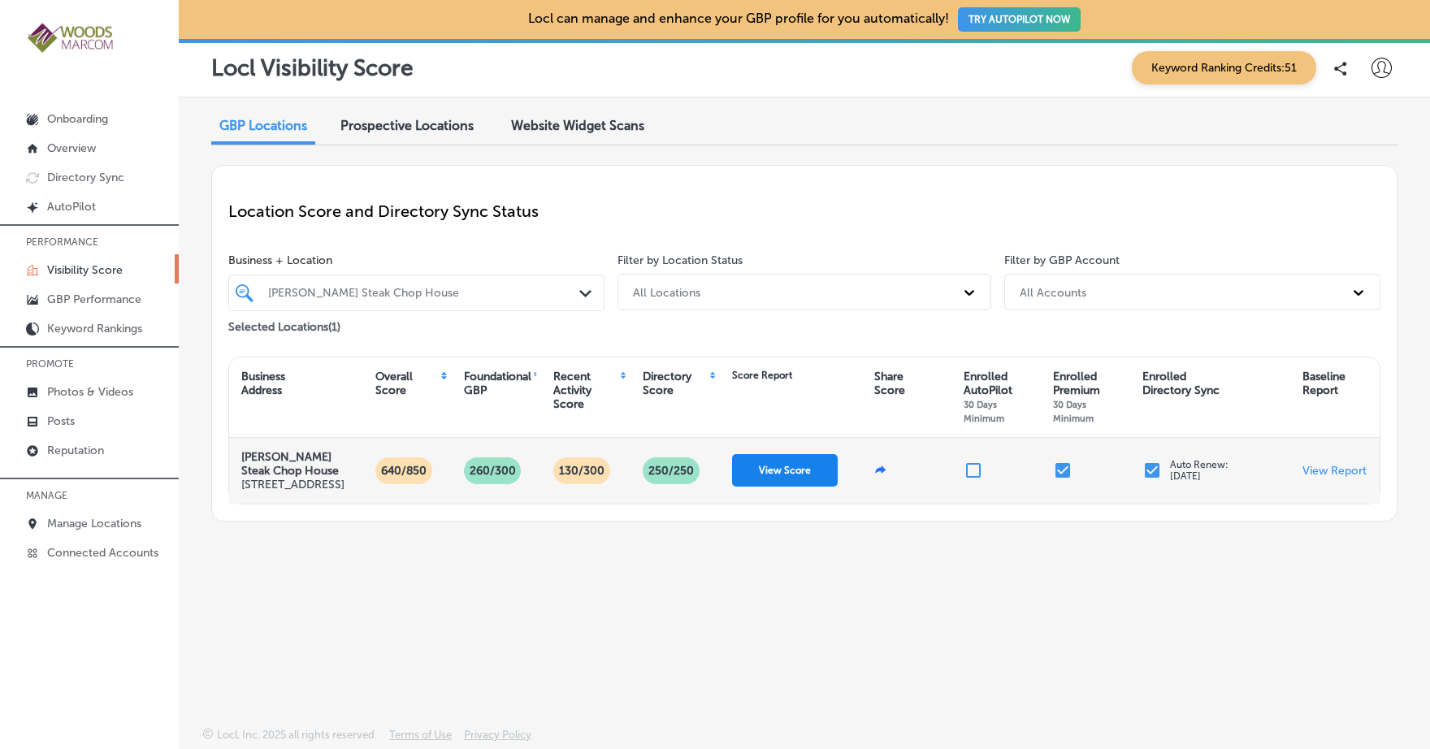
click at [780, 486] on button "View Score" at bounding box center [785, 470] width 106 height 33
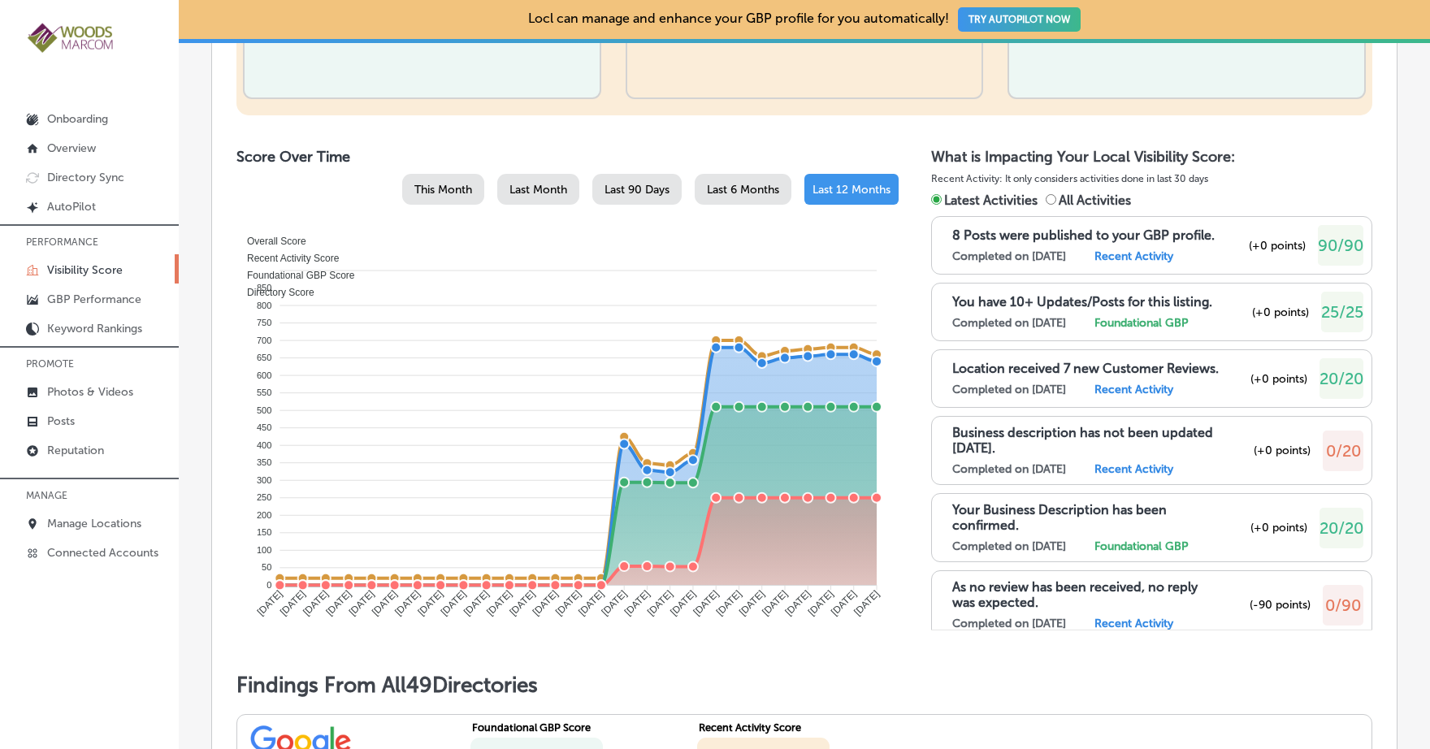
click at [637, 189] on span "Last 90 Days" at bounding box center [637, 190] width 65 height 14
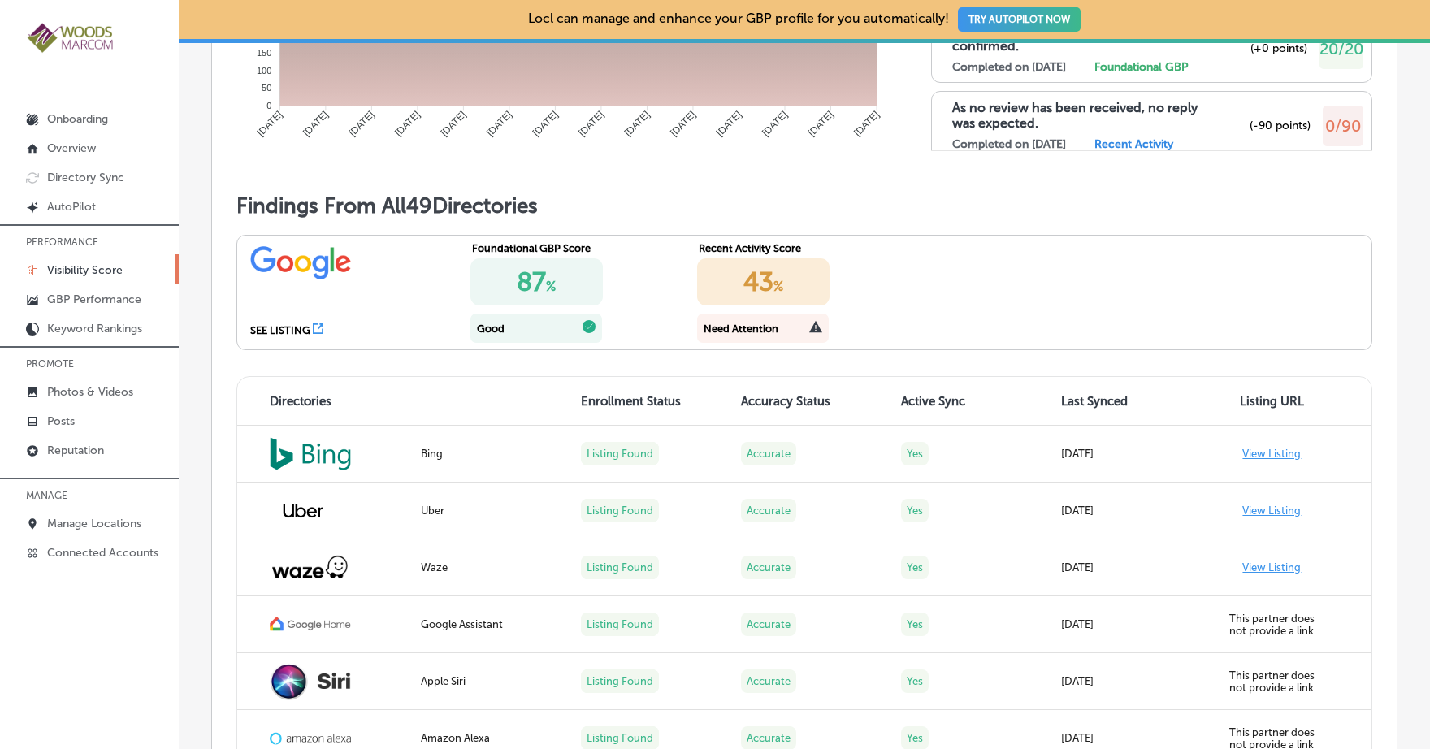
scroll to position [1196, 0]
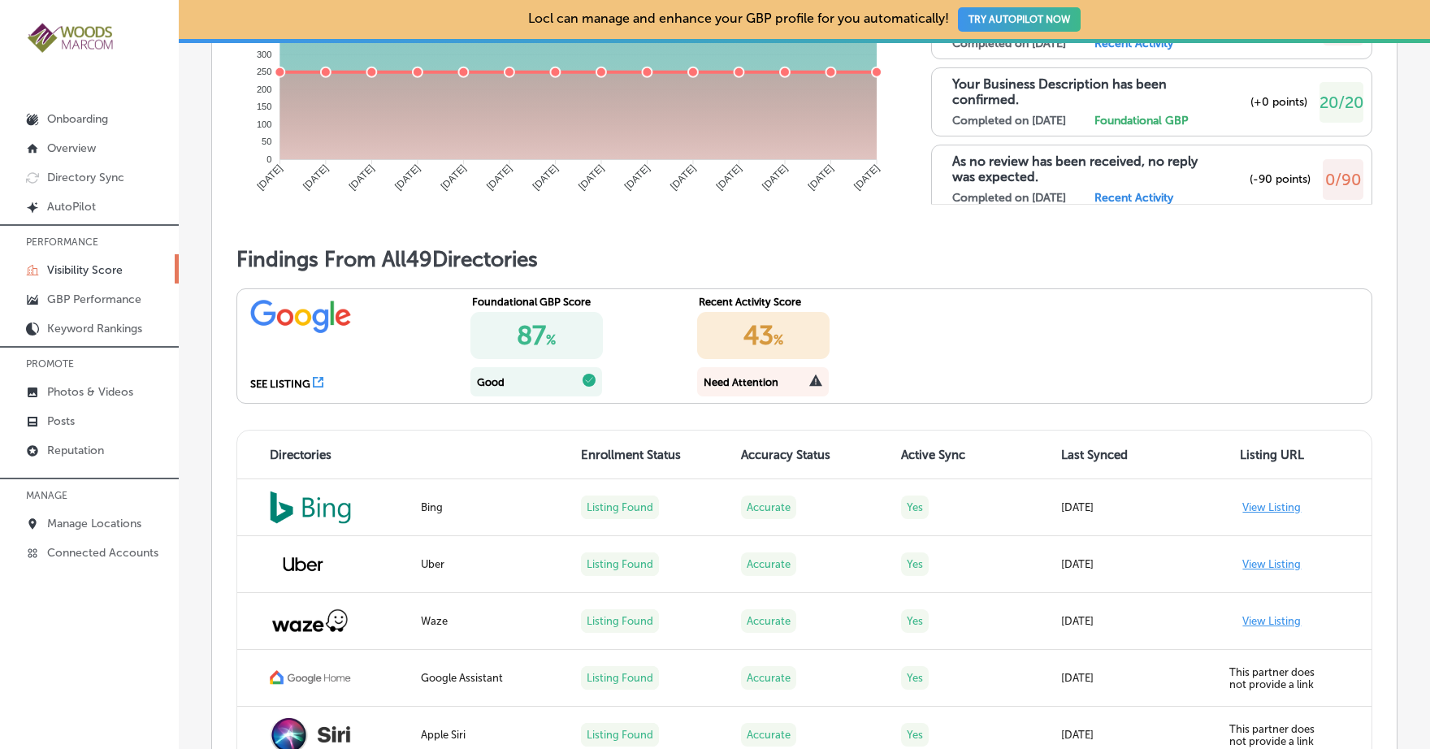
click at [314, 381] on icon at bounding box center [318, 382] width 11 height 11
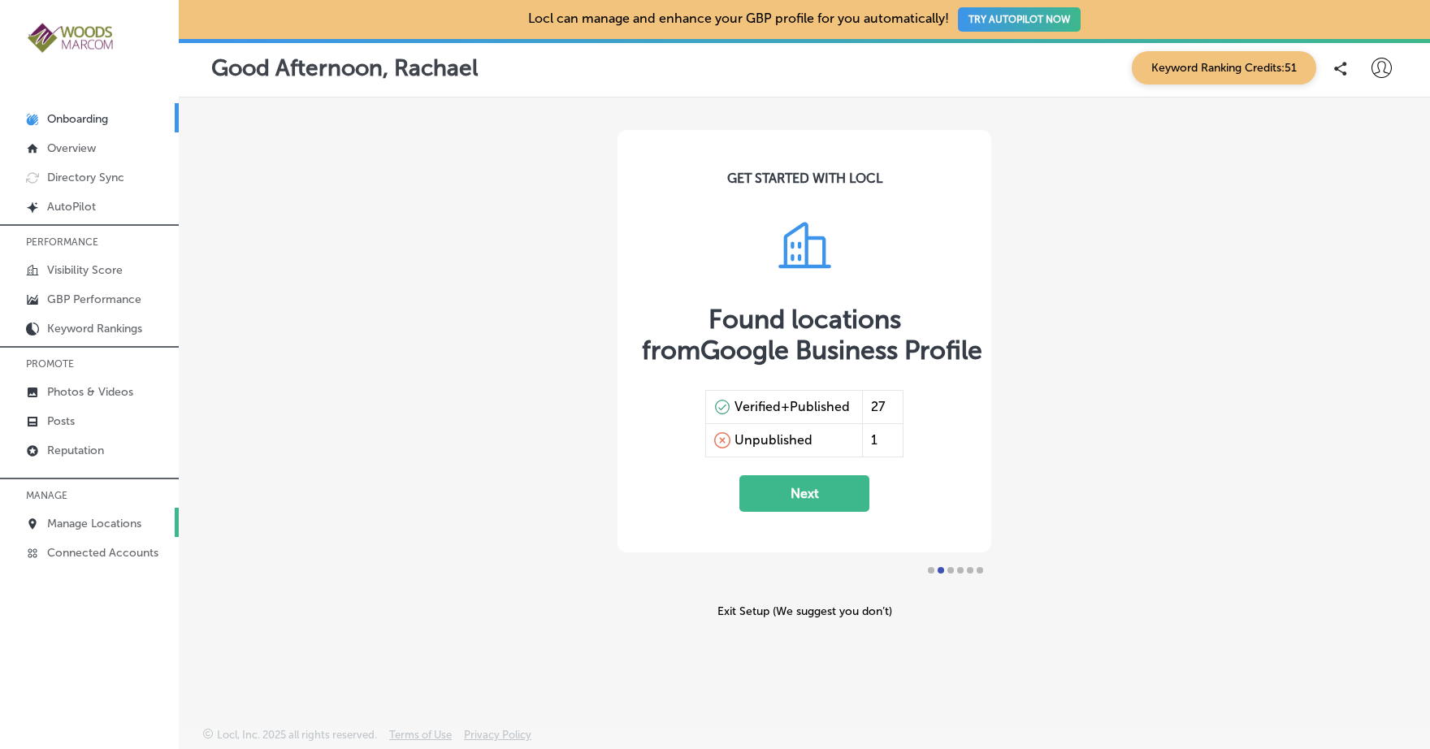
click at [57, 523] on p "Manage Locations" at bounding box center [94, 524] width 94 height 14
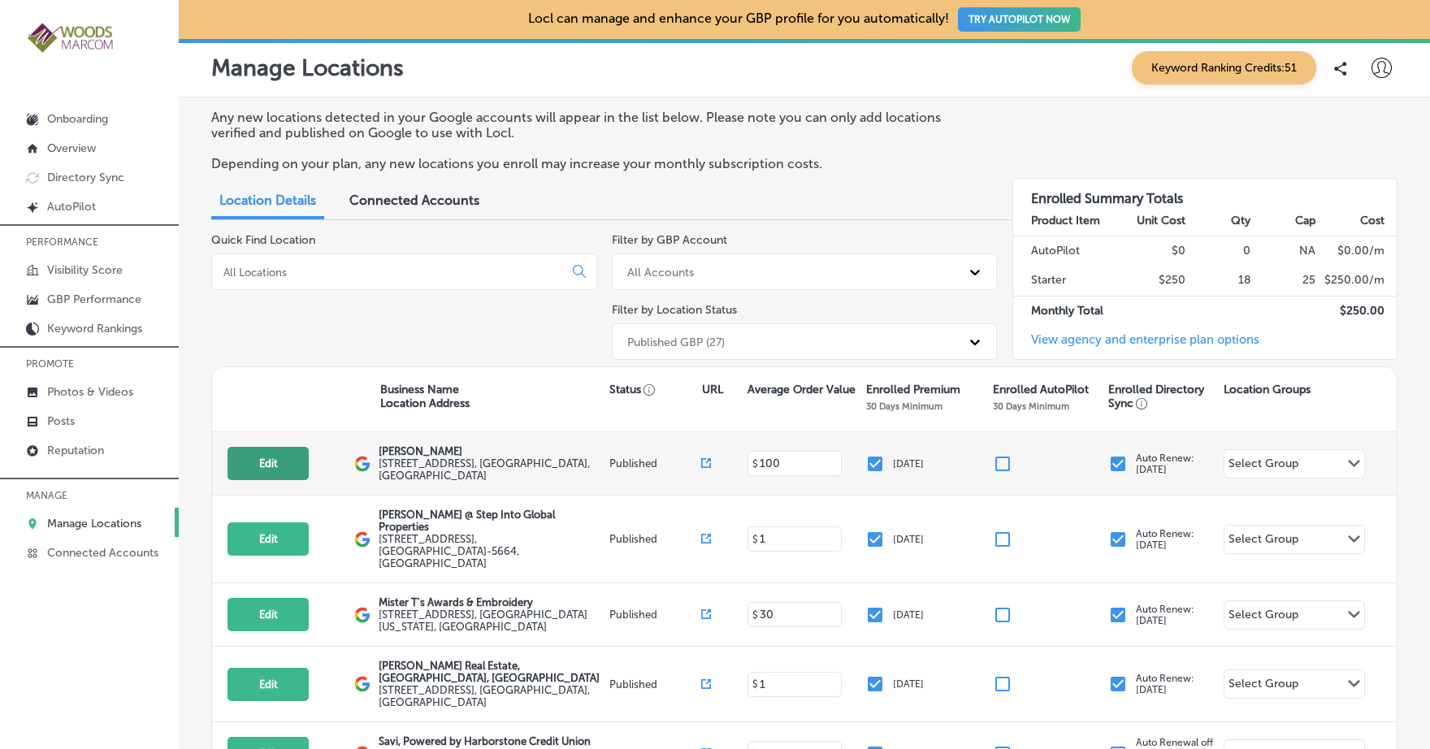
click at [294, 463] on button "Edit" at bounding box center [268, 463] width 81 height 33
select select "US"
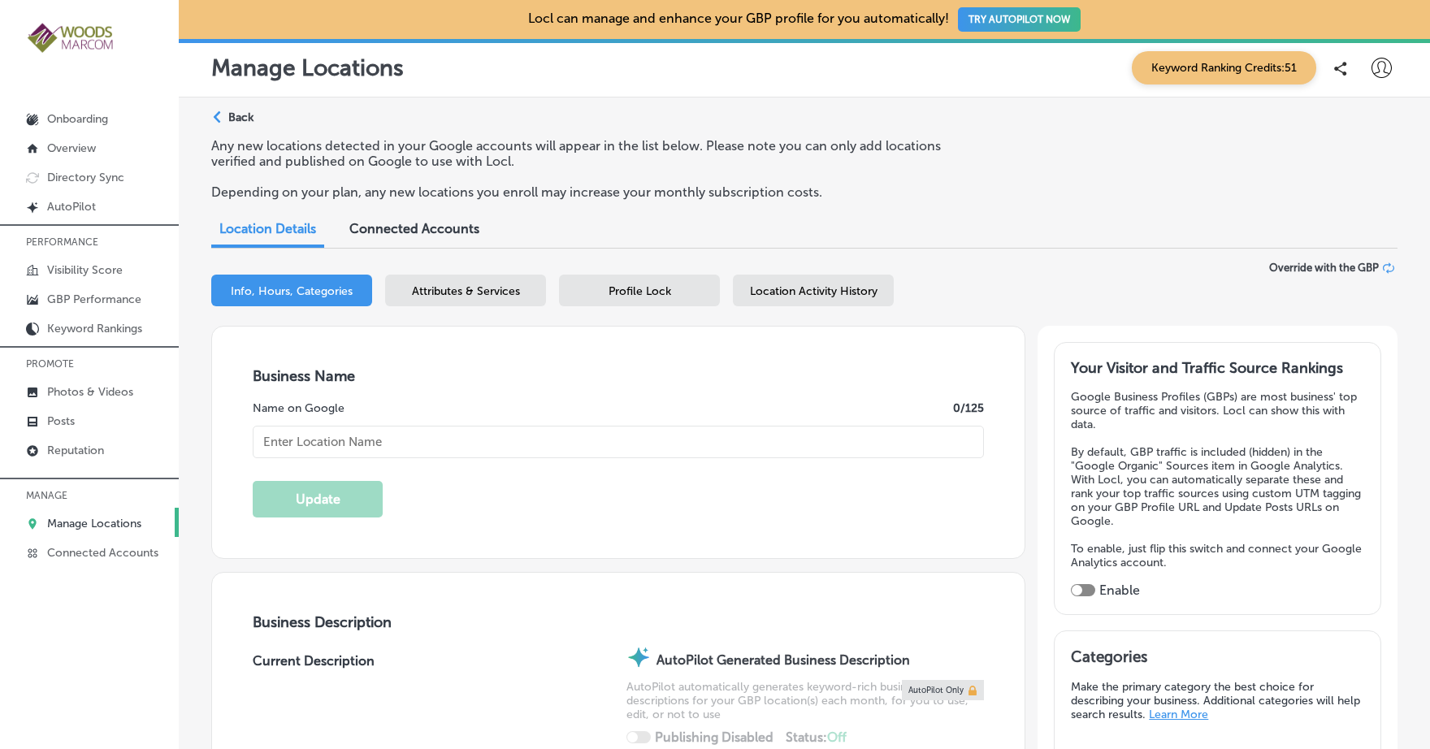
type input "[PERSON_NAME]"
type input "111 S 12th St"
type input "Suite A"
type input "[GEOGRAPHIC_DATA][PERSON_NAME]"
type input "98274"
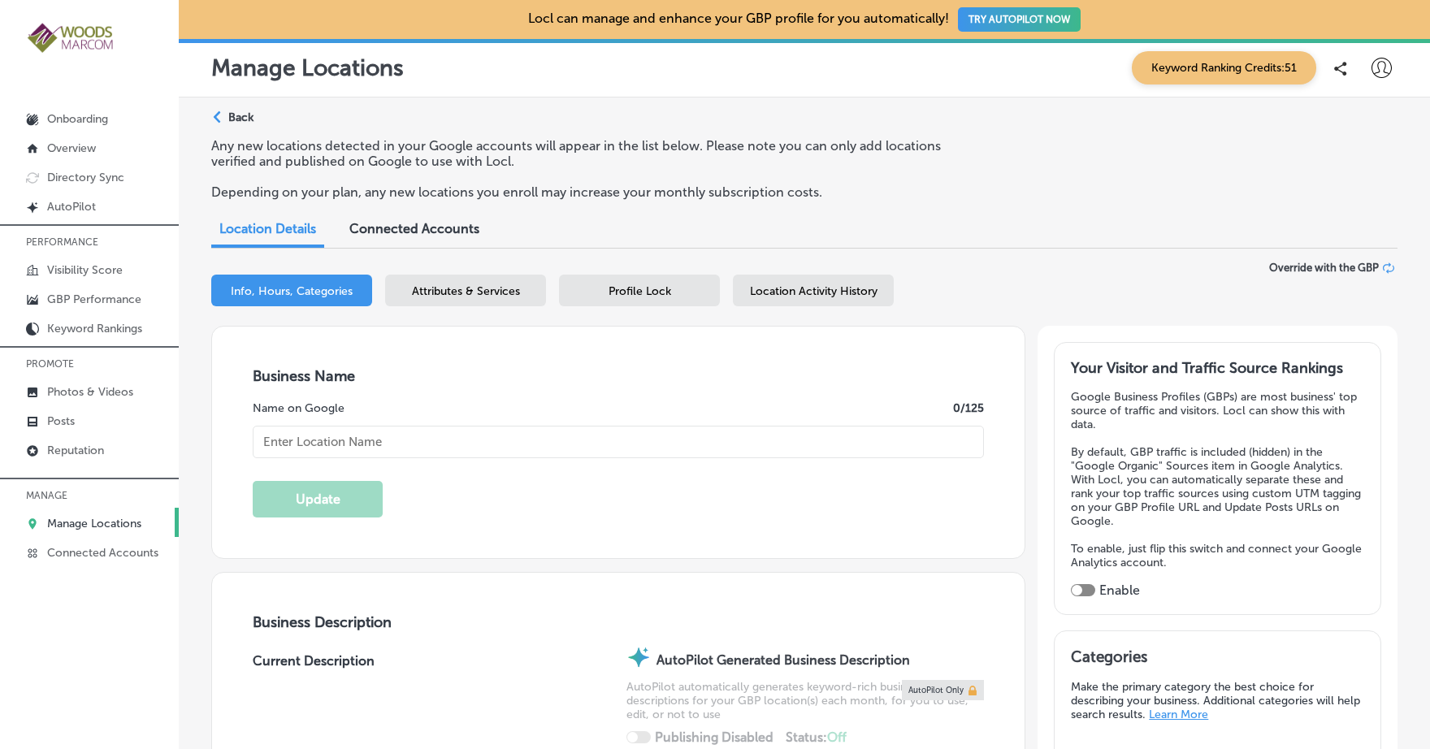
type input "US"
type textarea "Chinn GYN is a leading women's health clinic dedicated to empowering you throug…"
type input "https://www.chinngyn.com/"
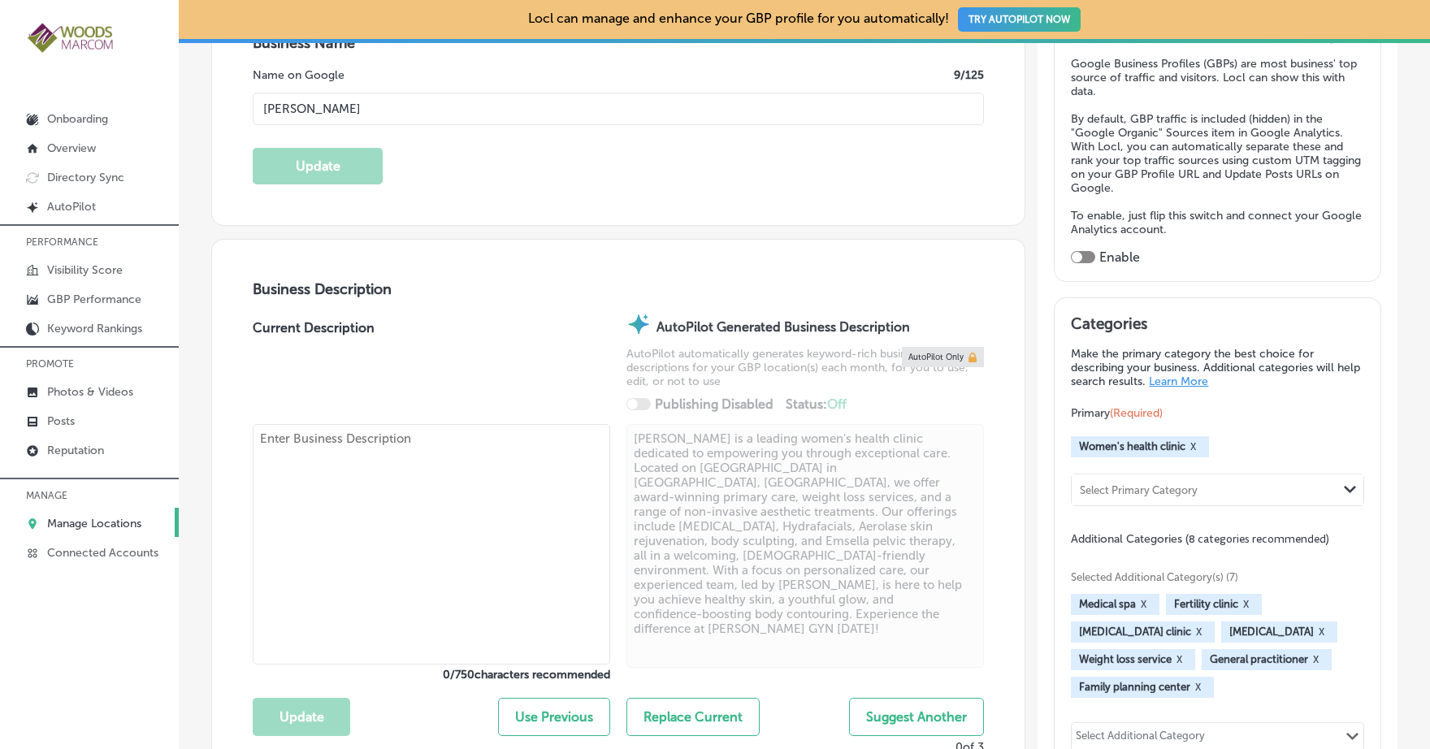
type input "+1 360 824 5278"
type textarea "Chinn GYN is a leading women's health clinic dedicated to empowering you throug…"
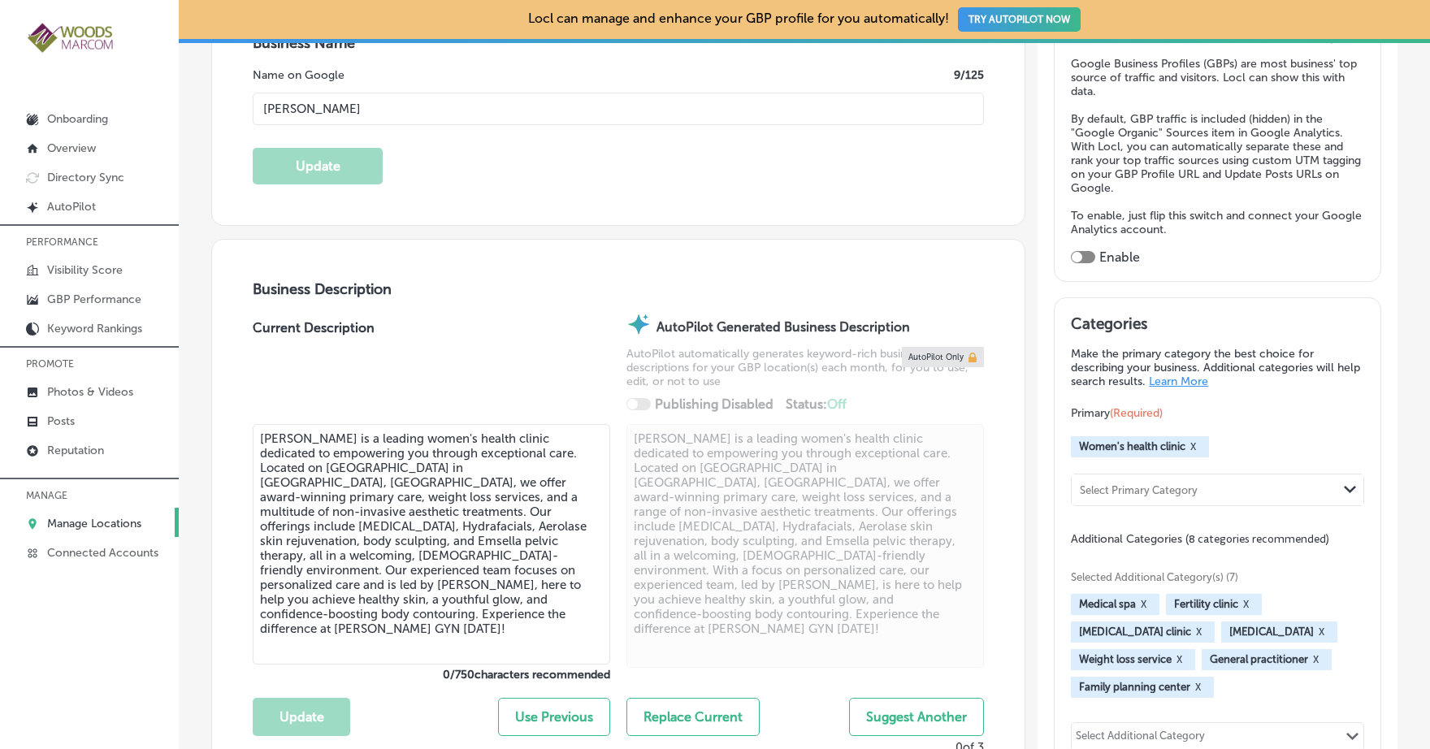
checkbox input "true"
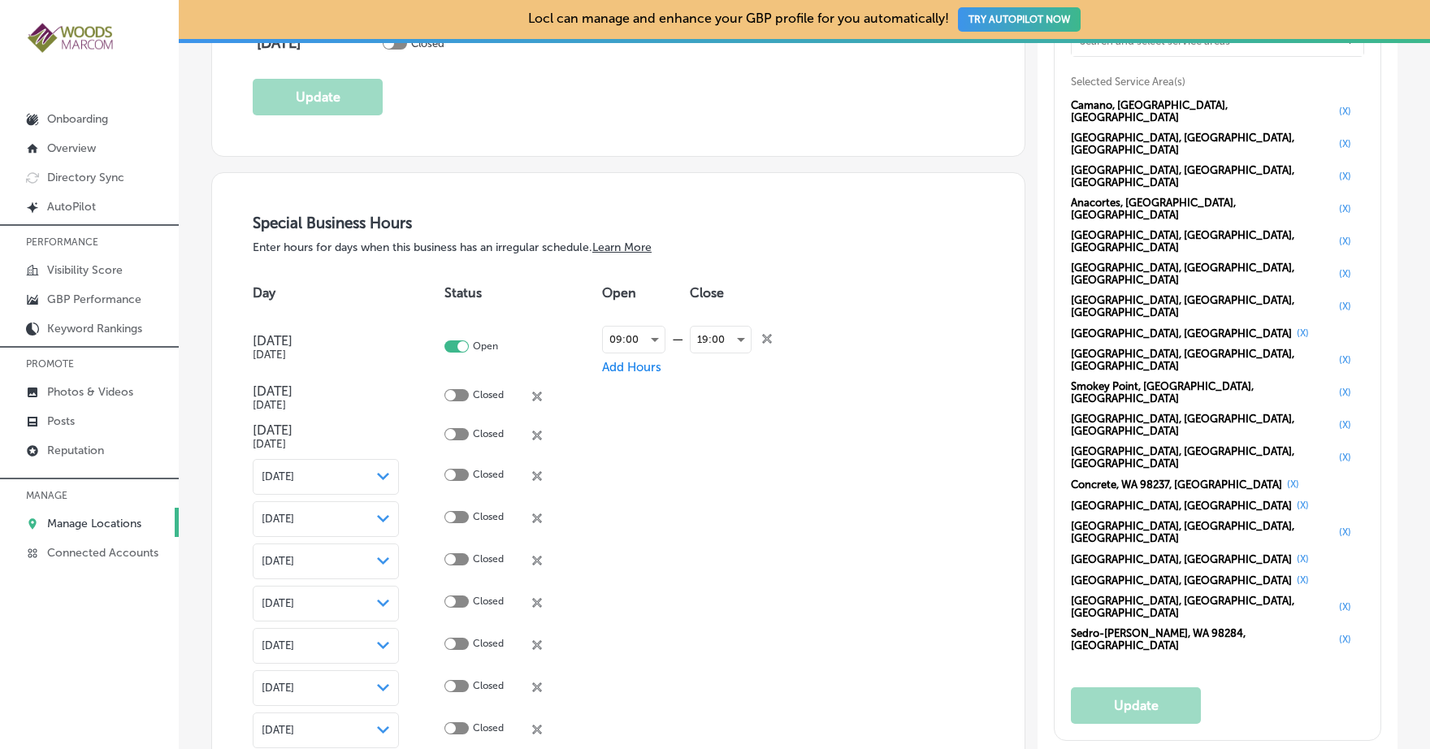
scroll to position [1743, 0]
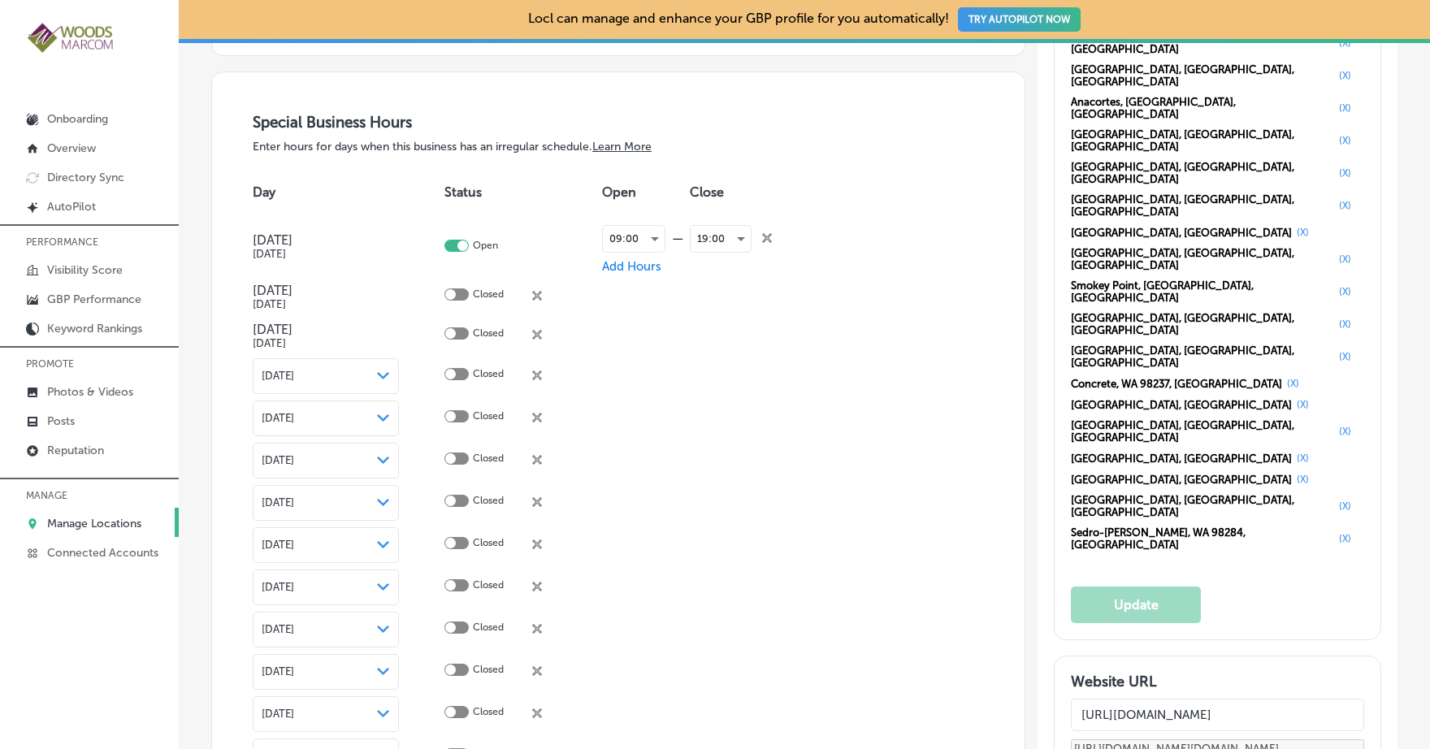
click at [1253, 699] on input "https://www.chinngyn.com/" at bounding box center [1217, 715] width 293 height 33
click at [1279, 673] on h3 "Website URL" at bounding box center [1217, 682] width 293 height 18
click at [1273, 699] on input "https://www.chinngyn.com/" at bounding box center [1217, 715] width 293 height 33
click at [1245, 699] on input "https://www.chinngyn.com/" at bounding box center [1217, 715] width 293 height 33
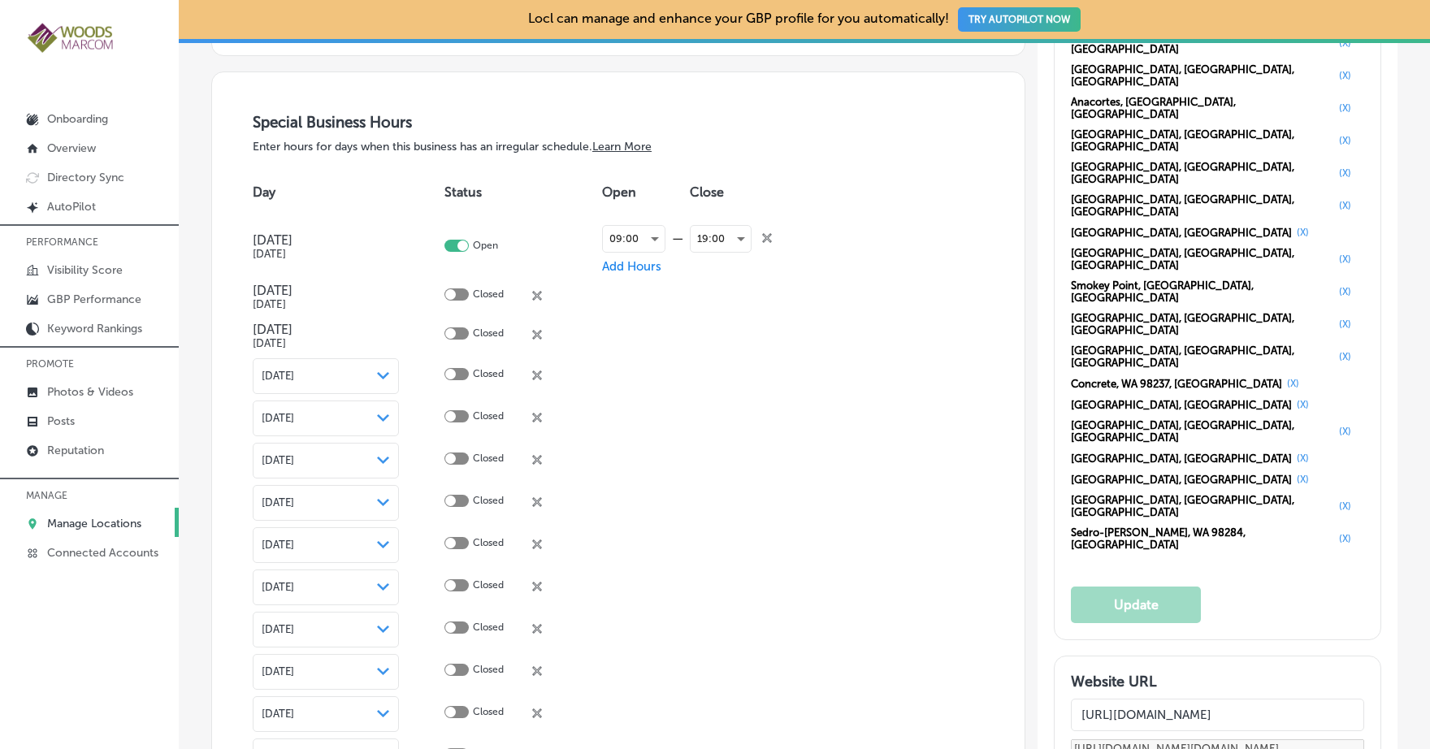
drag, startPoint x: 1252, startPoint y: 440, endPoint x: 1047, endPoint y: 443, distance: 205.7
drag, startPoint x: 1255, startPoint y: 441, endPoint x: 1068, endPoint y: 454, distance: 187.3
click at [1071, 699] on input "https://www.chinngyn.com/" at bounding box center [1217, 715] width 293 height 33
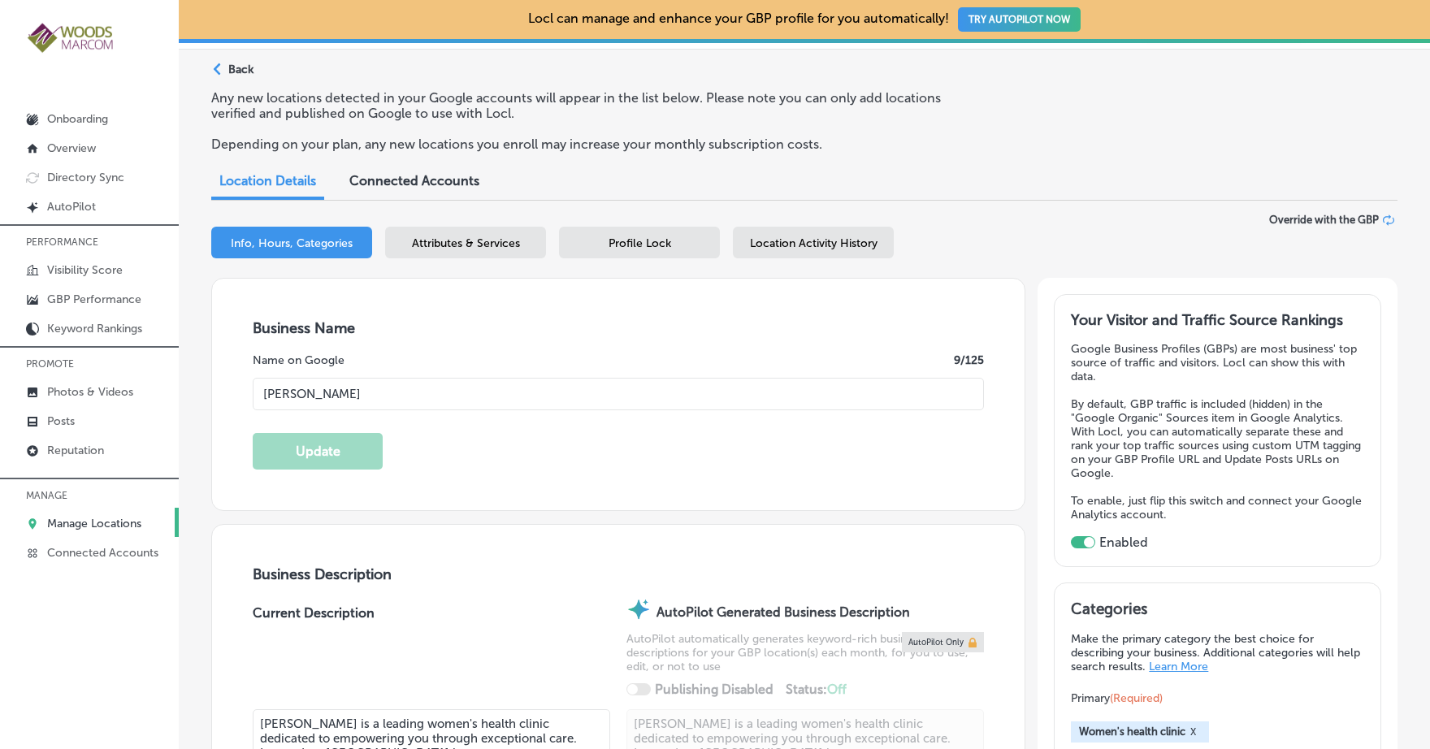
scroll to position [0, 0]
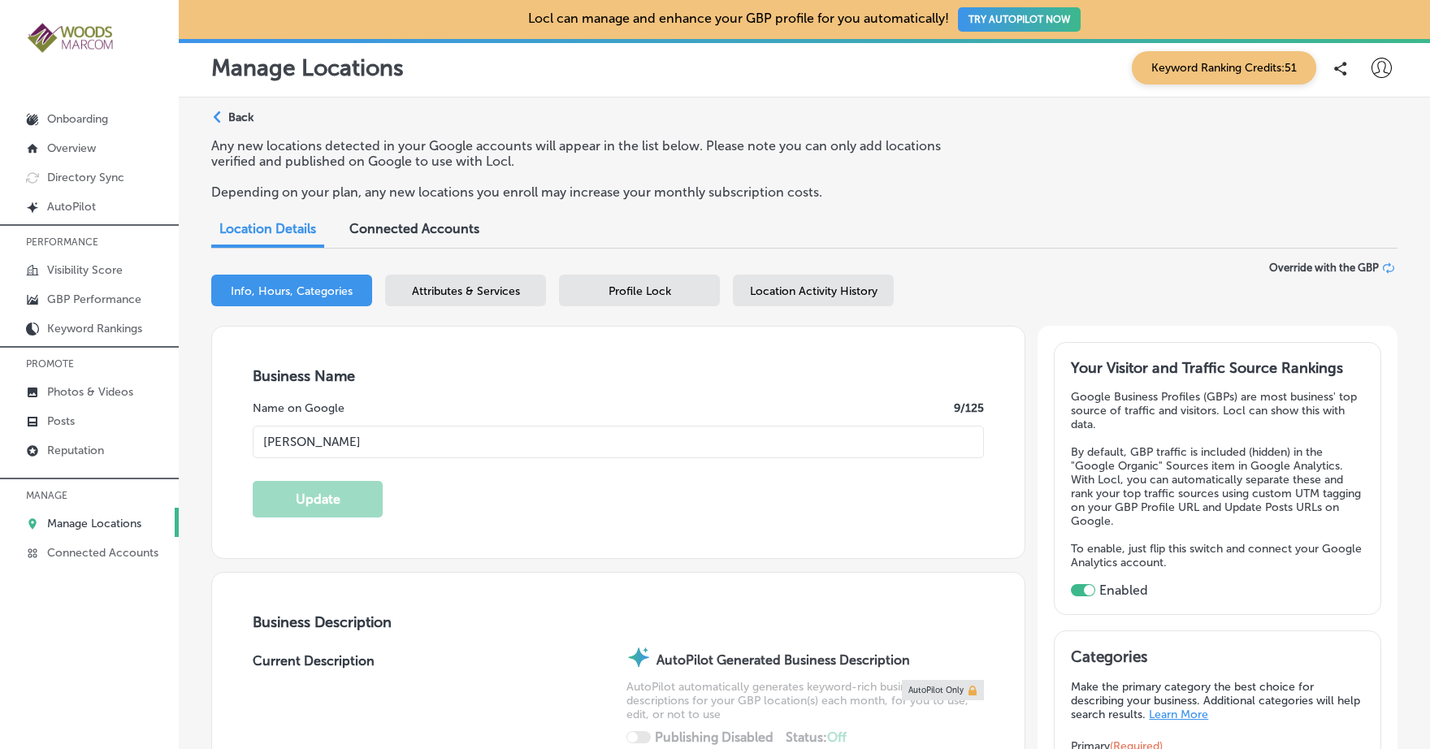
click at [649, 289] on span "Profile Lock" at bounding box center [640, 291] width 63 height 14
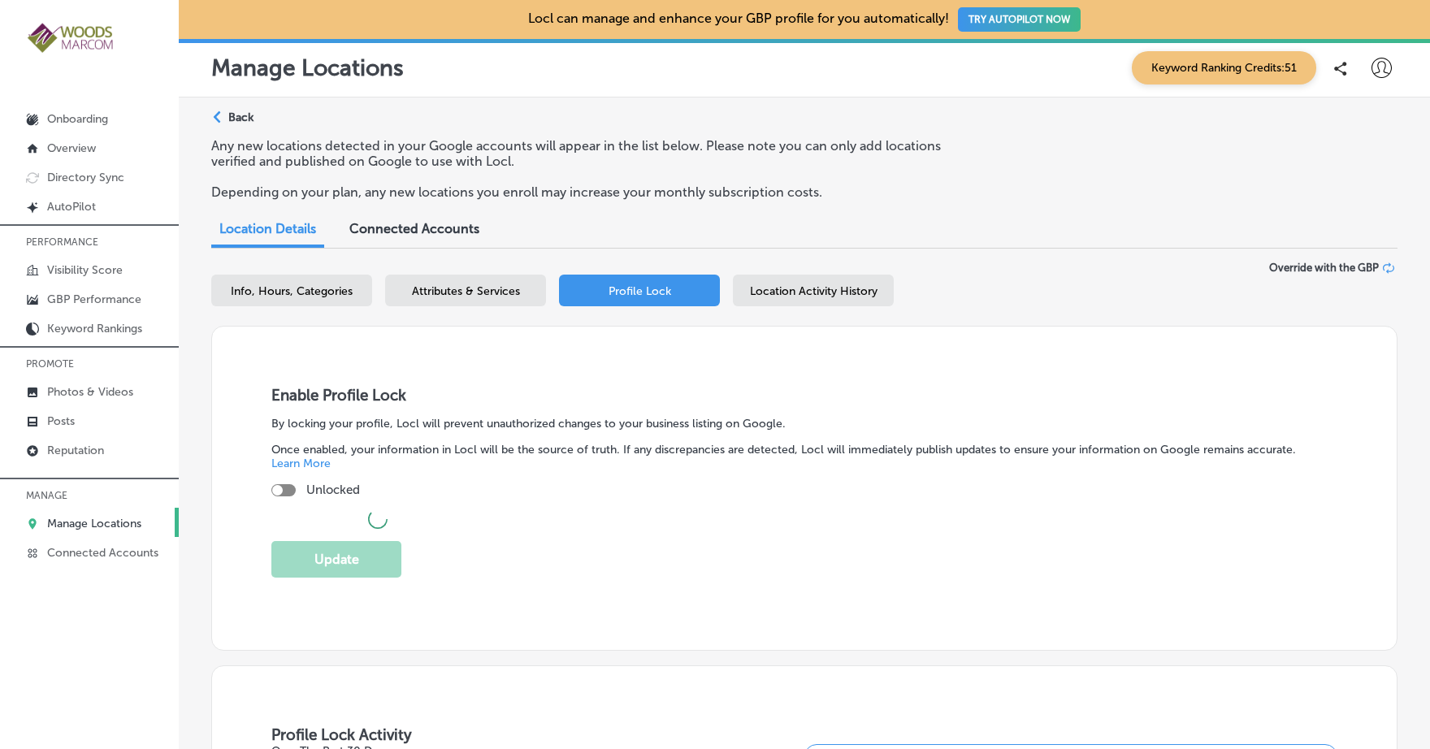
checkbox input "true"
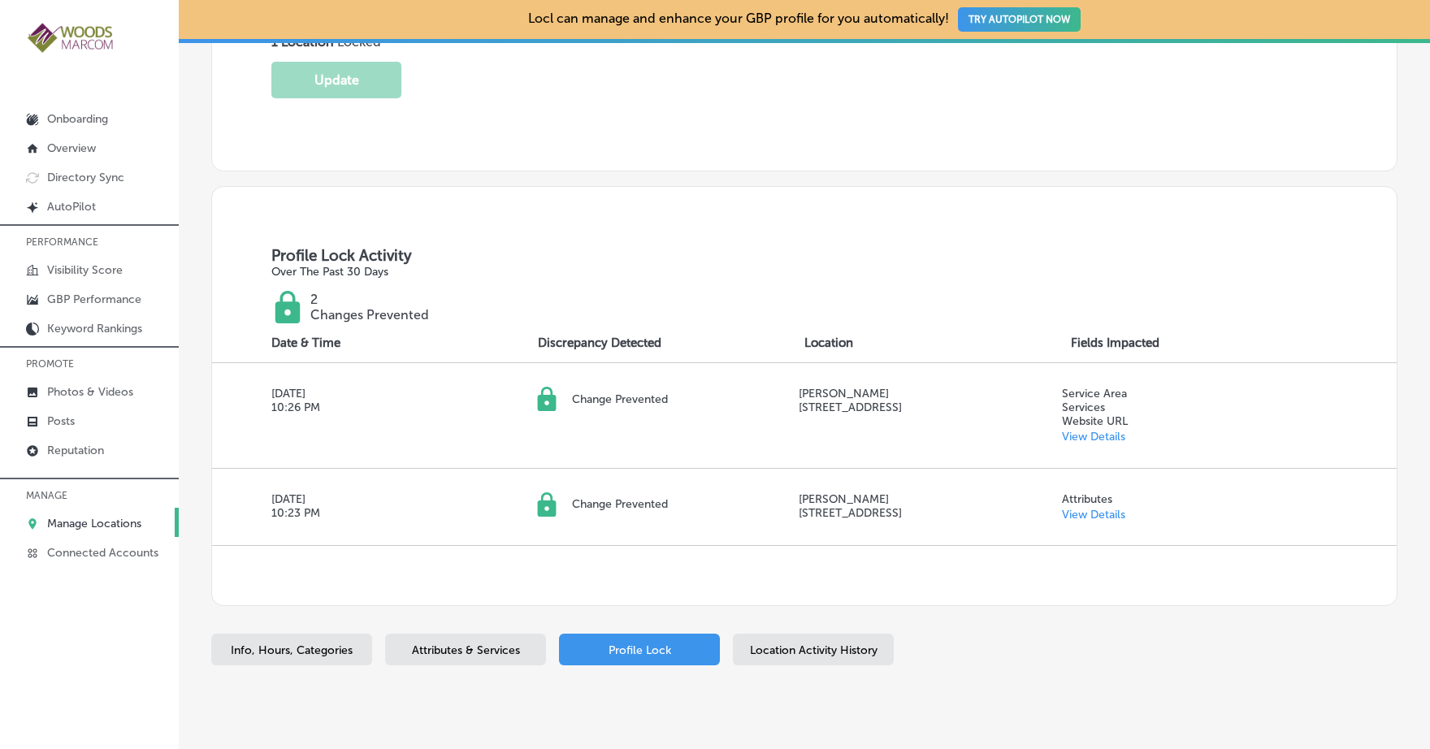
scroll to position [519, 0]
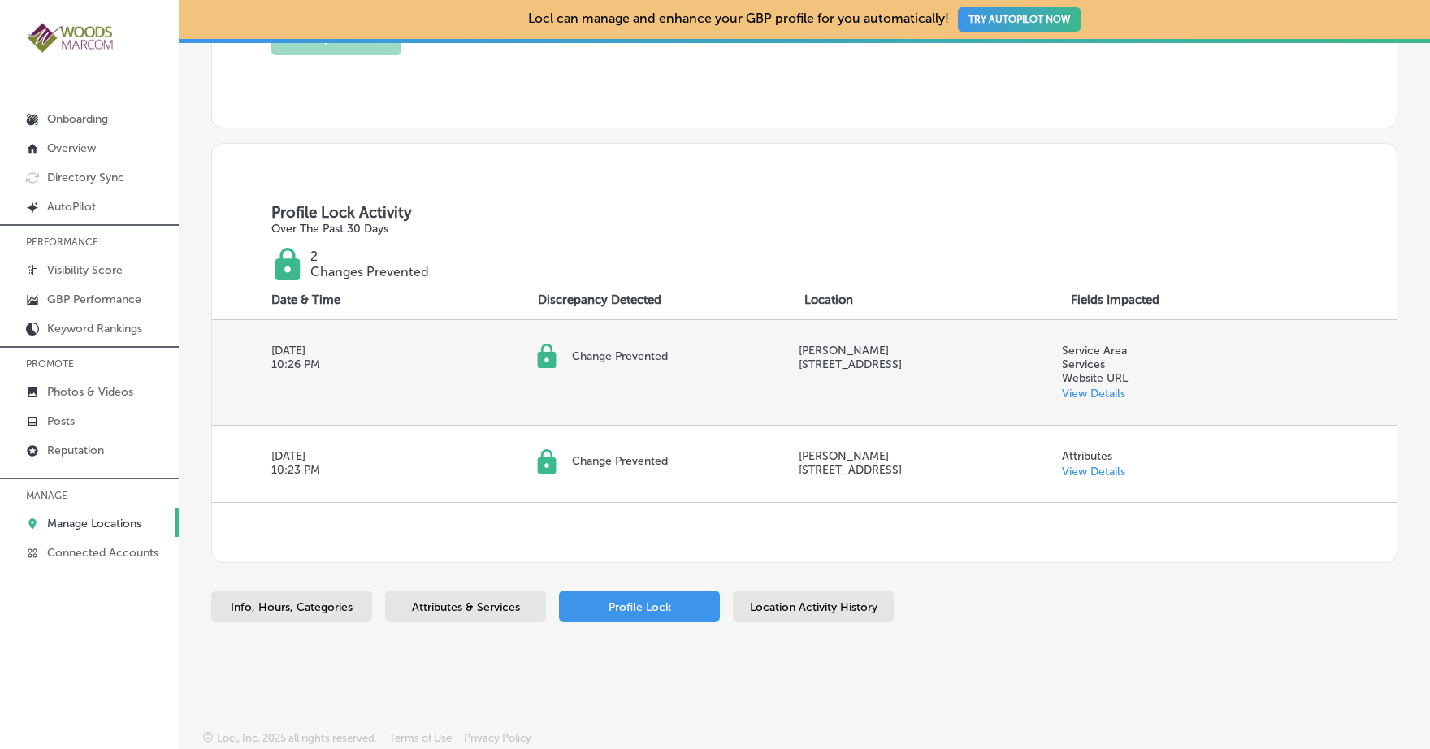
click at [1103, 389] on link "View Details" at bounding box center [1093, 394] width 63 height 14
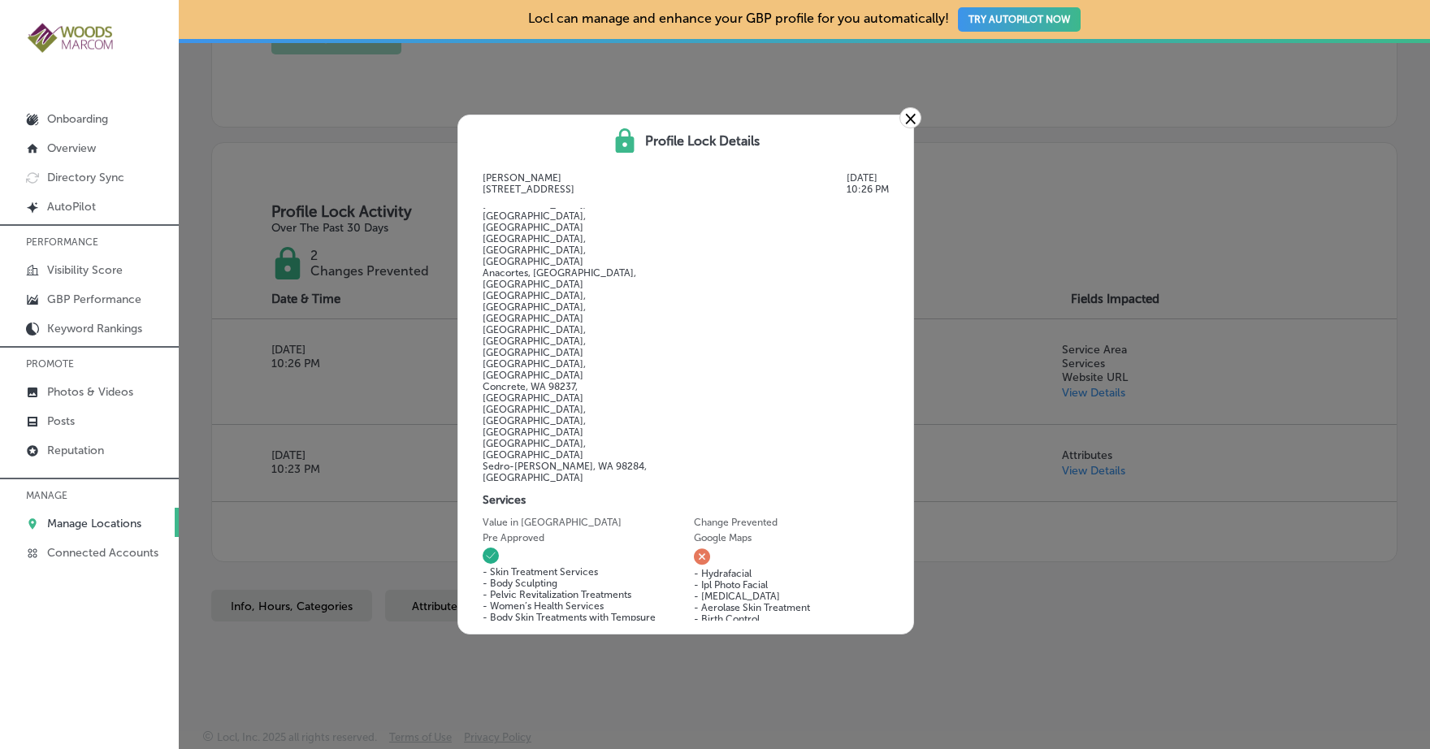
scroll to position [368, 0]
click at [909, 121] on link "×" at bounding box center [911, 117] width 22 height 21
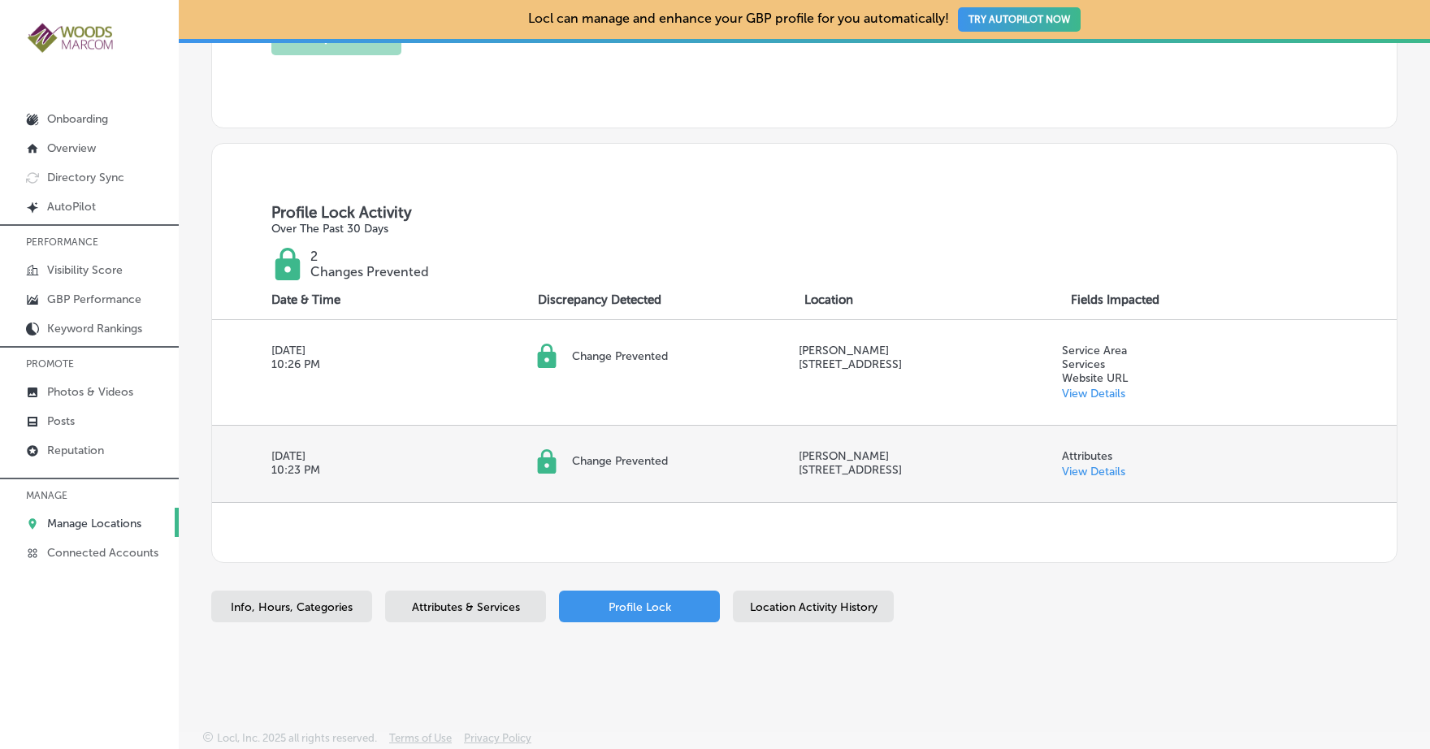
click at [1094, 469] on link "View Details" at bounding box center [1093, 472] width 63 height 14
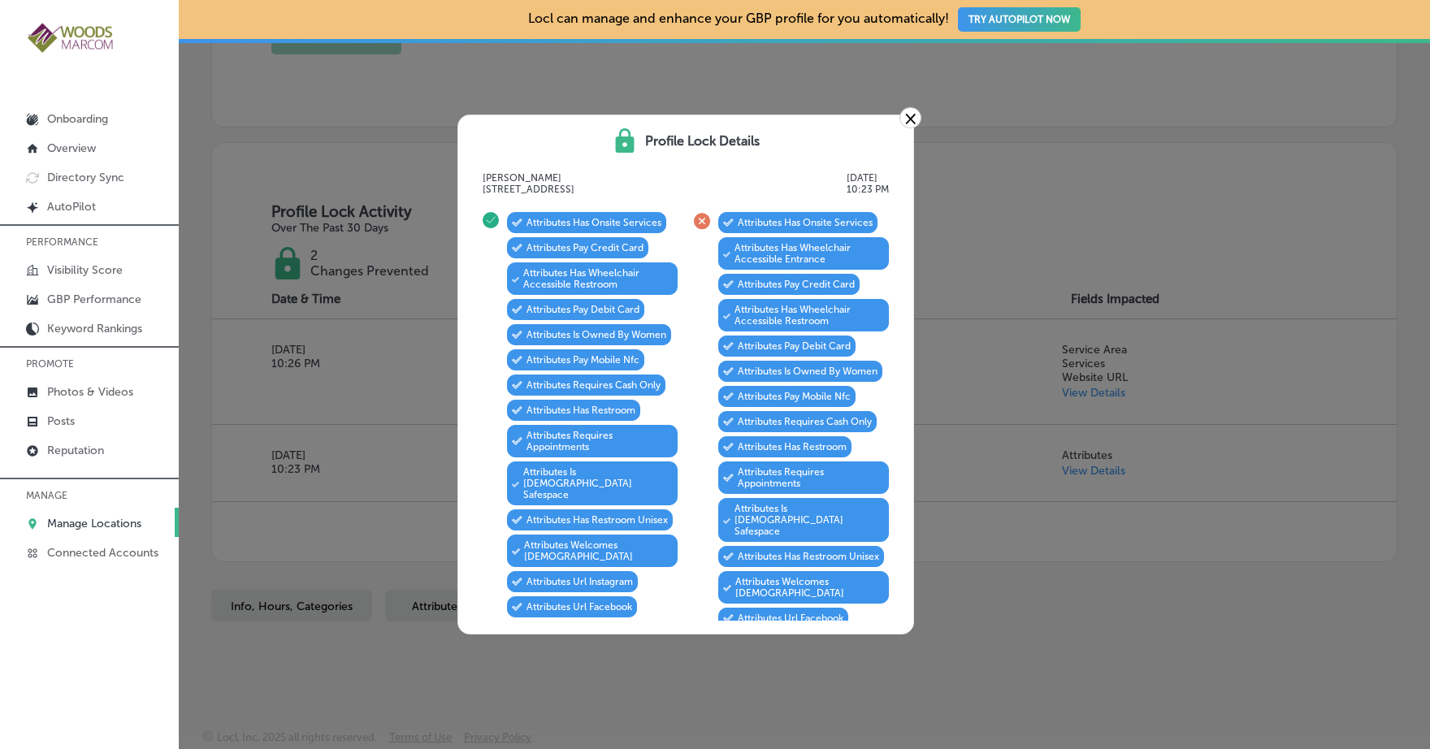
scroll to position [148, 0]
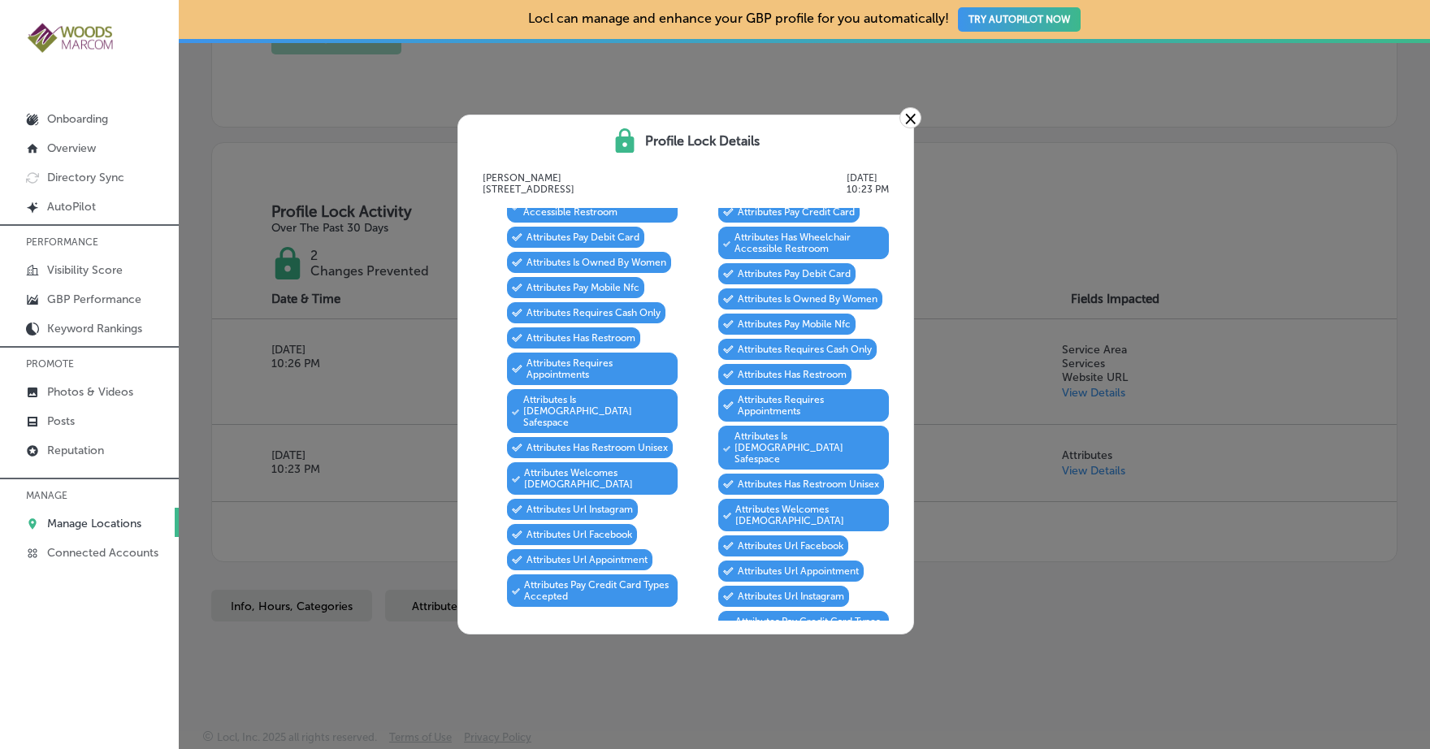
click at [913, 119] on link "×" at bounding box center [911, 117] width 22 height 21
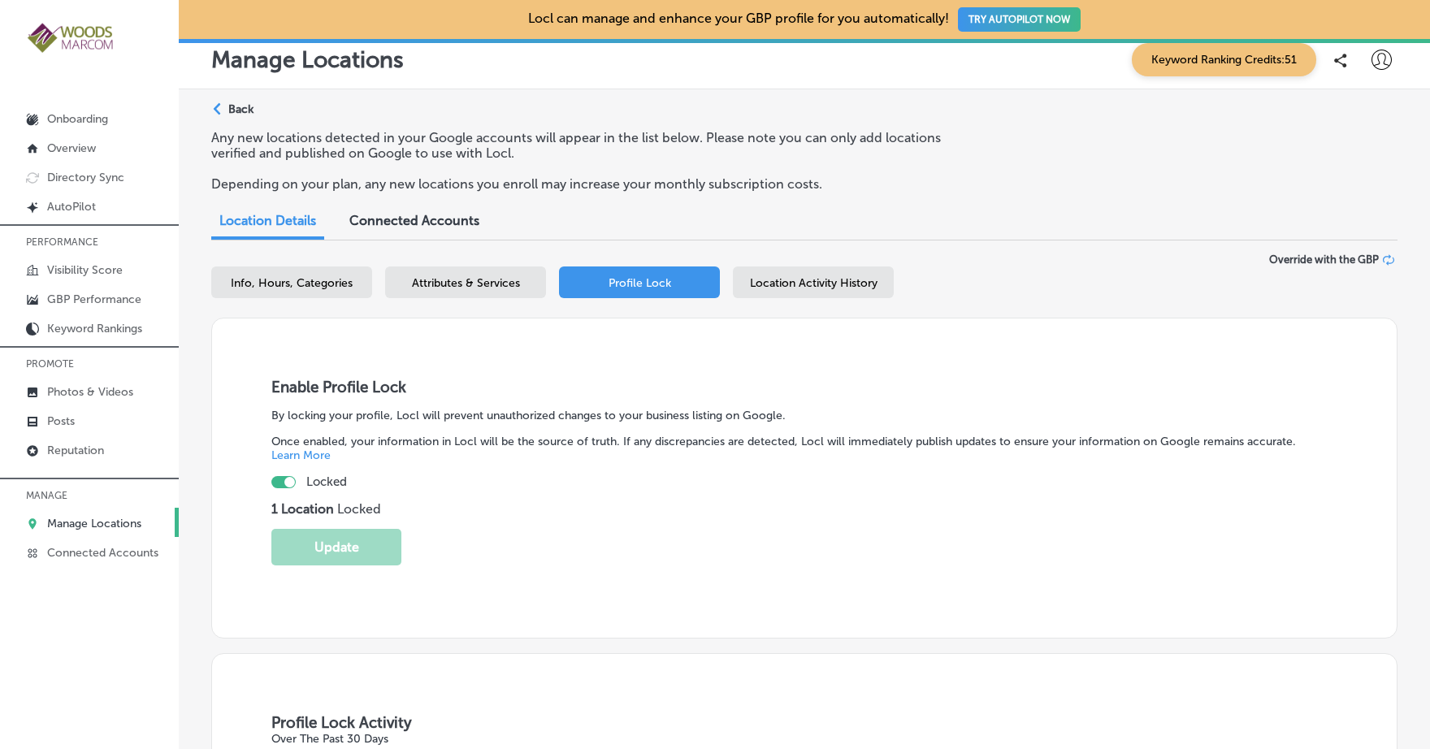
scroll to position [0, 0]
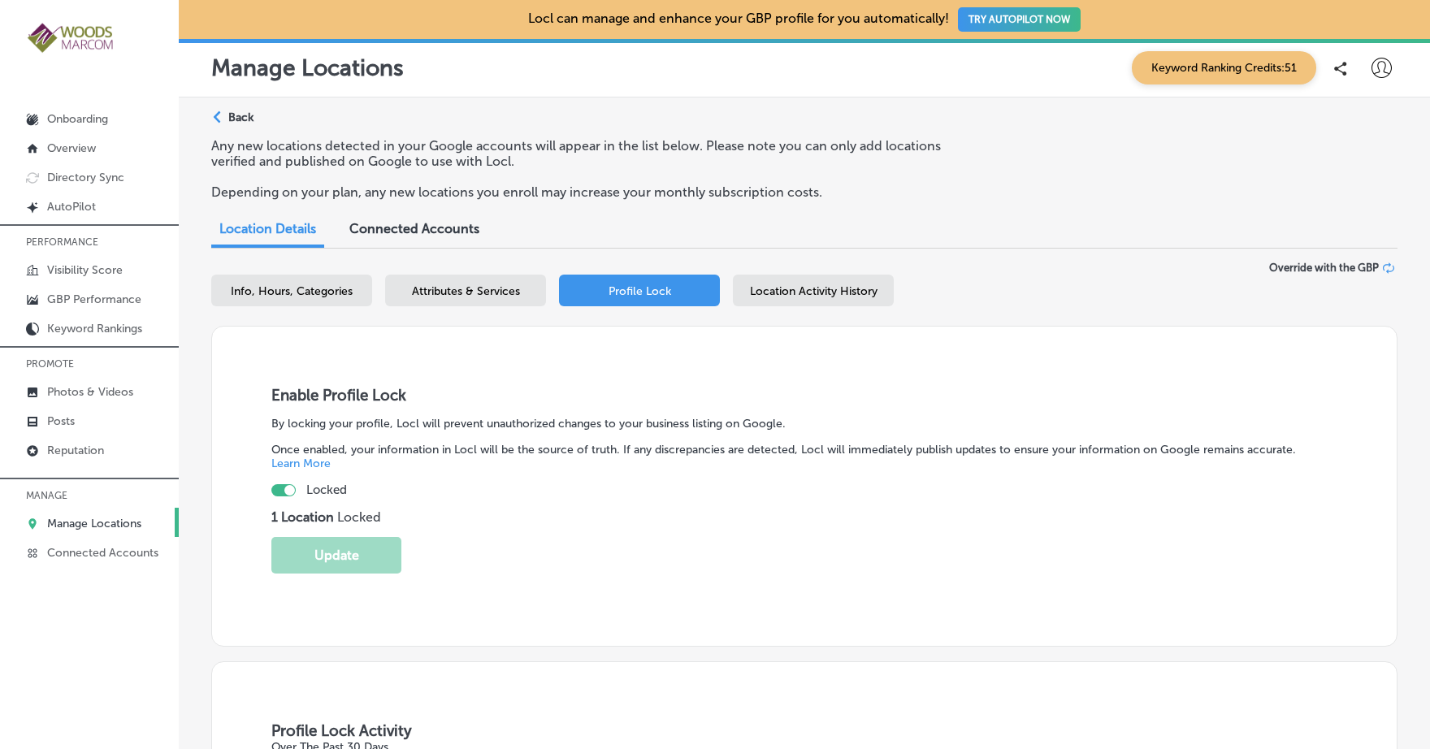
click at [360, 291] on div "Info, Hours, Categories" at bounding box center [291, 291] width 161 height 32
select select "US"
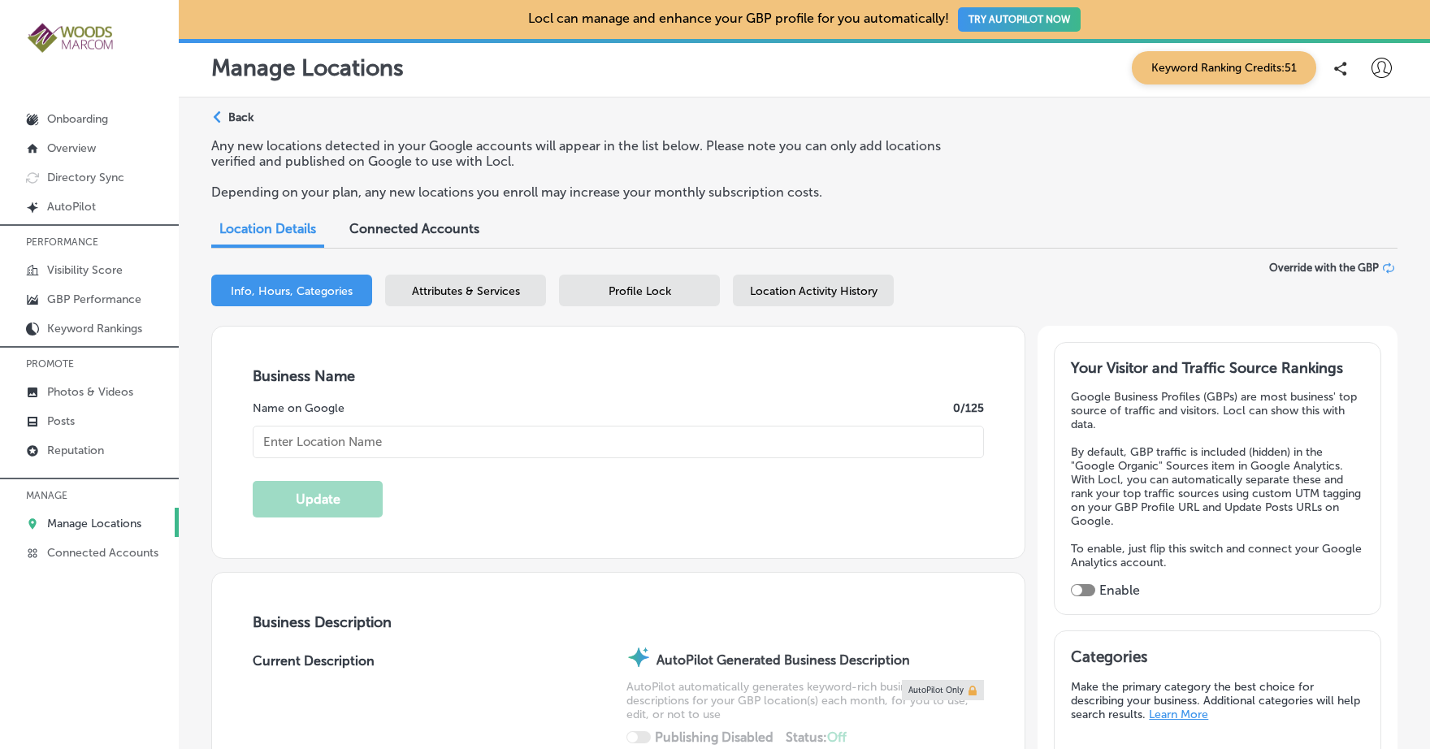
type input "[PERSON_NAME]"
type input "111 S 12th St"
type input "Suite A"
type input "[GEOGRAPHIC_DATA][PERSON_NAME]"
type input "98274"
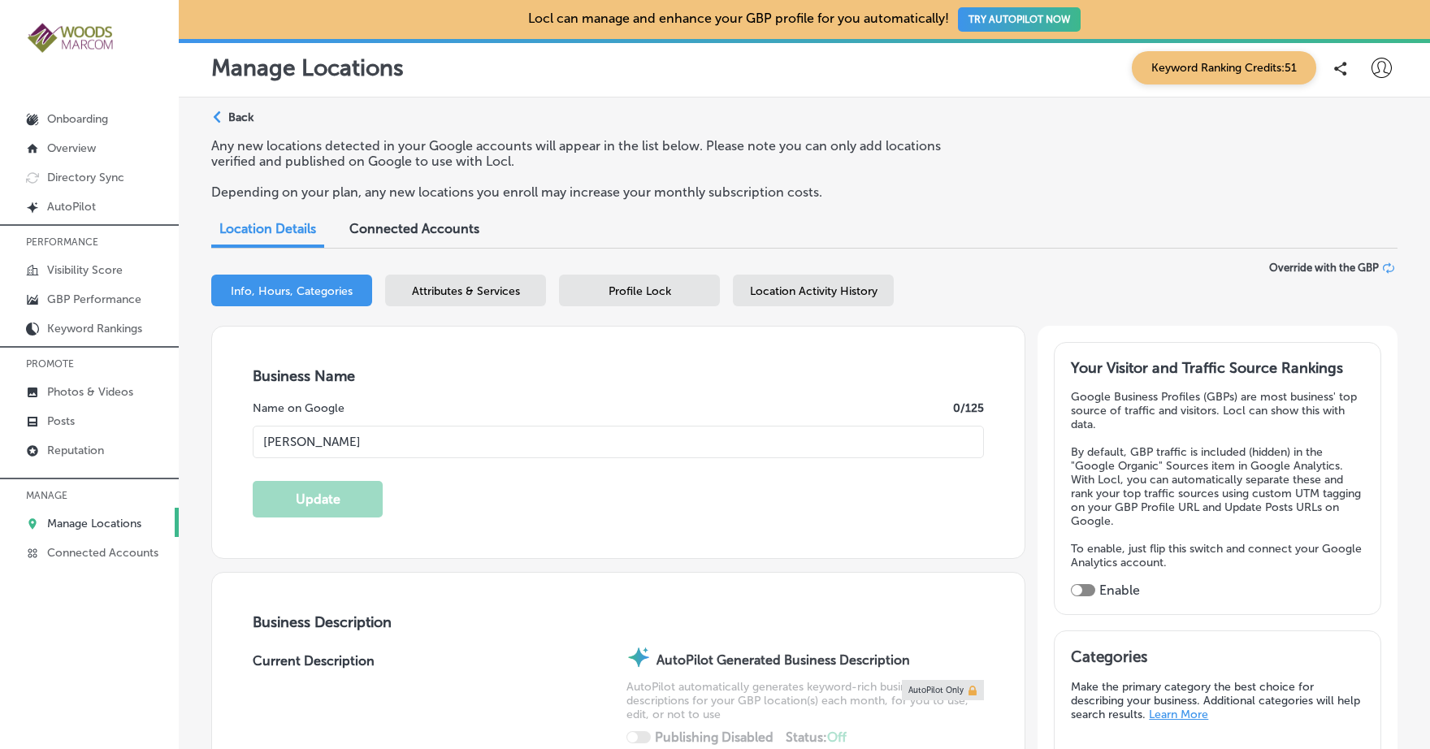
type input "US"
type input "https://www.chinngyn.com/"
checkbox input "true"
type textarea "Chinn GYN is a leading women's health clinic dedicated to empowering you throug…"
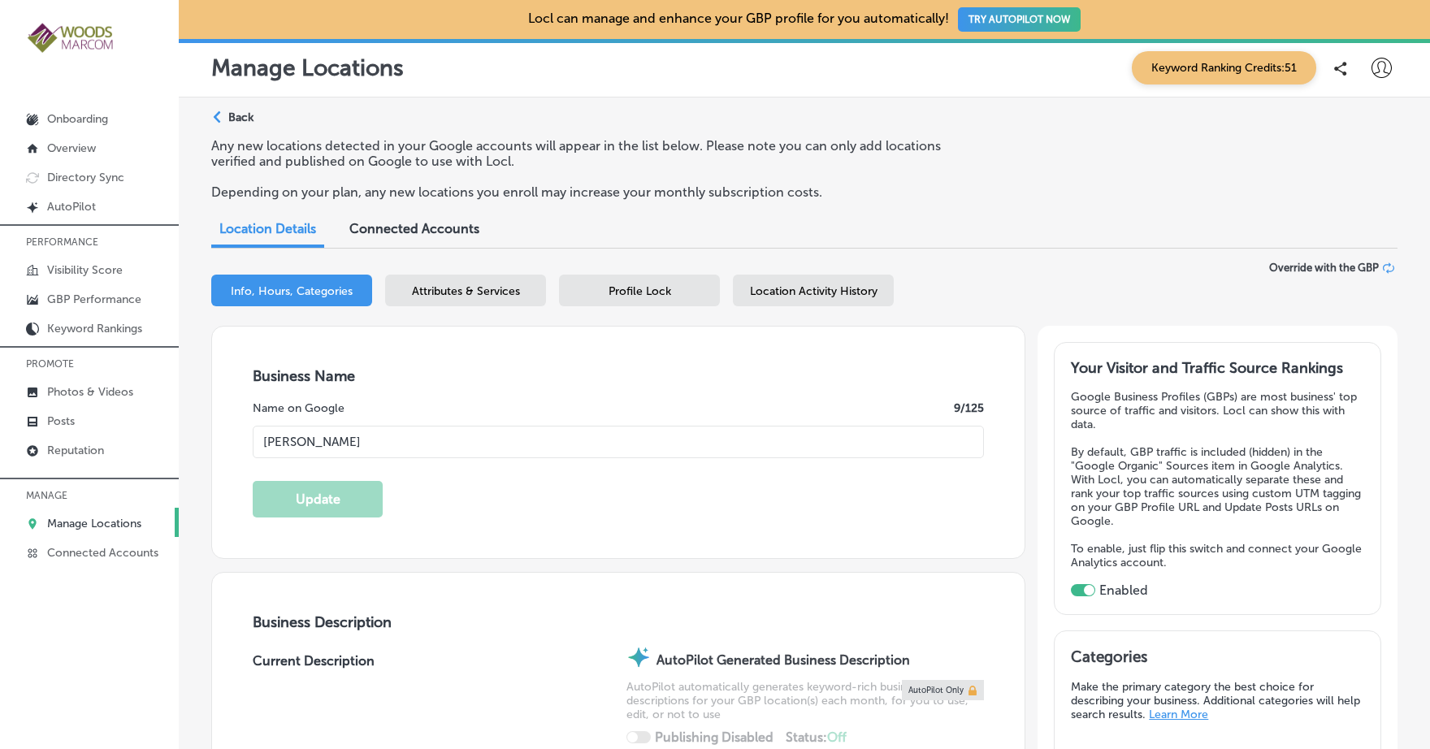
type input "+1 360 824 5278"
